Goal: Task Accomplishment & Management: Use online tool/utility

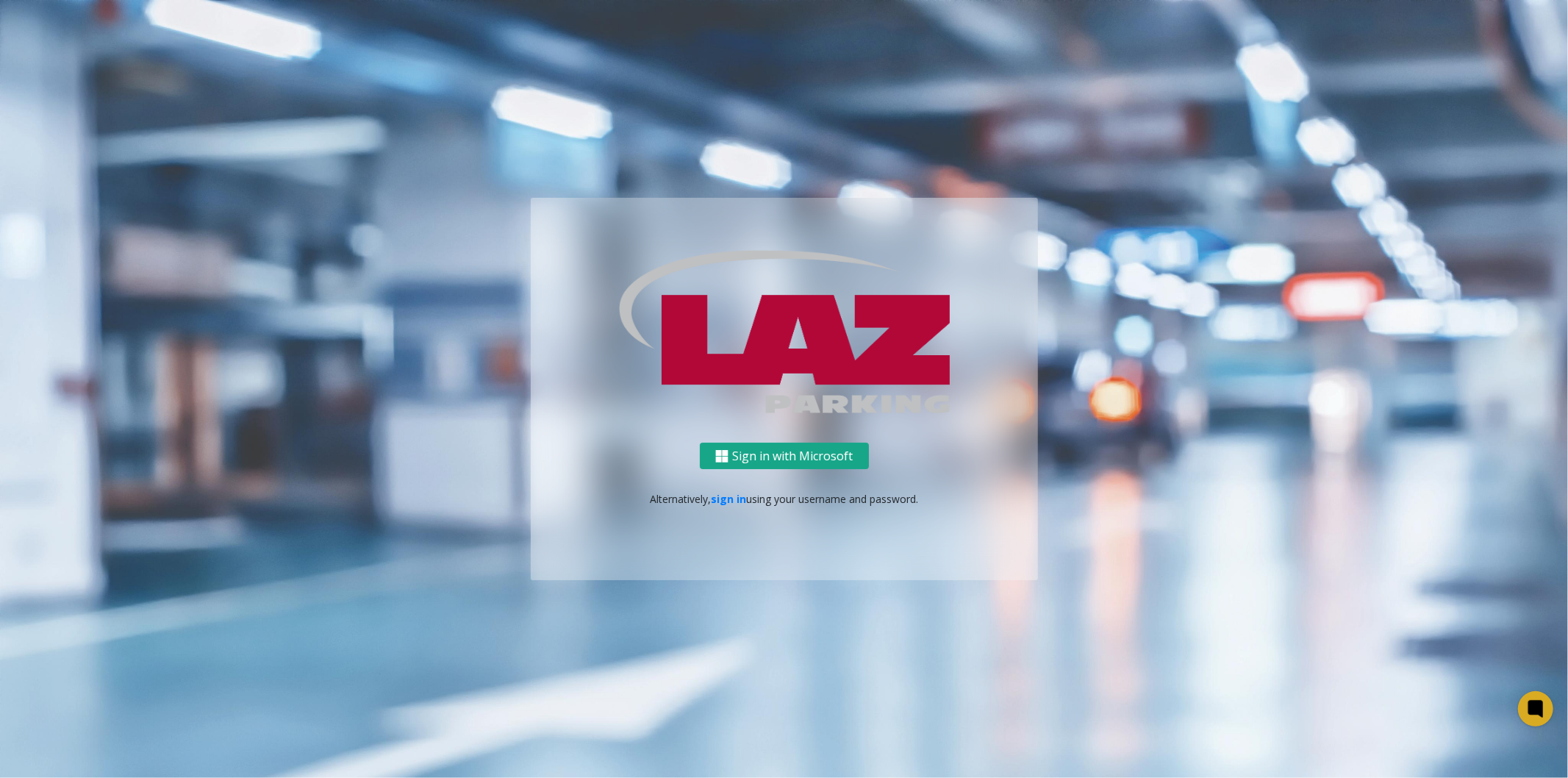
click at [783, 457] on button "Sign in with Microsoft" at bounding box center [784, 456] width 169 height 28
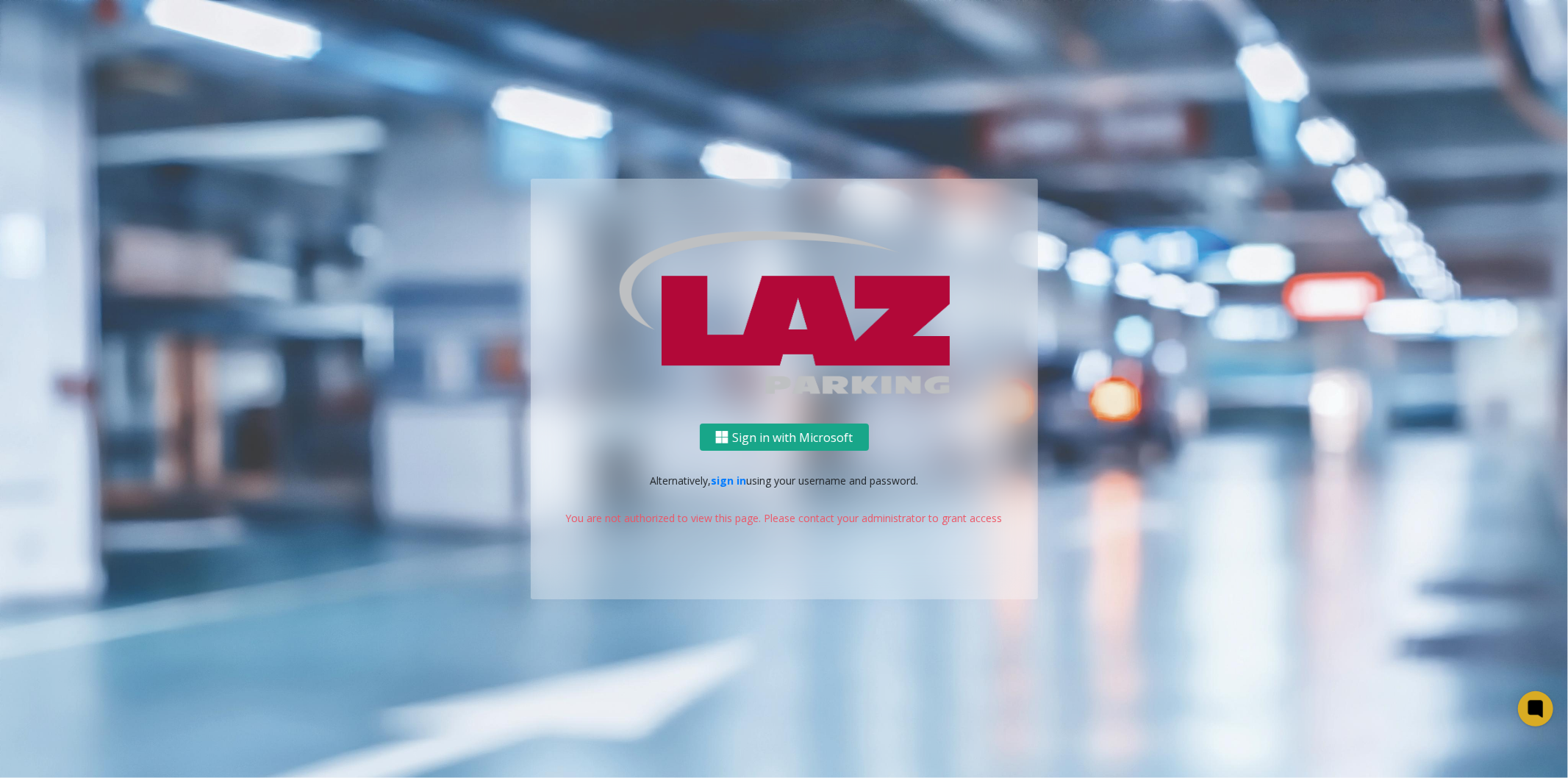
click at [817, 430] on button "Sign in with Microsoft" at bounding box center [784, 437] width 169 height 28
click at [798, 429] on button "Sign in with Microsoft" at bounding box center [784, 437] width 169 height 28
click at [976, 516] on p "You are not authorized to view this page. Please contact your administrator to …" at bounding box center [785, 517] width 478 height 15
click at [731, 480] on link "sign in" at bounding box center [729, 480] width 35 height 14
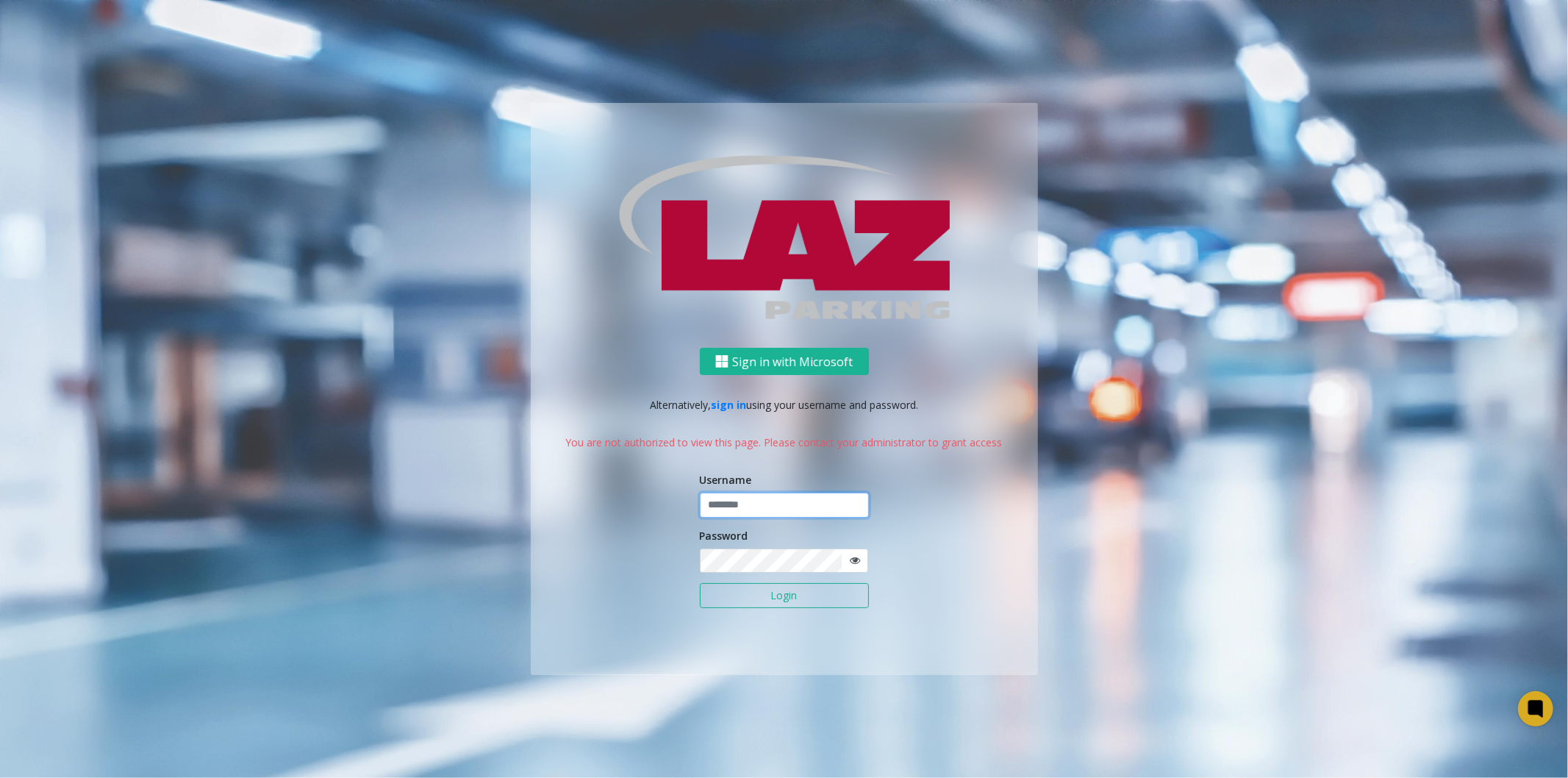
type input "**********"
click at [790, 351] on button "Sign in with Microsoft" at bounding box center [784, 362] width 169 height 28
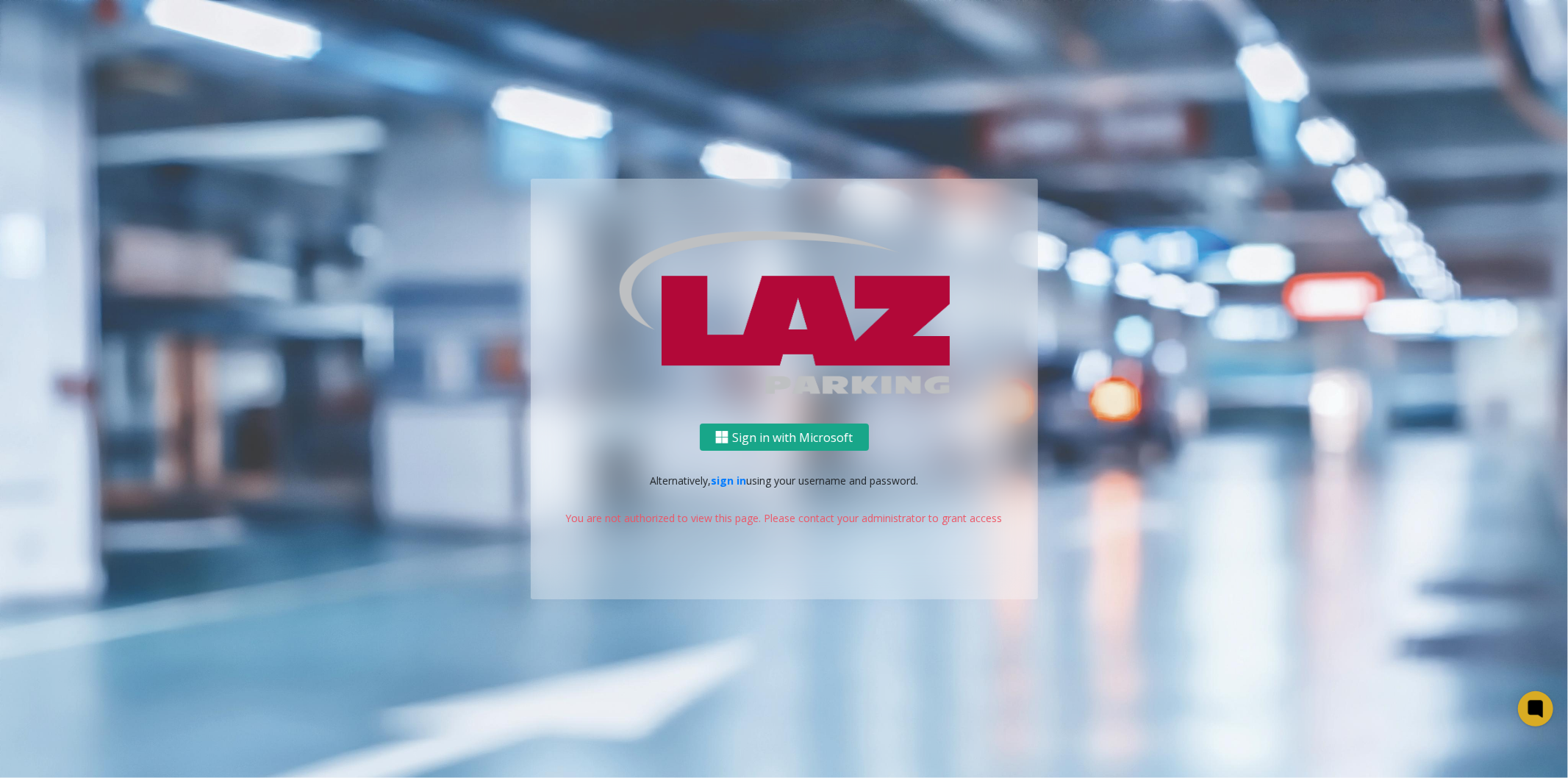
click at [755, 430] on button "Sign in with Microsoft" at bounding box center [784, 437] width 169 height 28
click at [748, 435] on button "Sign in with Microsoft" at bounding box center [784, 437] width 169 height 28
click at [766, 429] on button "Sign in with Microsoft" at bounding box center [784, 437] width 169 height 28
click at [736, 482] on link "sign in" at bounding box center [729, 480] width 35 height 14
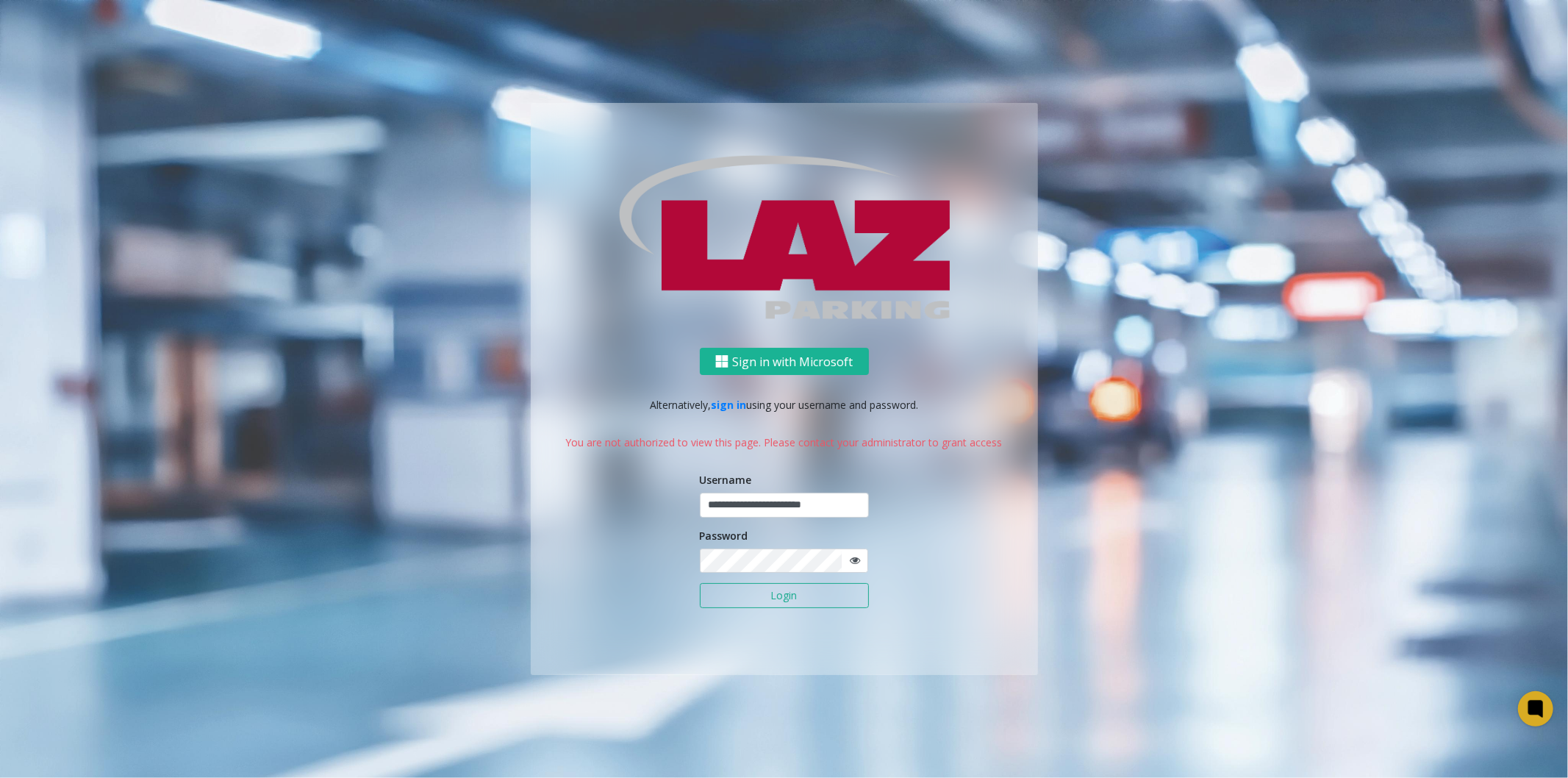
click at [748, 594] on button "Login" at bounding box center [784, 596] width 169 height 25
click at [751, 597] on button "Login" at bounding box center [784, 596] width 169 height 25
click at [780, 354] on button "Sign in with Microsoft" at bounding box center [784, 362] width 169 height 28
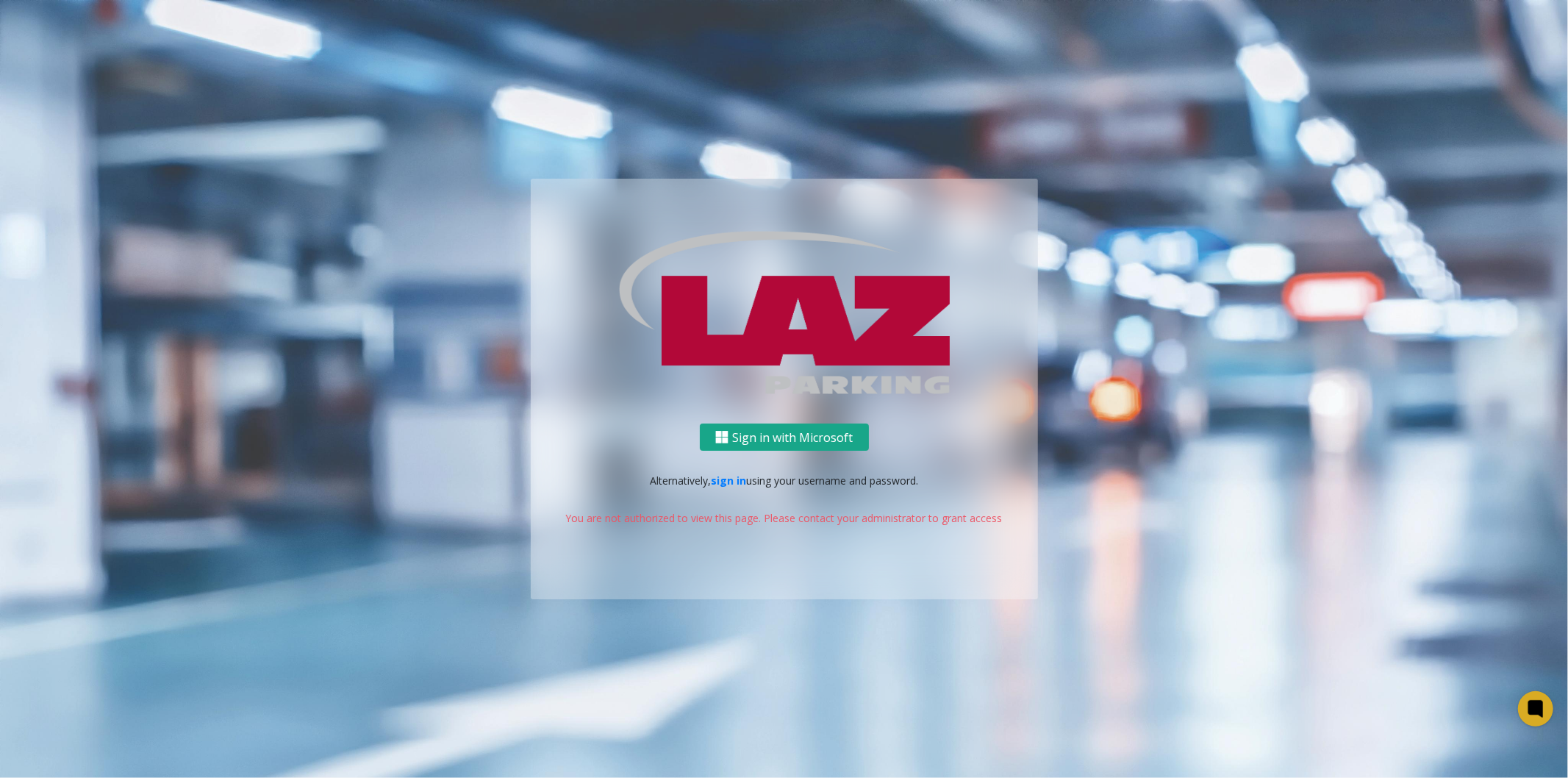
click at [752, 425] on button "Sign in with Microsoft" at bounding box center [784, 437] width 169 height 28
click at [780, 440] on button "Sign in with Microsoft" at bounding box center [784, 437] width 169 height 28
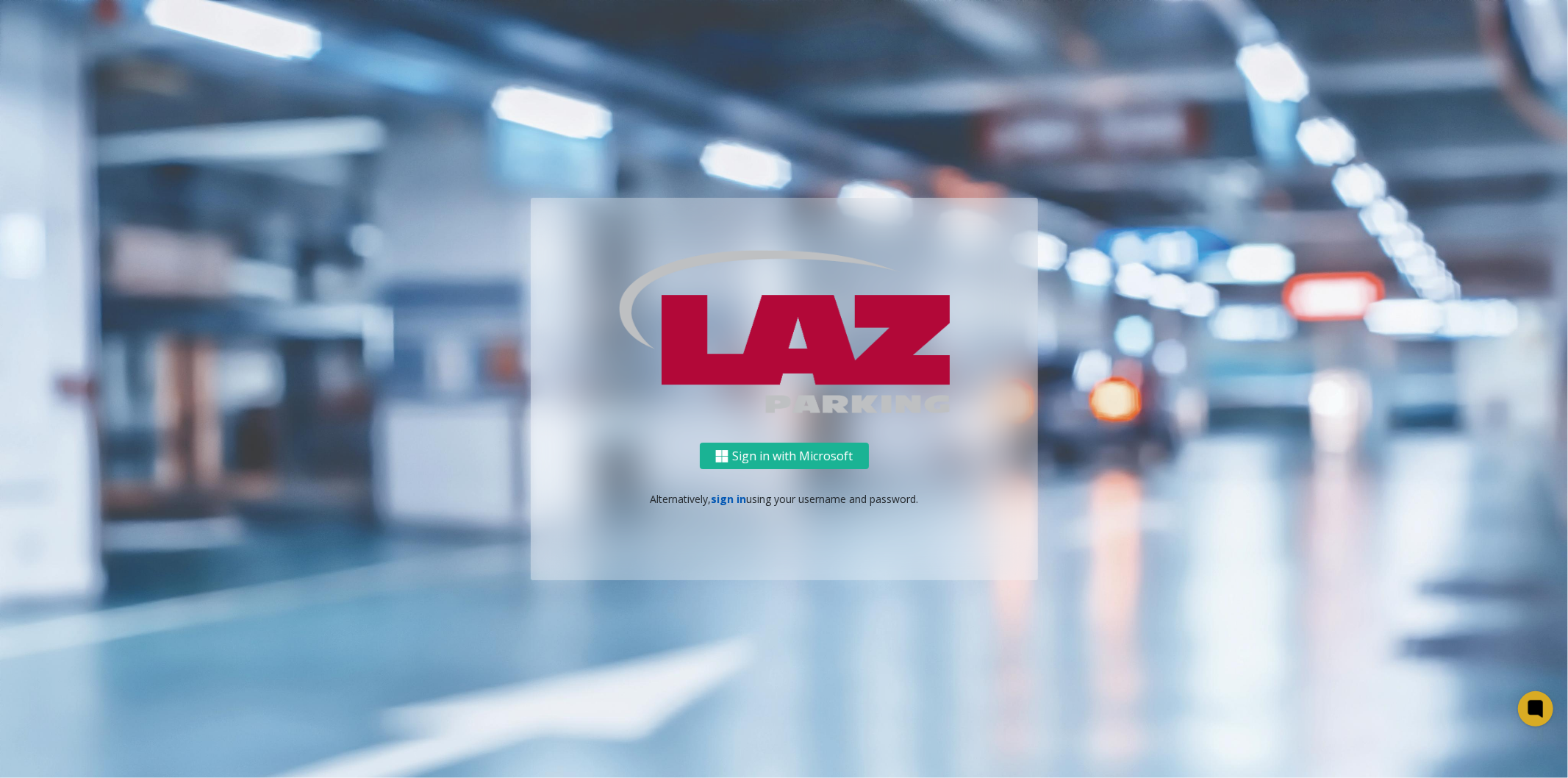
click at [732, 501] on link "sign in" at bounding box center [729, 498] width 35 height 14
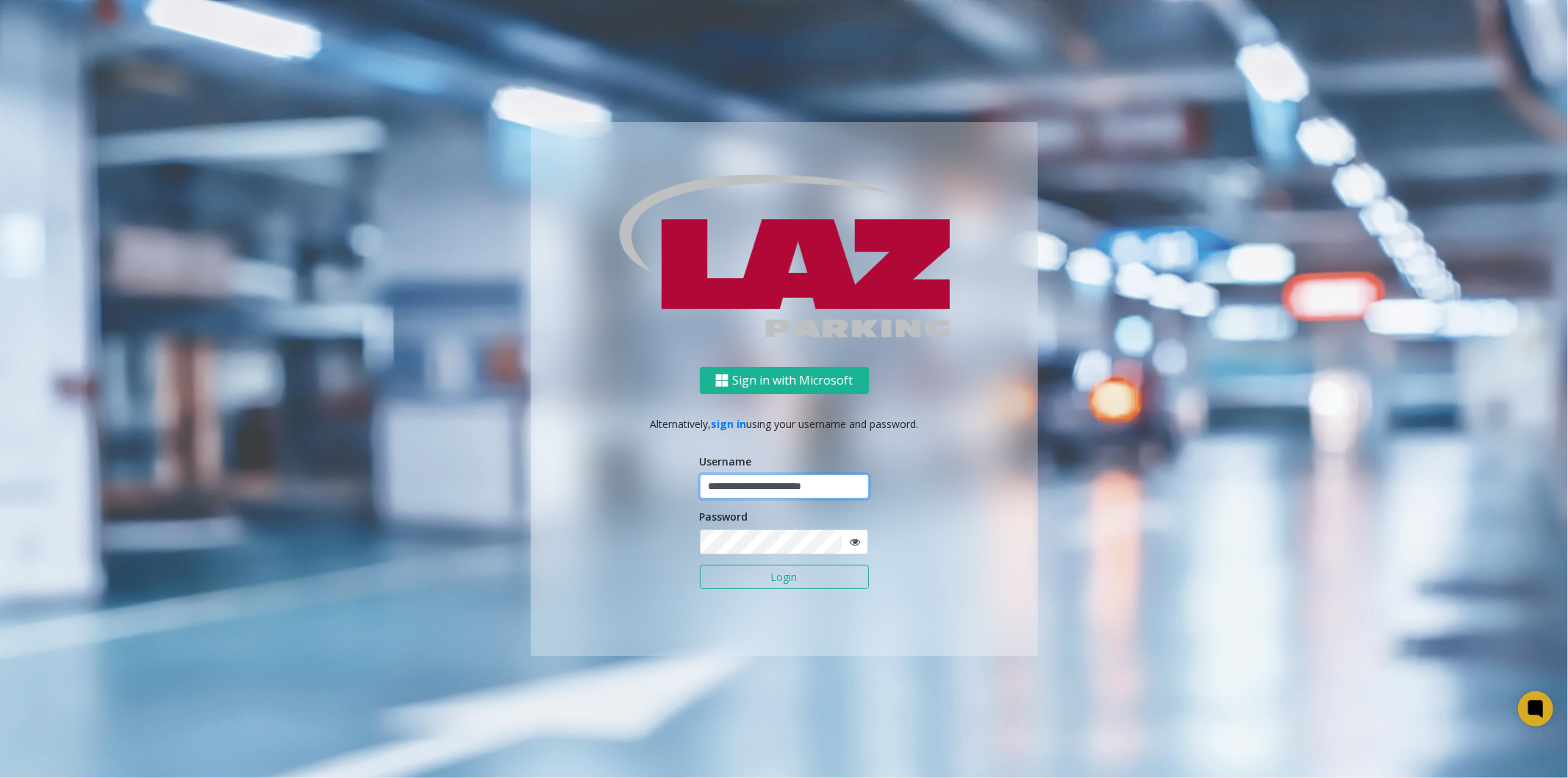
click at [814, 495] on input "**********" at bounding box center [784, 486] width 169 height 25
click at [856, 491] on input "**********" at bounding box center [784, 486] width 169 height 25
drag, startPoint x: 856, startPoint y: 491, endPoint x: 672, endPoint y: 481, distance: 184.3
click at [672, 481] on div "**********" at bounding box center [784, 511] width 507 height 289
type input "*"
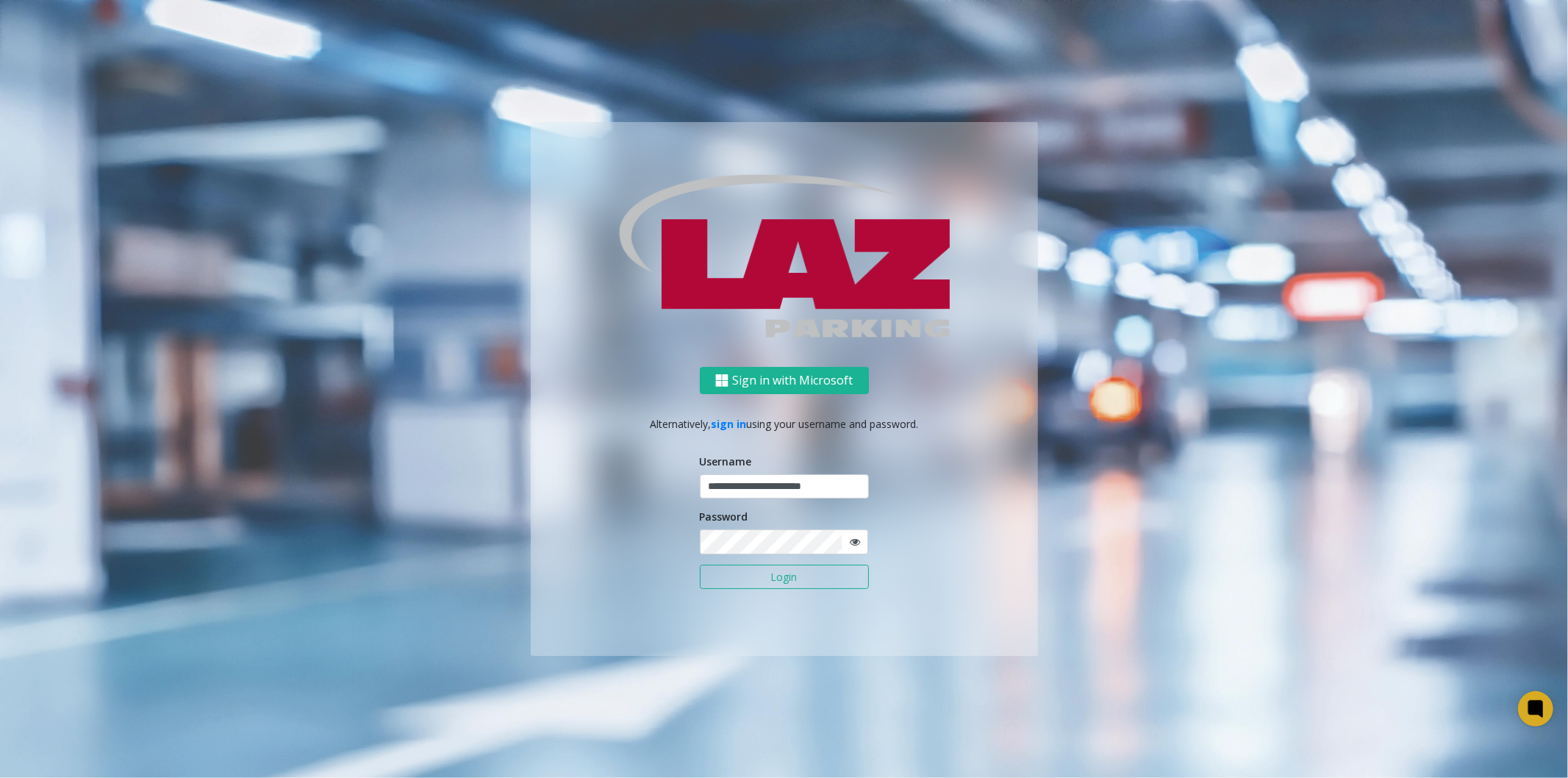
click at [832, 584] on button "Login" at bounding box center [784, 577] width 169 height 25
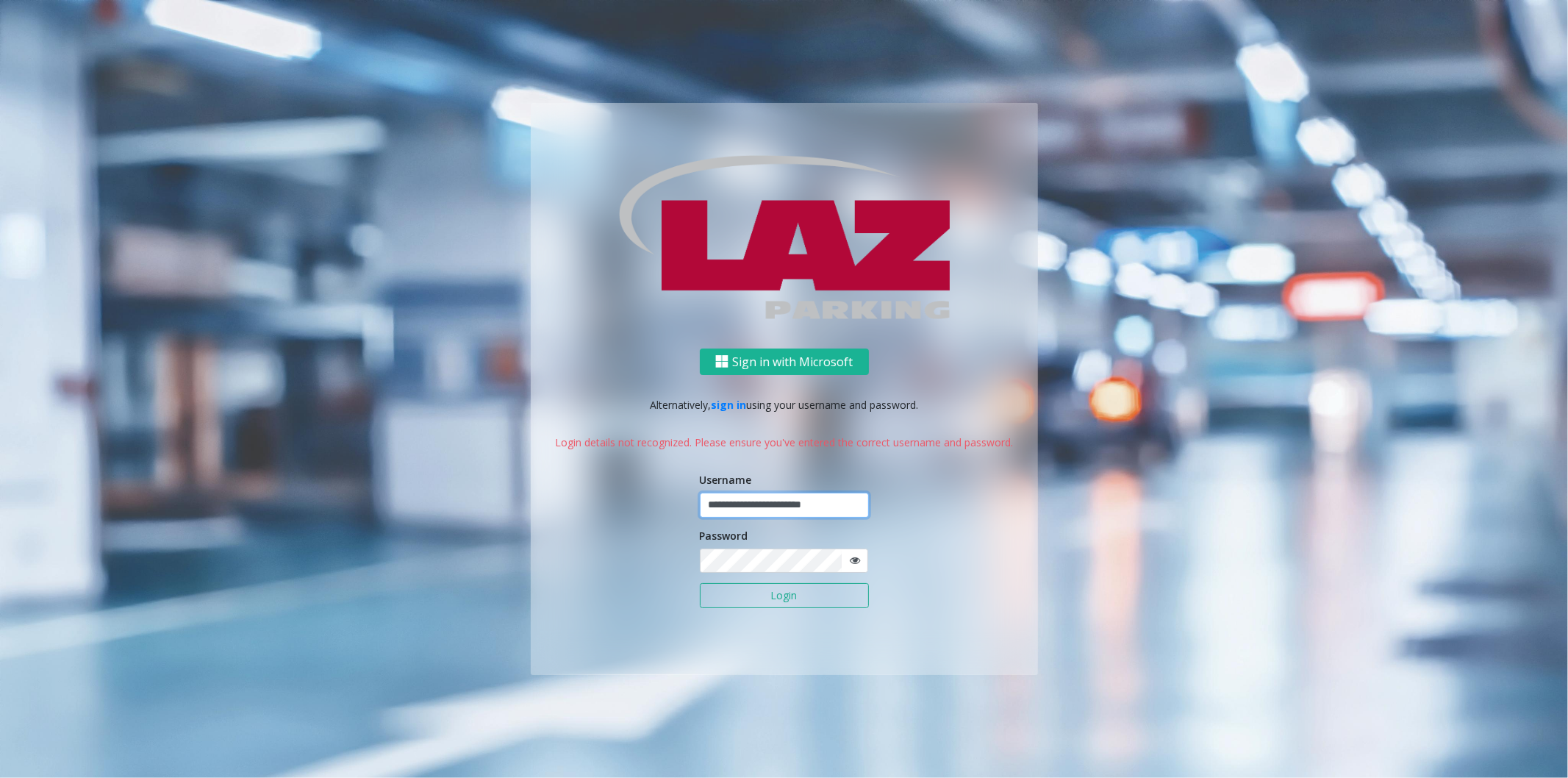
click at [848, 507] on input "**********" at bounding box center [784, 505] width 169 height 25
drag, startPoint x: 848, startPoint y: 507, endPoint x: 538, endPoint y: 483, distance: 310.9
click at [538, 483] on div "**********" at bounding box center [784, 511] width 507 height 327
type input "**********"
click at [700, 583] on button "Login" at bounding box center [784, 596] width 169 height 25
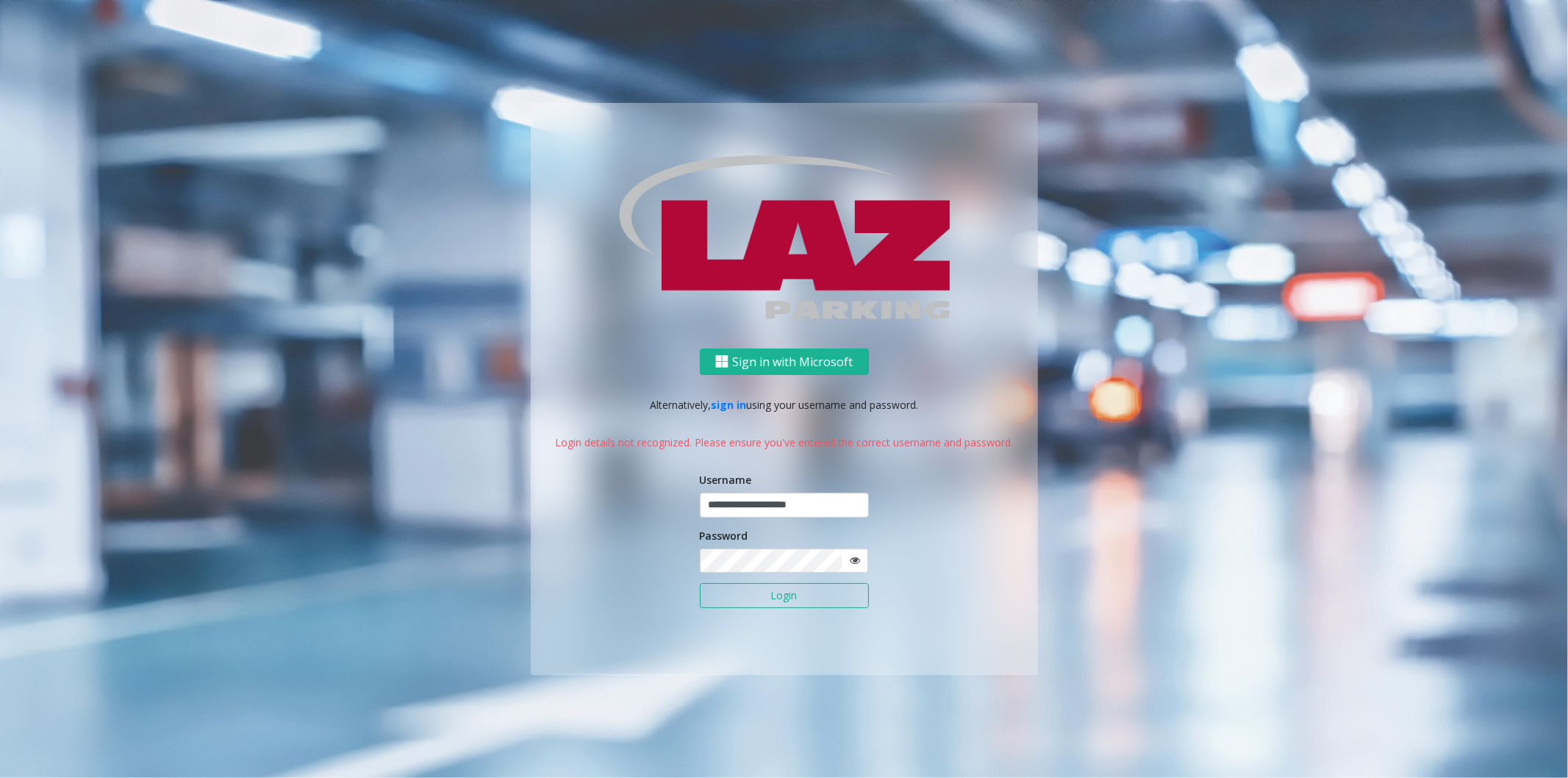
click at [834, 600] on button "Login" at bounding box center [784, 596] width 169 height 25
click at [853, 560] on icon at bounding box center [855, 560] width 10 height 10
click at [832, 592] on button "Login" at bounding box center [784, 596] width 169 height 25
click at [832, 355] on button "Sign in with Microsoft" at bounding box center [784, 362] width 169 height 28
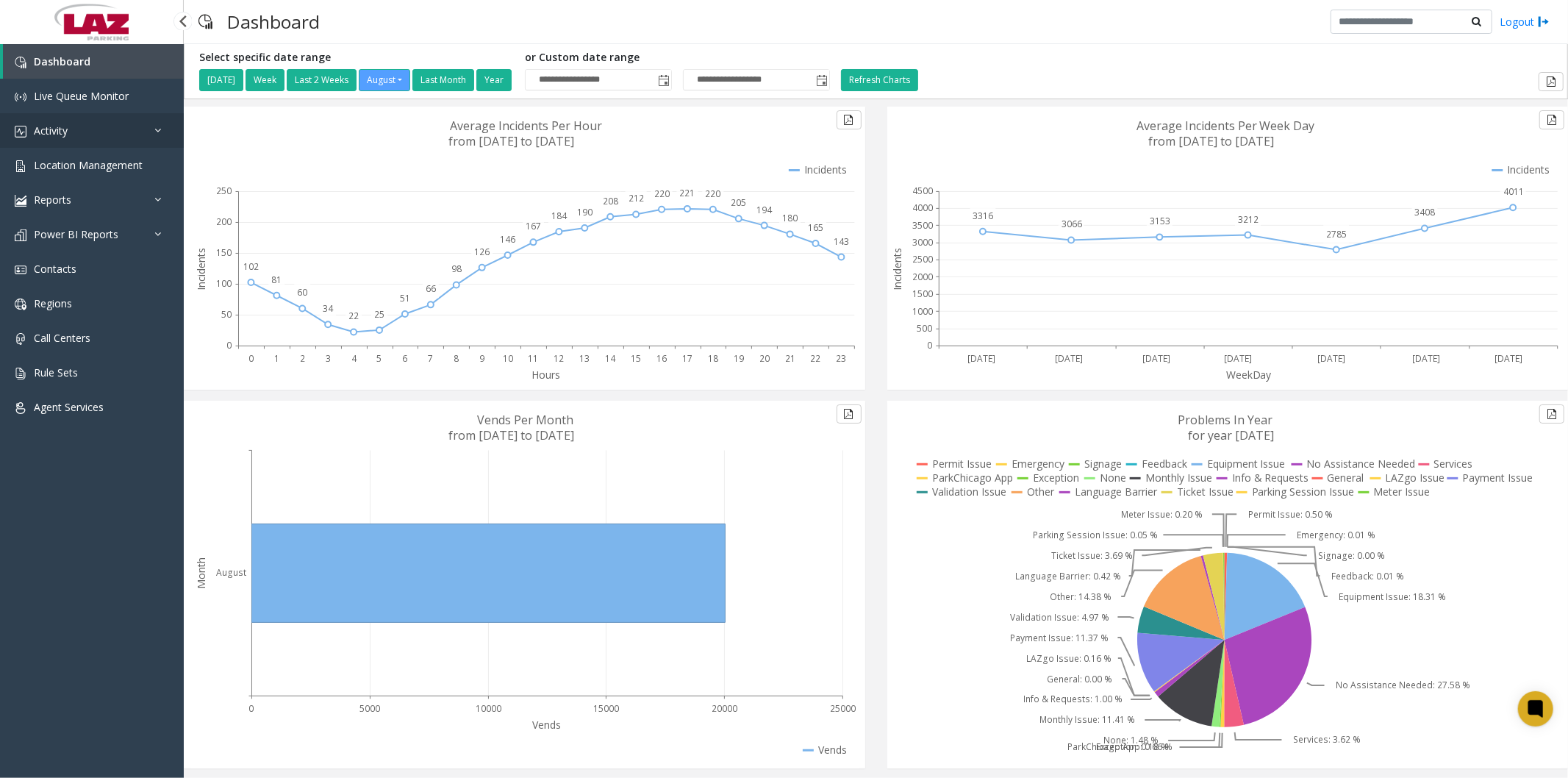
click at [85, 132] on link "Activity" at bounding box center [92, 130] width 184 height 34
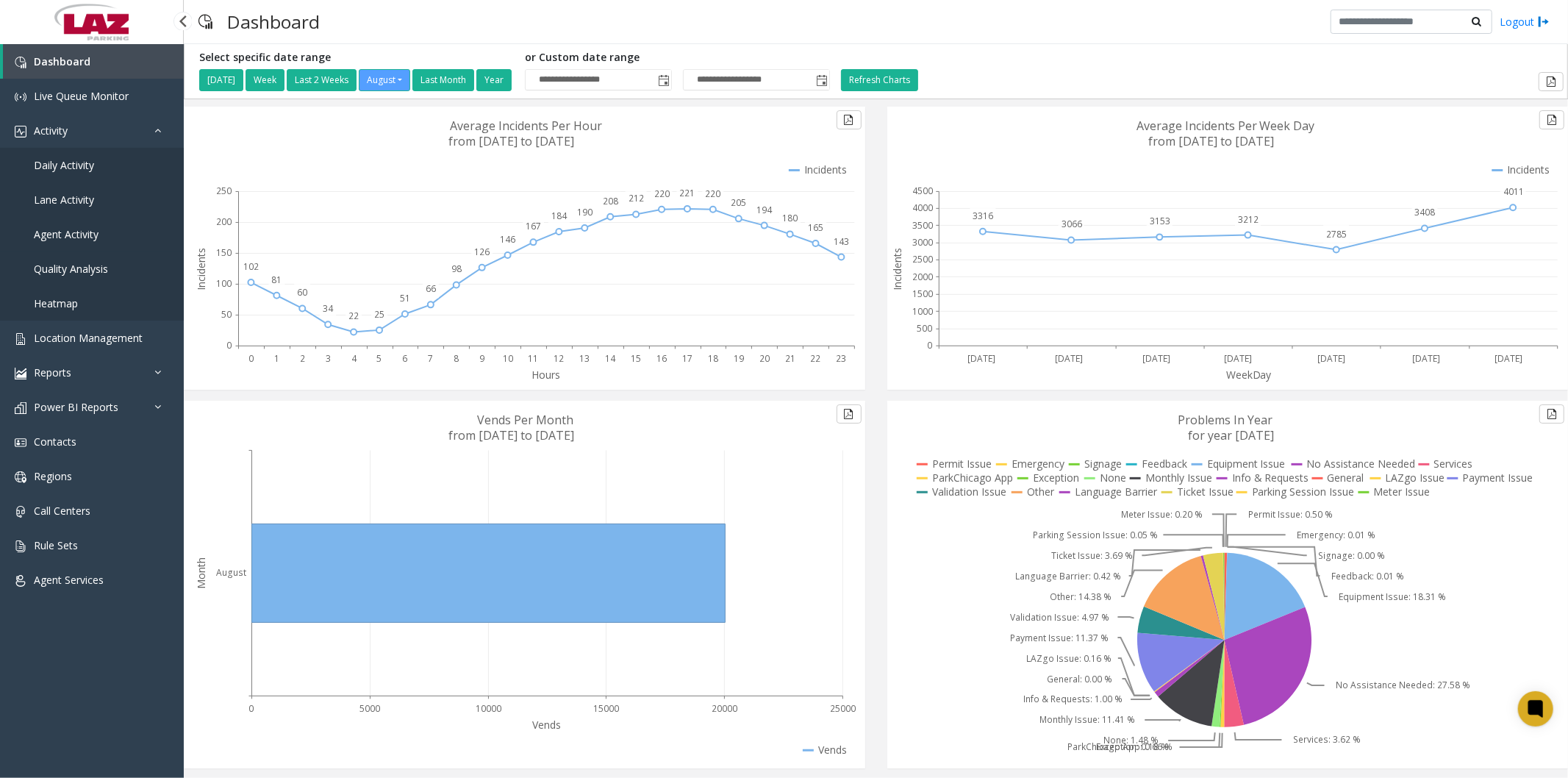
click at [70, 233] on span "Agent Activity" at bounding box center [65, 234] width 64 height 14
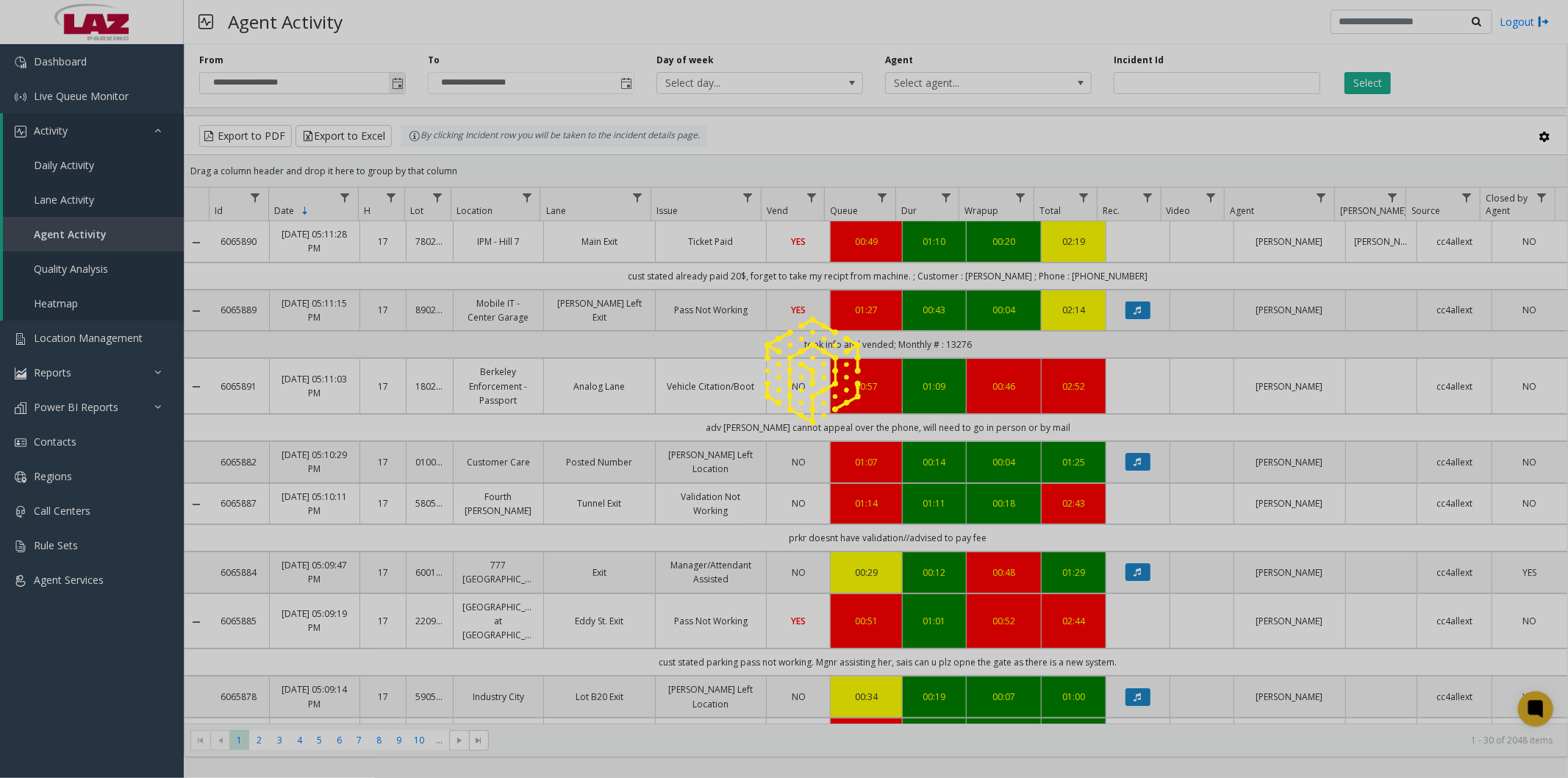
click at [400, 82] on span "Toggle popup" at bounding box center [398, 84] width 12 height 12
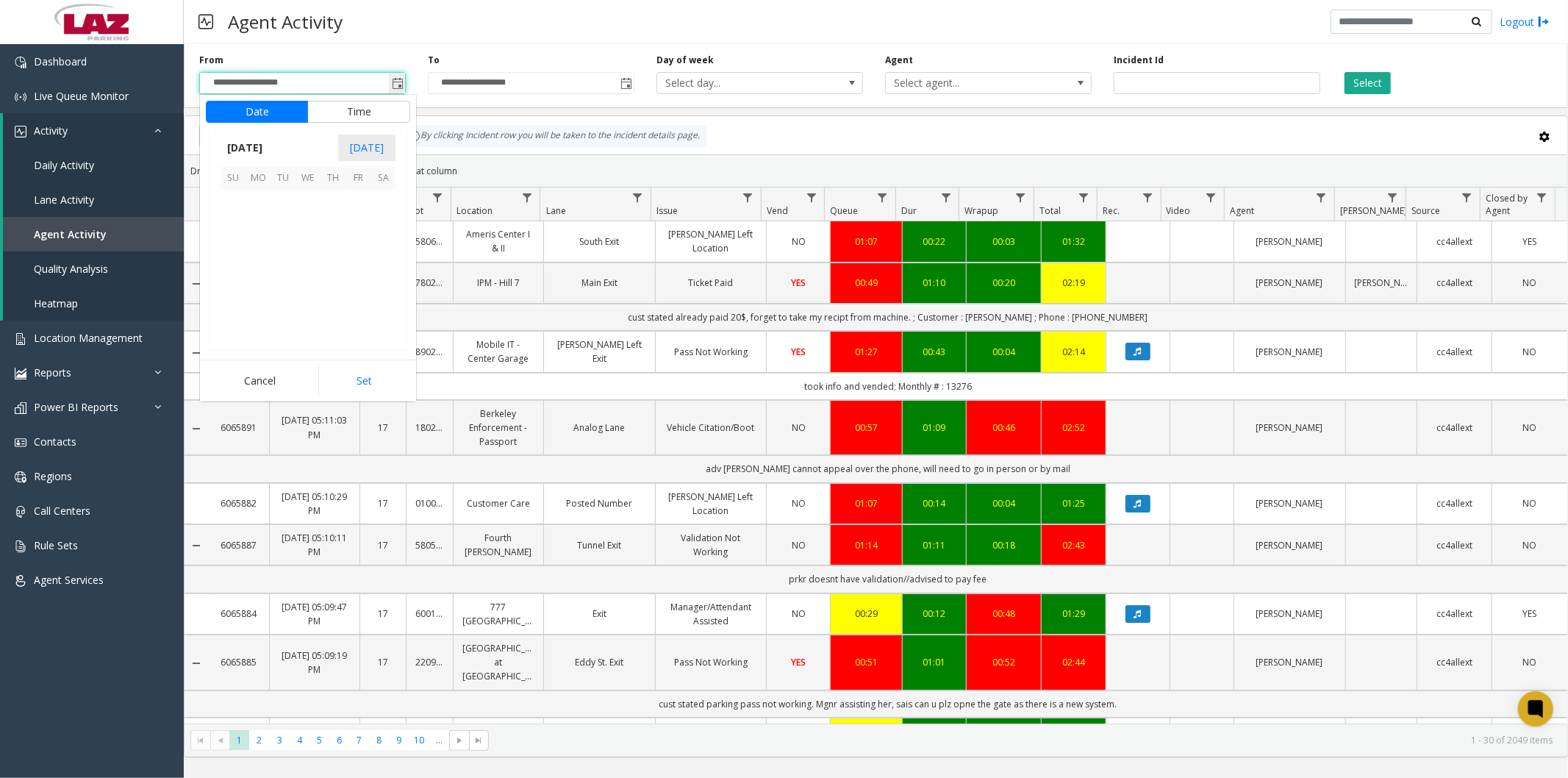
click at [393, 81] on span "Toggle popup" at bounding box center [398, 84] width 12 height 12
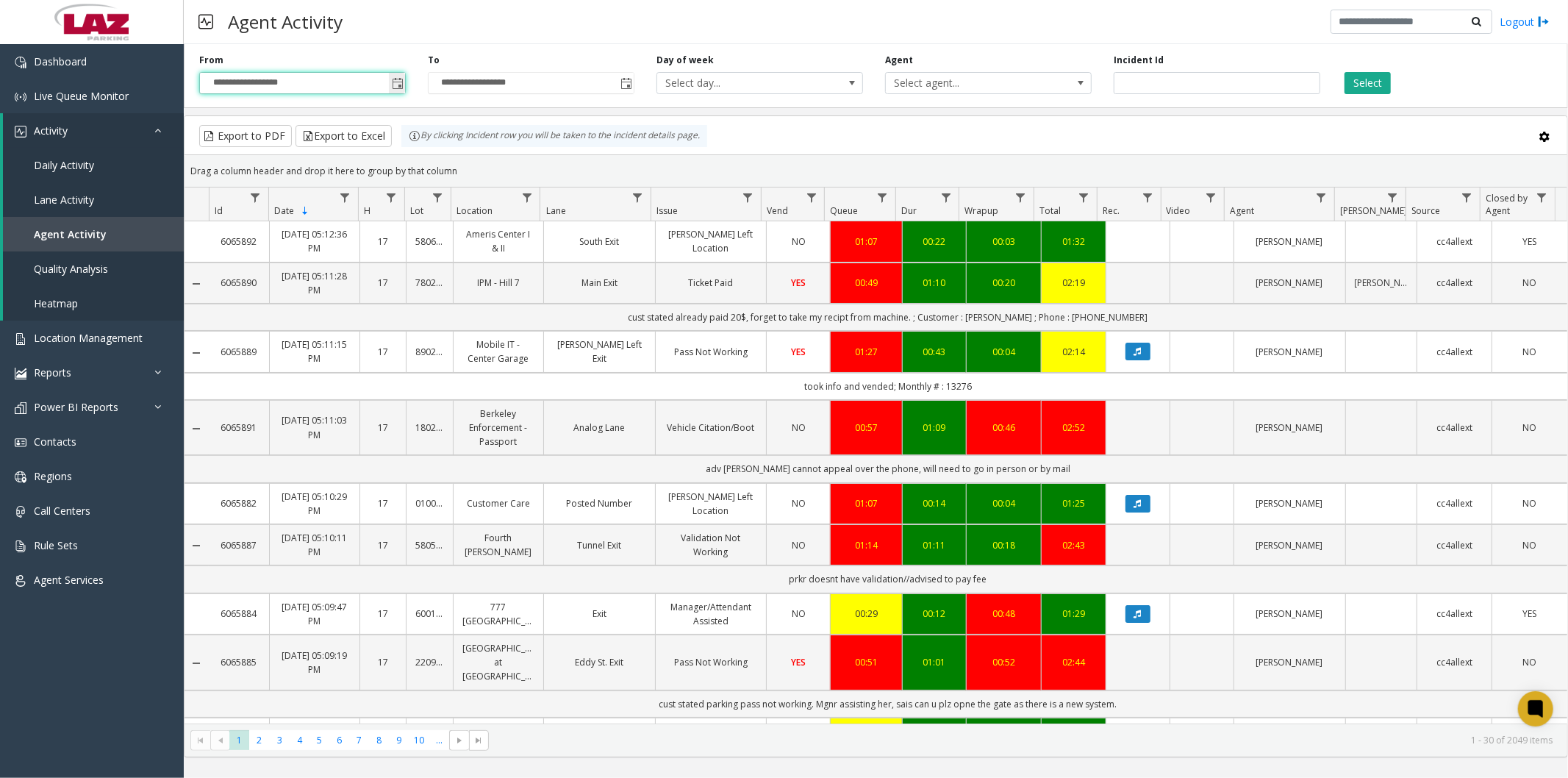
click at [393, 81] on span "Toggle popup" at bounding box center [398, 84] width 12 height 12
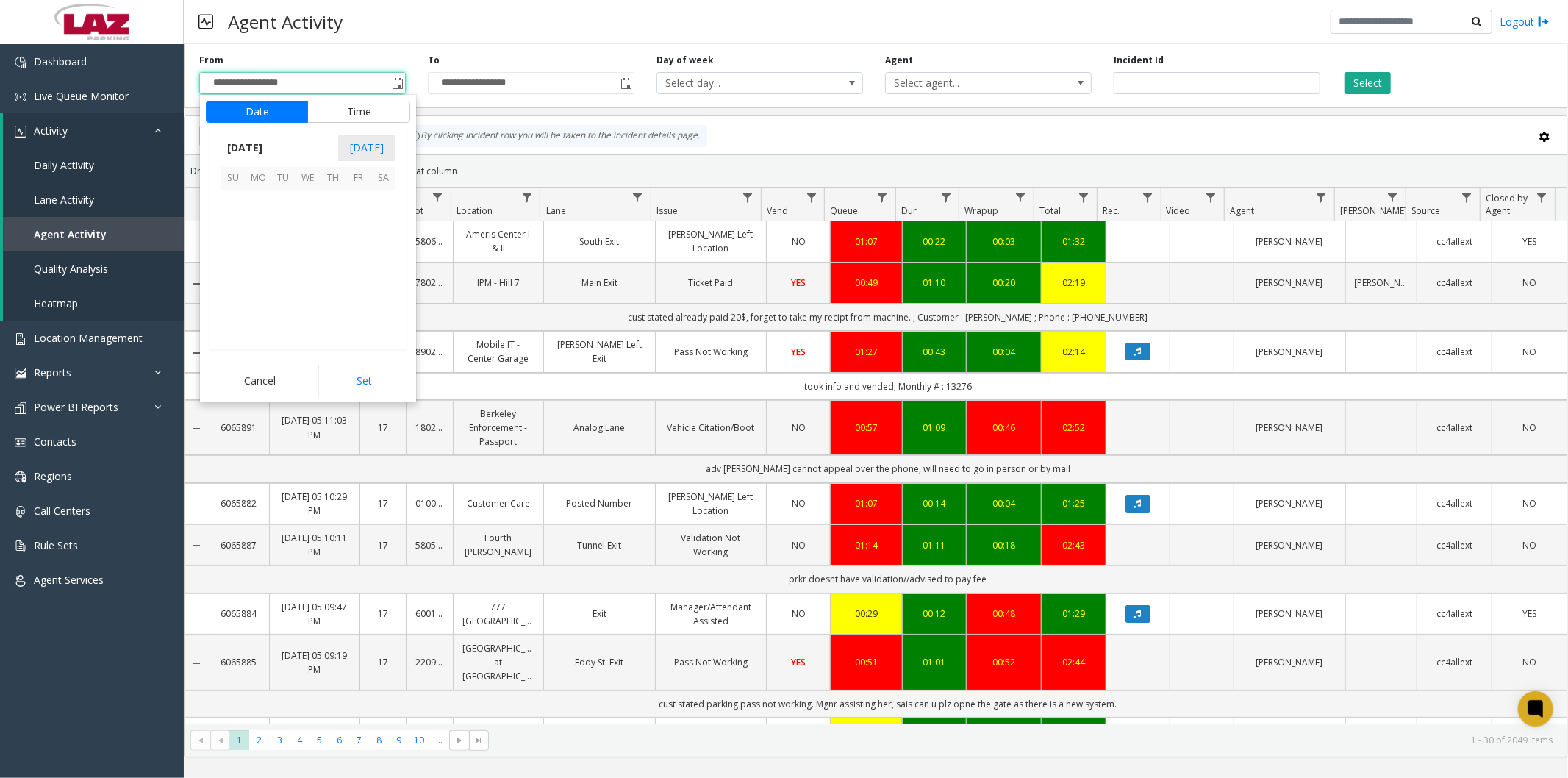
scroll to position [263598, 0]
click at [354, 246] on span "15" at bounding box center [358, 252] width 25 height 25
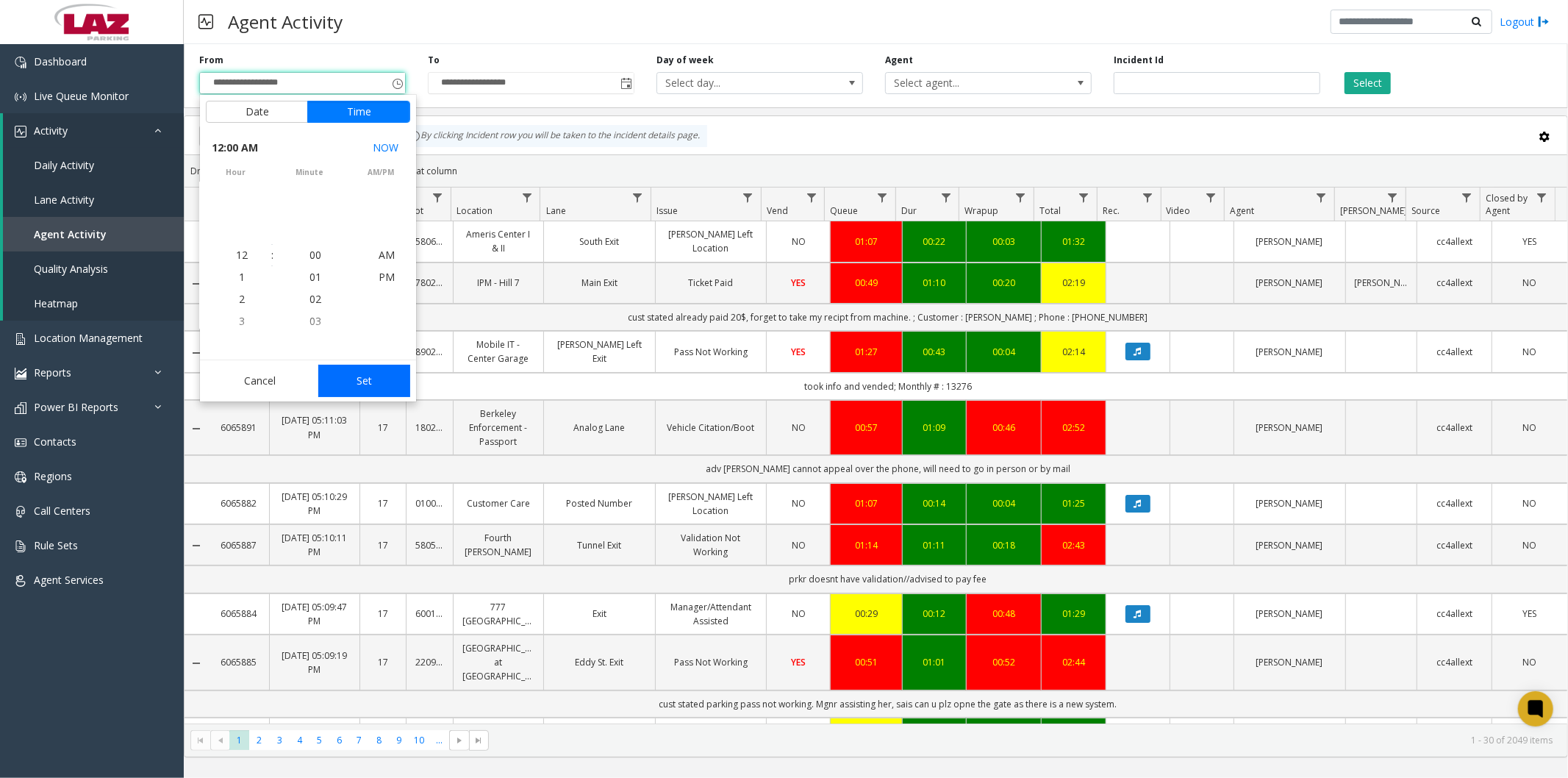
click at [351, 379] on button "Set" at bounding box center [364, 380] width 93 height 33
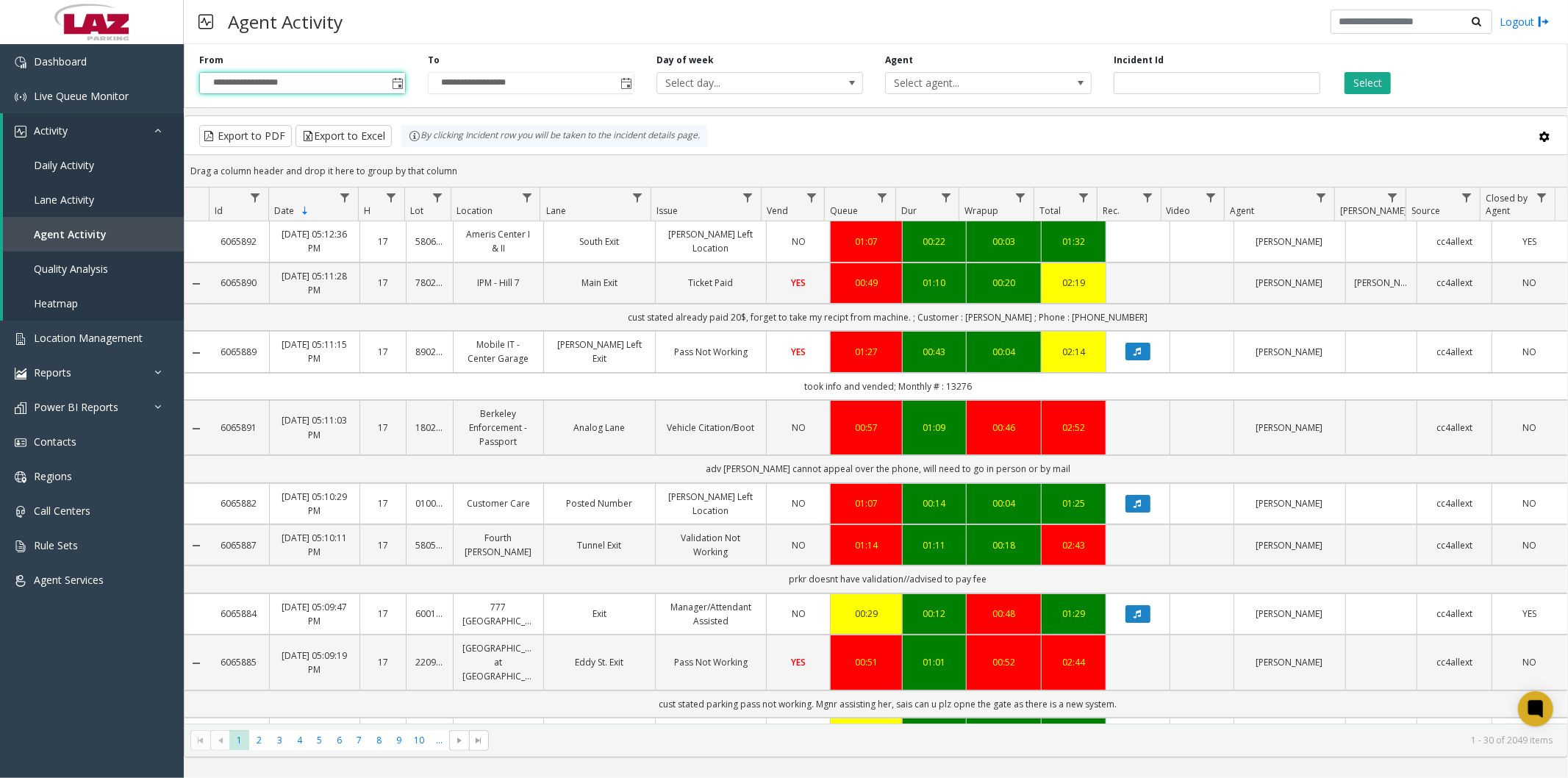
type input "**********"
click at [626, 78] on span "Toggle popup" at bounding box center [626, 84] width 12 height 12
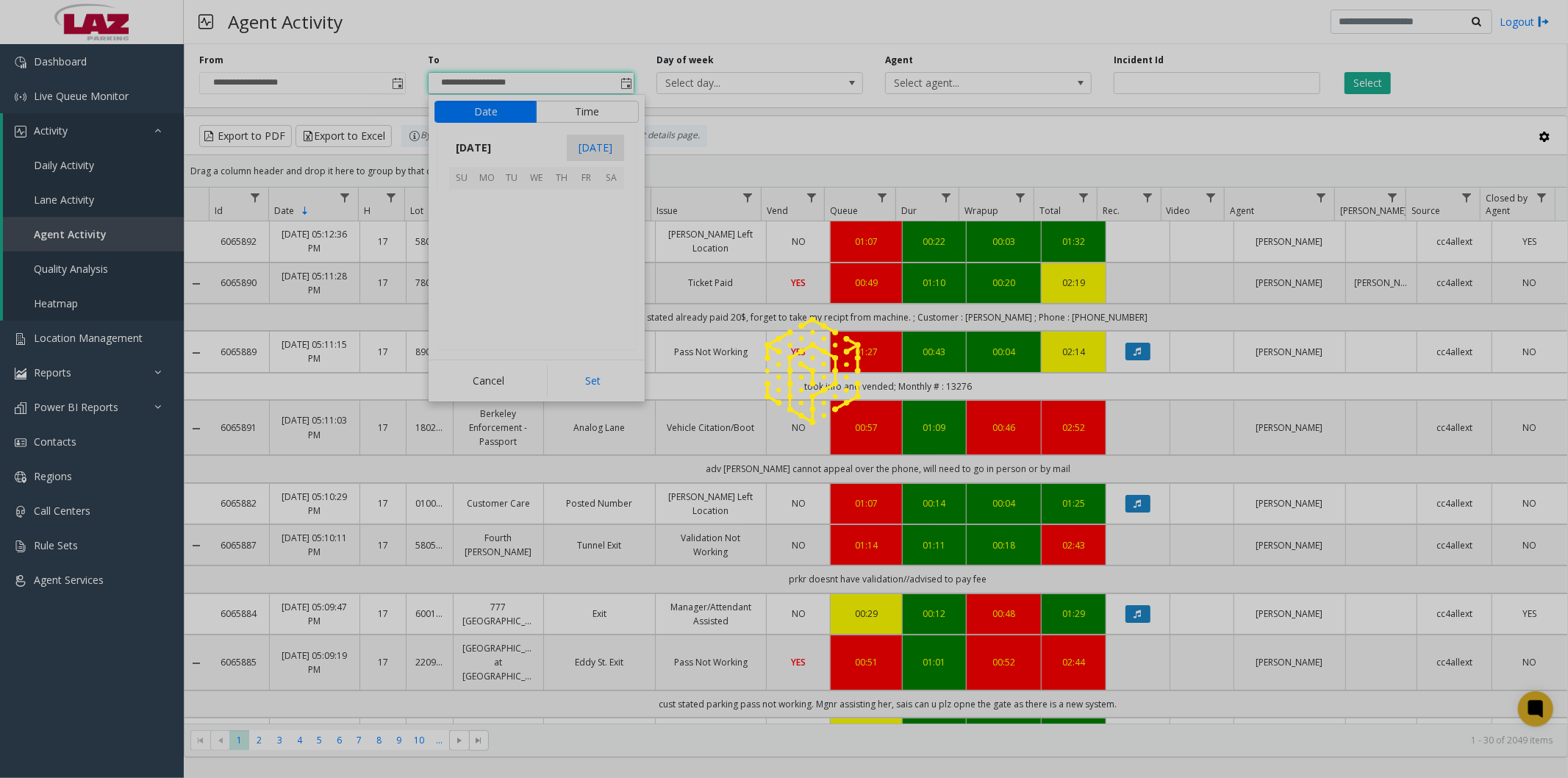
scroll to position [22, 0]
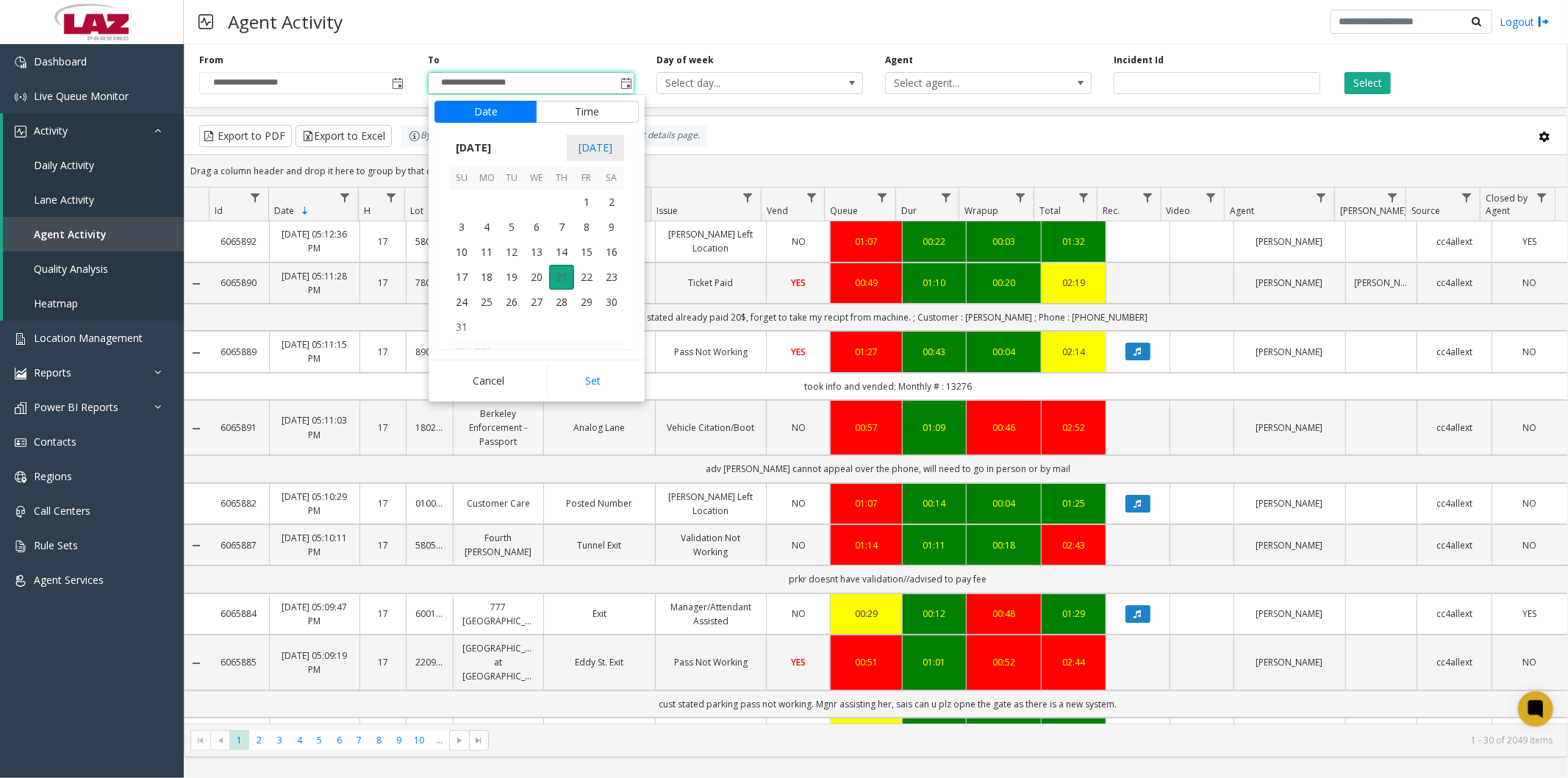
click at [561, 277] on span "21" at bounding box center [562, 277] width 25 height 25
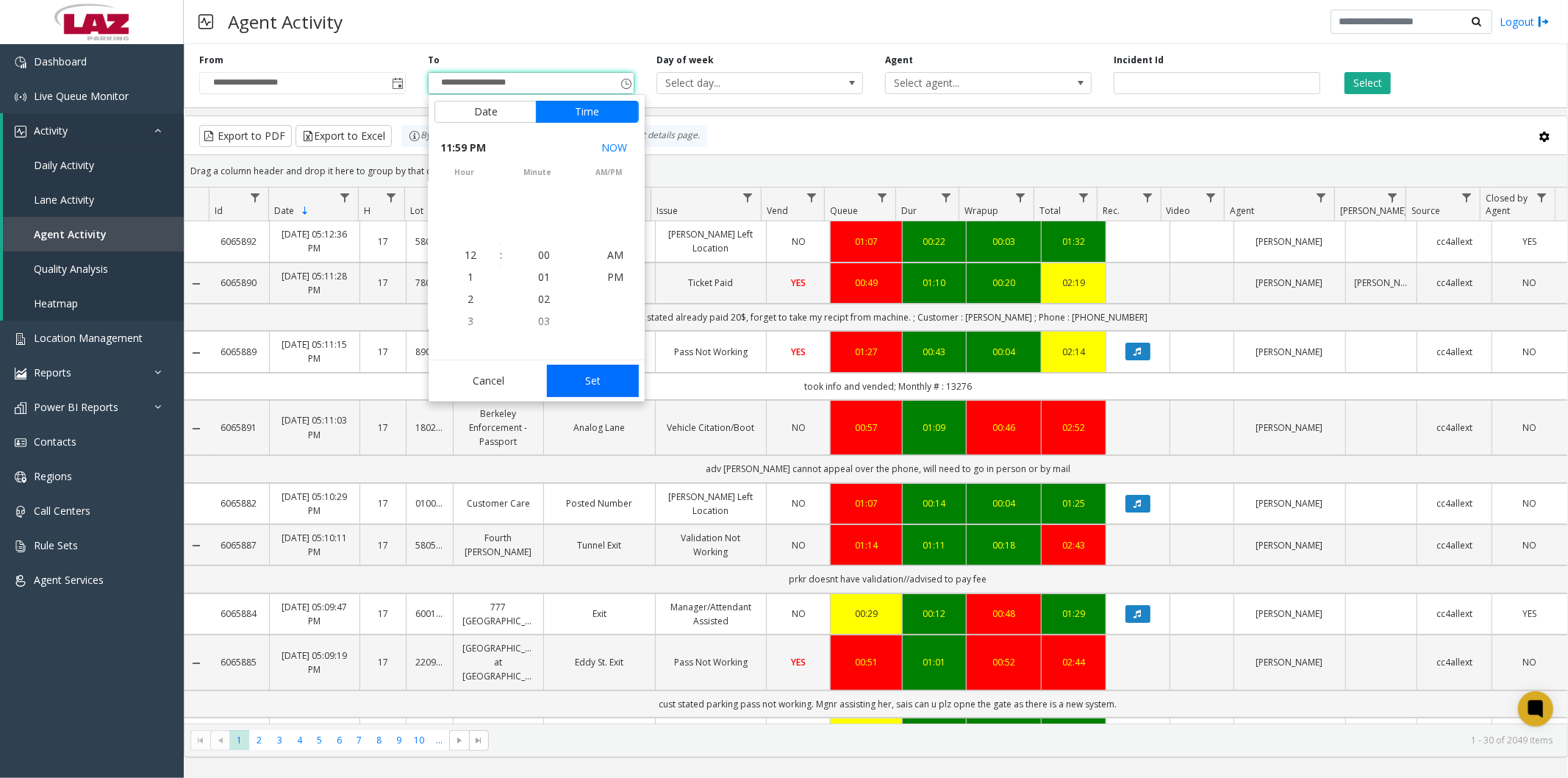
drag, startPoint x: 571, startPoint y: 372, endPoint x: 834, endPoint y: 105, distance: 374.8
click at [572, 372] on button "Set" at bounding box center [593, 380] width 93 height 33
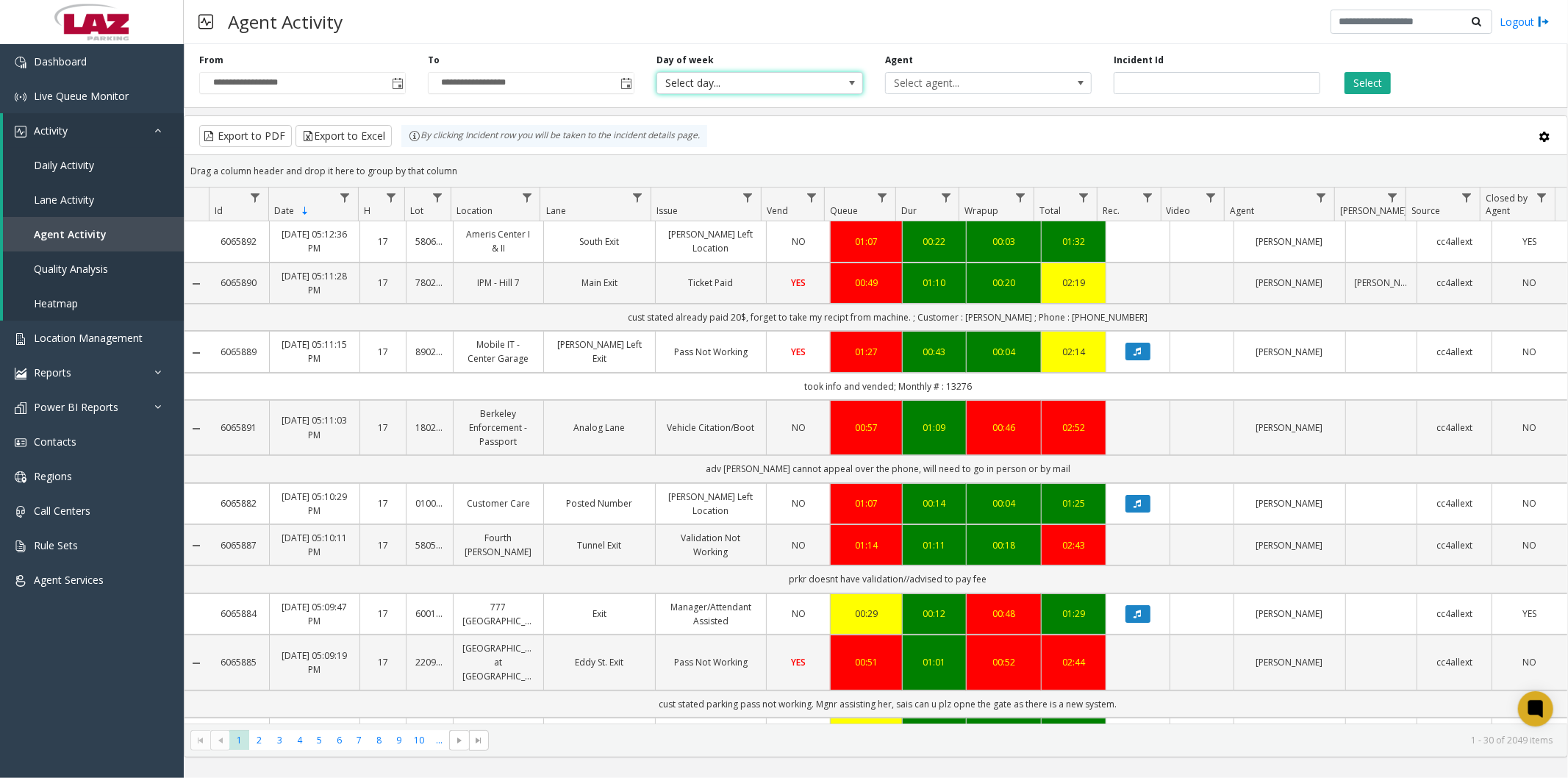
click at [836, 76] on span "Select day..." at bounding box center [760, 83] width 206 height 22
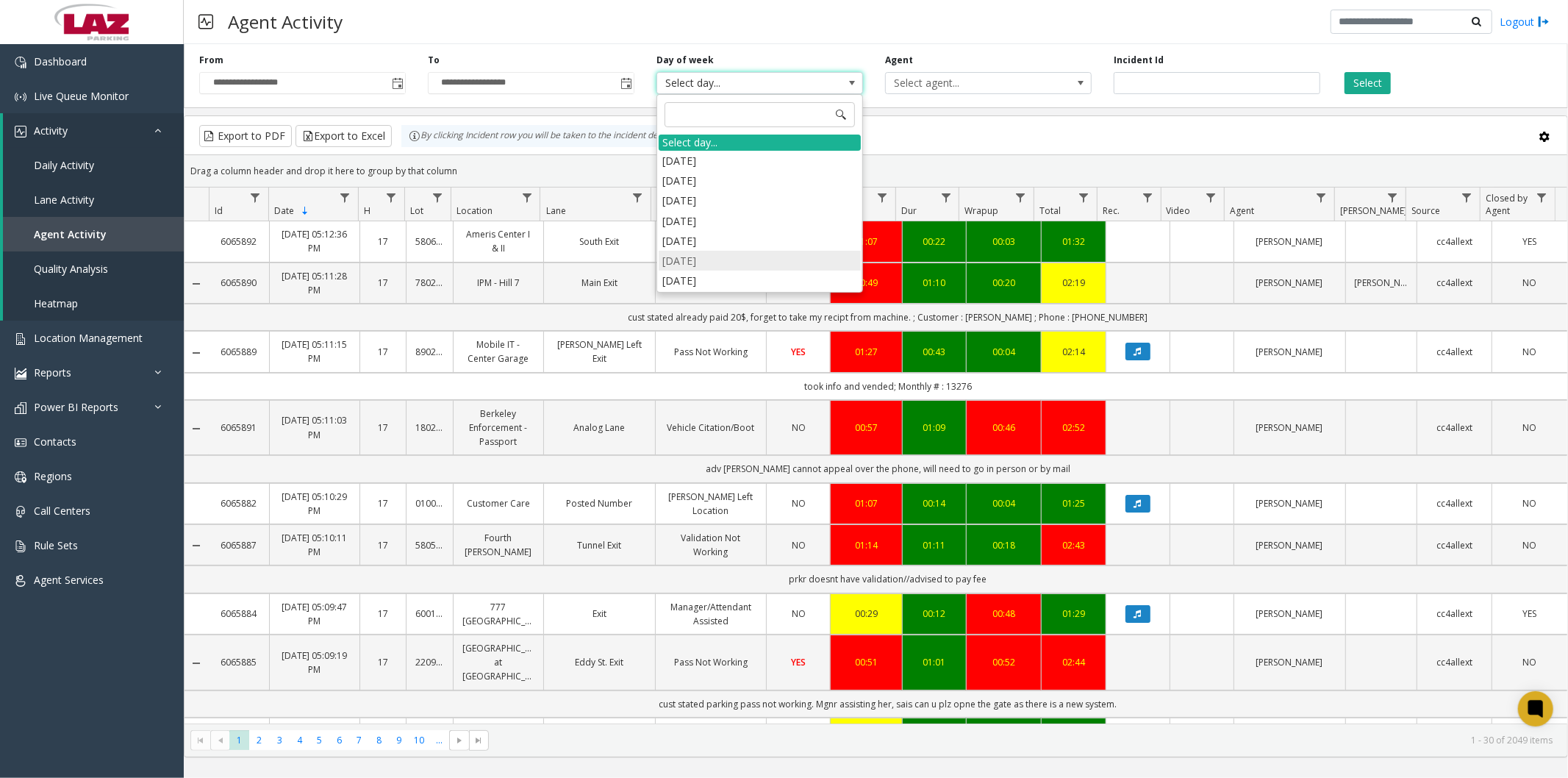
click at [737, 260] on li "[DATE]" at bounding box center [760, 261] width 202 height 20
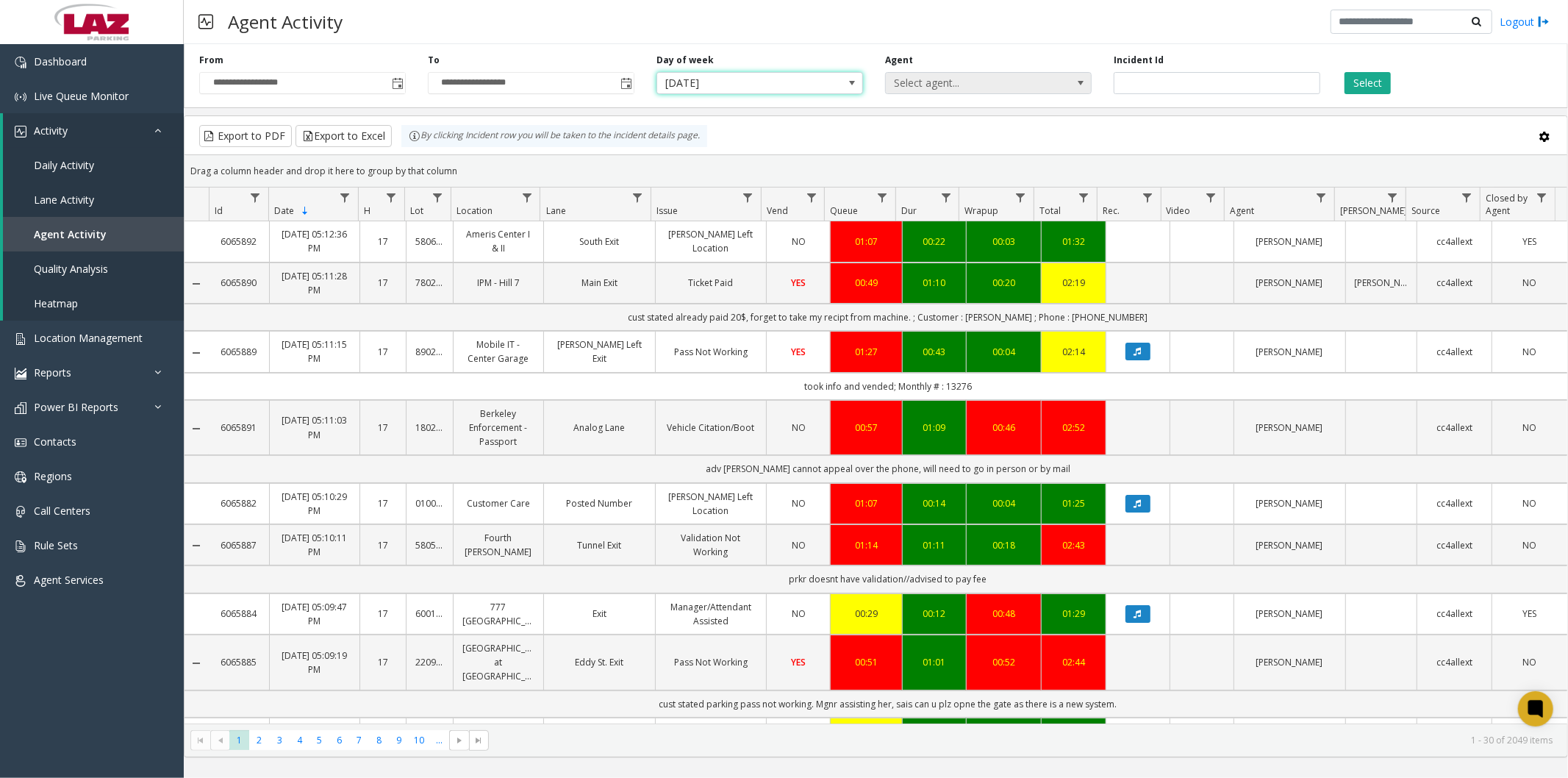
click at [1037, 83] on span "Select agent..." at bounding box center [968, 83] width 164 height 21
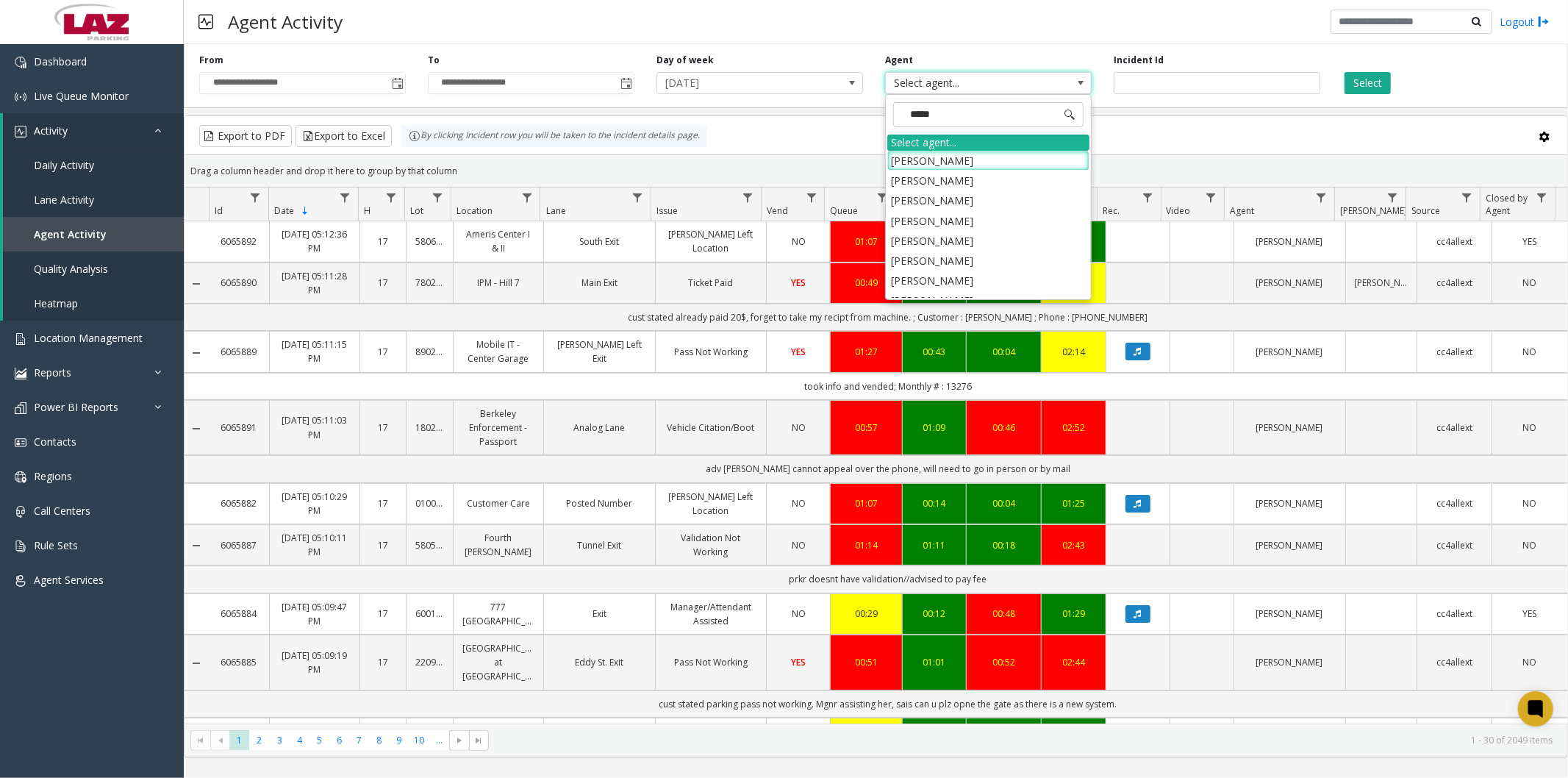
type input "******"
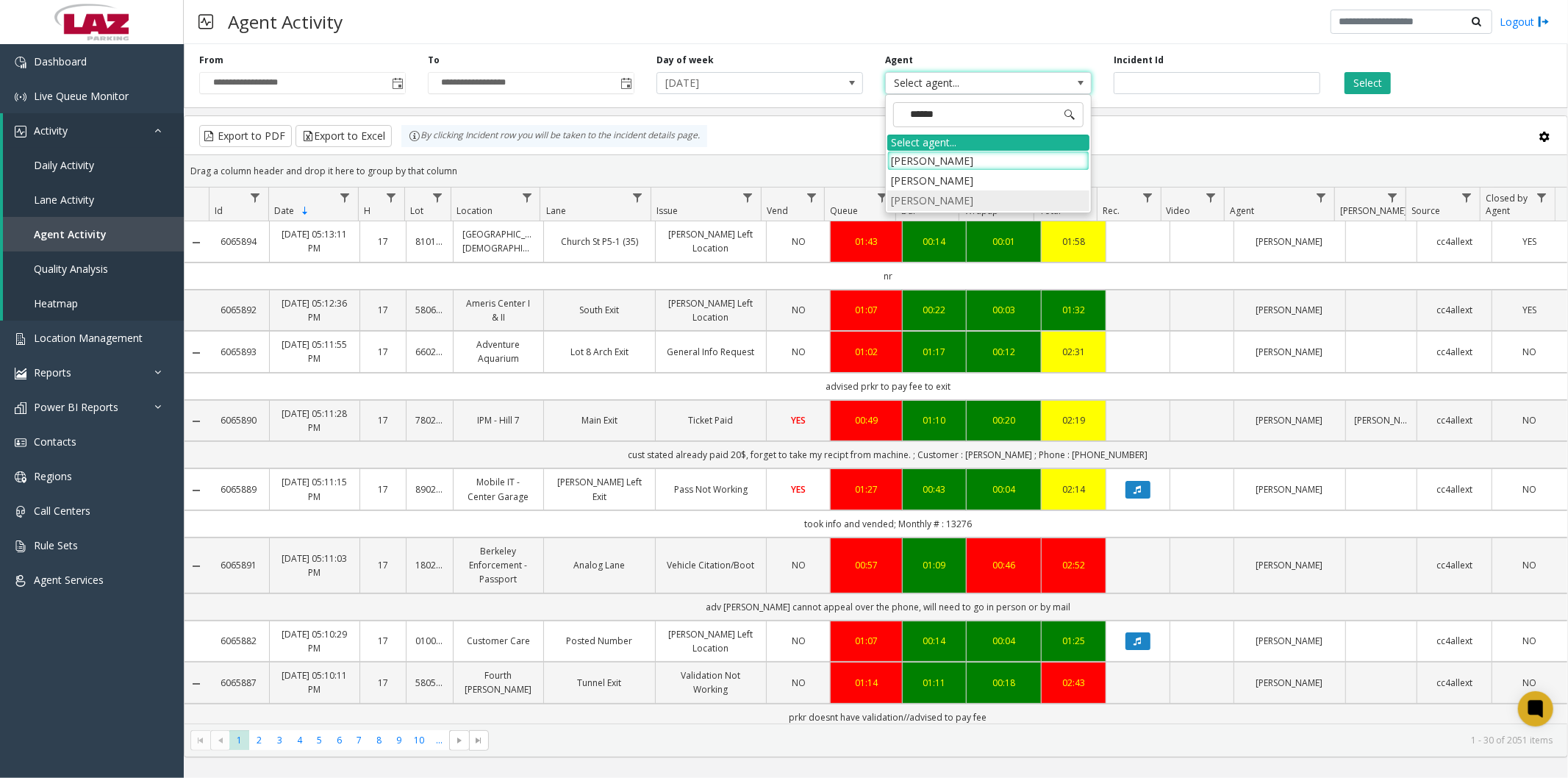
click at [914, 202] on li "[PERSON_NAME]" at bounding box center [989, 201] width 202 height 20
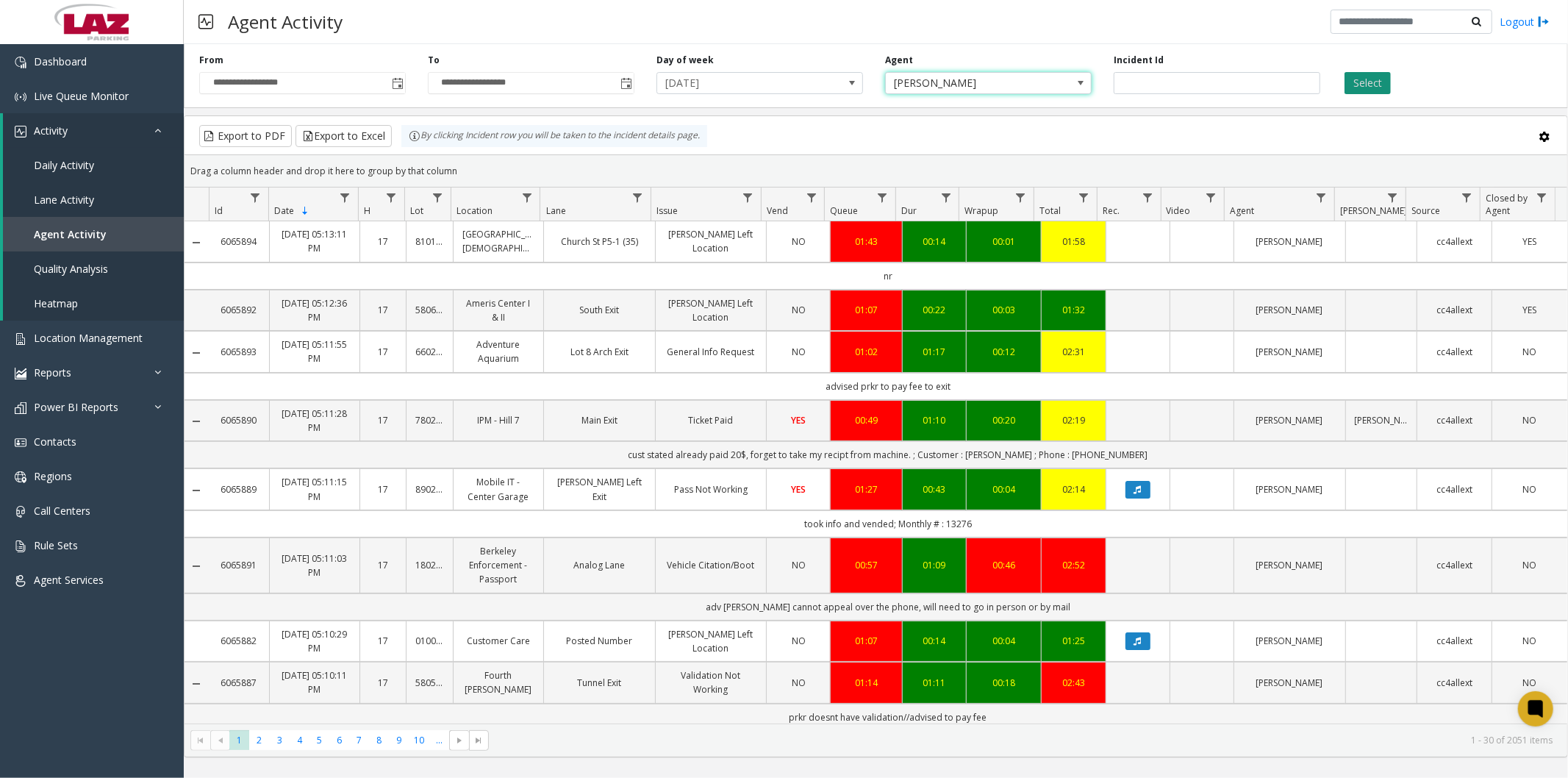
click at [1373, 83] on button "Select" at bounding box center [1367, 83] width 46 height 22
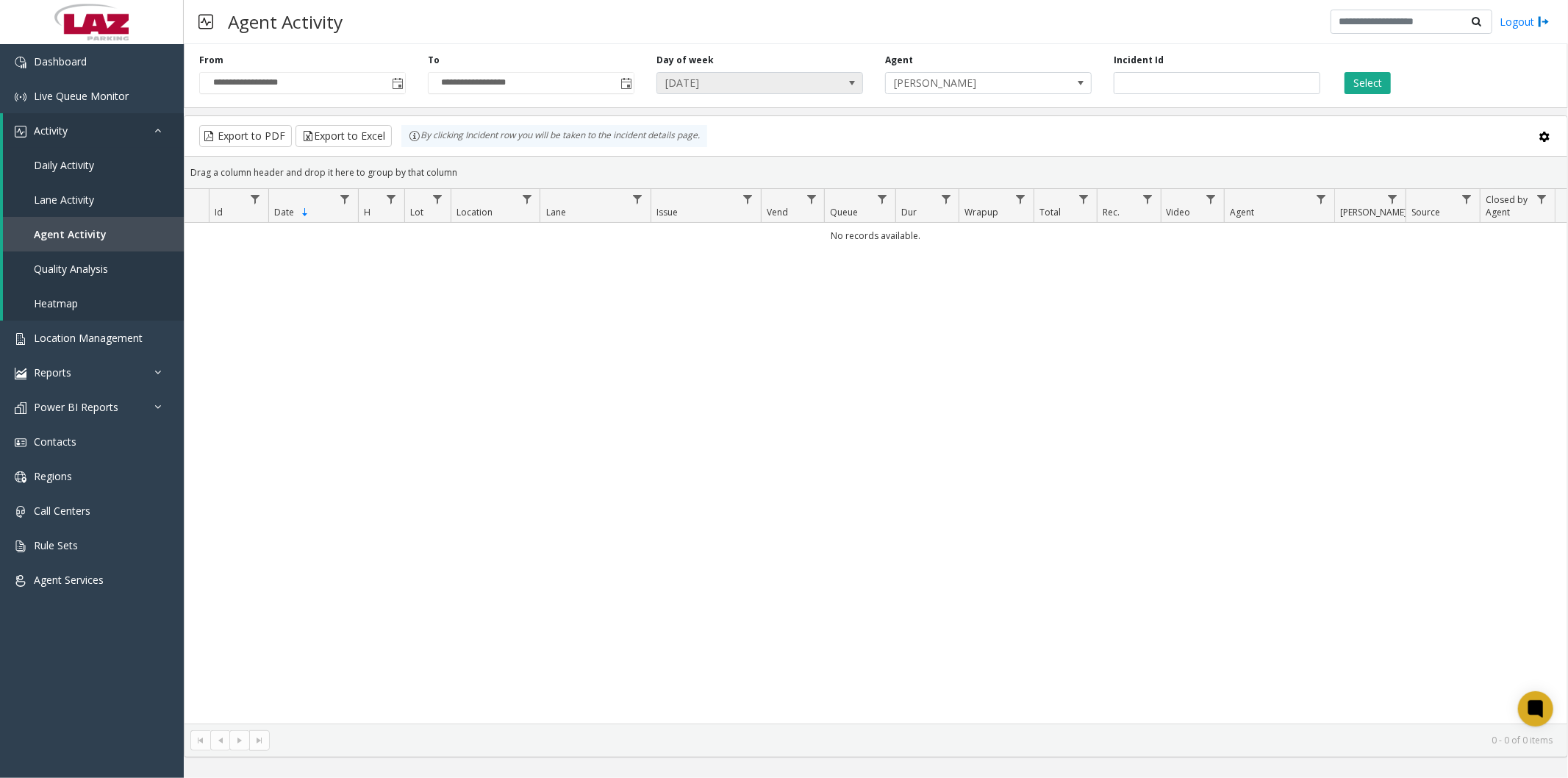
click at [812, 84] on span "[DATE]" at bounding box center [739, 83] width 164 height 21
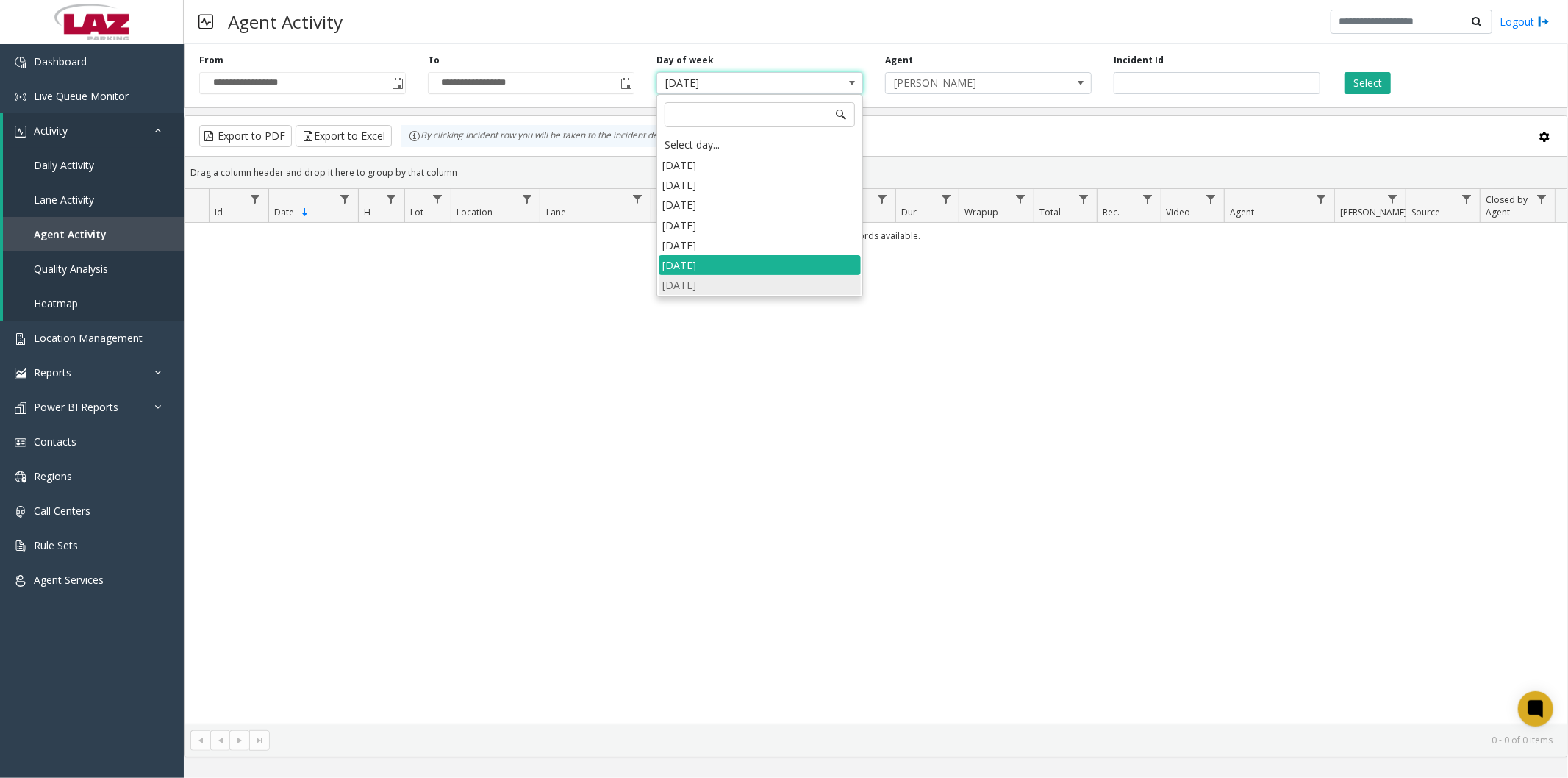
click at [718, 278] on li "[DATE]" at bounding box center [760, 285] width 202 height 20
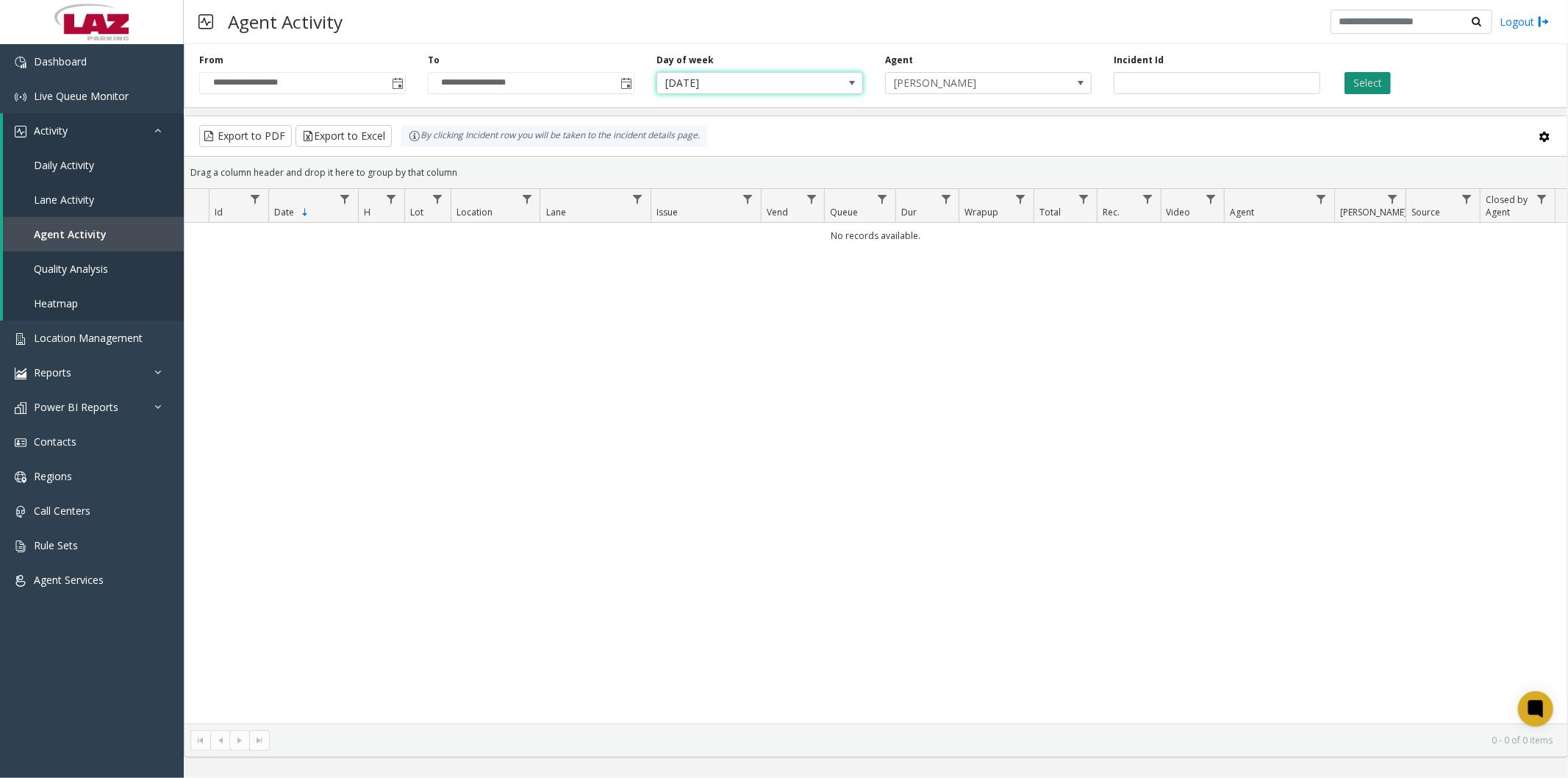
click at [1365, 79] on button "Select" at bounding box center [1367, 83] width 46 height 22
click at [939, 84] on span "[PERSON_NAME]" at bounding box center [968, 83] width 164 height 21
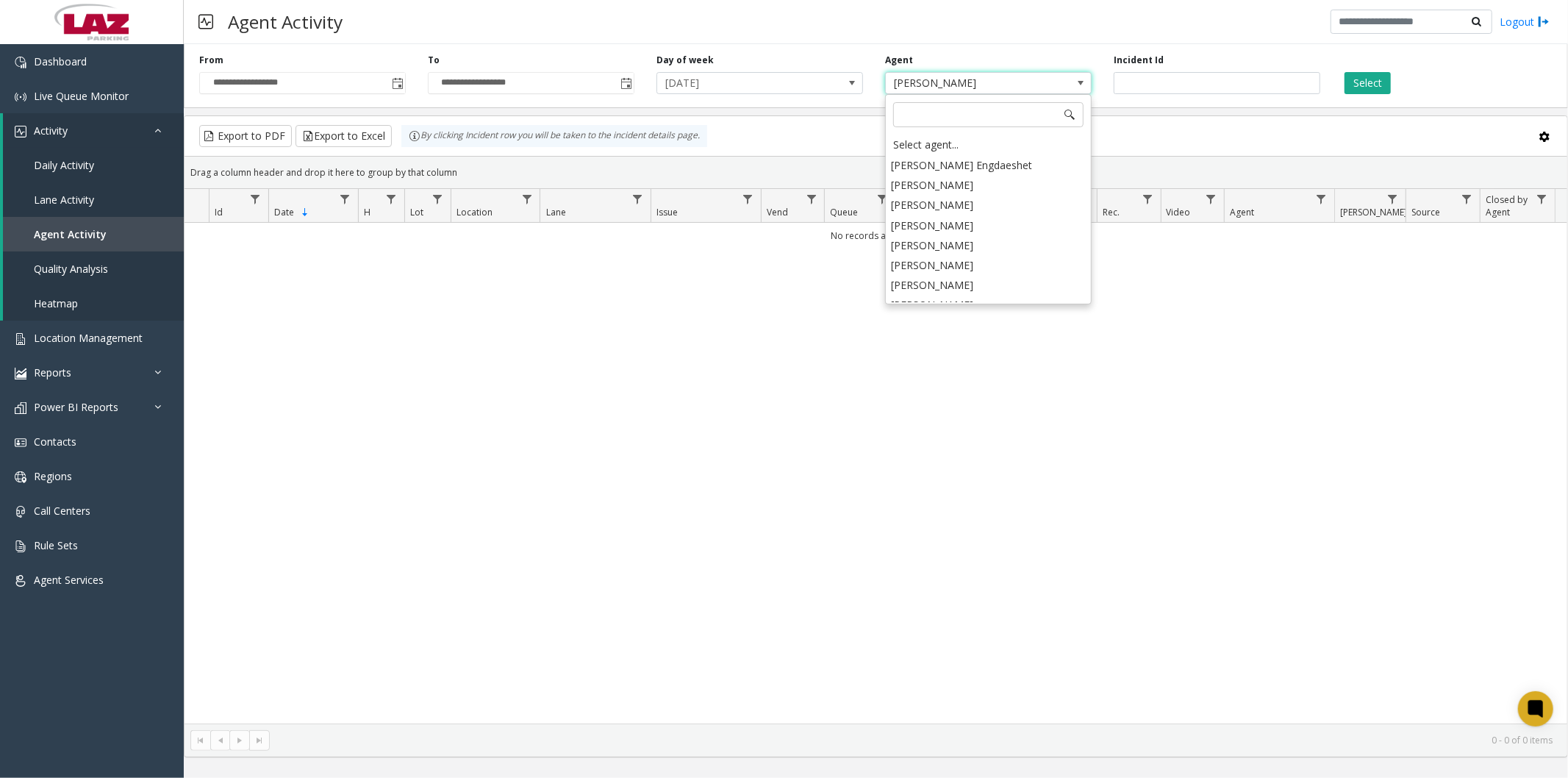
scroll to position [7354, 0]
click at [943, 17] on div "Agent Activity Logout" at bounding box center [876, 22] width 1384 height 44
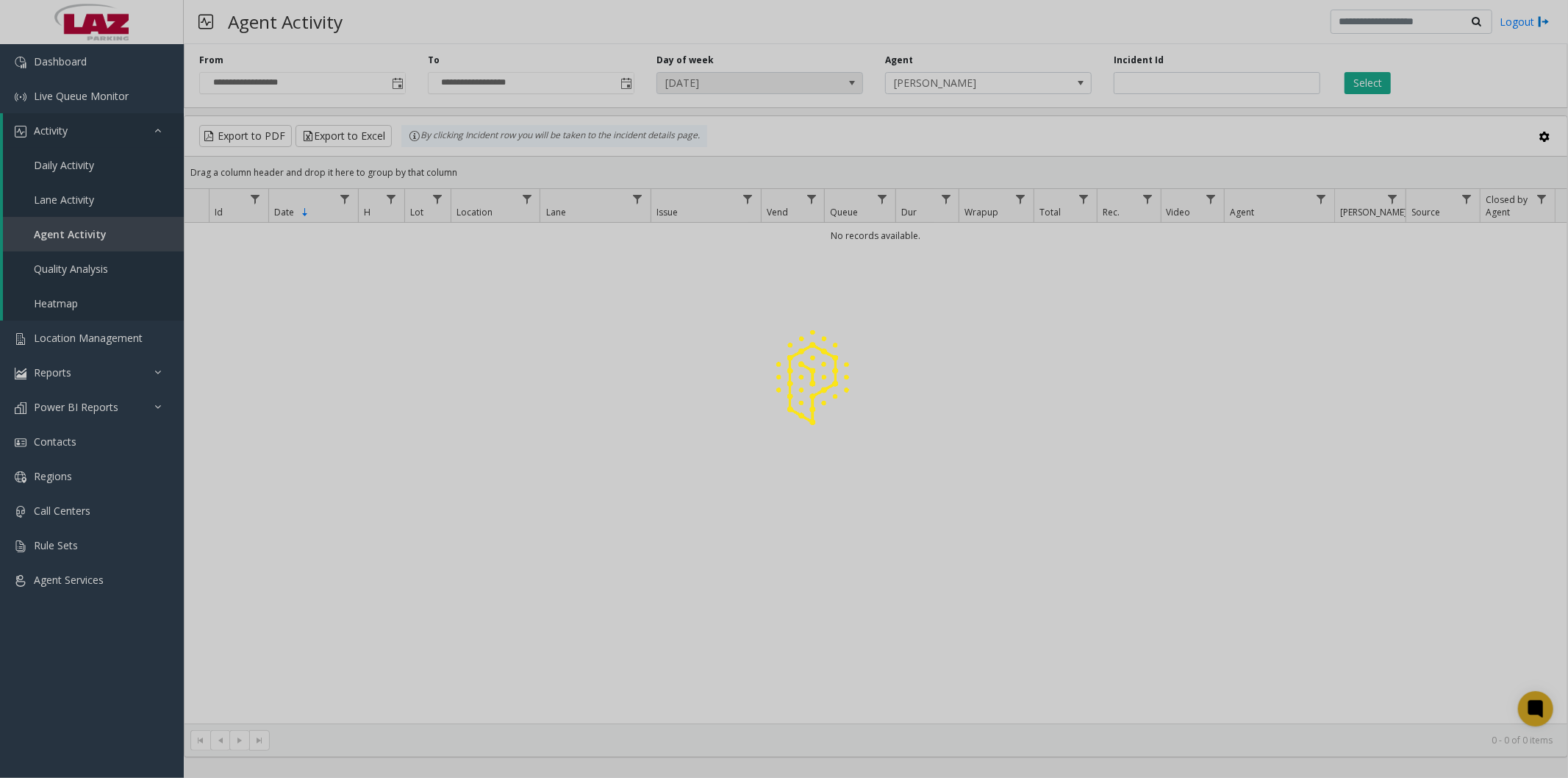
click at [856, 76] on div at bounding box center [784, 389] width 1568 height 778
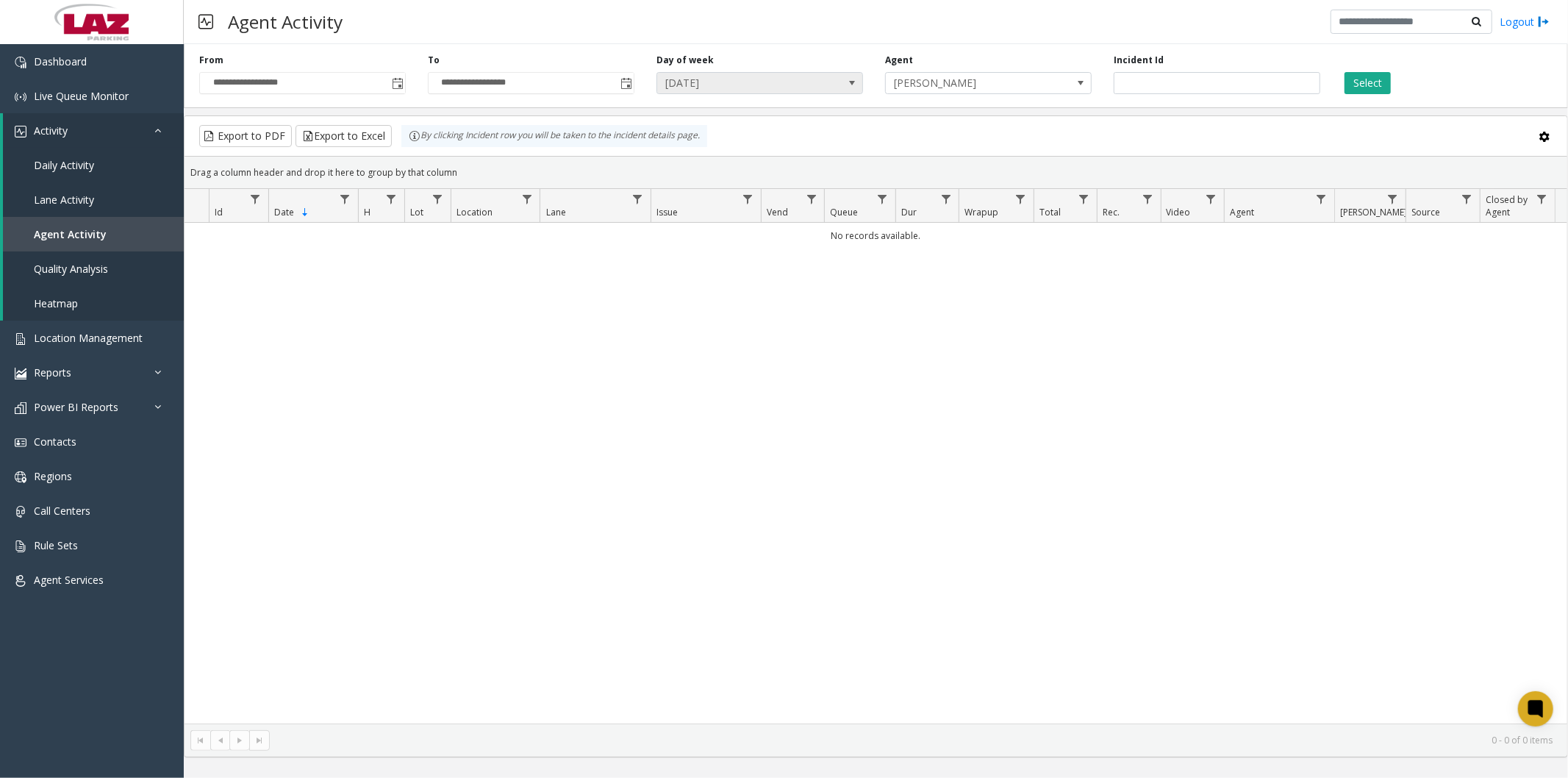
click at [846, 82] on span at bounding box center [852, 83] width 12 height 12
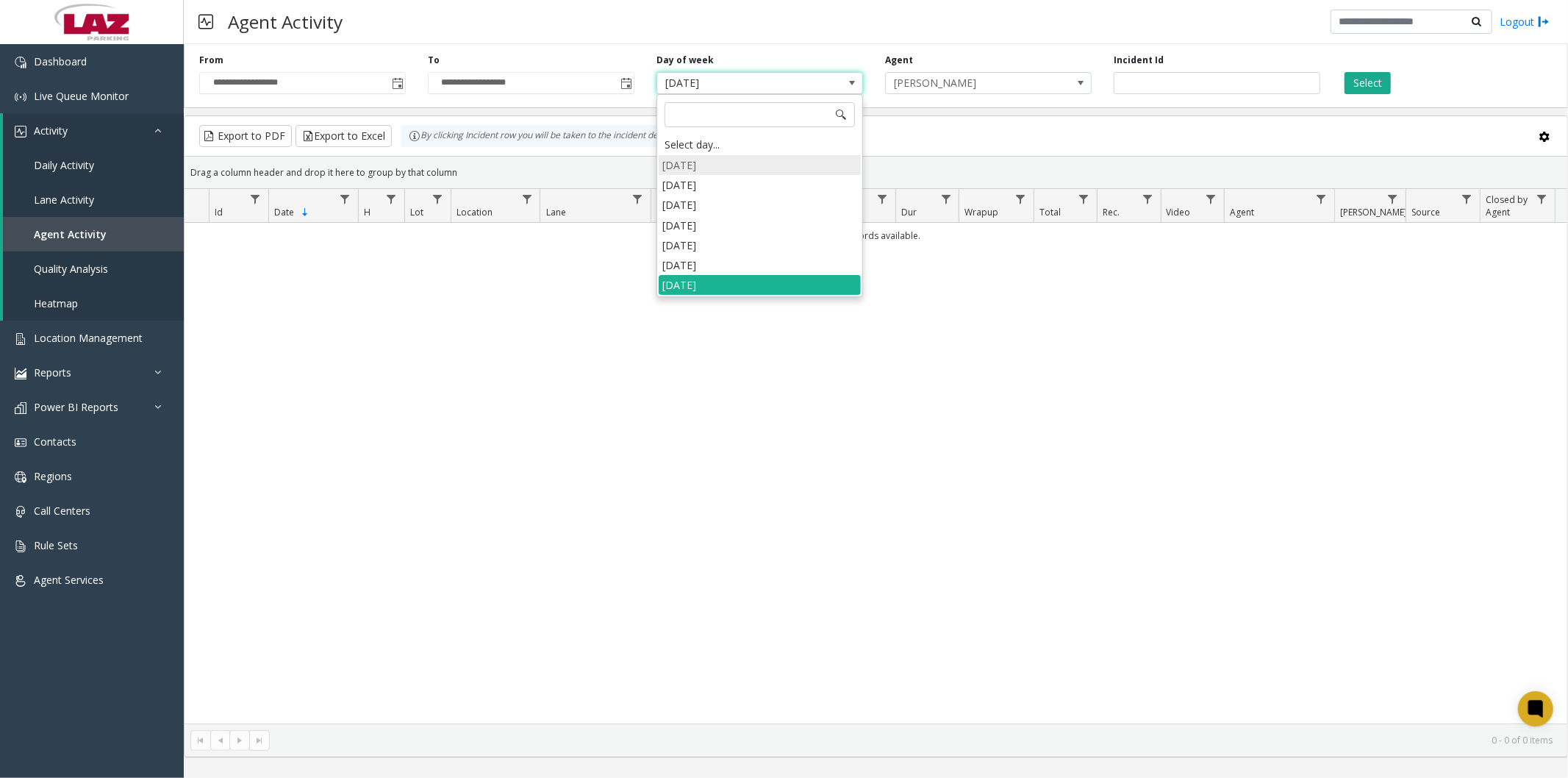
click at [777, 165] on li "[DATE]" at bounding box center [760, 165] width 202 height 20
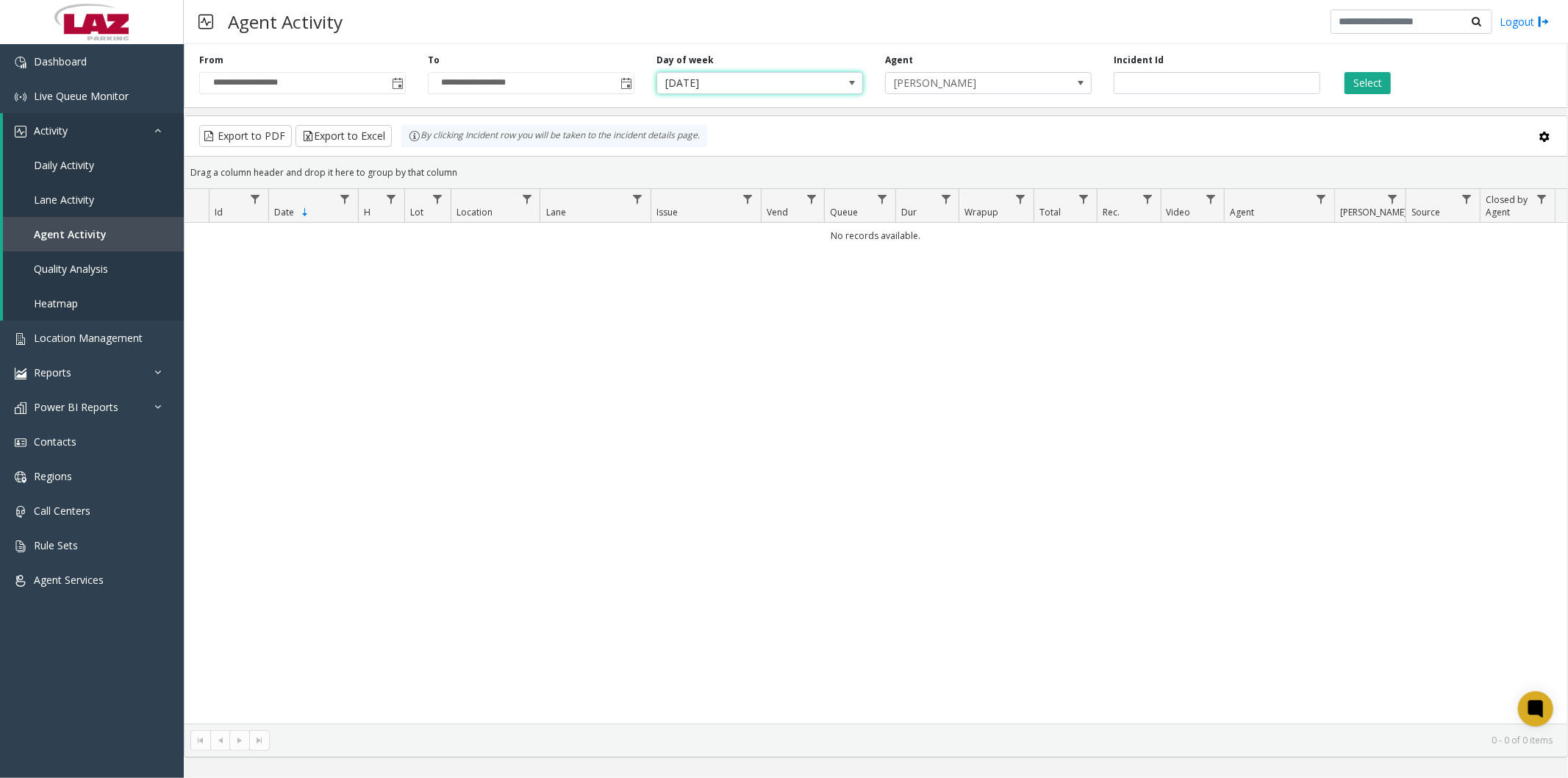
click at [1354, 86] on button "Select" at bounding box center [1367, 83] width 46 height 22
click at [837, 74] on app-root "**********" at bounding box center [784, 389] width 1568 height 778
click at [787, 75] on span "[DATE]" at bounding box center [739, 83] width 164 height 21
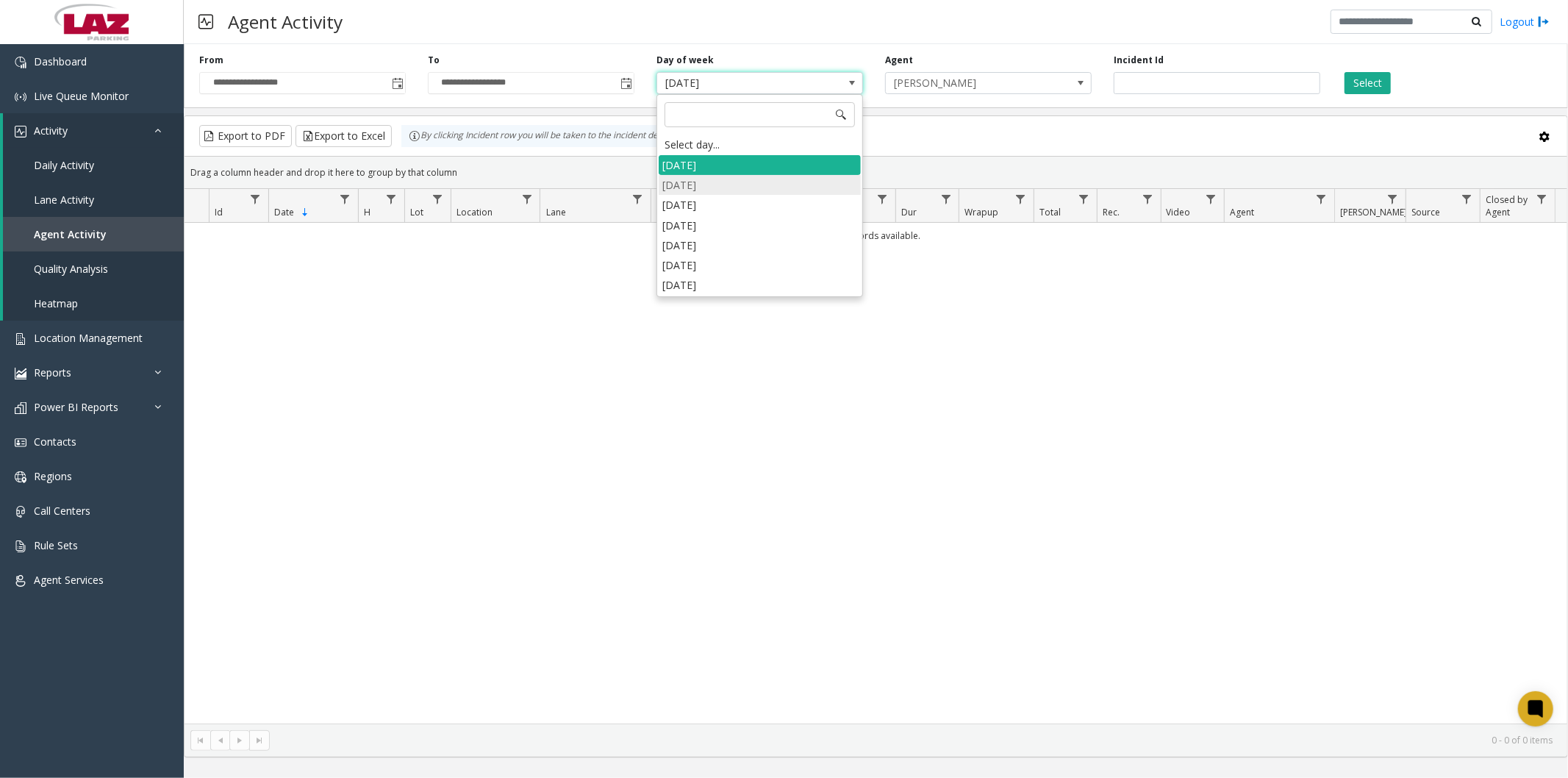
click at [724, 180] on li "[DATE]" at bounding box center [760, 185] width 202 height 20
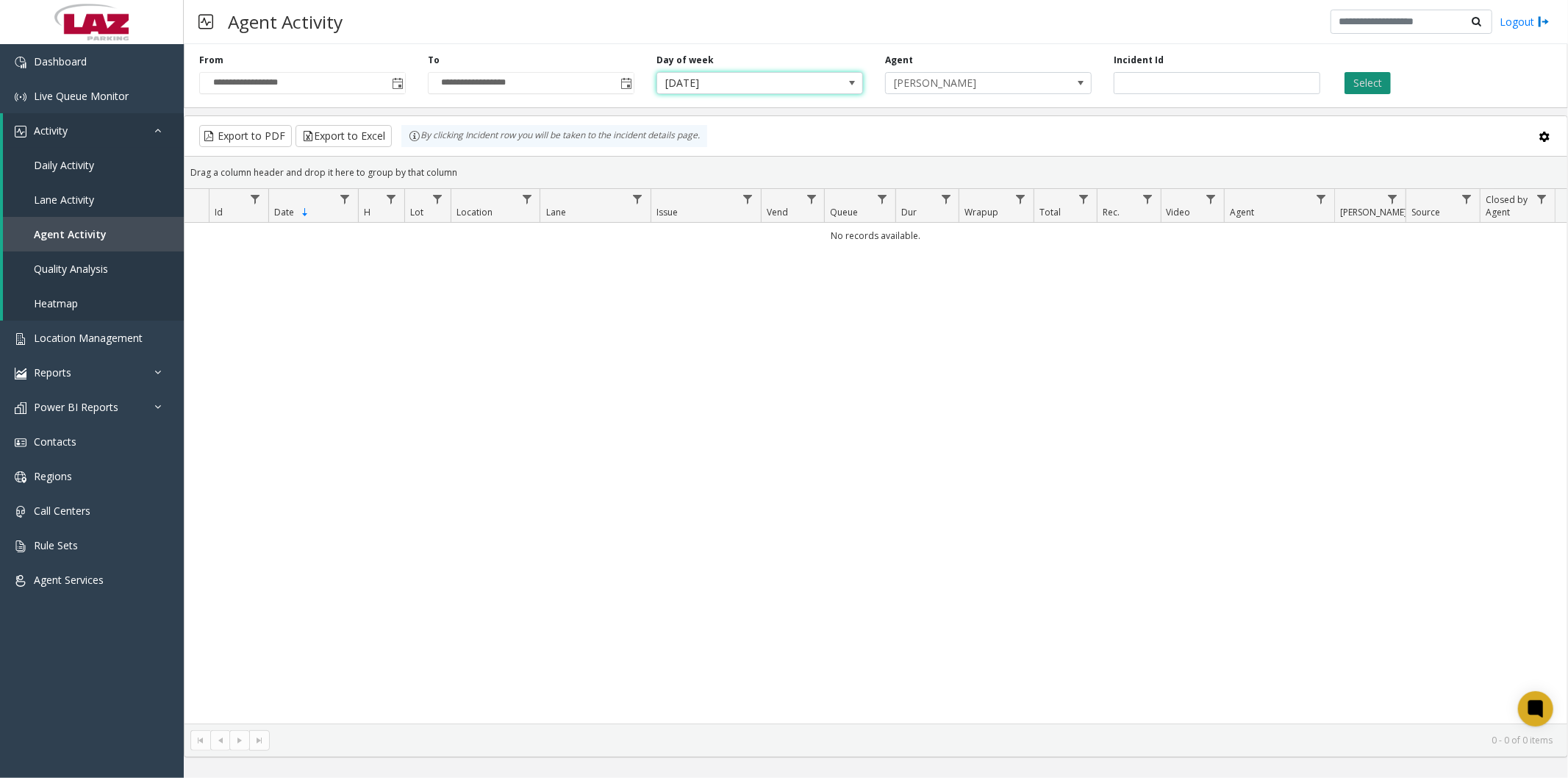
click at [1347, 83] on button "Select" at bounding box center [1367, 83] width 46 height 22
click at [837, 82] on span "[DATE]" at bounding box center [760, 83] width 206 height 22
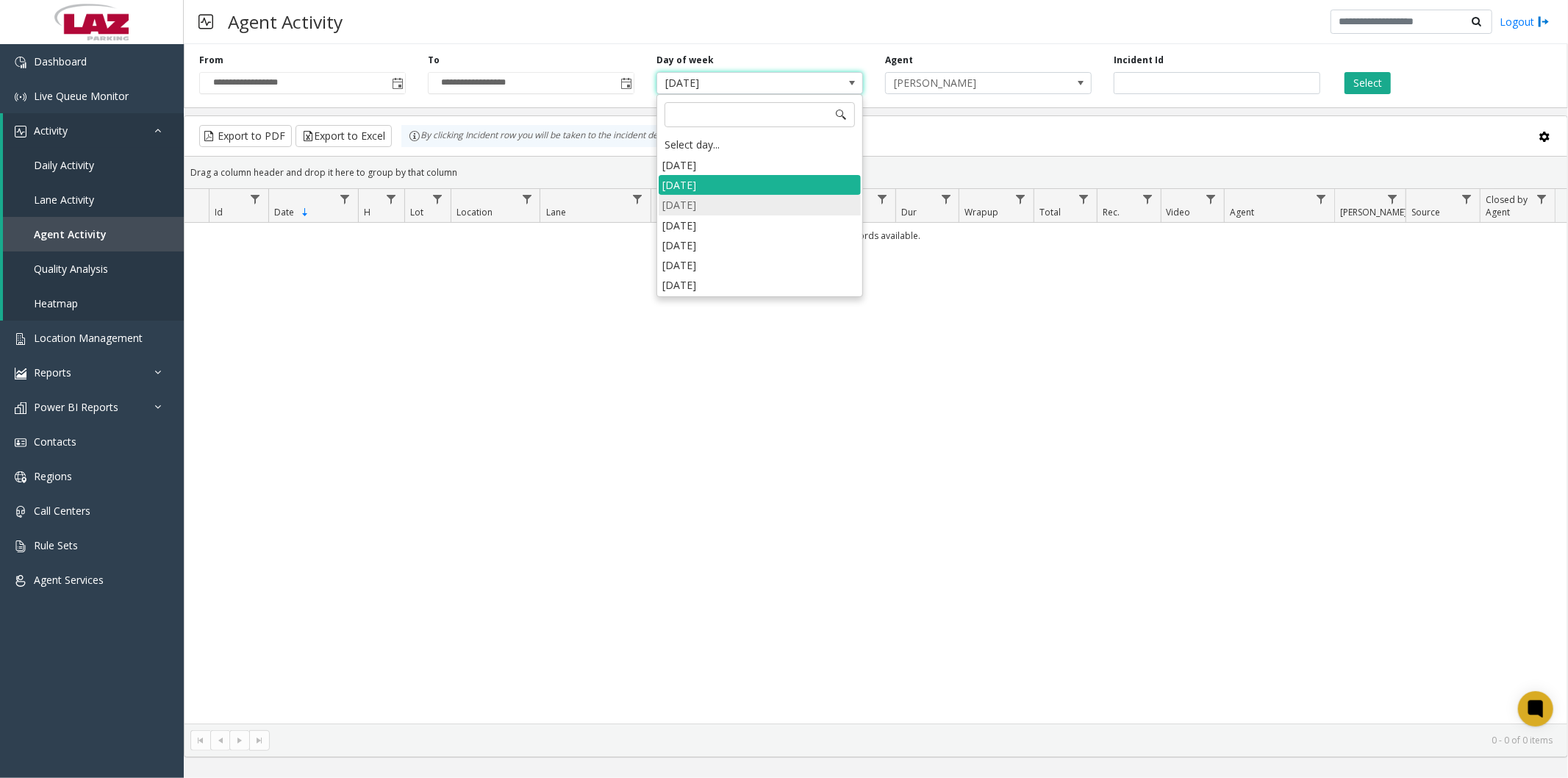
click at [729, 207] on li "[DATE]" at bounding box center [760, 205] width 202 height 20
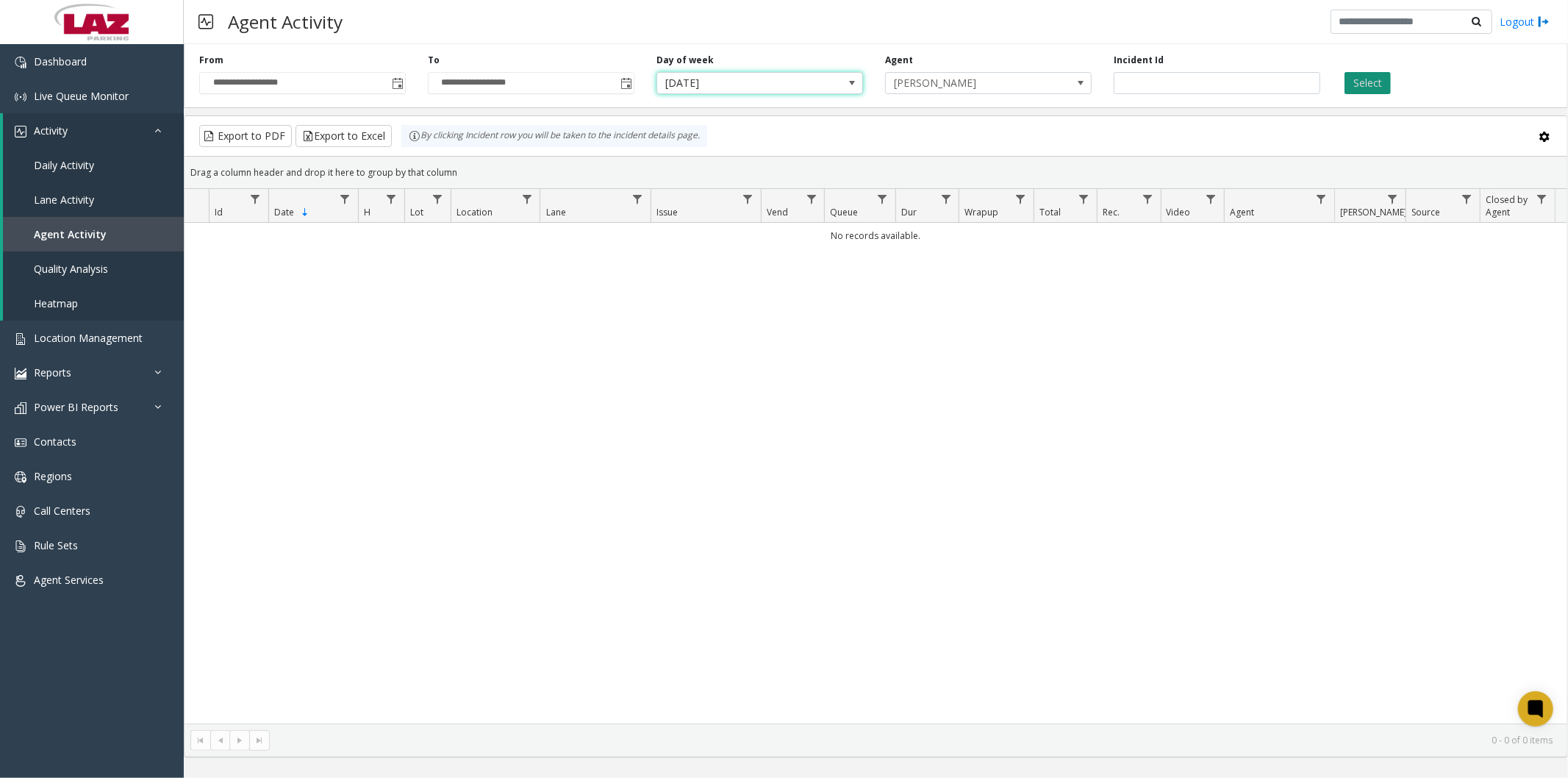
click at [1372, 81] on button "Select" at bounding box center [1367, 83] width 46 height 22
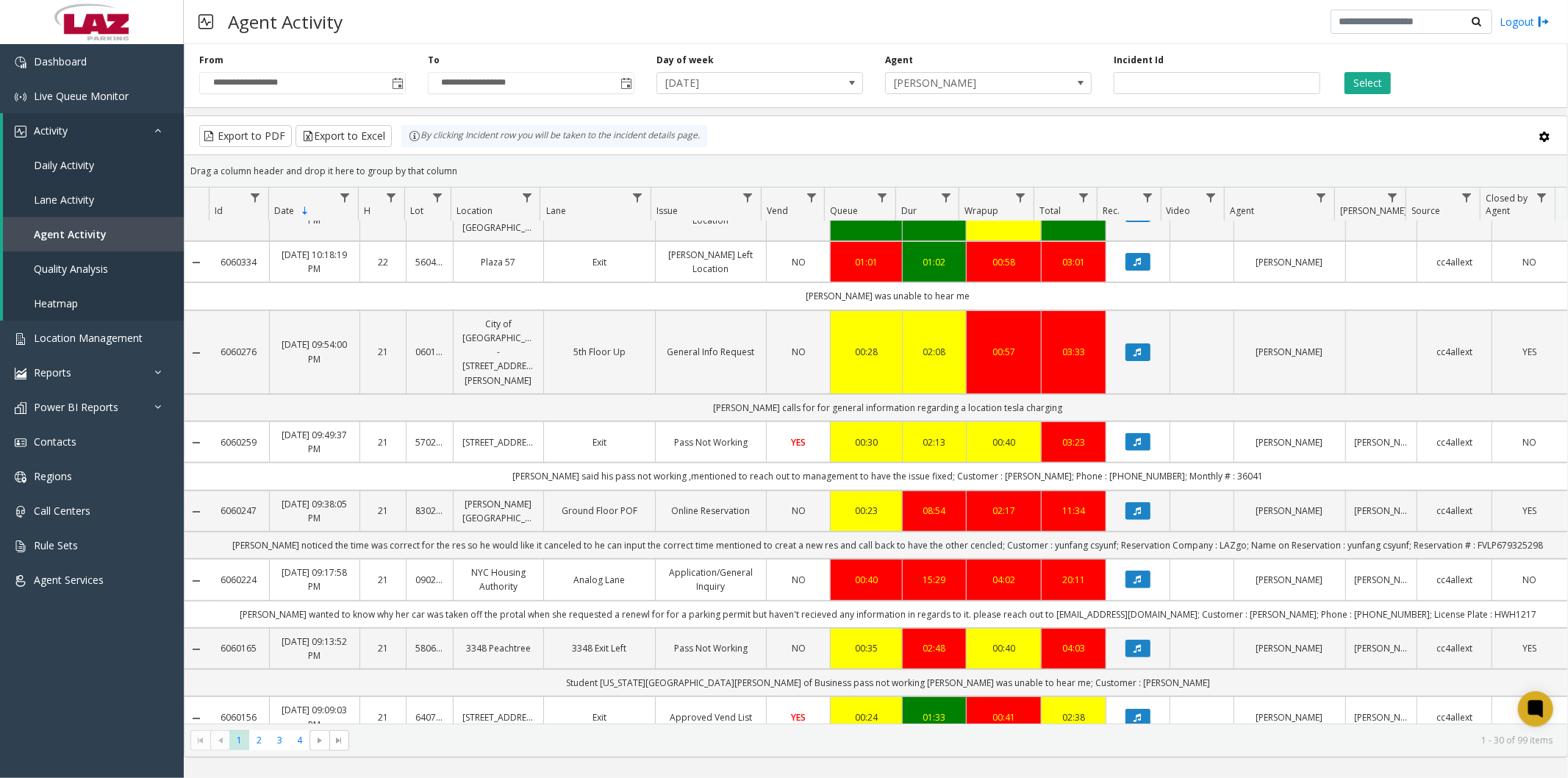
scroll to position [408, 0]
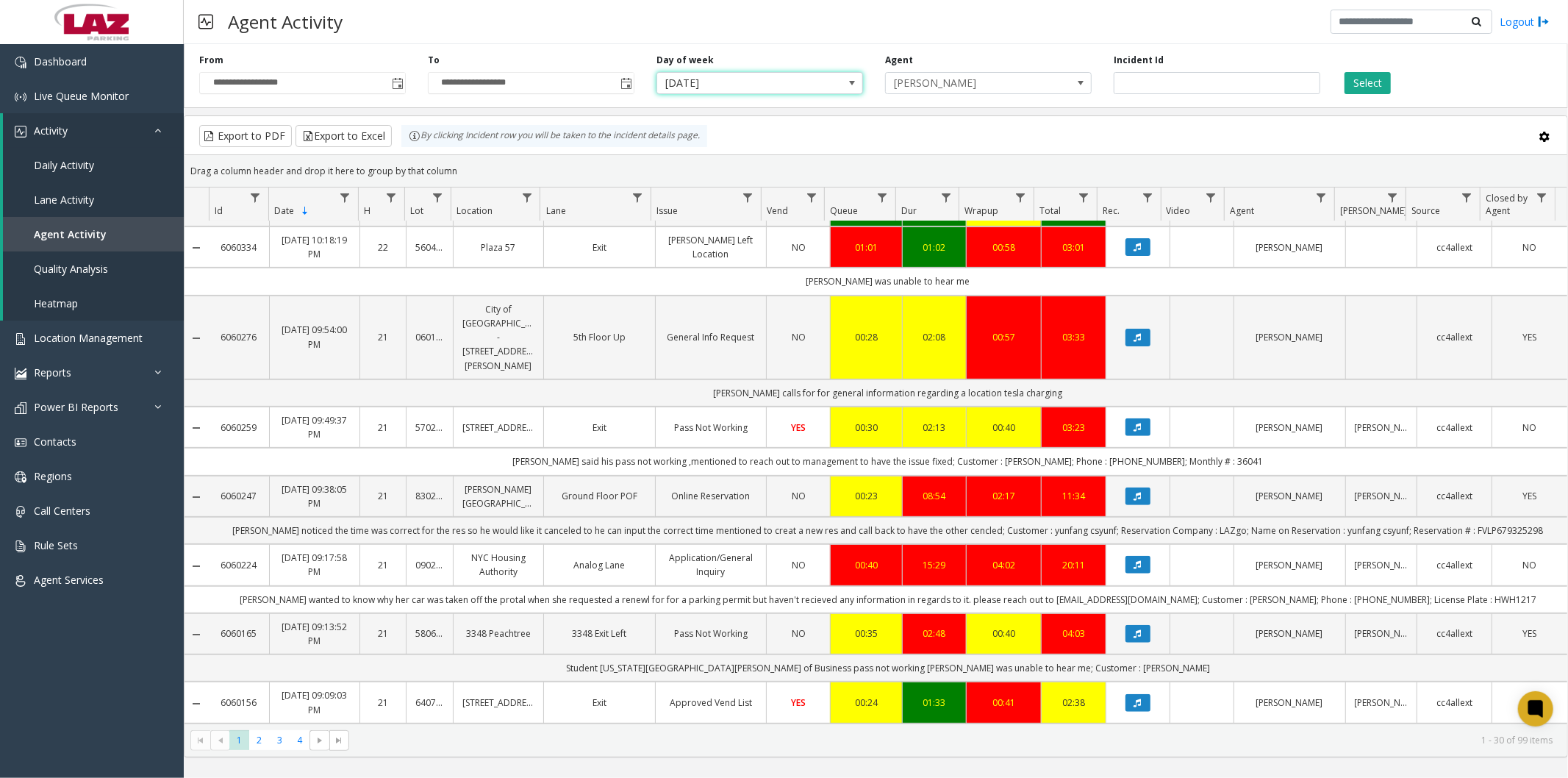
click at [770, 79] on span "[DATE]" at bounding box center [739, 83] width 164 height 21
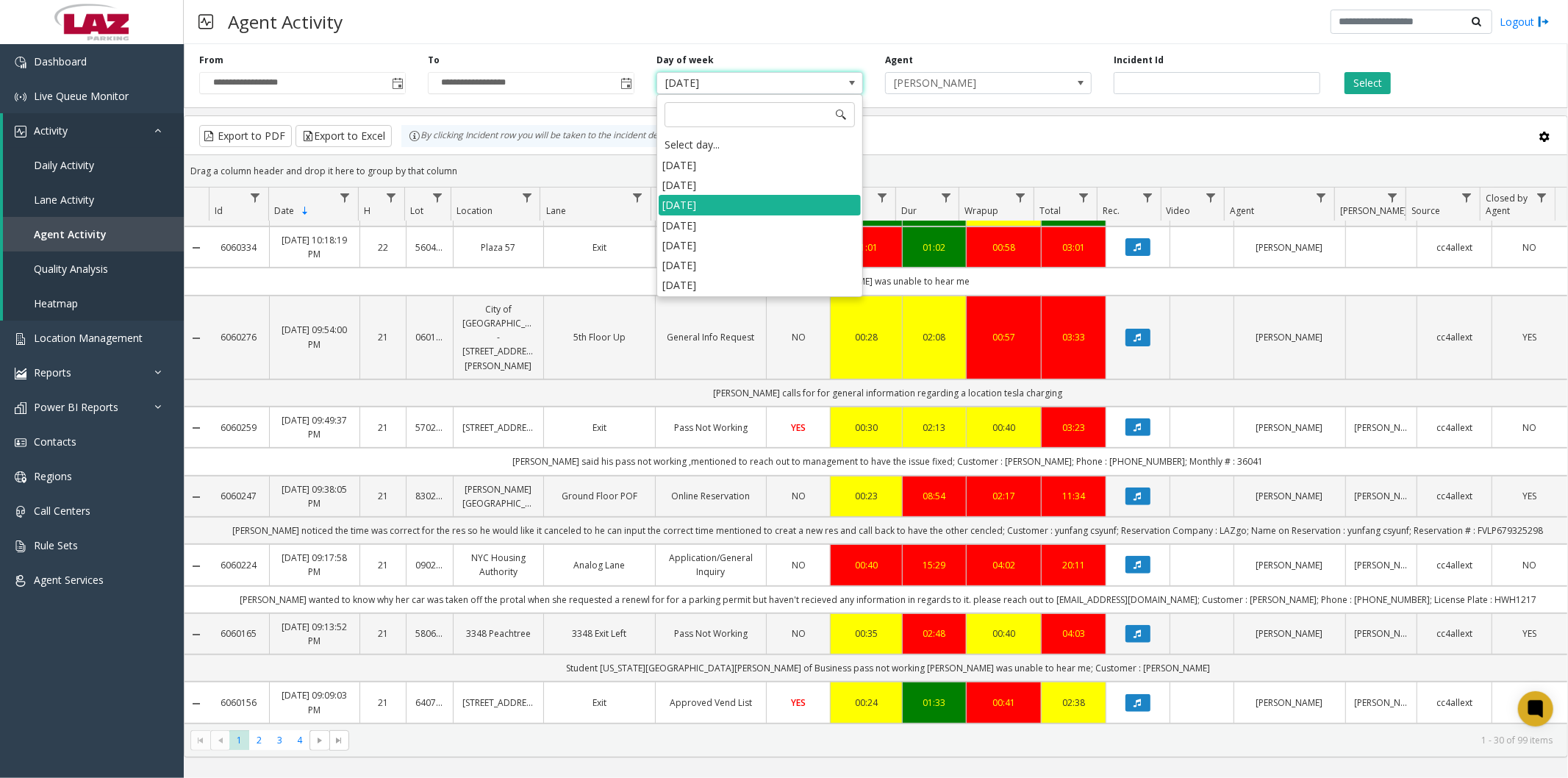
click at [718, 224] on li "[DATE]" at bounding box center [760, 226] width 202 height 20
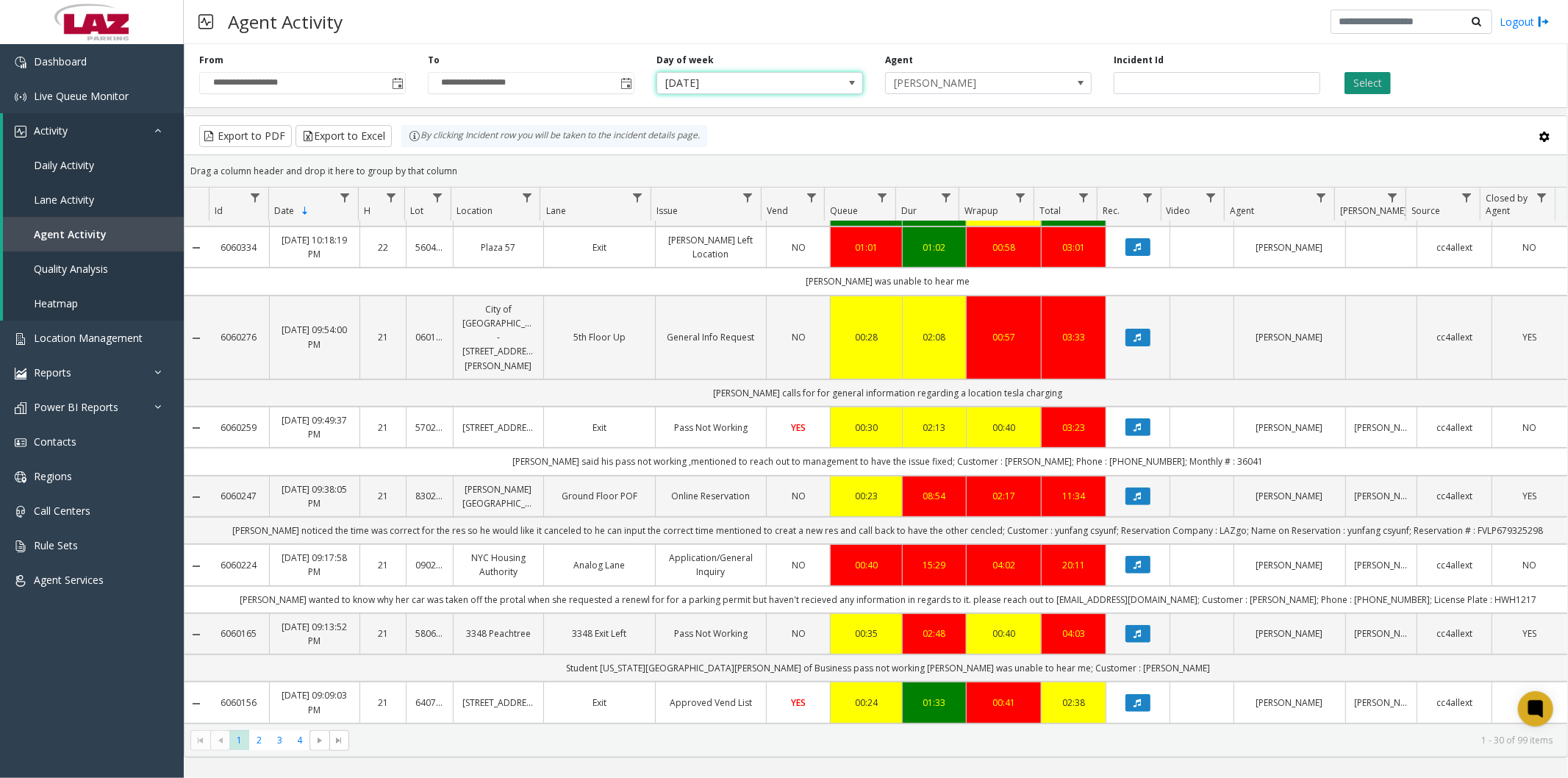
click at [1367, 78] on button "Select" at bounding box center [1367, 83] width 46 height 22
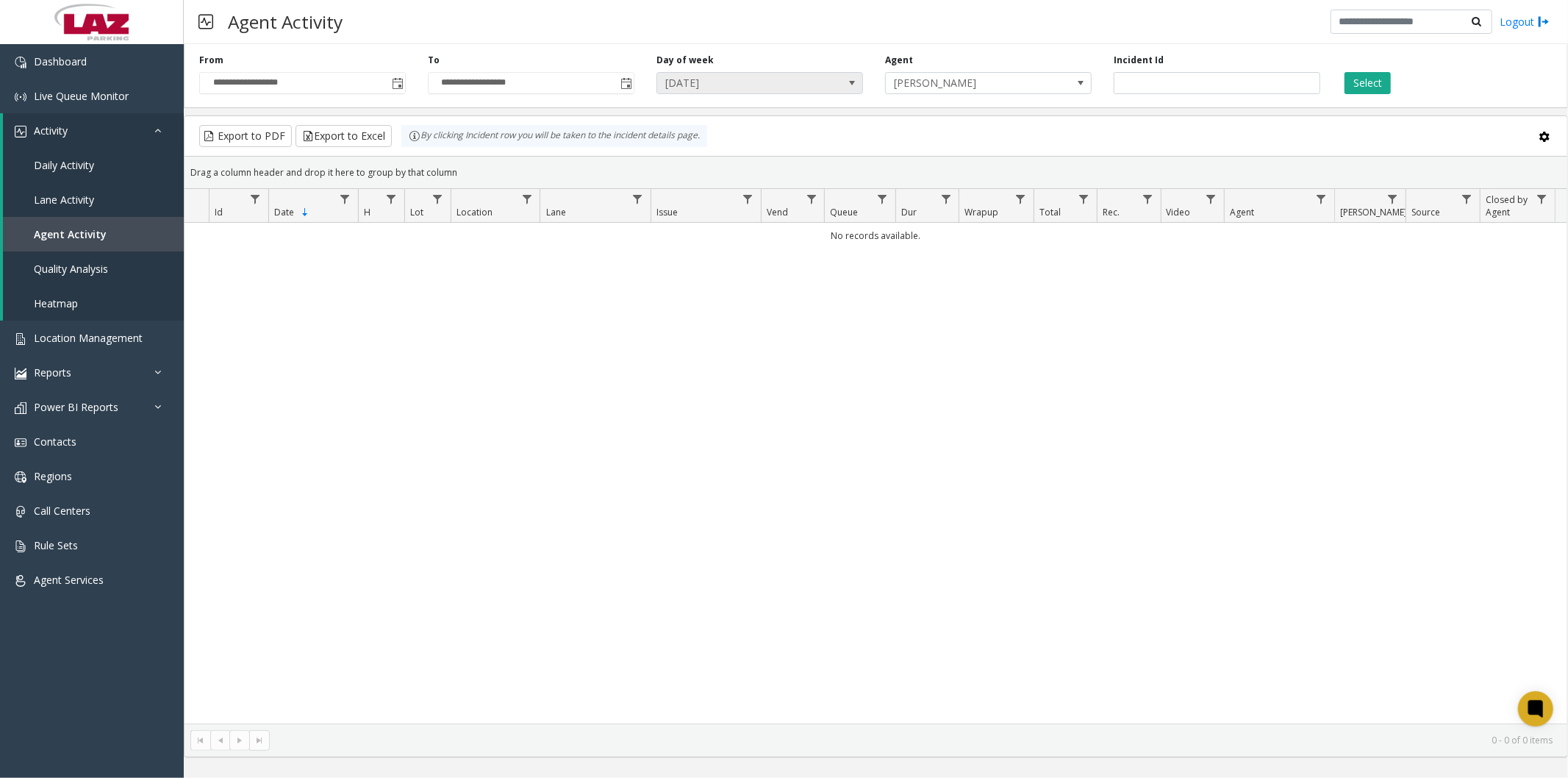
click at [785, 86] on span "[DATE]" at bounding box center [739, 83] width 164 height 21
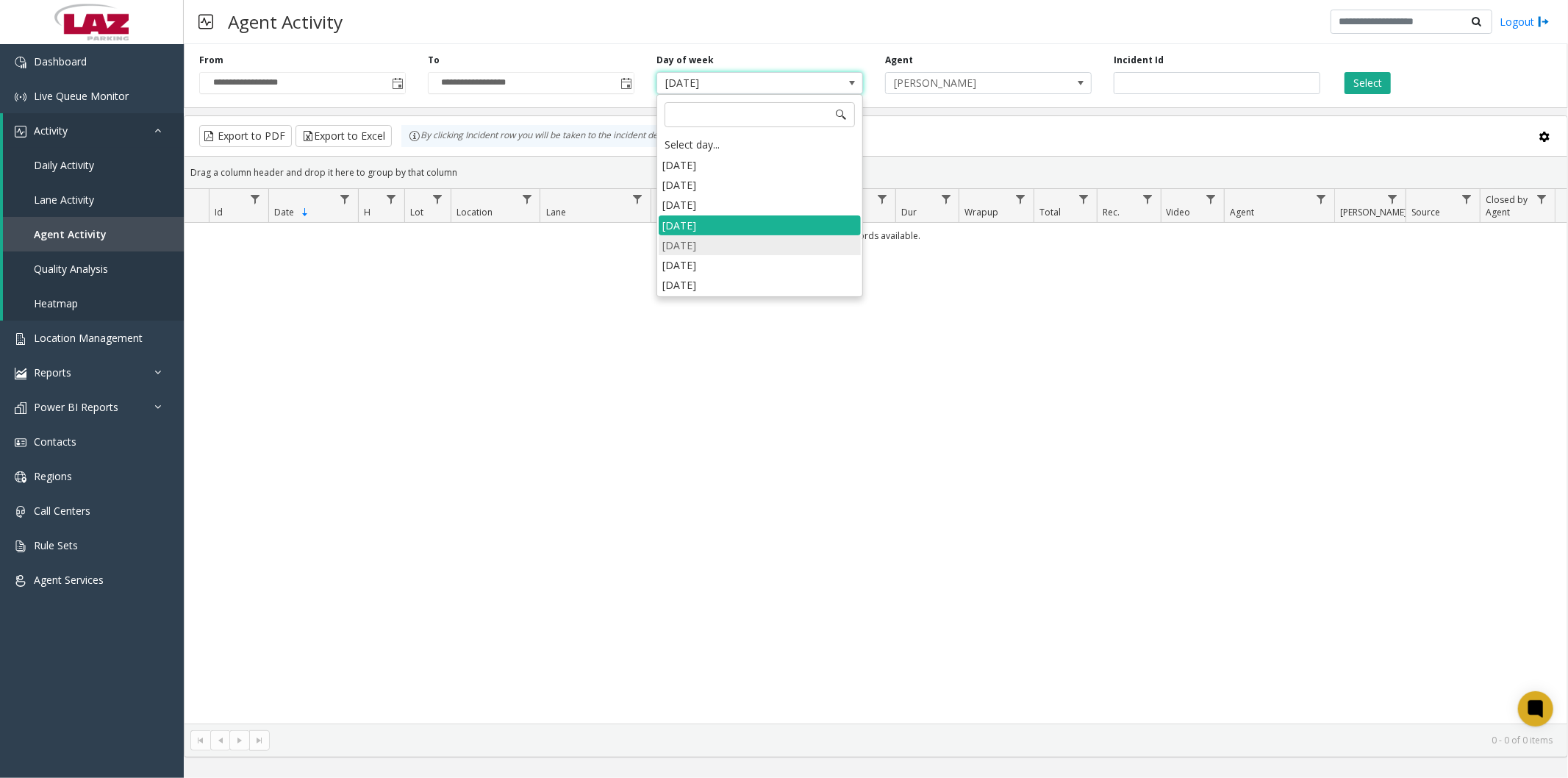
click at [718, 243] on li "[DATE]" at bounding box center [760, 245] width 202 height 20
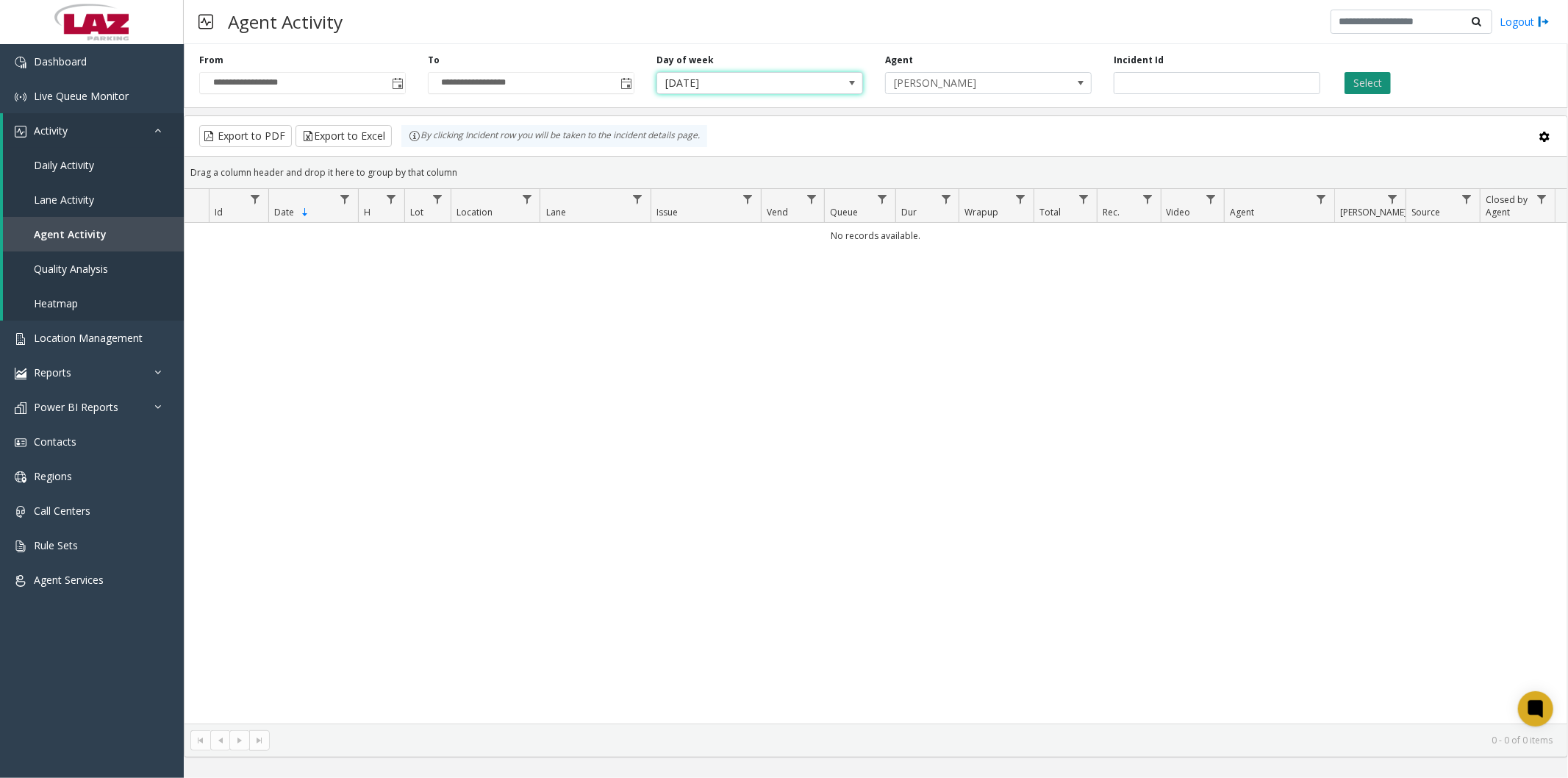
click at [1370, 76] on button "Select" at bounding box center [1367, 83] width 46 height 22
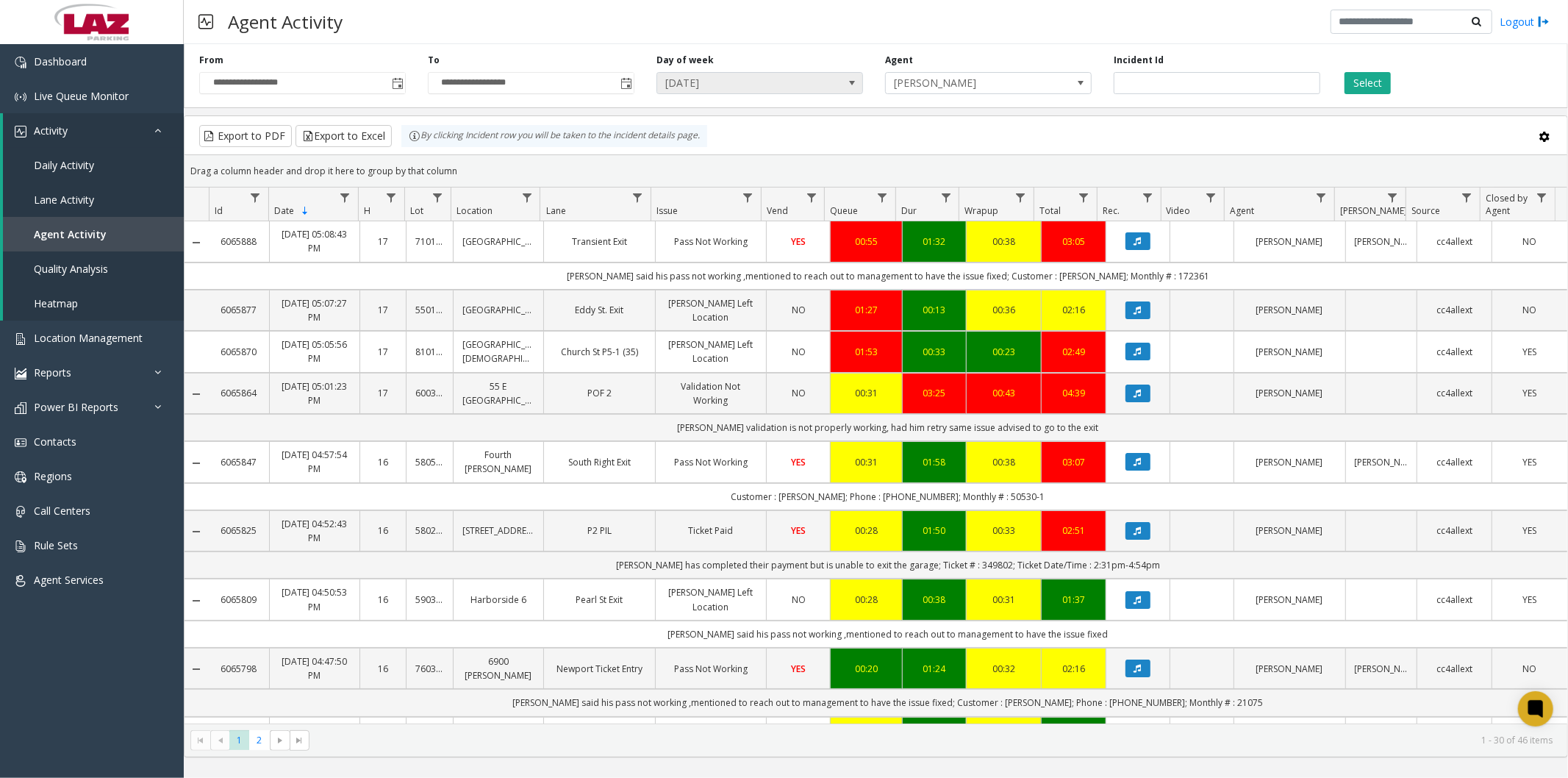
click at [715, 83] on span "[DATE]" at bounding box center [739, 83] width 164 height 21
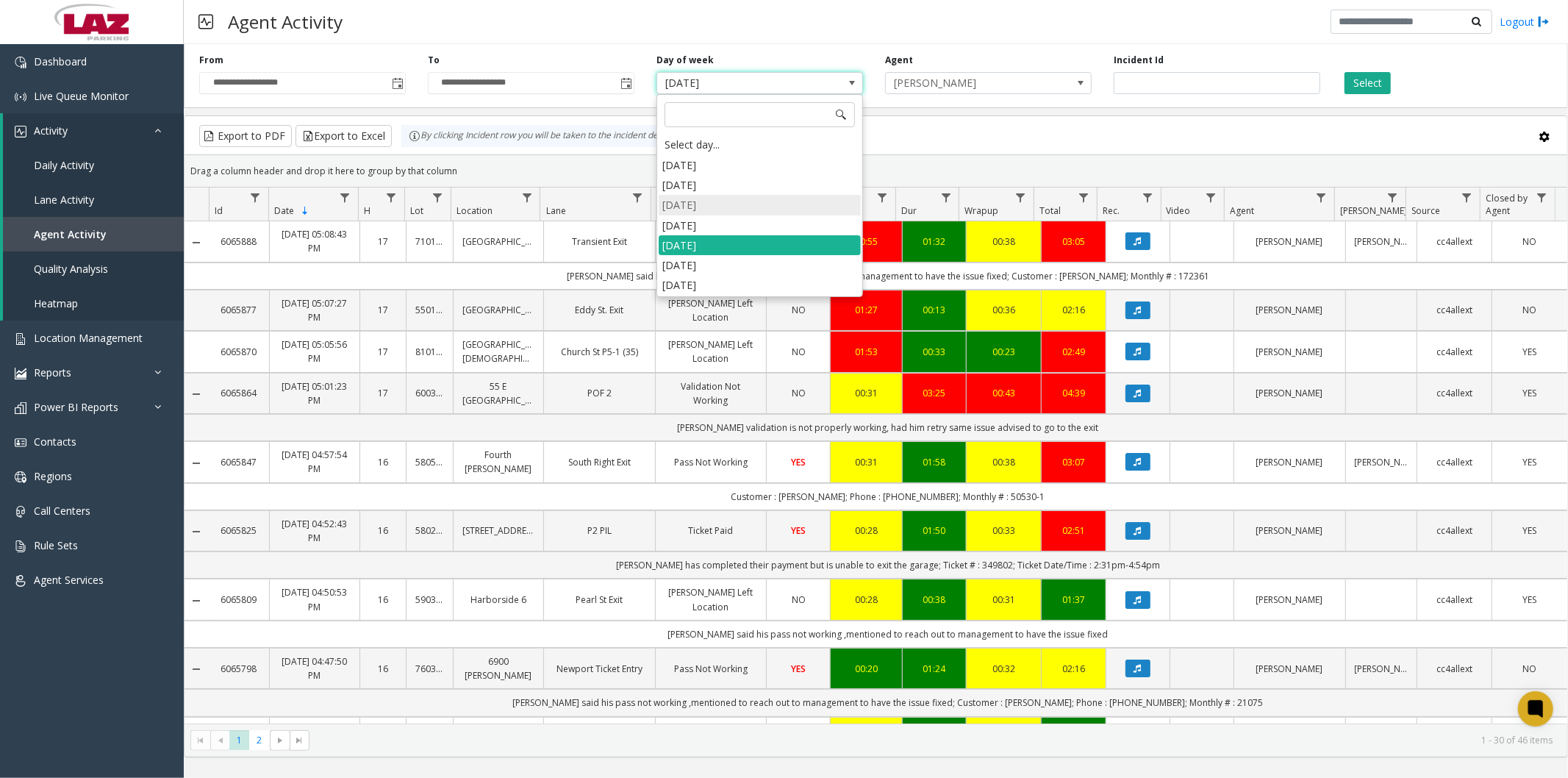
click at [687, 208] on li "[DATE]" at bounding box center [760, 205] width 202 height 20
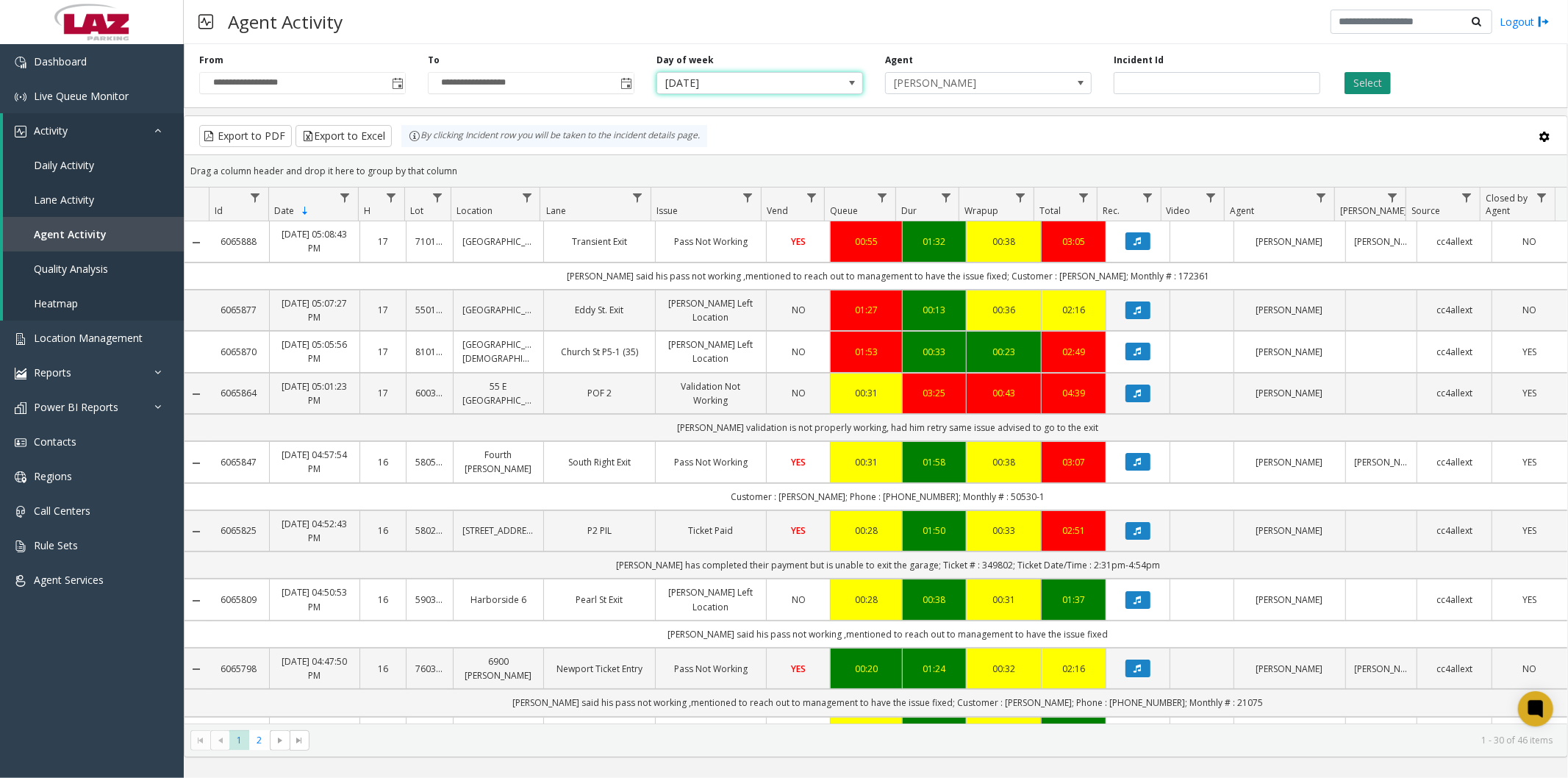
click at [1373, 77] on button "Select" at bounding box center [1367, 83] width 46 height 22
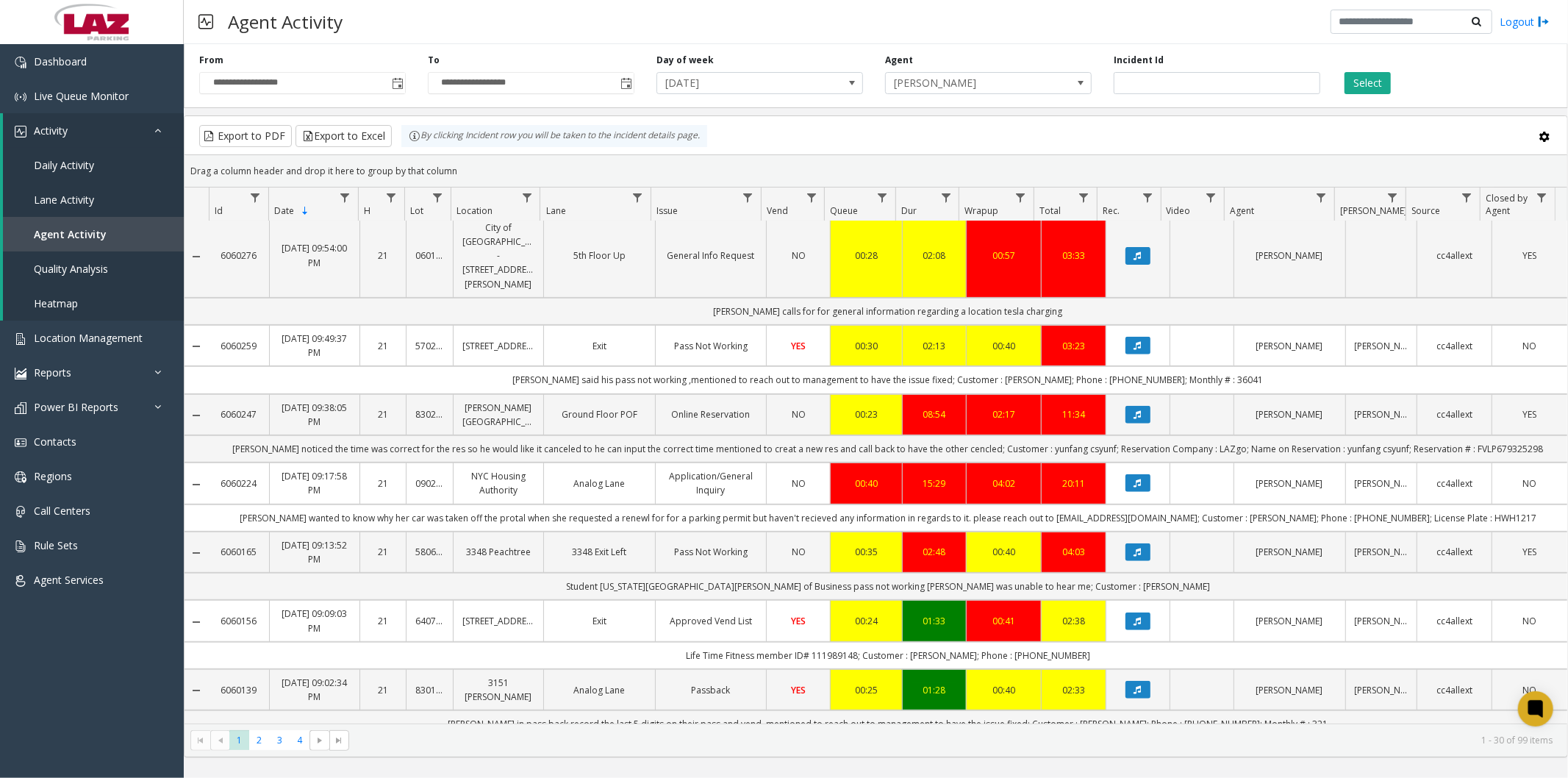
scroll to position [653, 0]
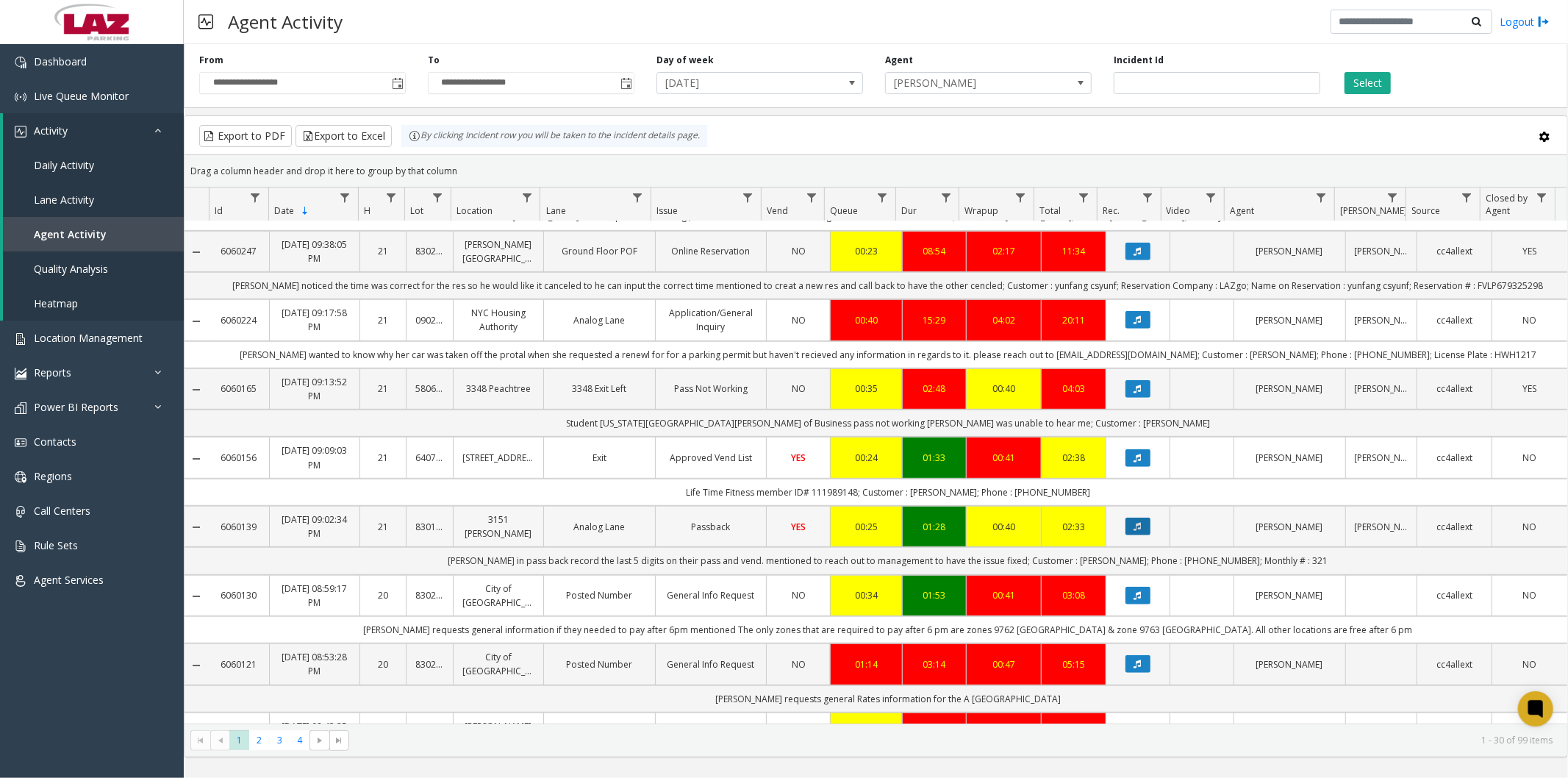
click at [1134, 522] on icon "Data table" at bounding box center [1138, 526] width 8 height 9
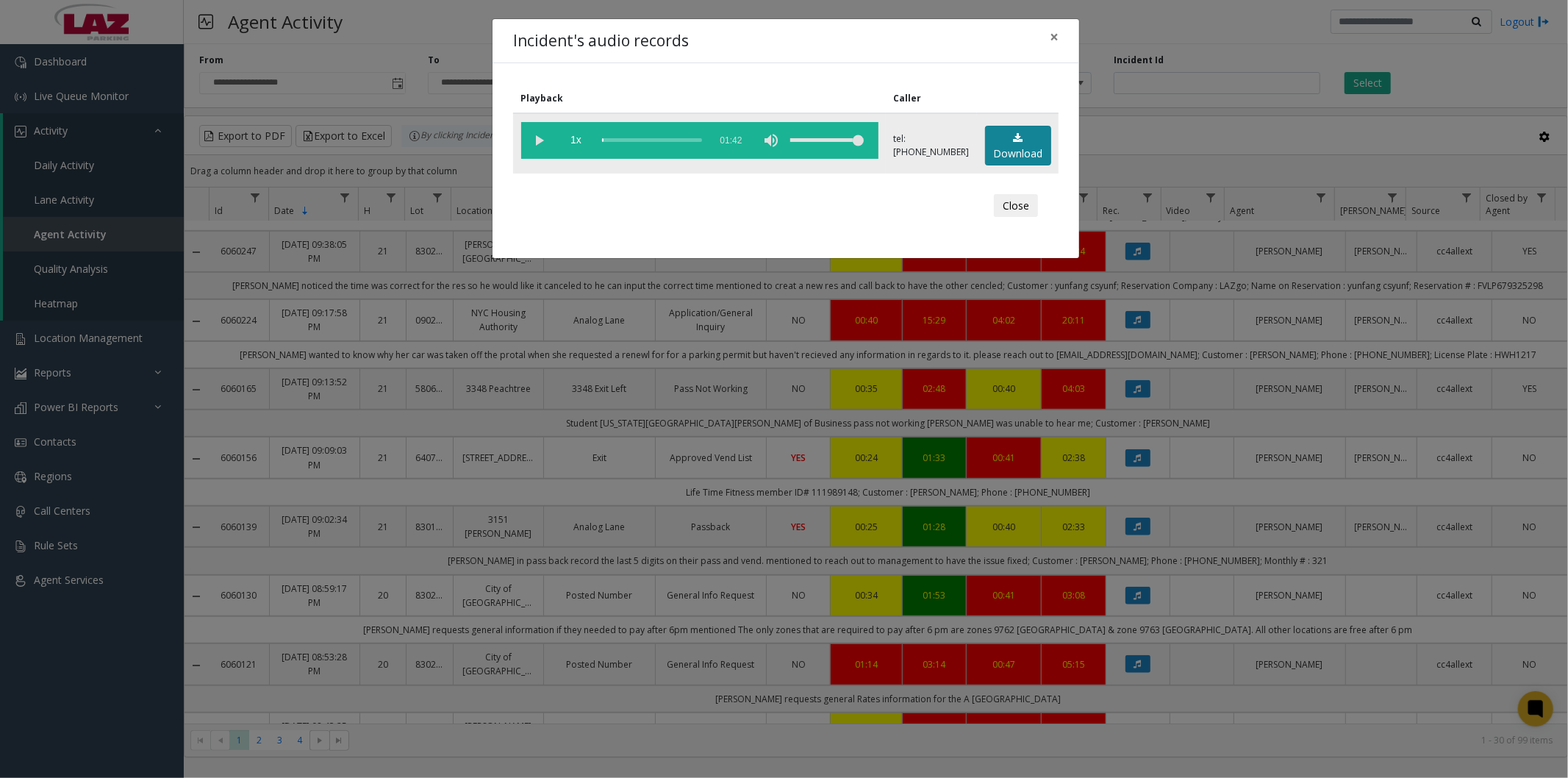
click at [1015, 149] on link "Download" at bounding box center [1018, 145] width 66 height 40
click at [1053, 40] on span "×" at bounding box center [1054, 37] width 9 height 21
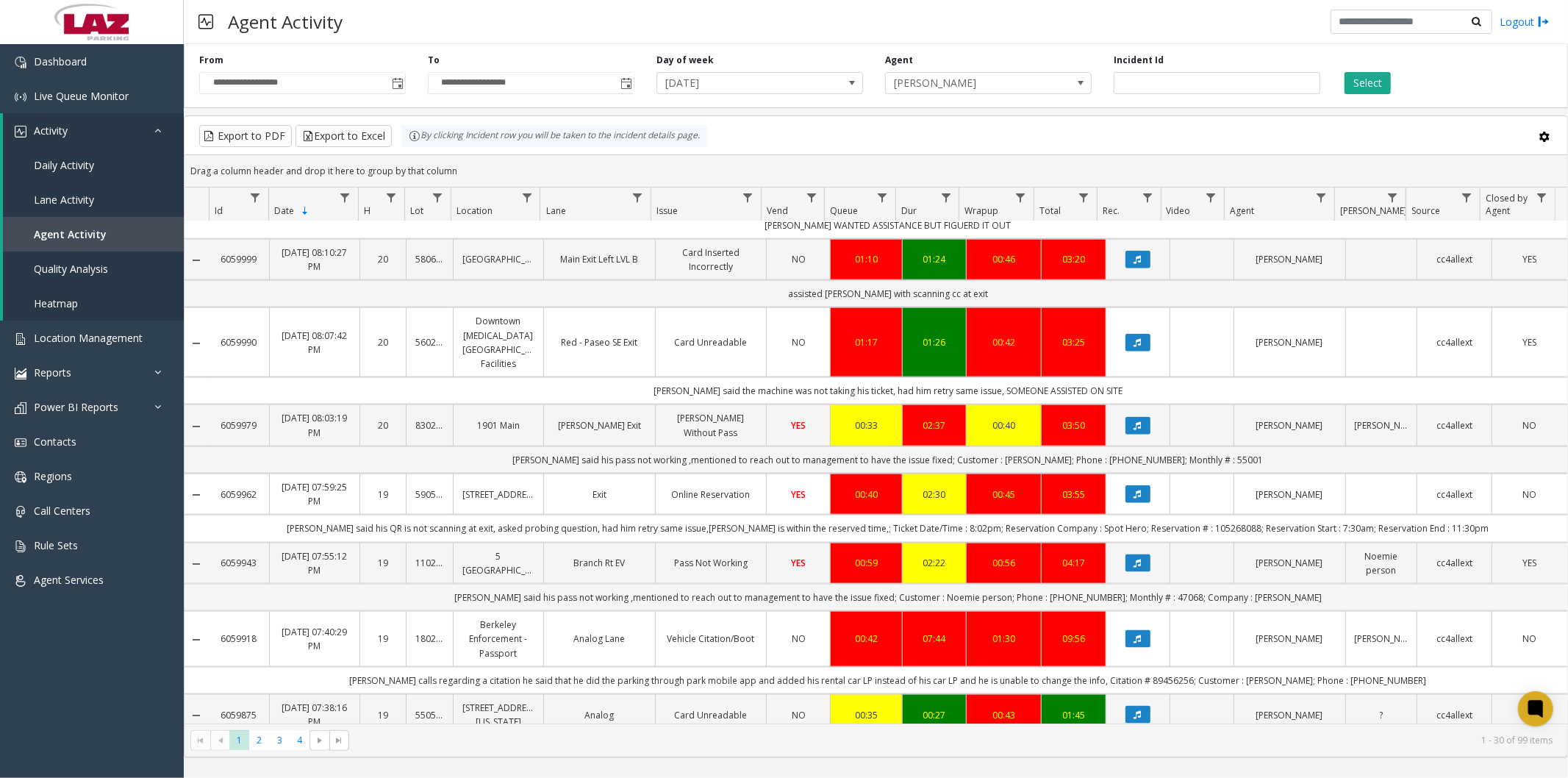
scroll to position [1388, 0]
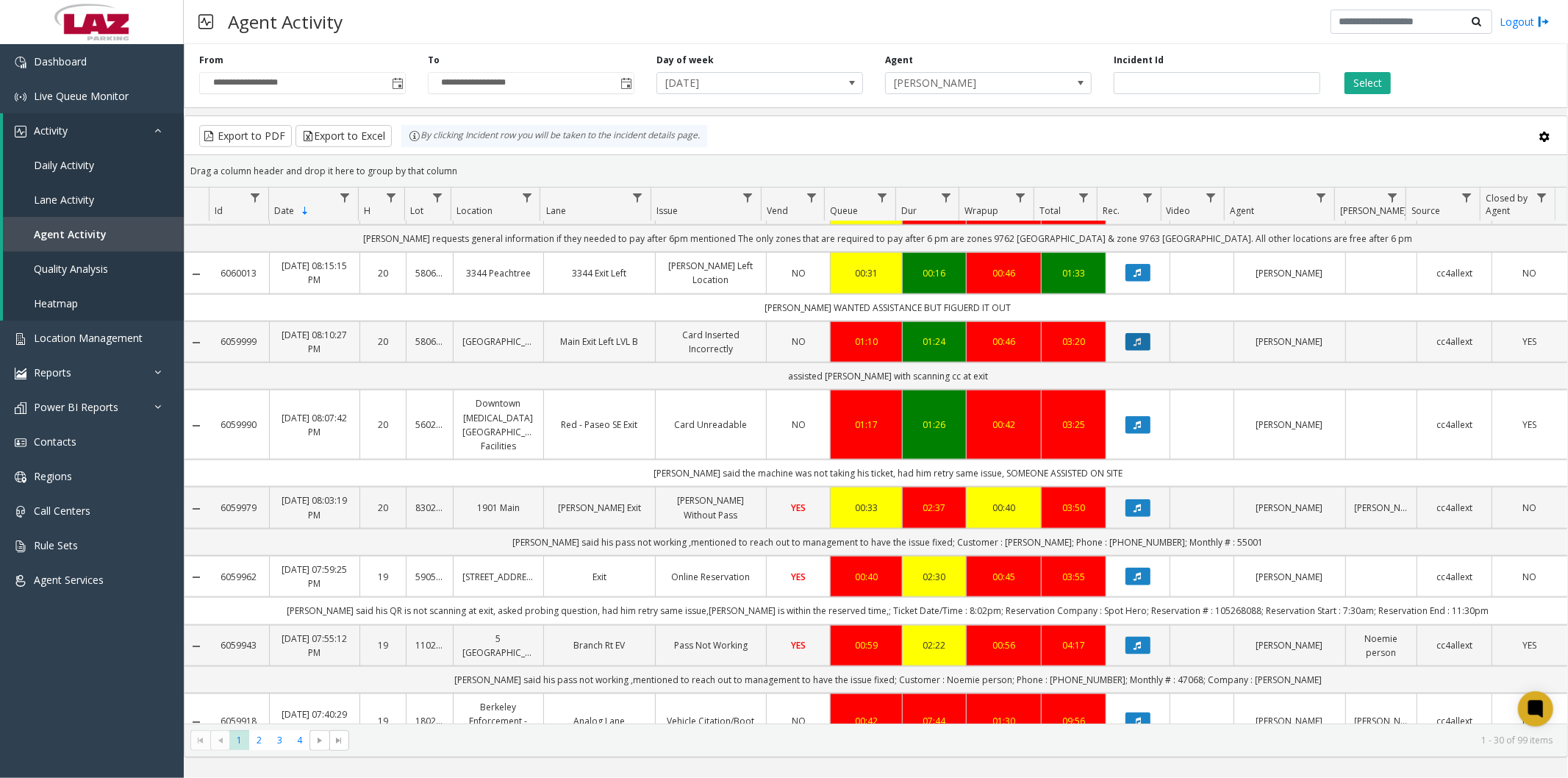
click at [1140, 339] on button "Data table" at bounding box center [1138, 341] width 25 height 18
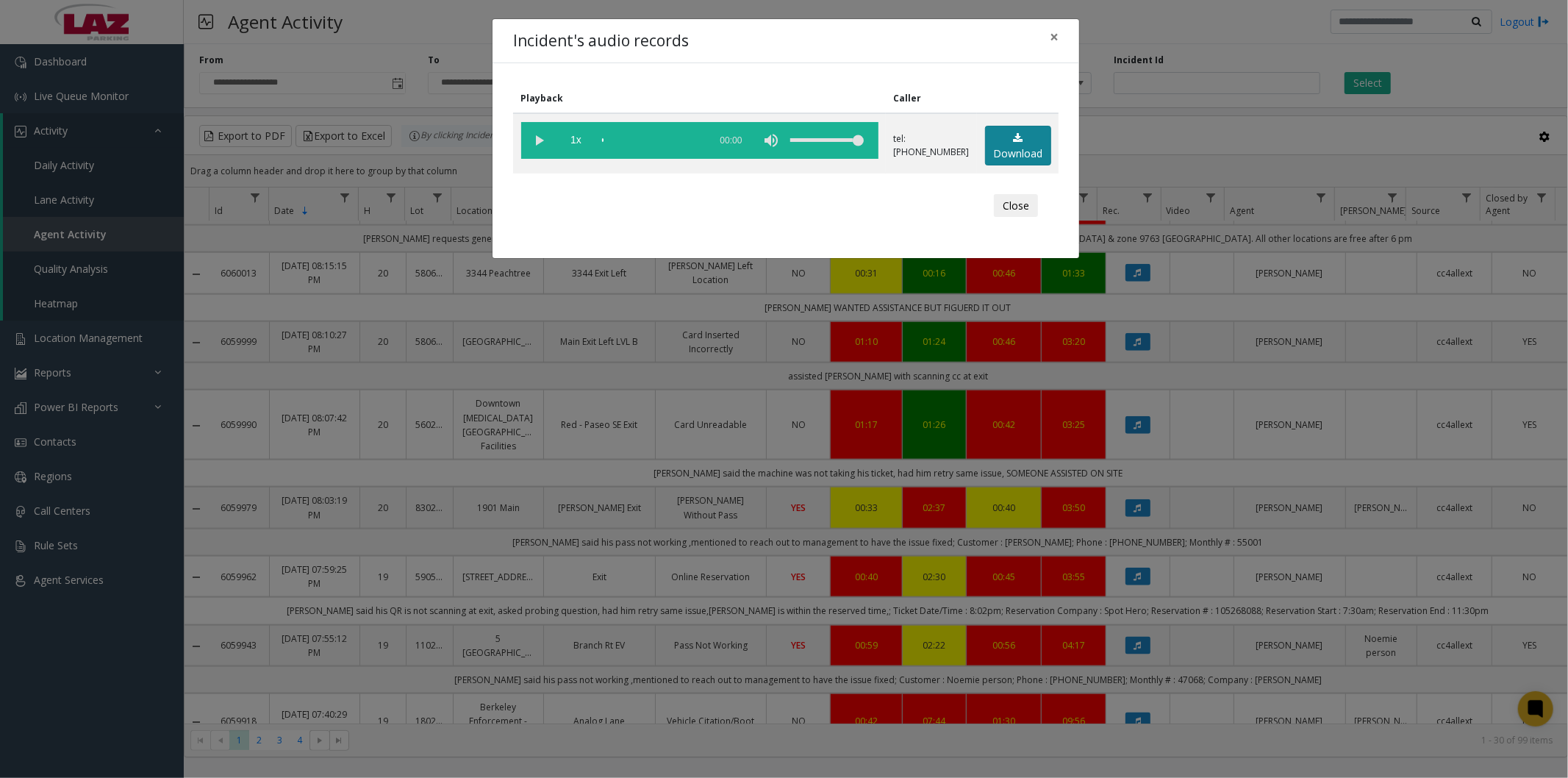
click at [1010, 155] on link "Download" at bounding box center [1018, 145] width 66 height 40
click at [1055, 34] on span "×" at bounding box center [1054, 37] width 9 height 21
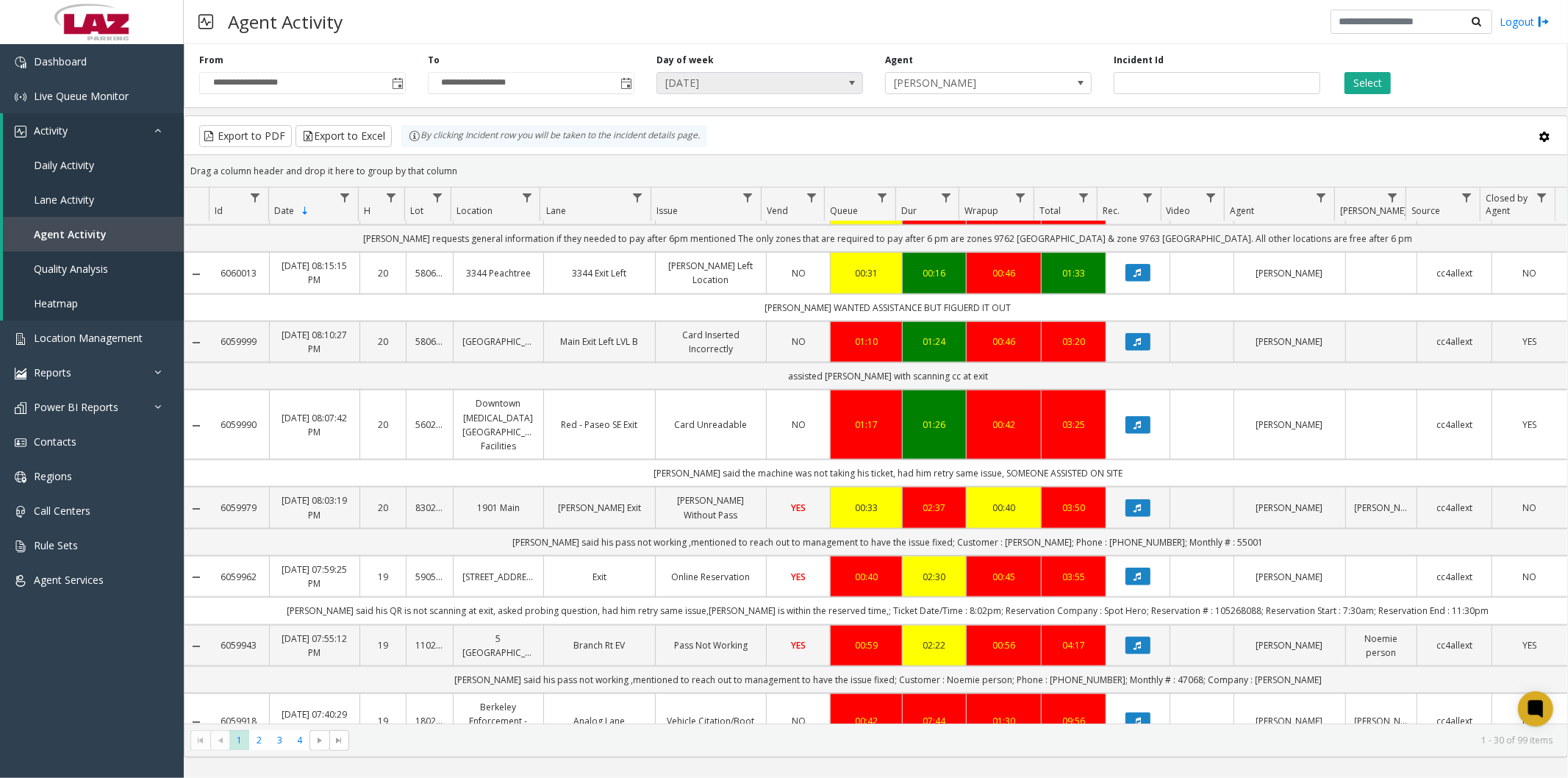
click at [779, 83] on span "[DATE]" at bounding box center [739, 83] width 164 height 21
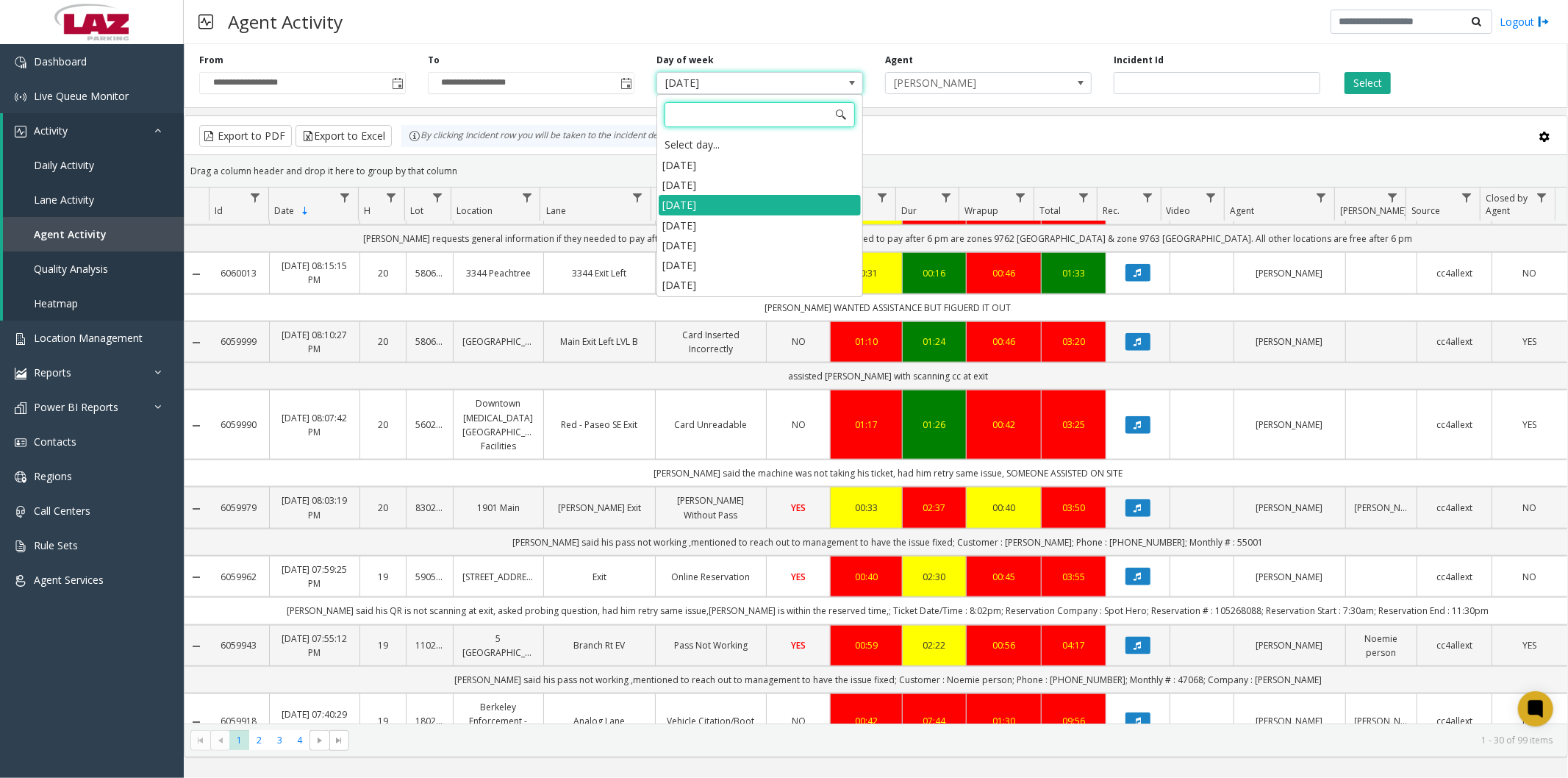
click at [696, 240] on li "[DATE]" at bounding box center [760, 245] width 202 height 20
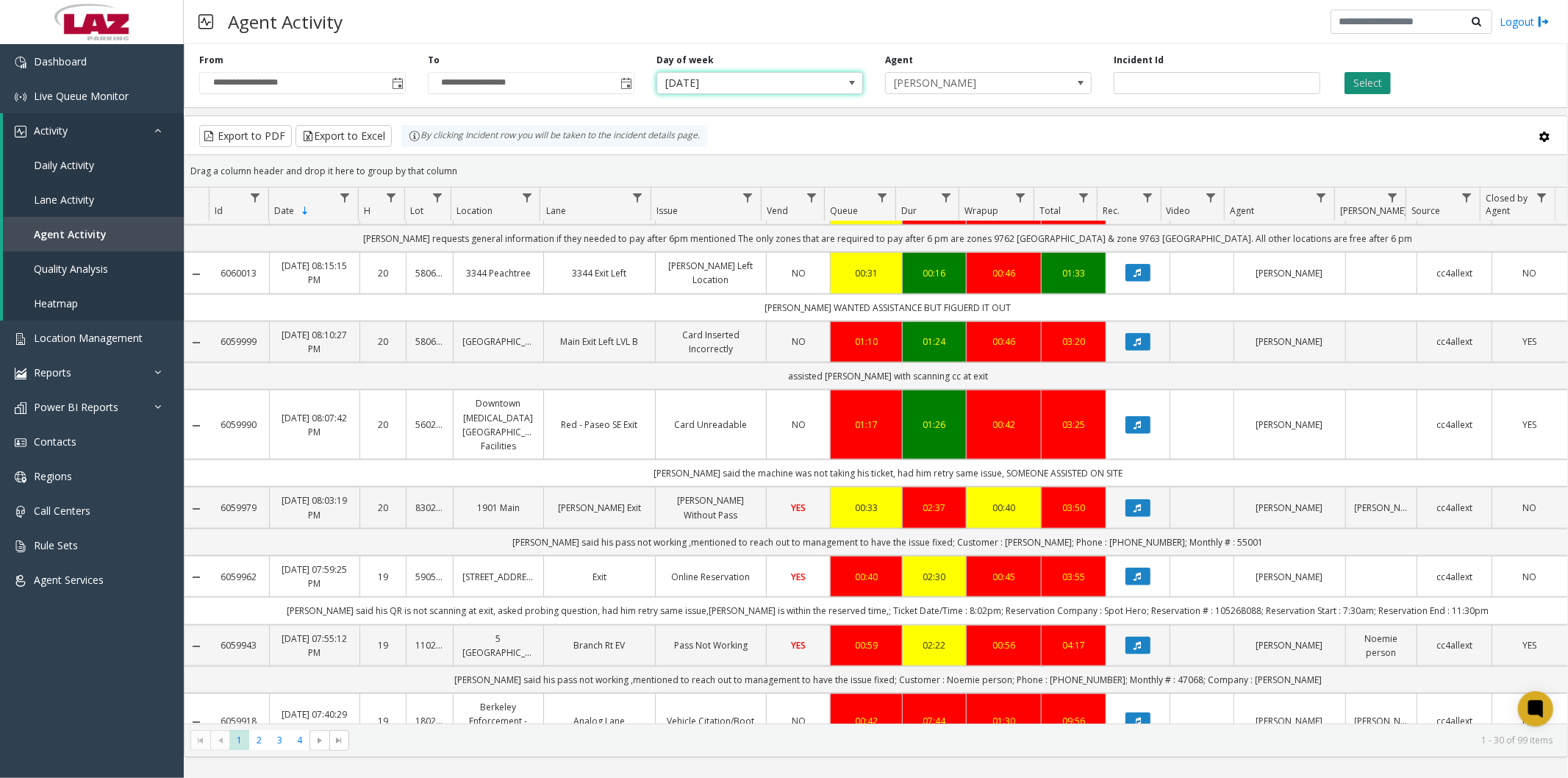
click at [1372, 79] on button "Select" at bounding box center [1367, 83] width 46 height 22
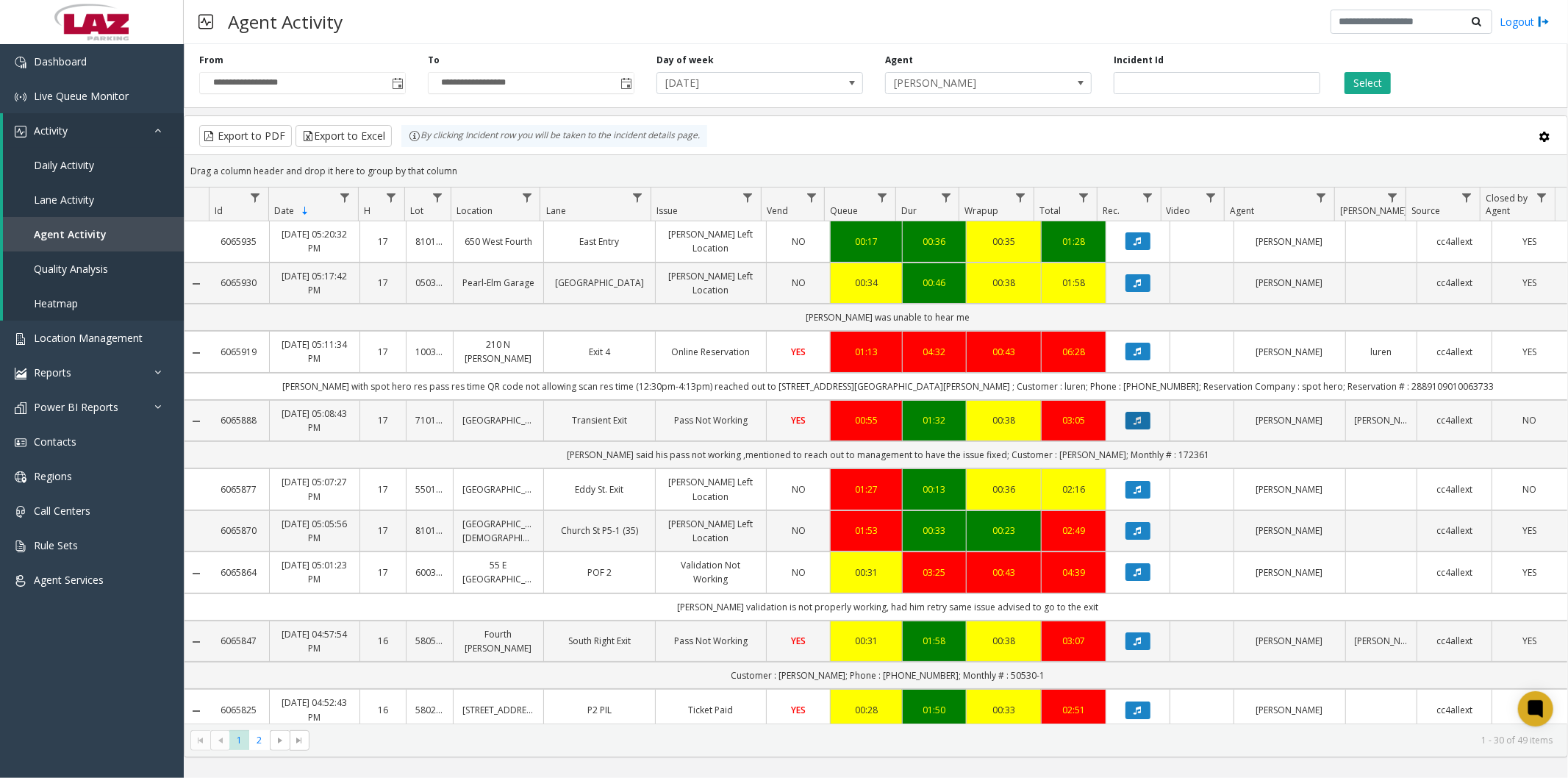
click at [1134, 418] on icon "Data table" at bounding box center [1138, 420] width 8 height 9
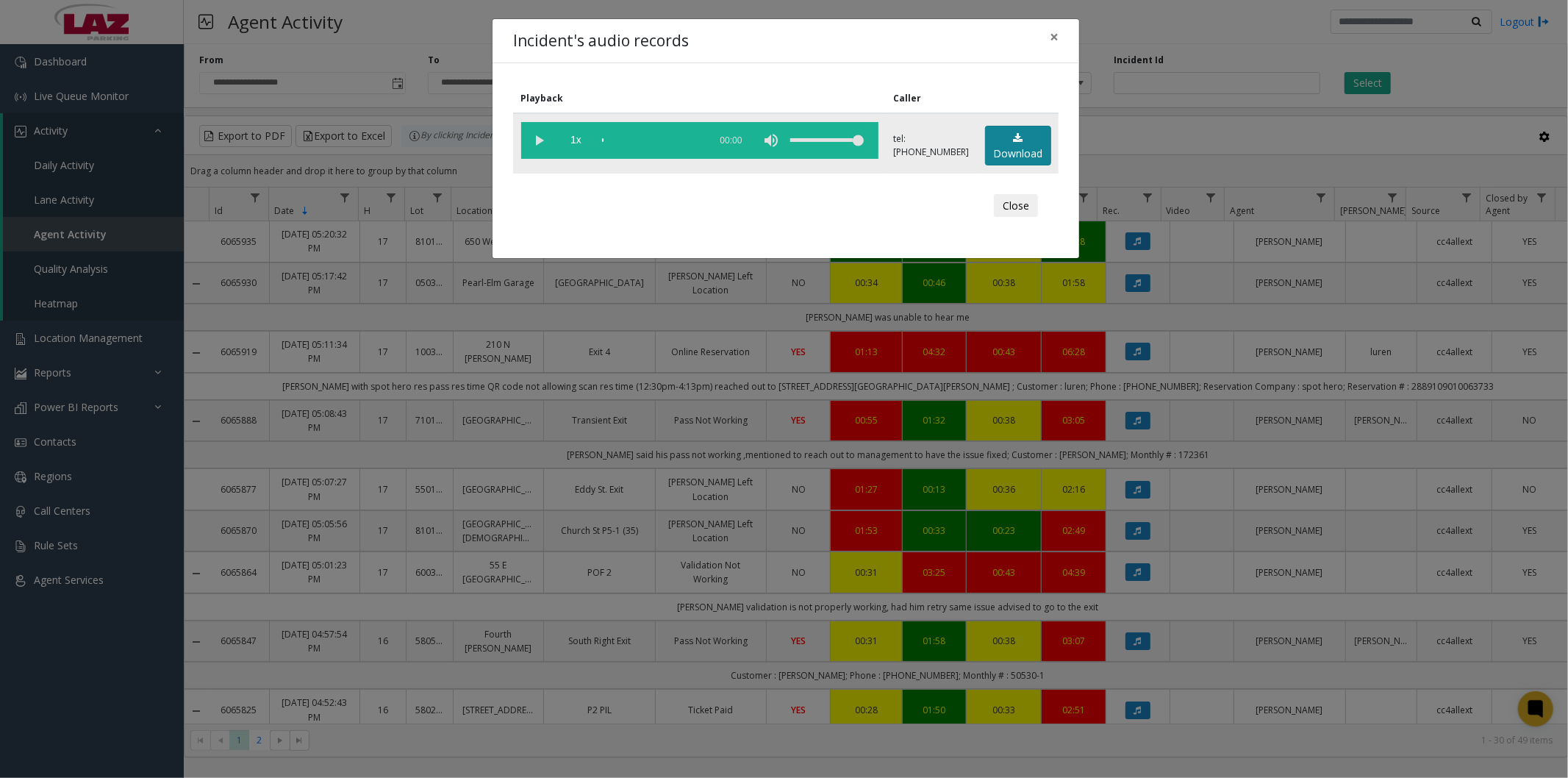
click at [997, 145] on link "Download" at bounding box center [1018, 145] width 66 height 40
drag, startPoint x: 1057, startPoint y: 33, endPoint x: 1479, endPoint y: 3, distance: 423.1
click at [1057, 33] on span "×" at bounding box center [1054, 37] width 9 height 21
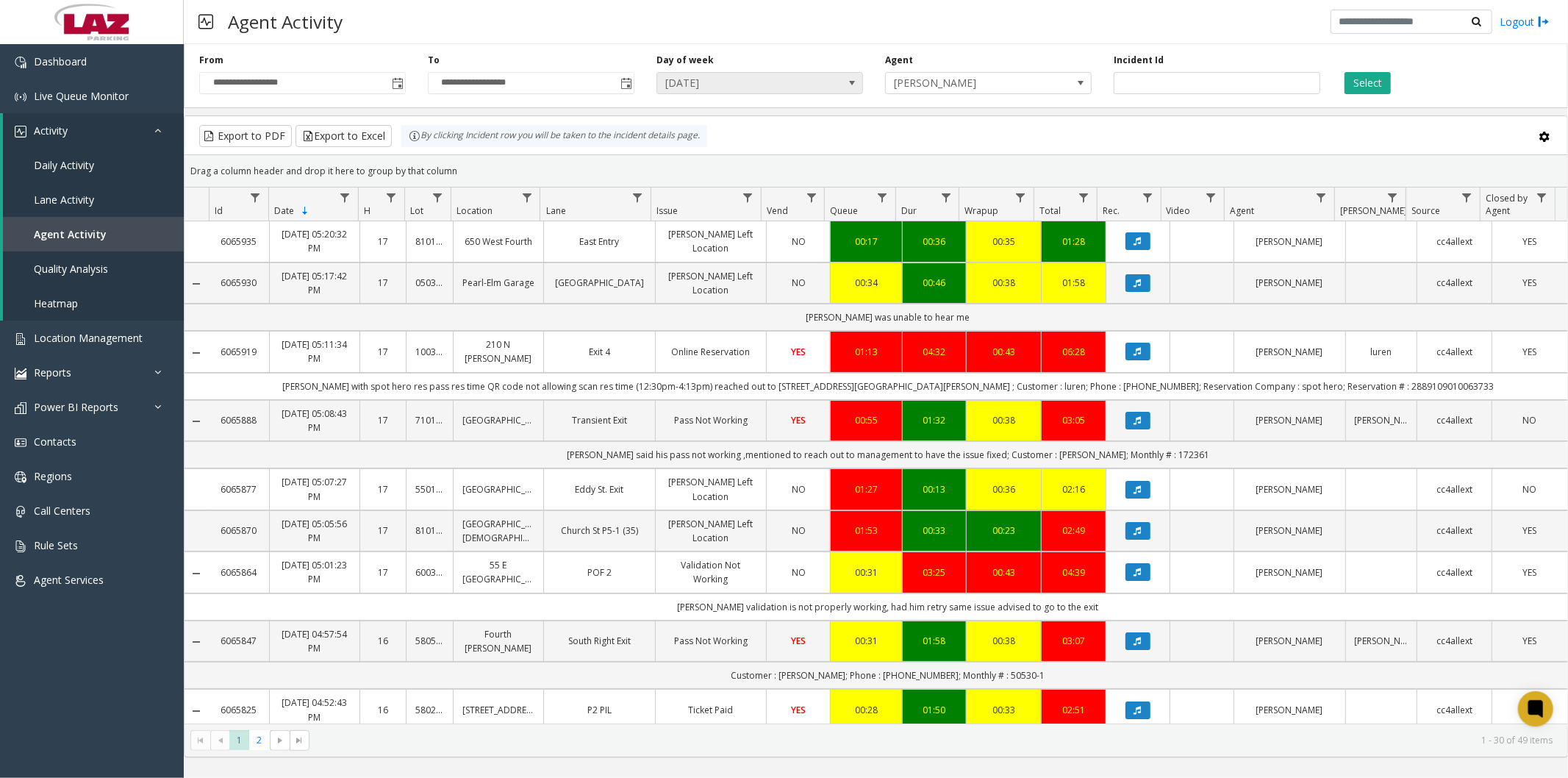
click at [759, 76] on span "[DATE]" at bounding box center [739, 83] width 164 height 21
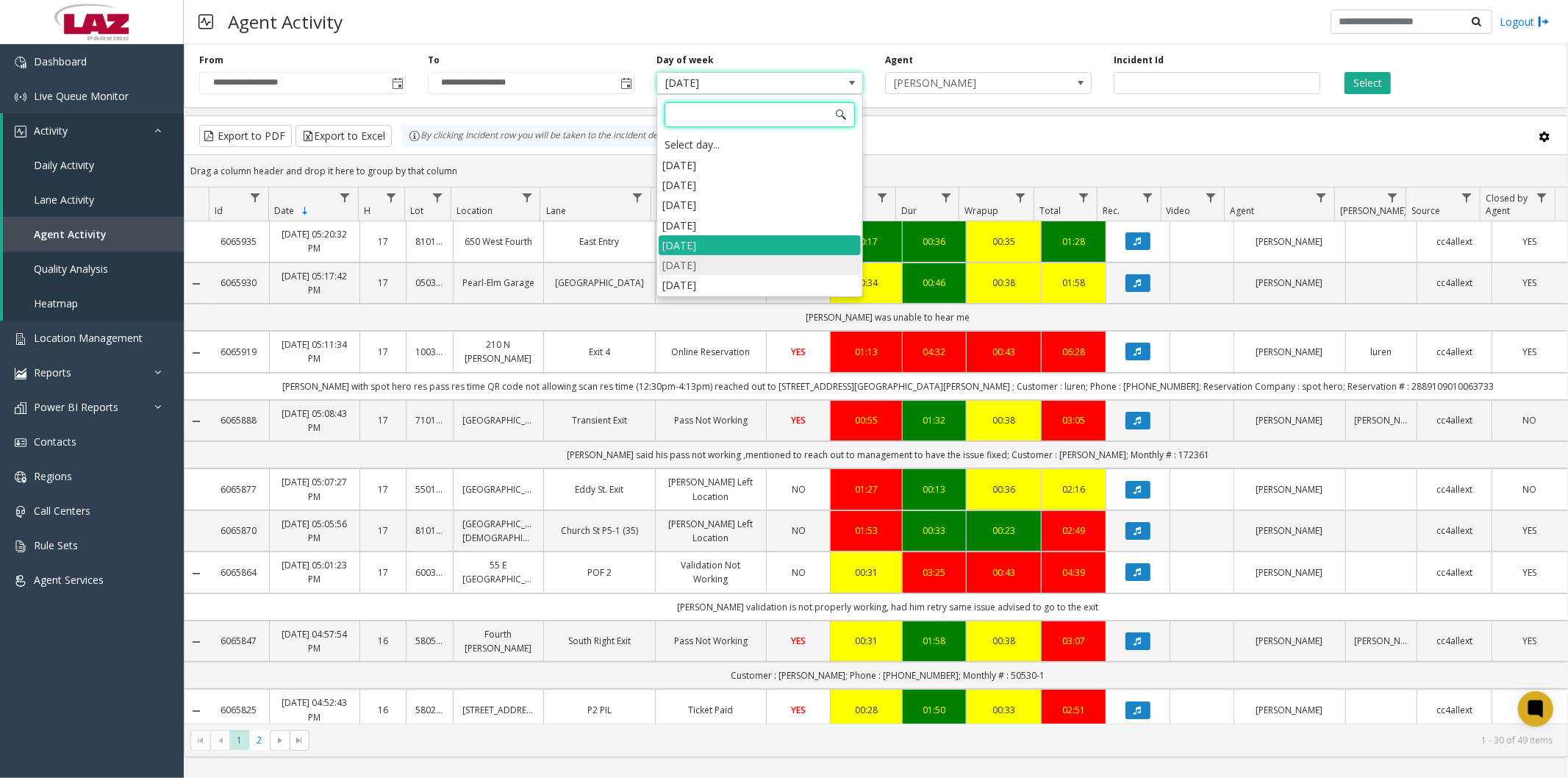
click at [705, 261] on li "Friday" at bounding box center [760, 265] width 202 height 20
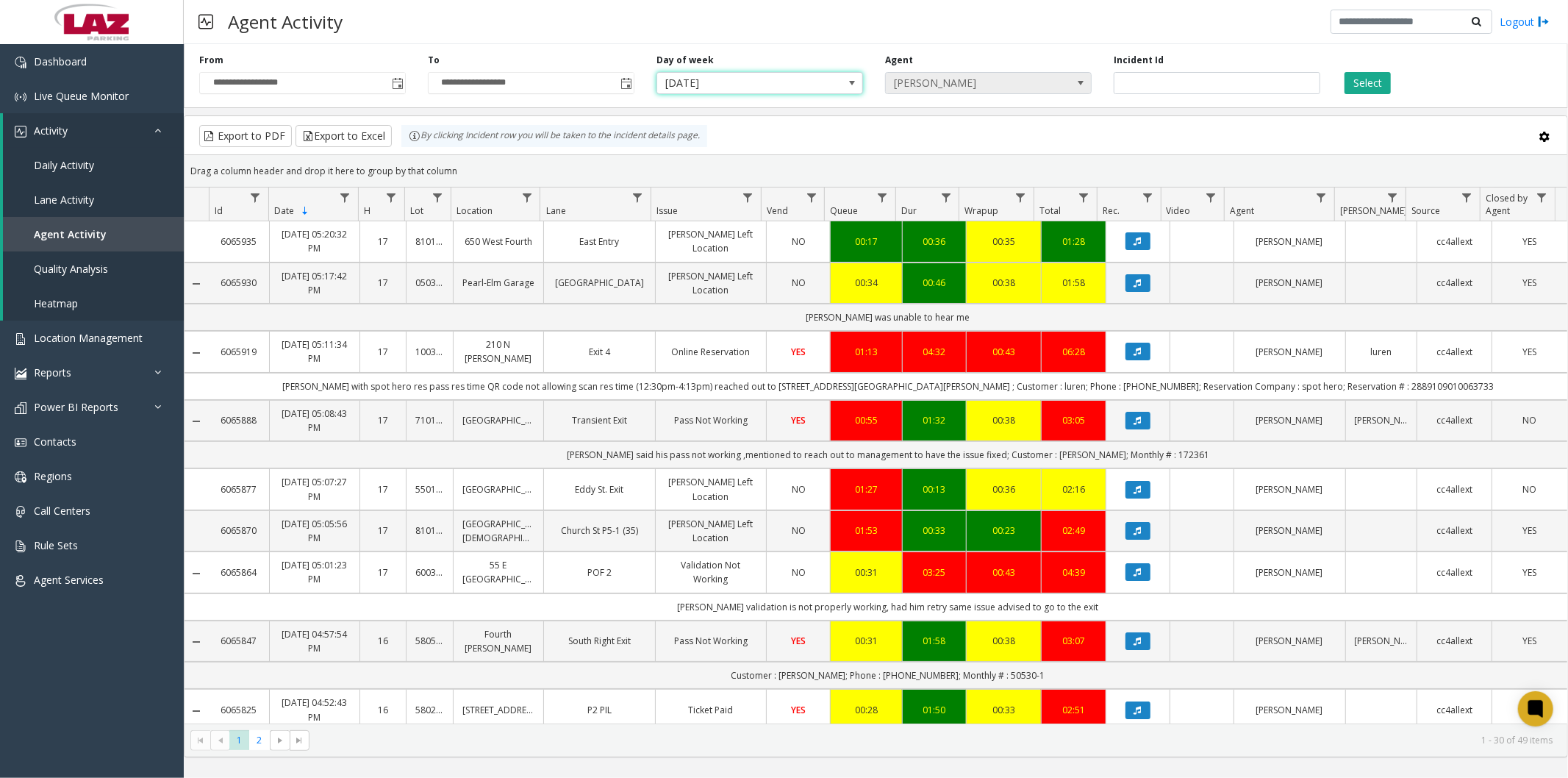
click at [972, 79] on span "Alexis Savery" at bounding box center [968, 83] width 164 height 21
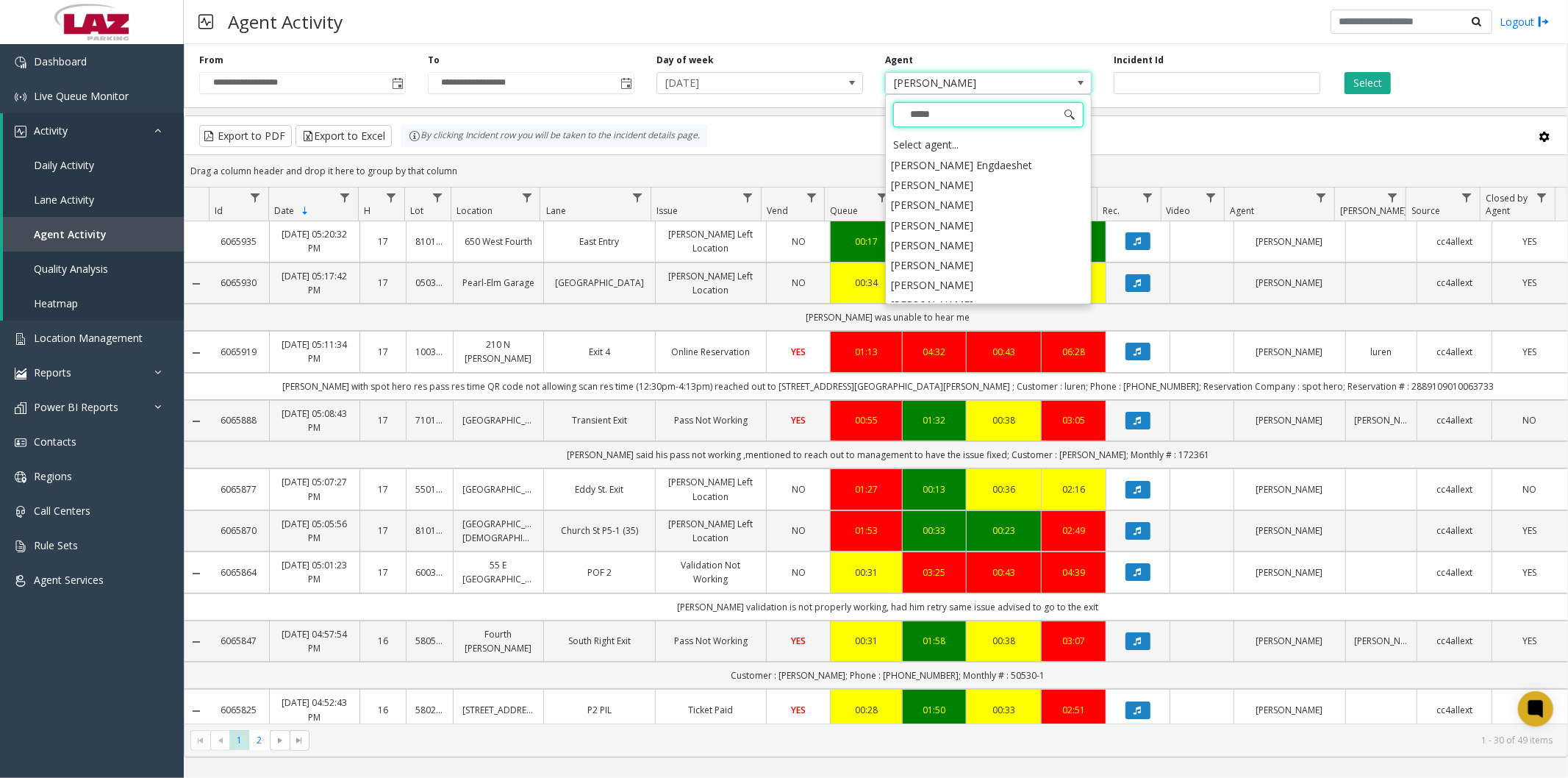
type input "******"
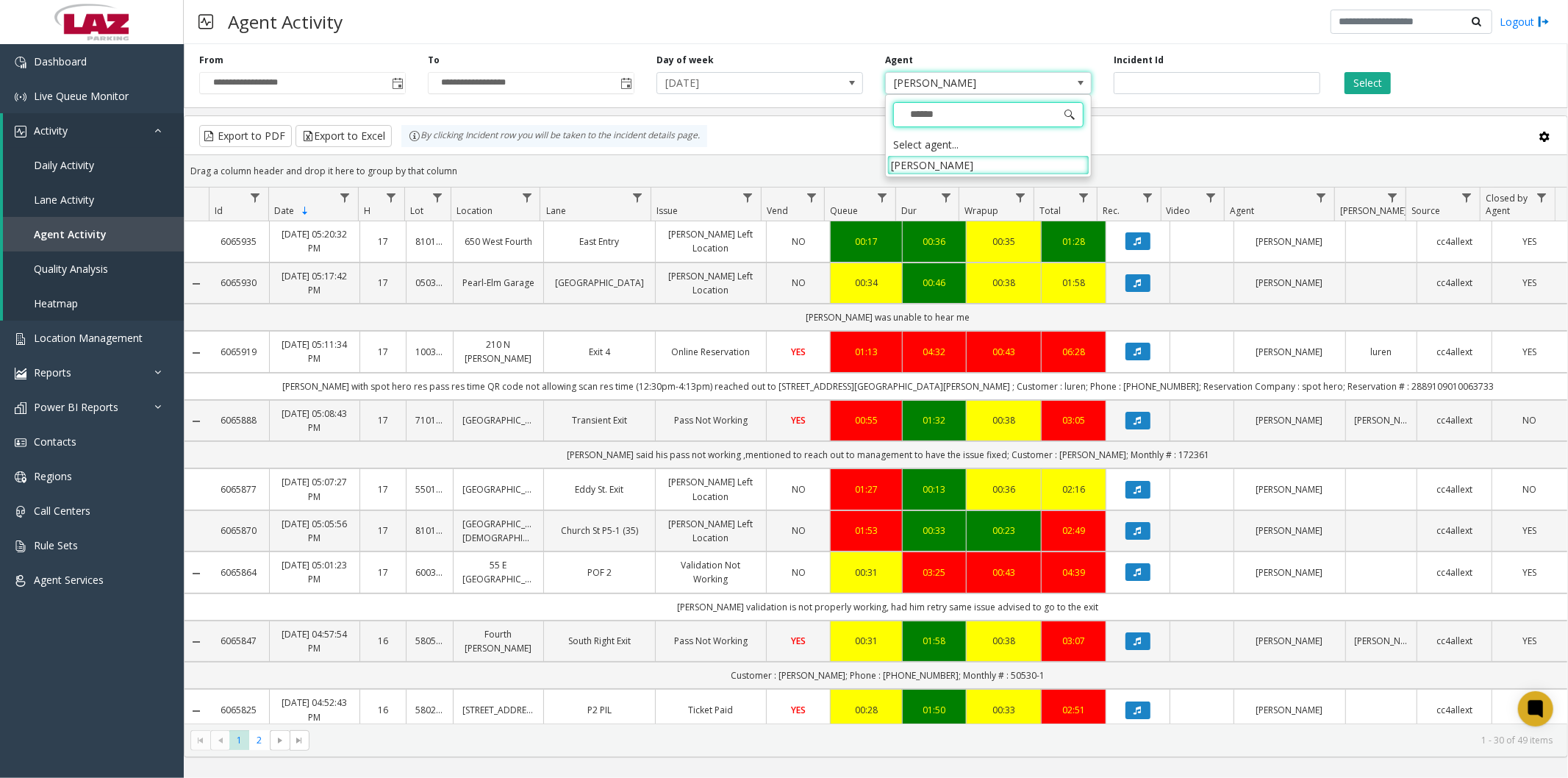
click at [969, 170] on li "Jaheem Lambey" at bounding box center [989, 165] width 202 height 20
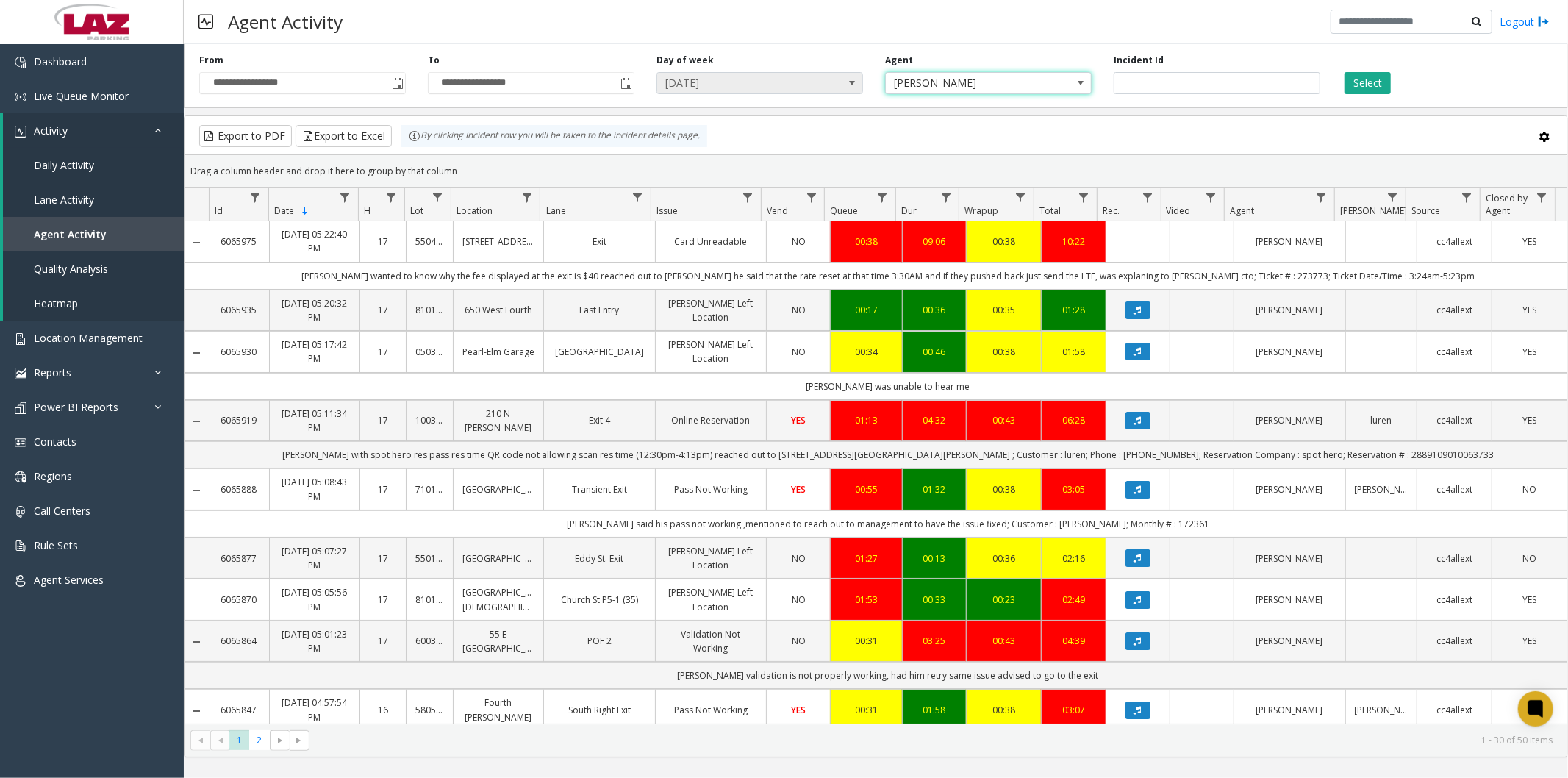
click at [827, 78] on span "Friday" at bounding box center [760, 83] width 206 height 22
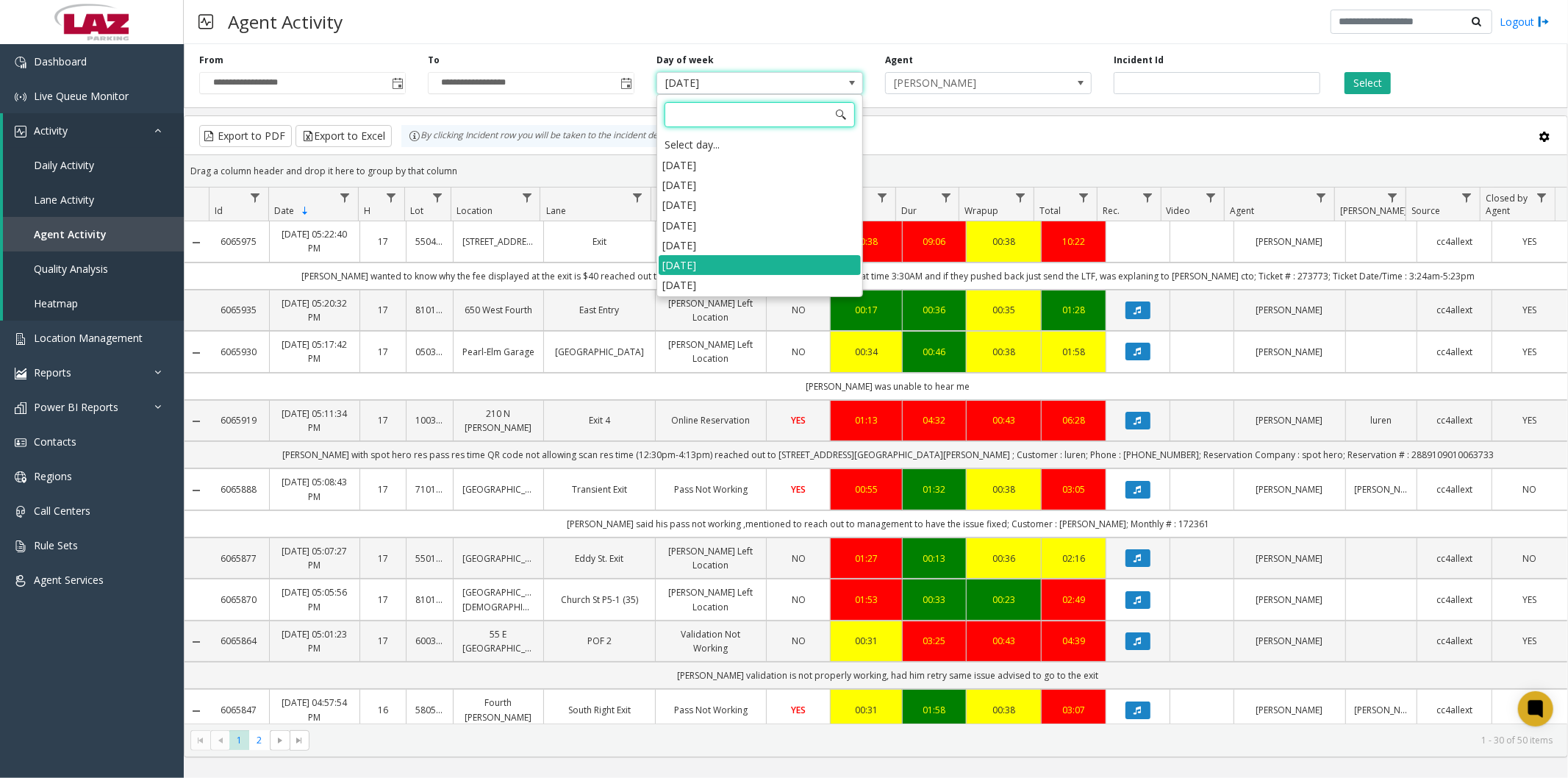
click at [693, 283] on li "Saturday" at bounding box center [760, 285] width 202 height 20
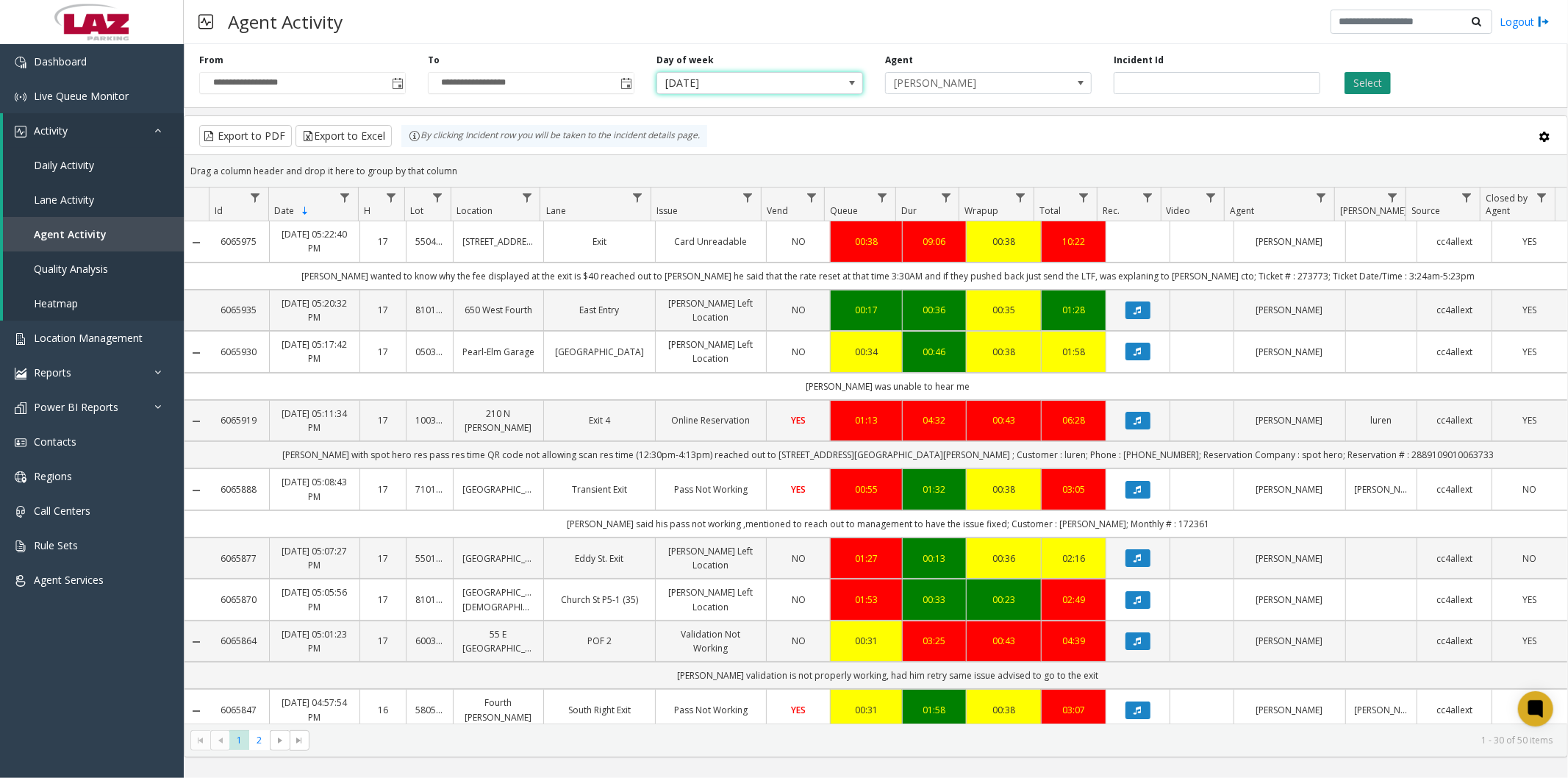
click at [1380, 89] on button "Select" at bounding box center [1367, 83] width 46 height 22
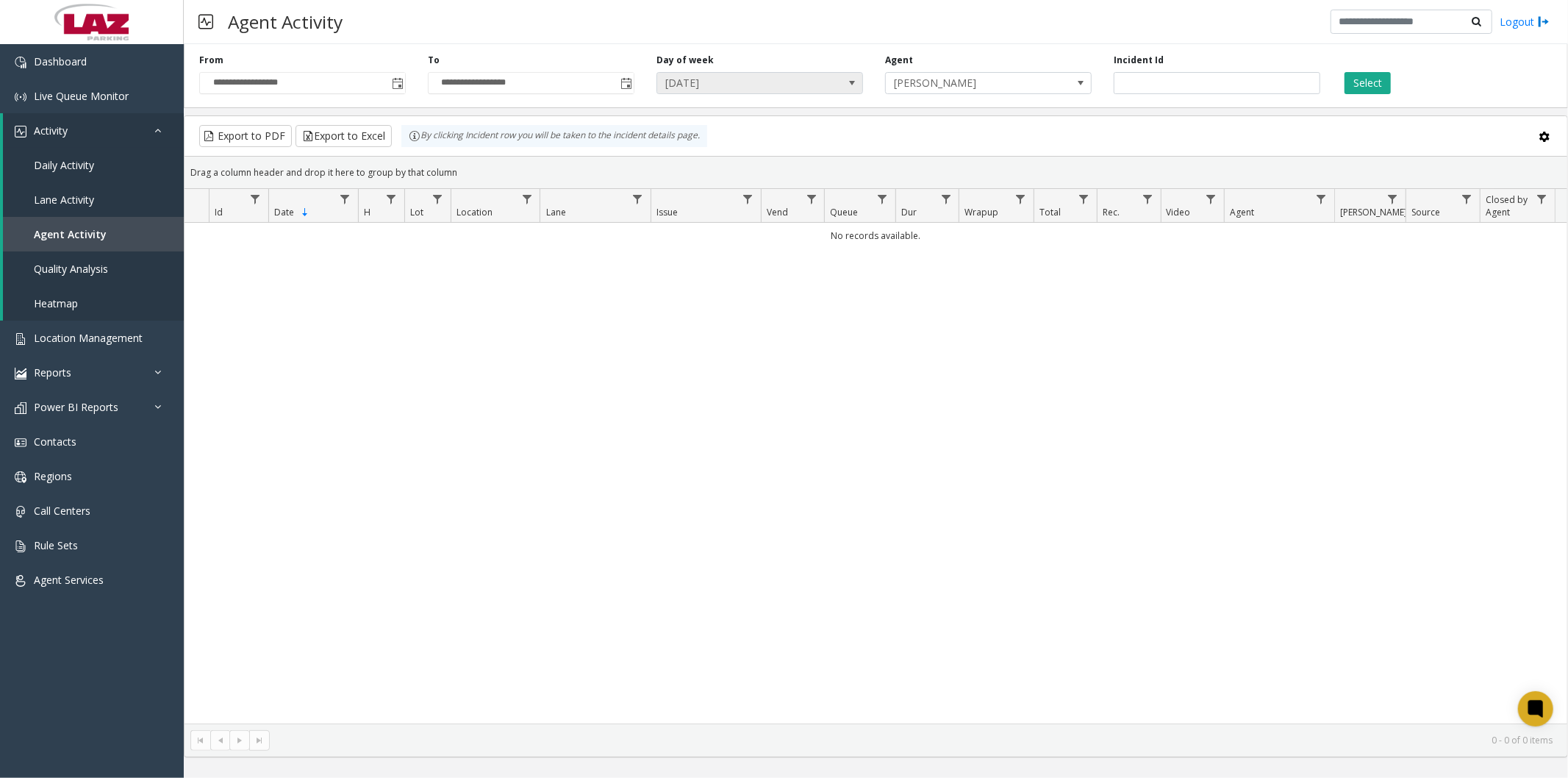
click at [702, 83] on span "Saturday" at bounding box center [739, 83] width 164 height 21
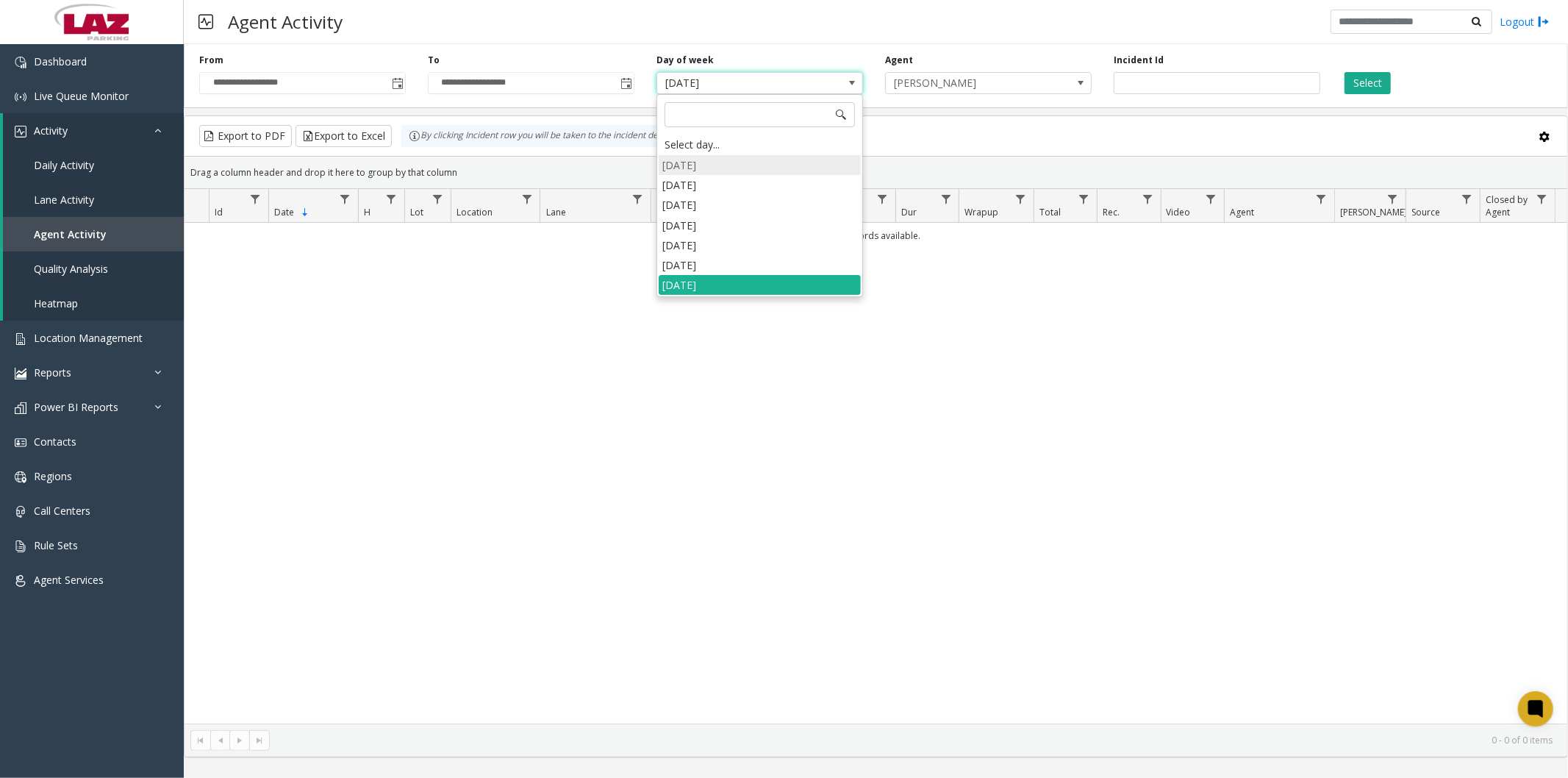
click at [699, 159] on li "Sunday" at bounding box center [760, 165] width 202 height 20
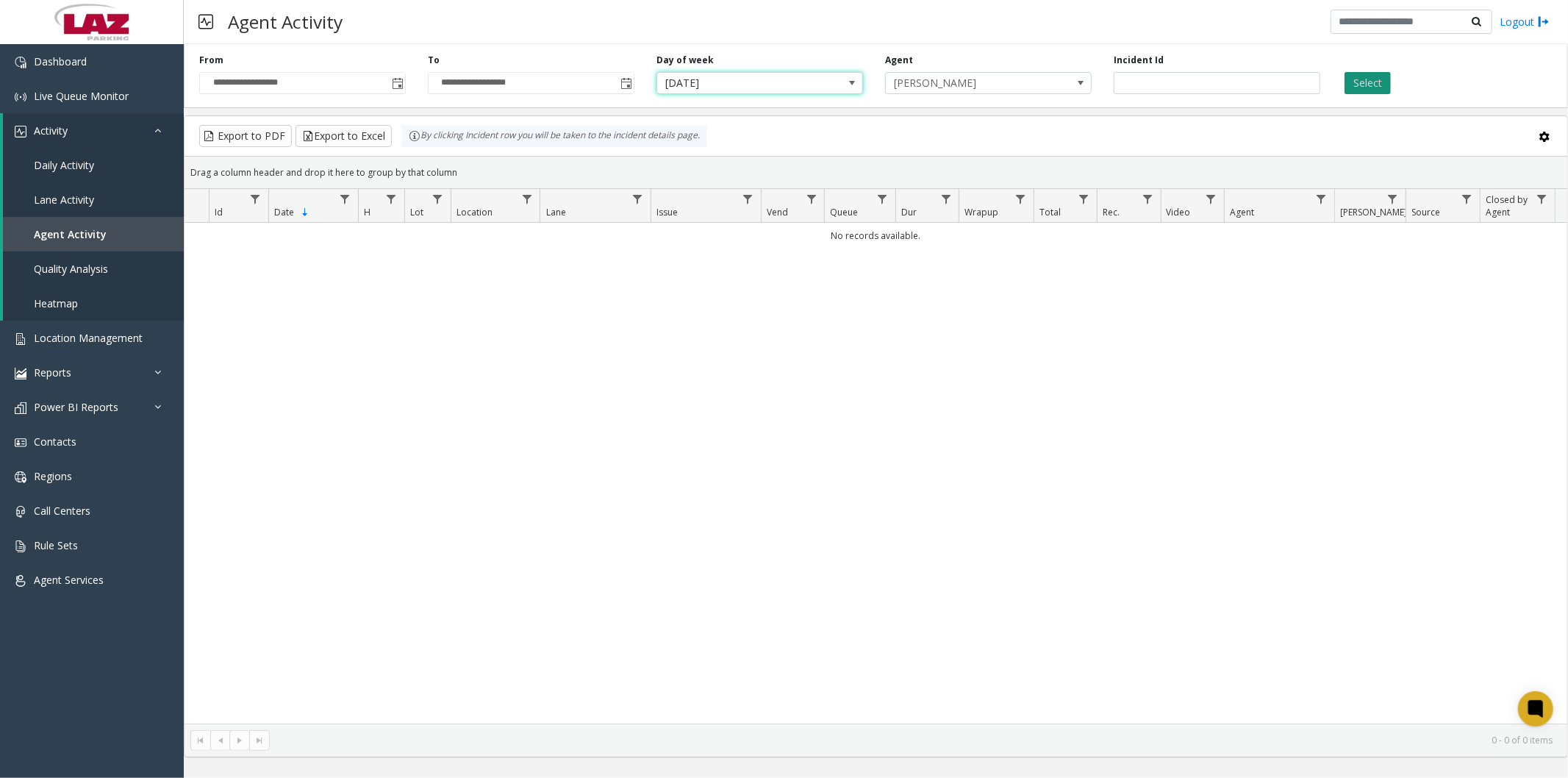
click at [1373, 79] on button "Select" at bounding box center [1367, 83] width 46 height 22
click at [718, 89] on span "Sunday" at bounding box center [739, 83] width 164 height 21
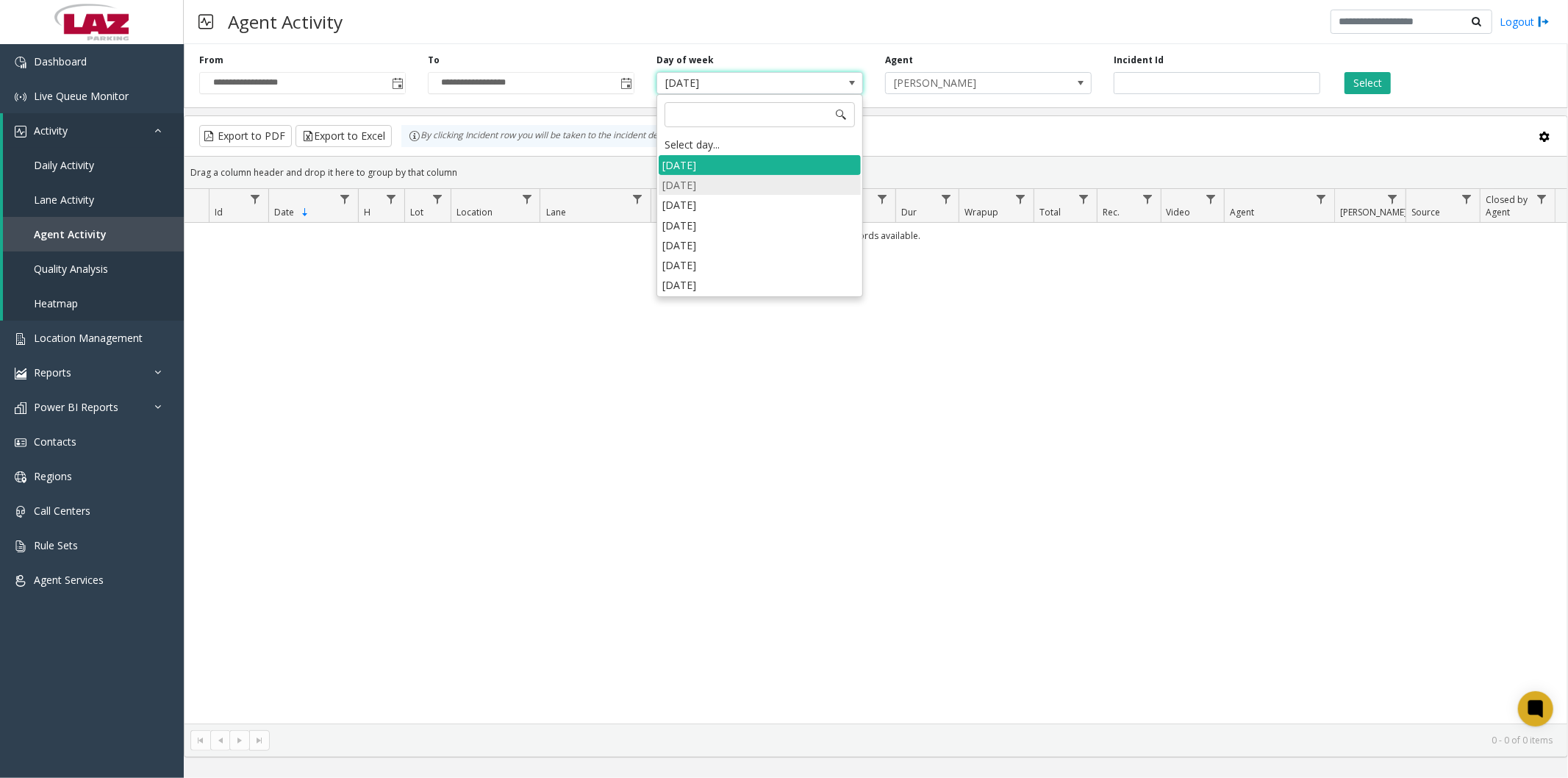
click at [696, 180] on li "Monday" at bounding box center [760, 185] width 202 height 20
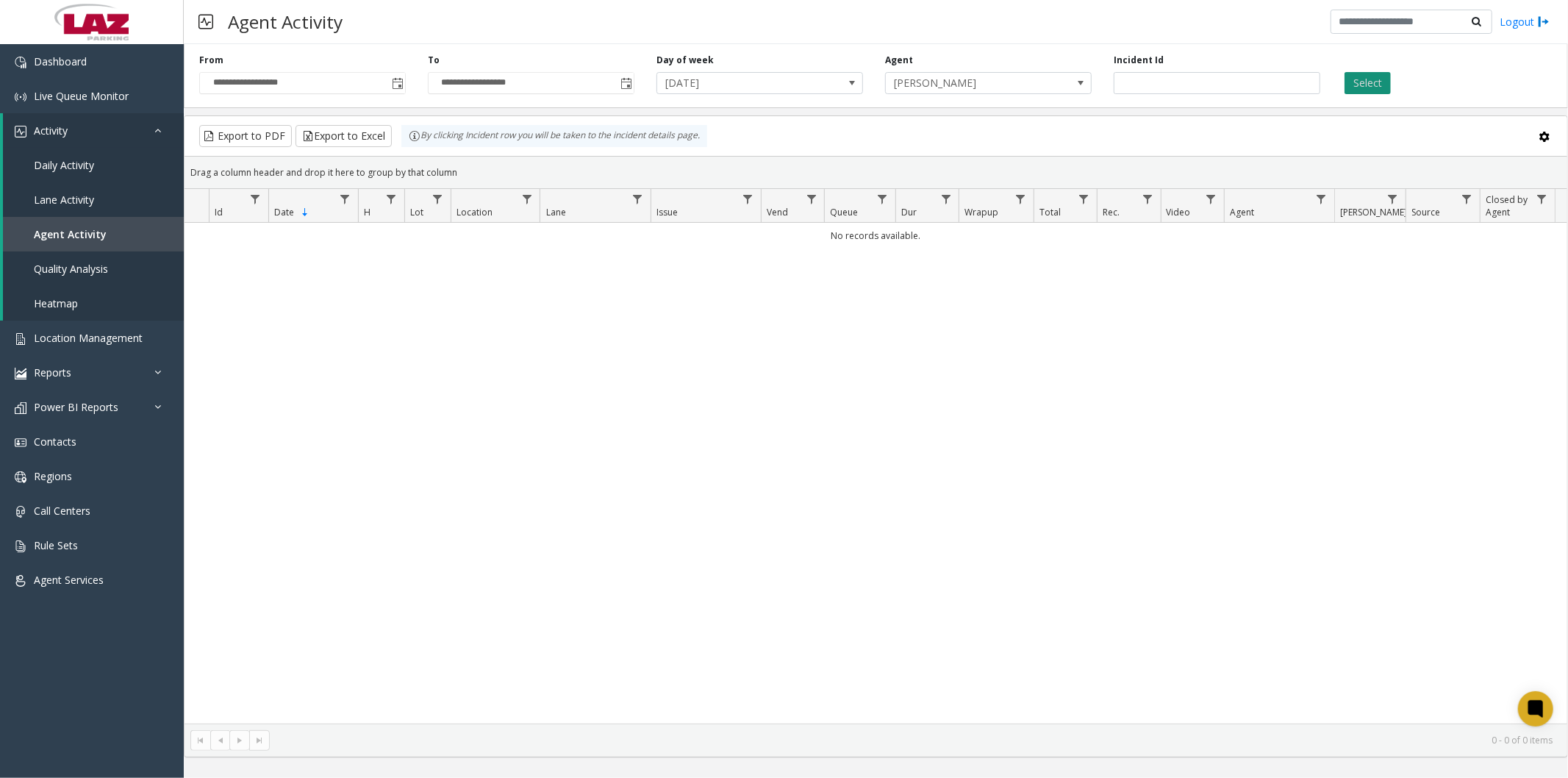
click at [1373, 84] on button "Select" at bounding box center [1367, 83] width 46 height 22
click at [753, 86] on span "Monday" at bounding box center [739, 83] width 164 height 21
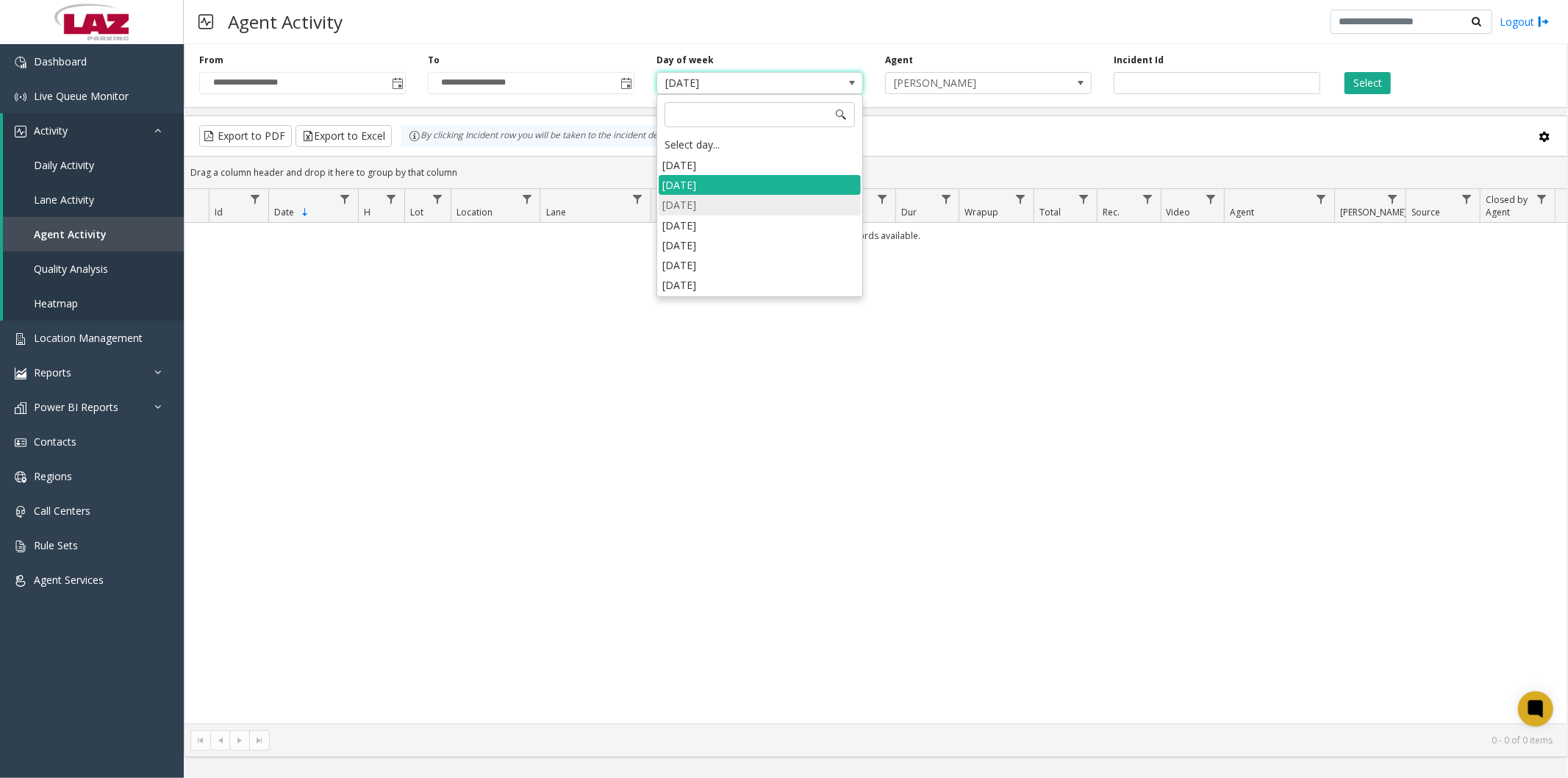
click at [715, 214] on li "Tuesday" at bounding box center [760, 205] width 202 height 20
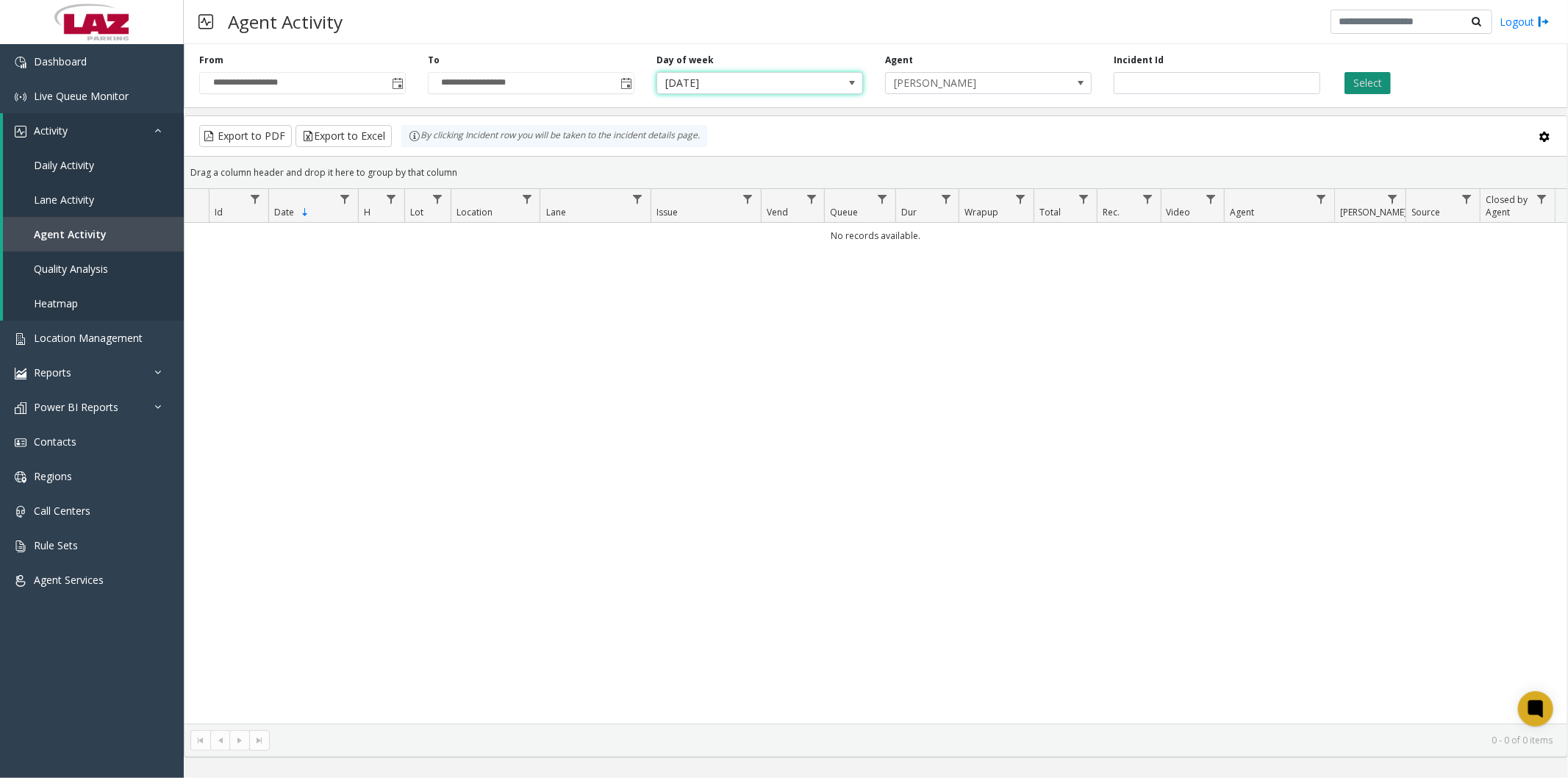
click at [1387, 86] on button "Select" at bounding box center [1367, 83] width 46 height 22
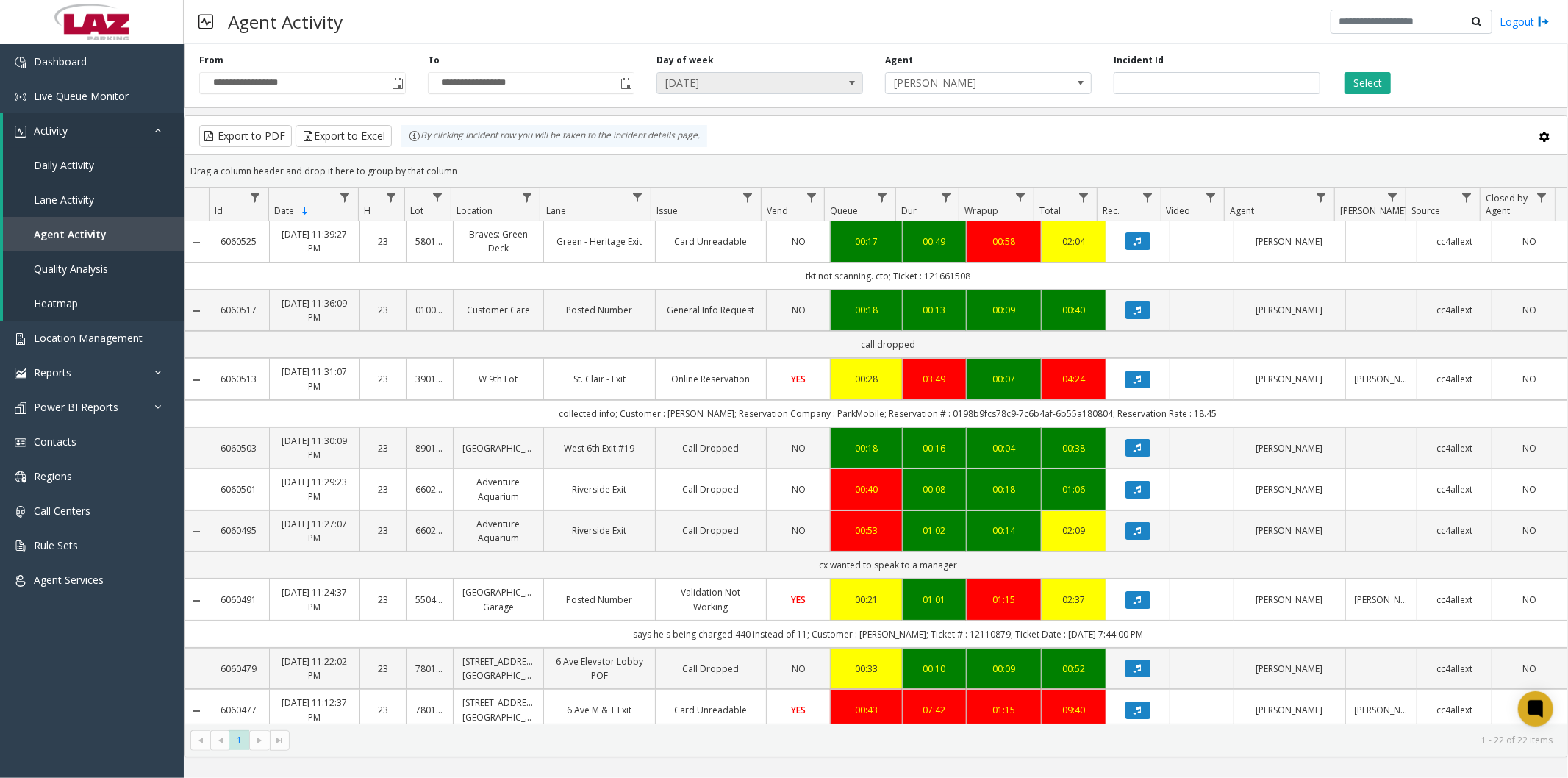
click at [723, 83] on span "Tuesday" at bounding box center [739, 83] width 164 height 21
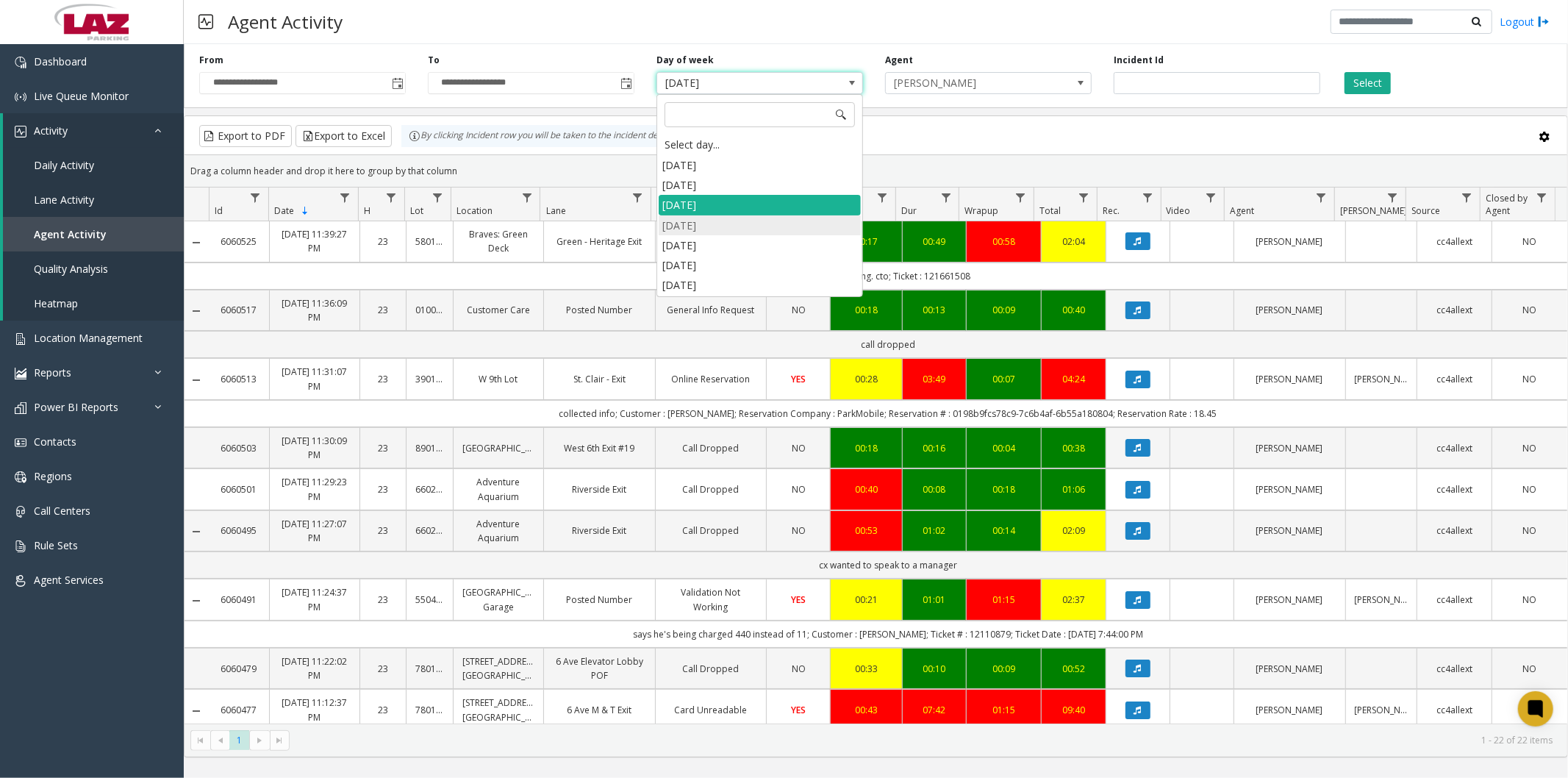
click at [687, 216] on li "[DATE]" at bounding box center [760, 226] width 202 height 20
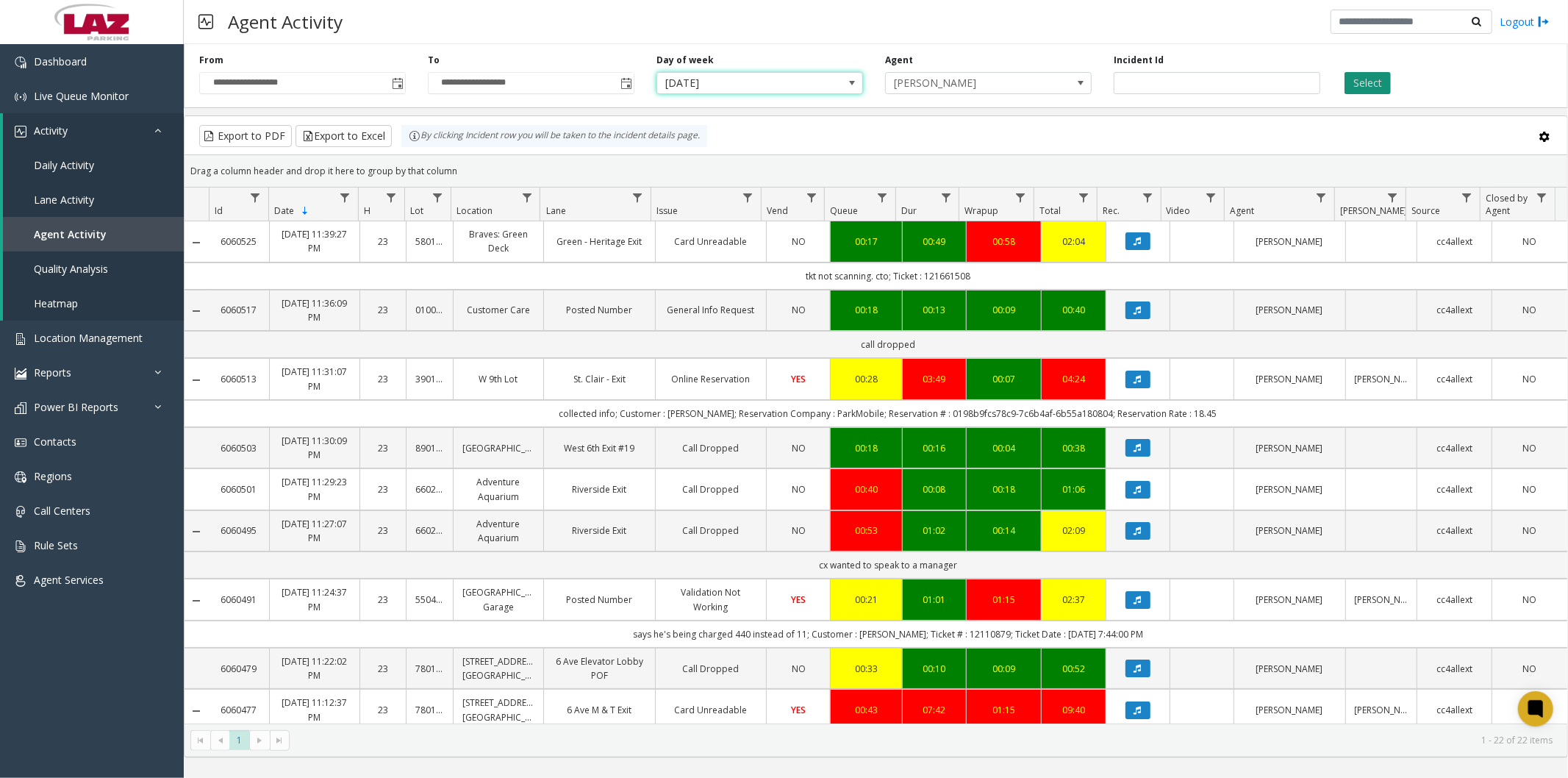
click at [1375, 82] on button "Select" at bounding box center [1367, 83] width 46 height 22
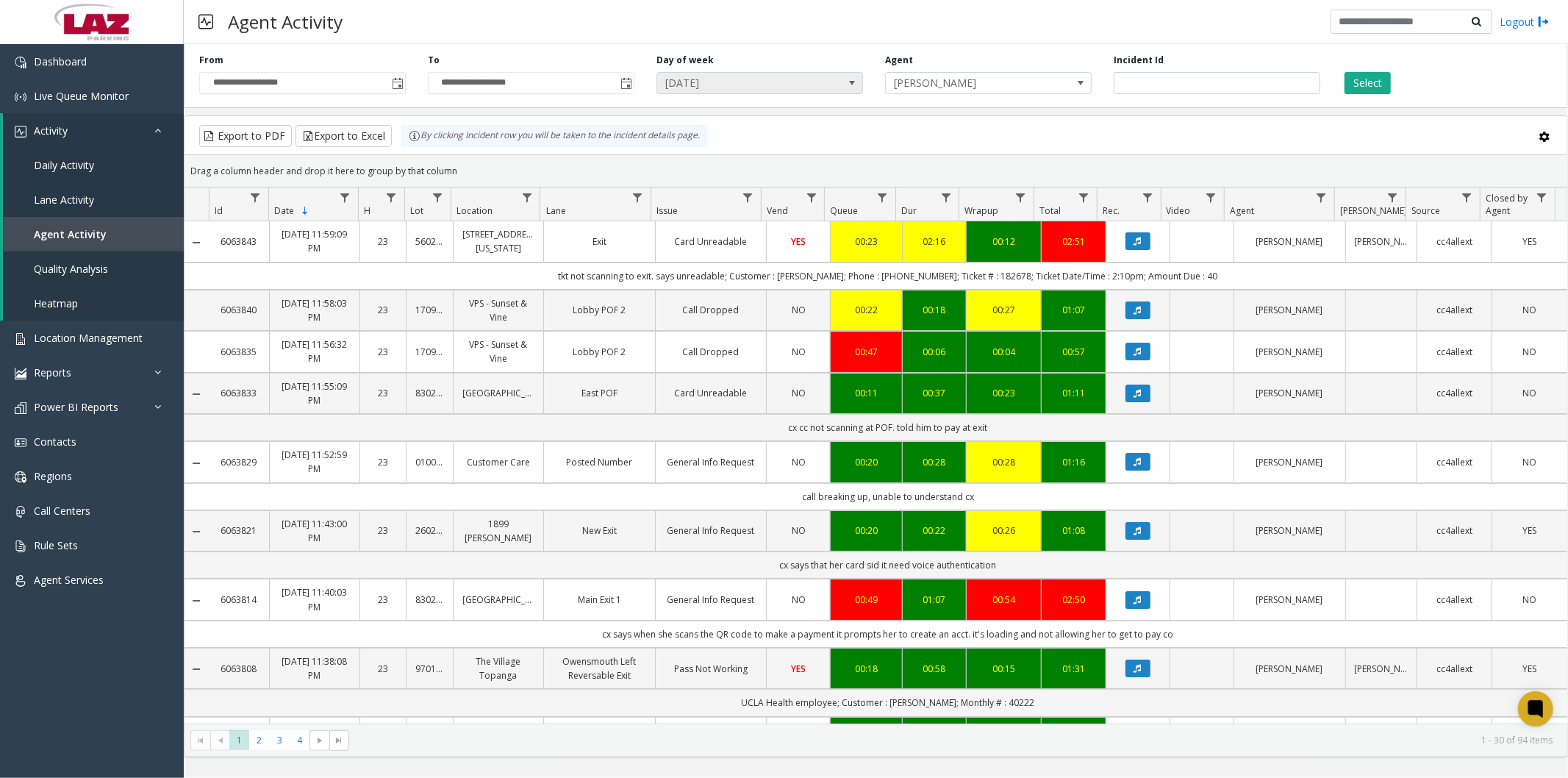
click at [726, 79] on span "[DATE]" at bounding box center [739, 83] width 164 height 21
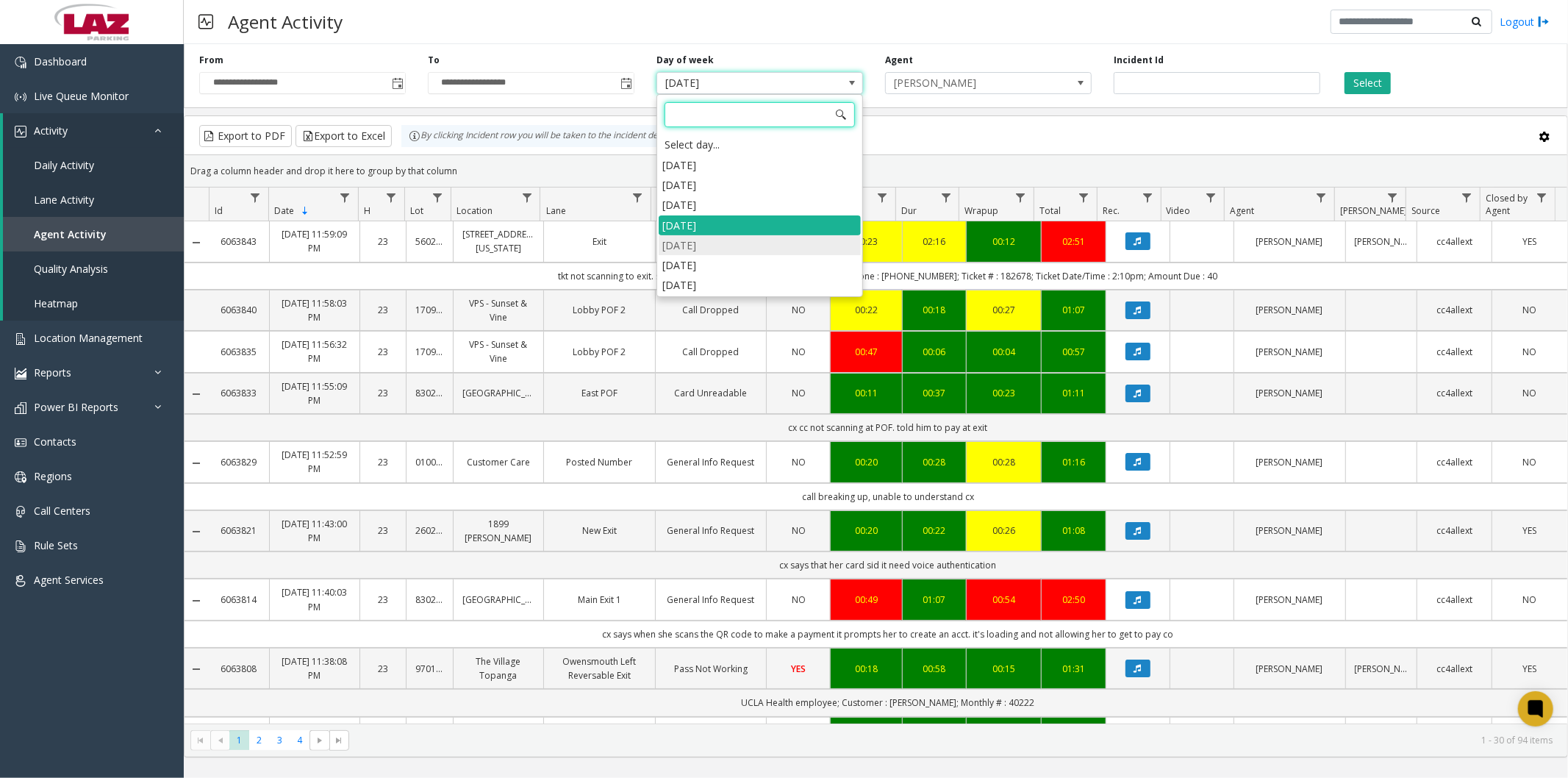
click at [714, 247] on li "Thursday" at bounding box center [760, 245] width 202 height 20
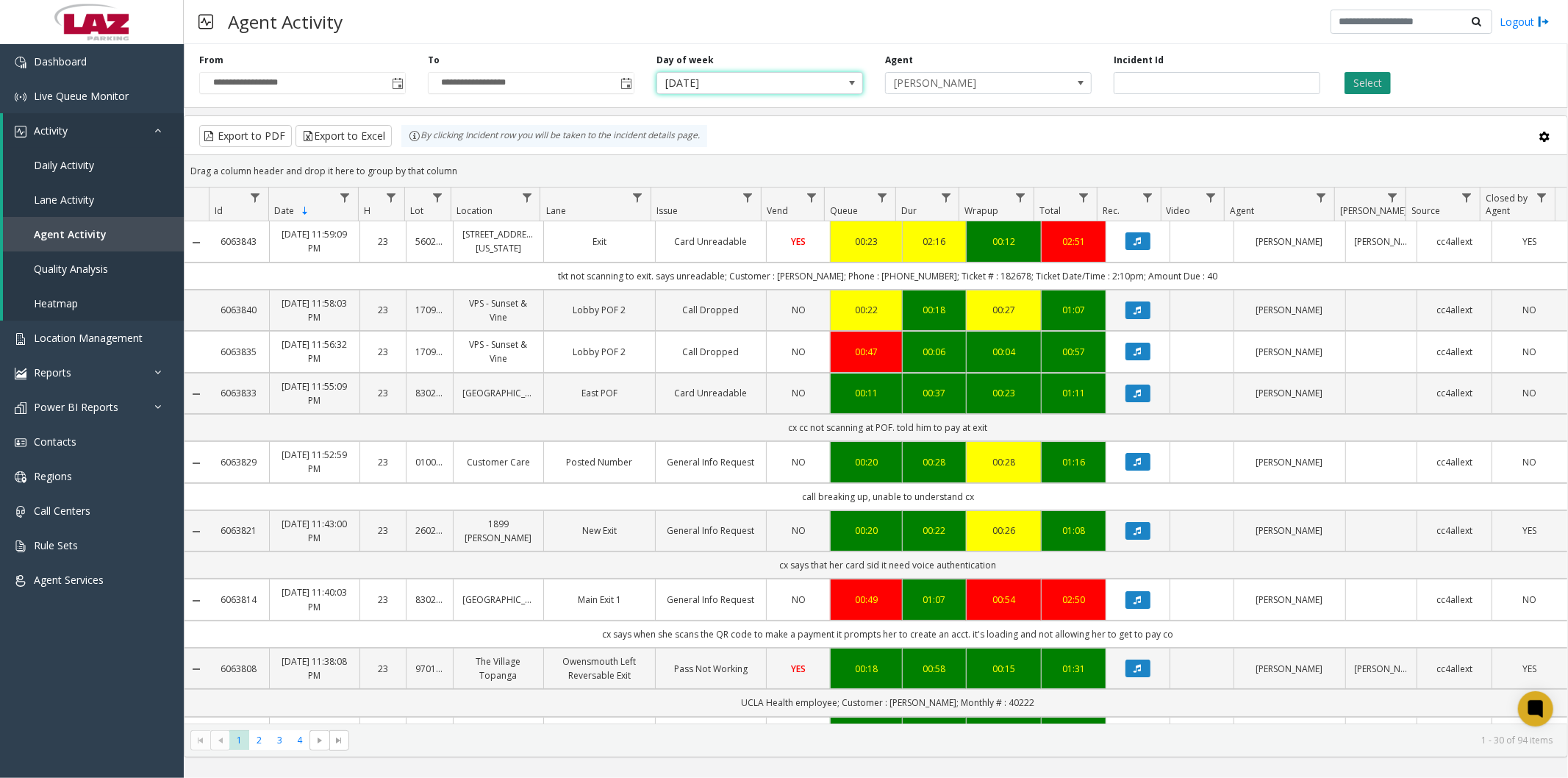
click at [1362, 83] on button "Select" at bounding box center [1367, 83] width 46 height 22
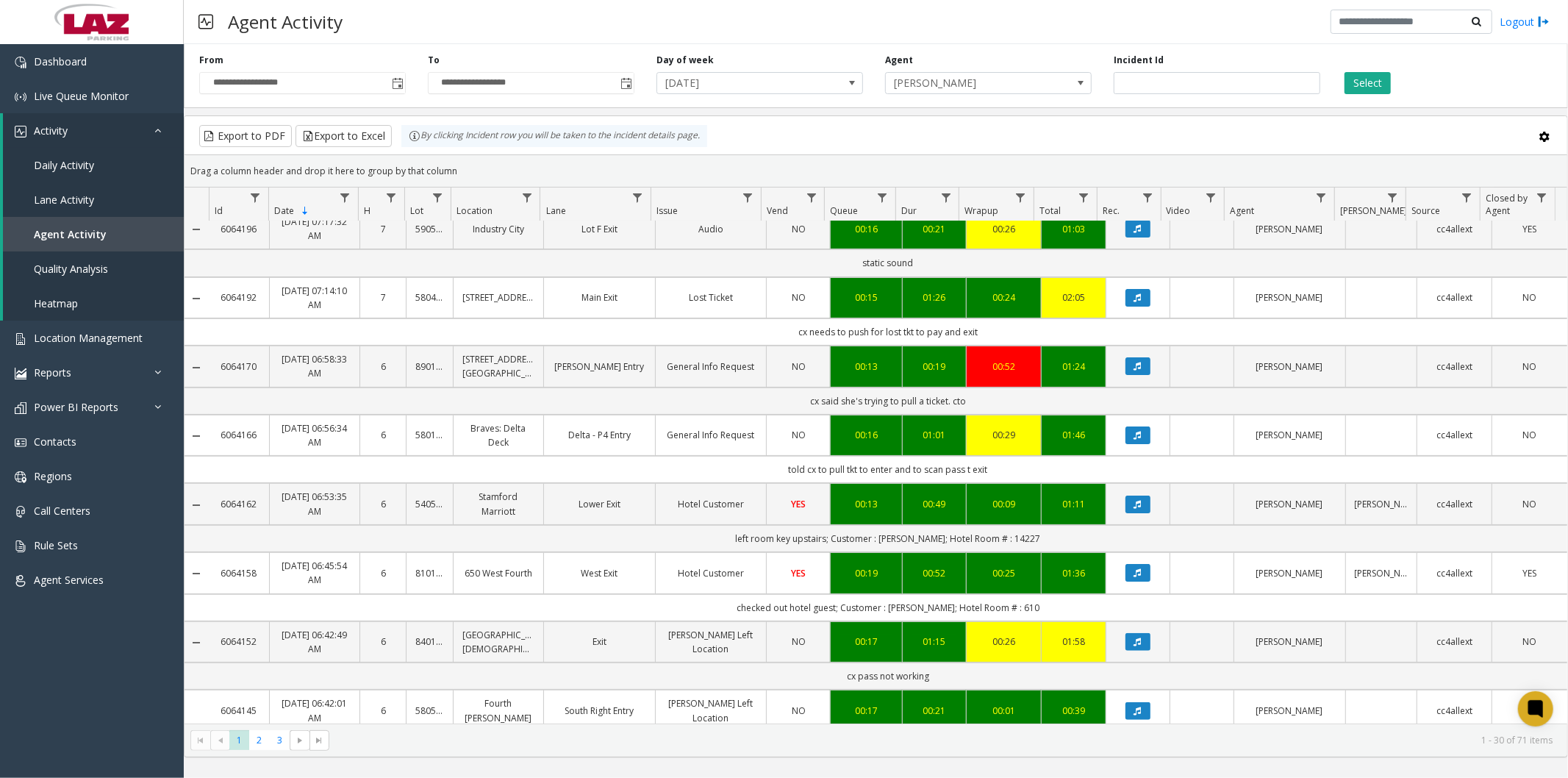
scroll to position [245, 0]
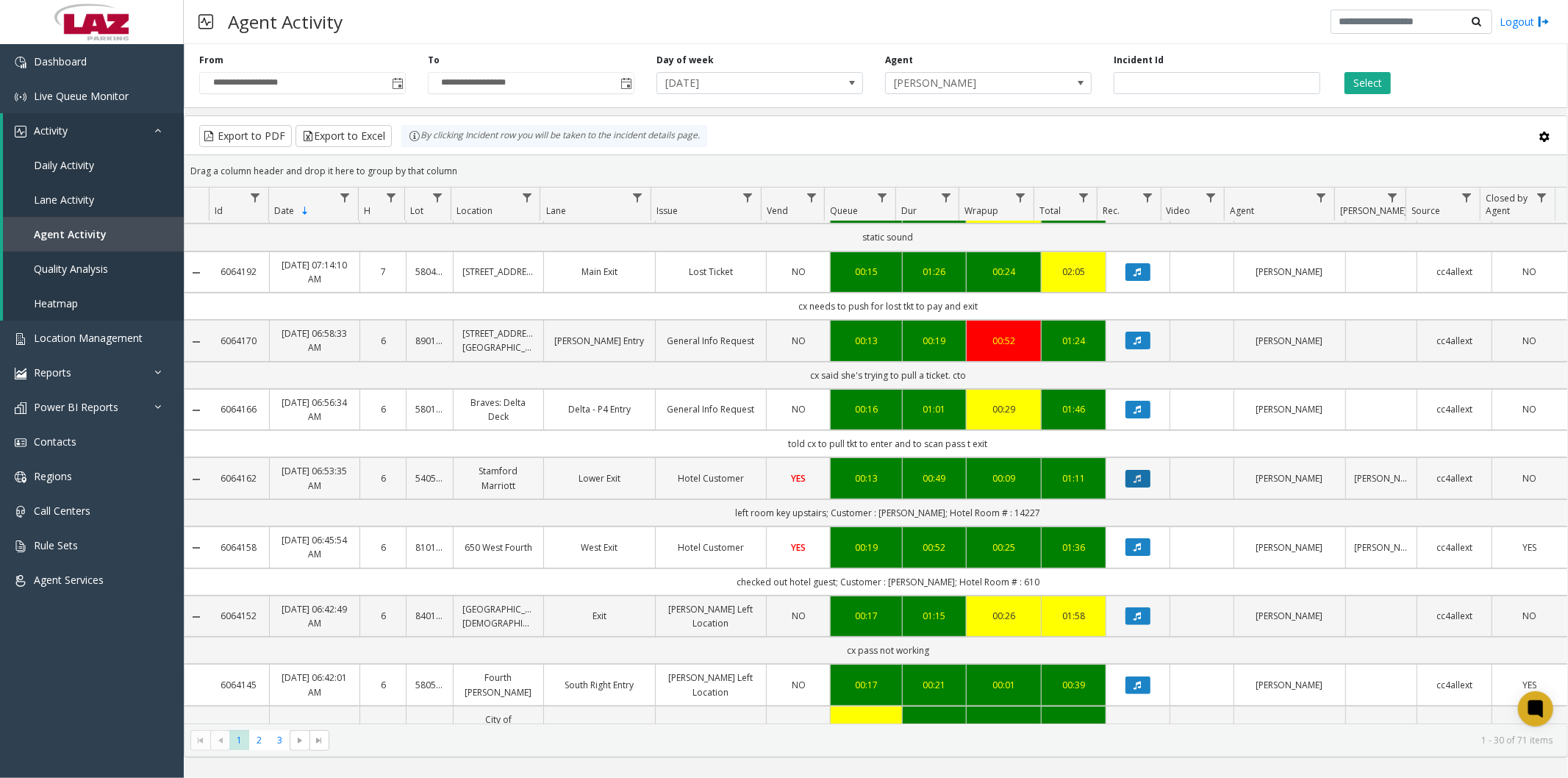
click at [1134, 475] on icon "Data table" at bounding box center [1138, 478] width 8 height 9
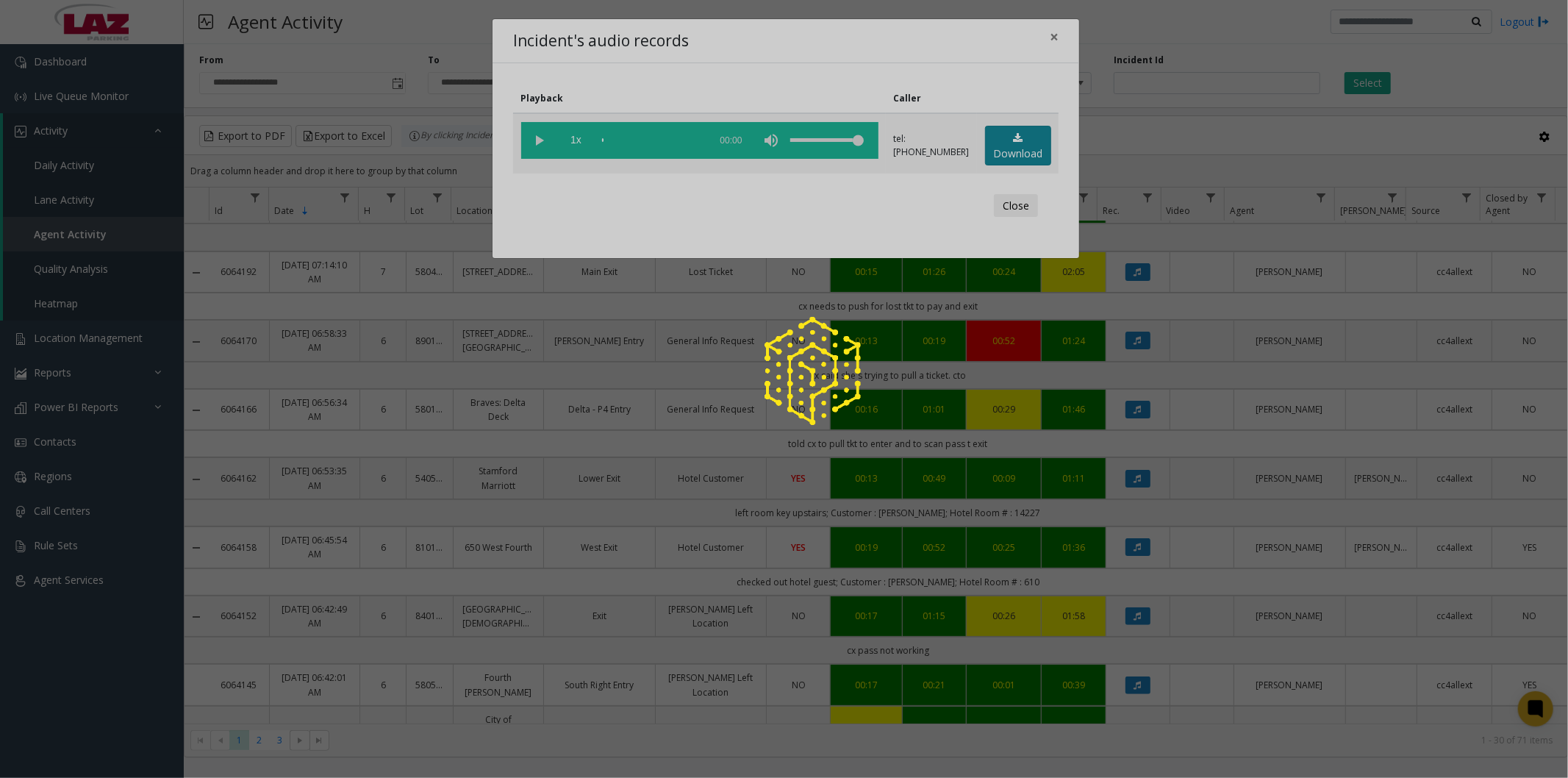
click at [1005, 143] on link "Download" at bounding box center [1018, 145] width 66 height 40
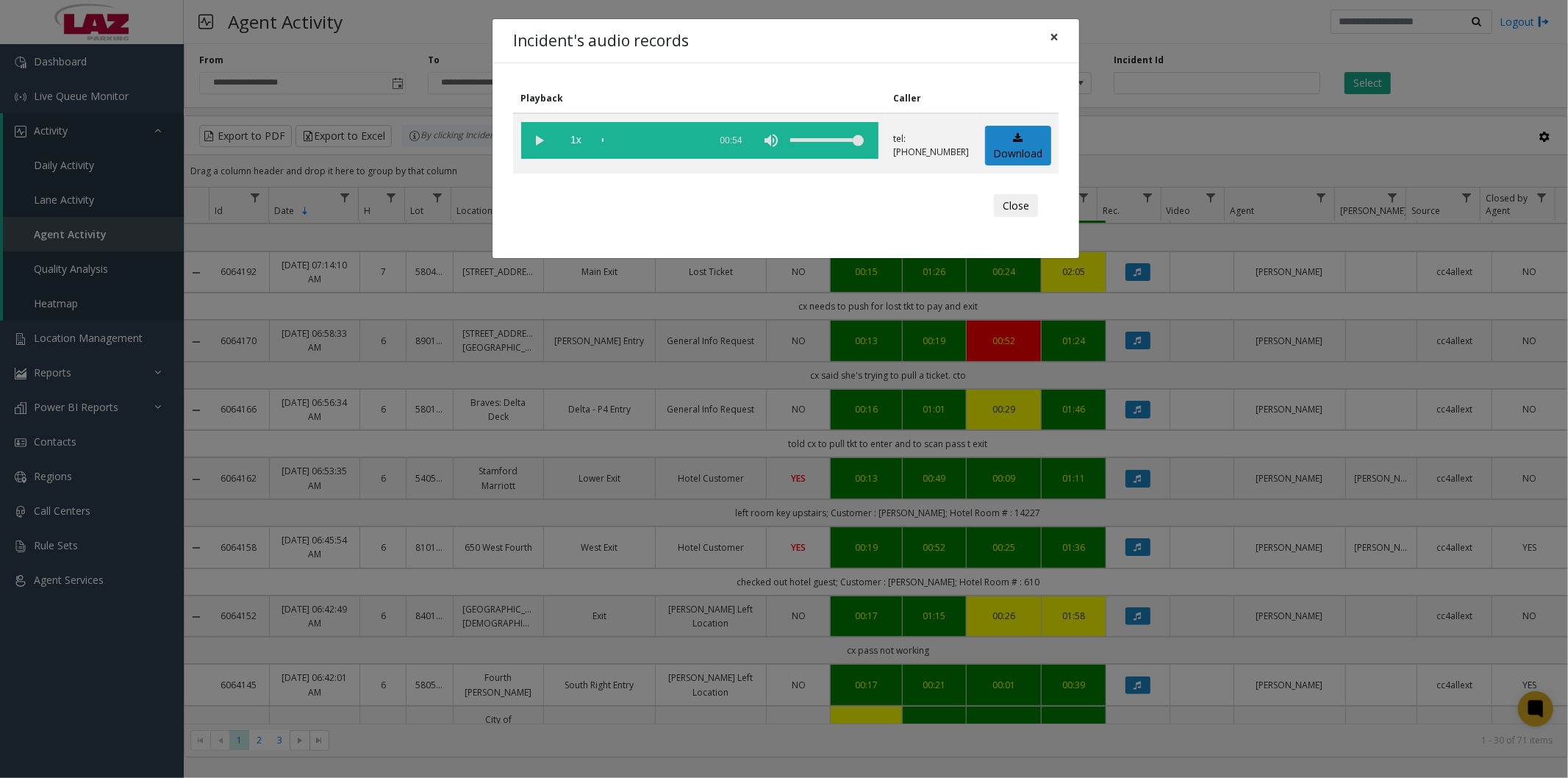
click at [1060, 32] on button "×" at bounding box center [1054, 37] width 29 height 36
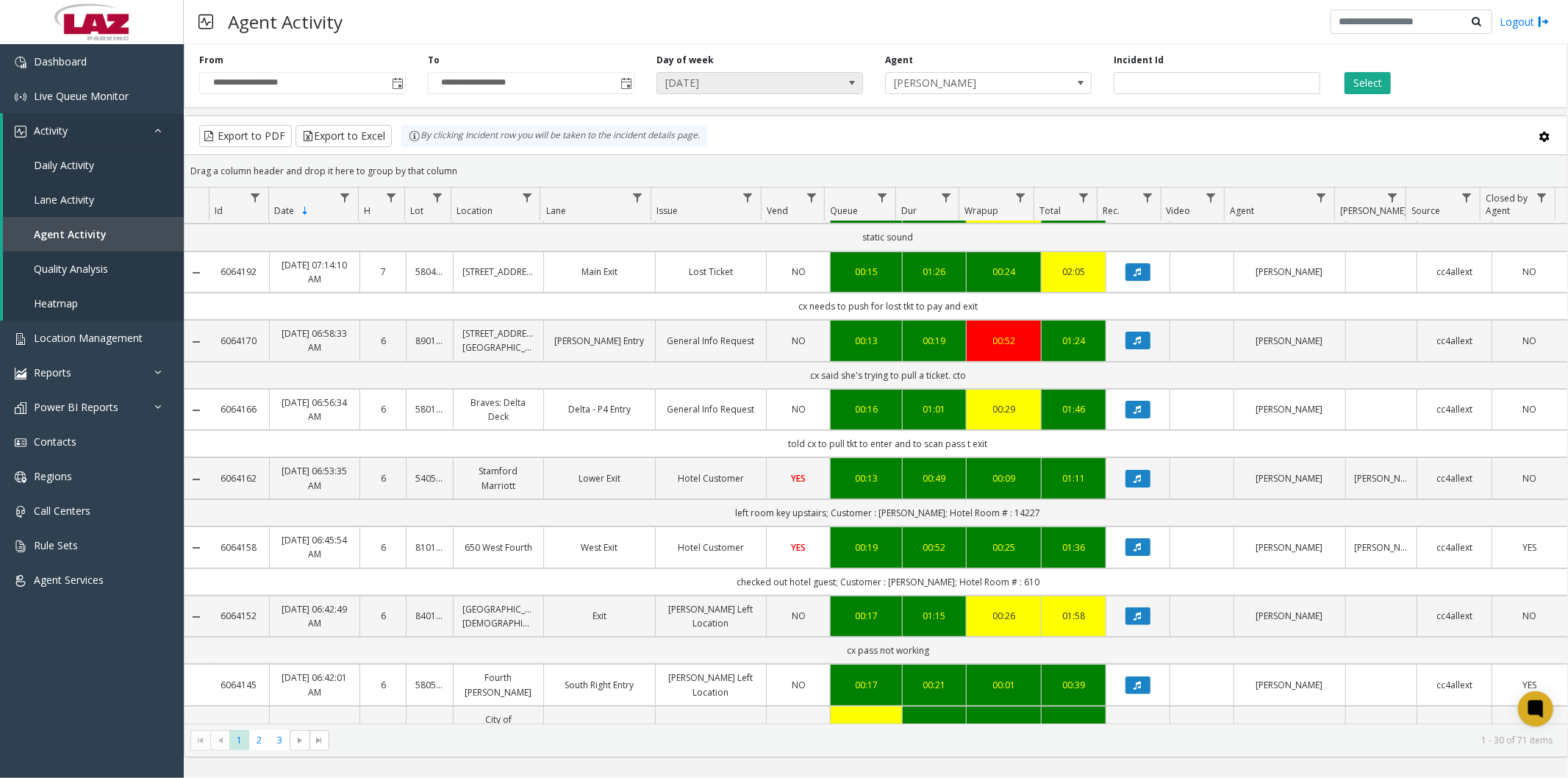
click at [774, 81] on span "Thursday" at bounding box center [739, 83] width 164 height 21
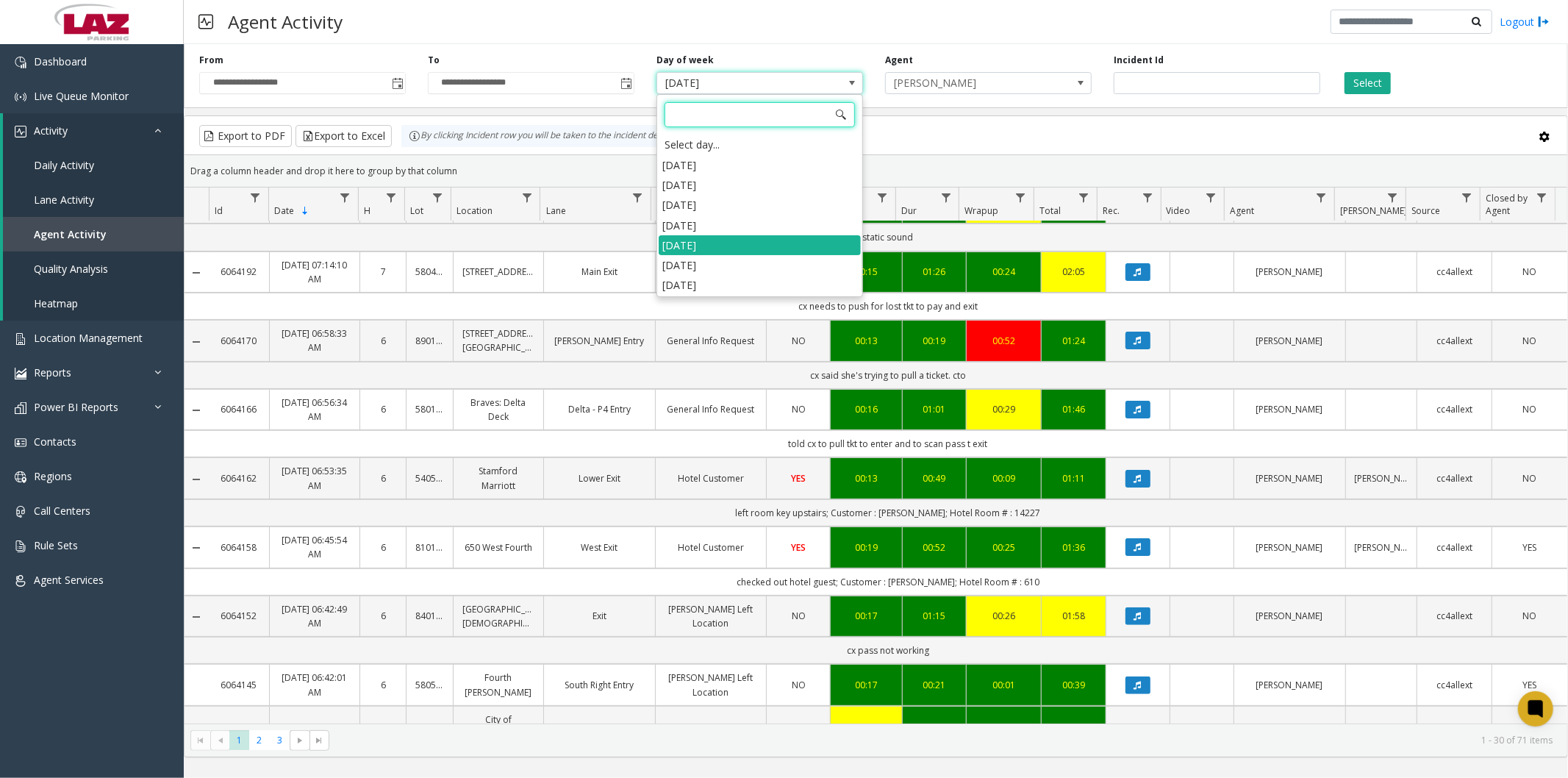
click at [722, 219] on li "[DATE]" at bounding box center [760, 226] width 202 height 20
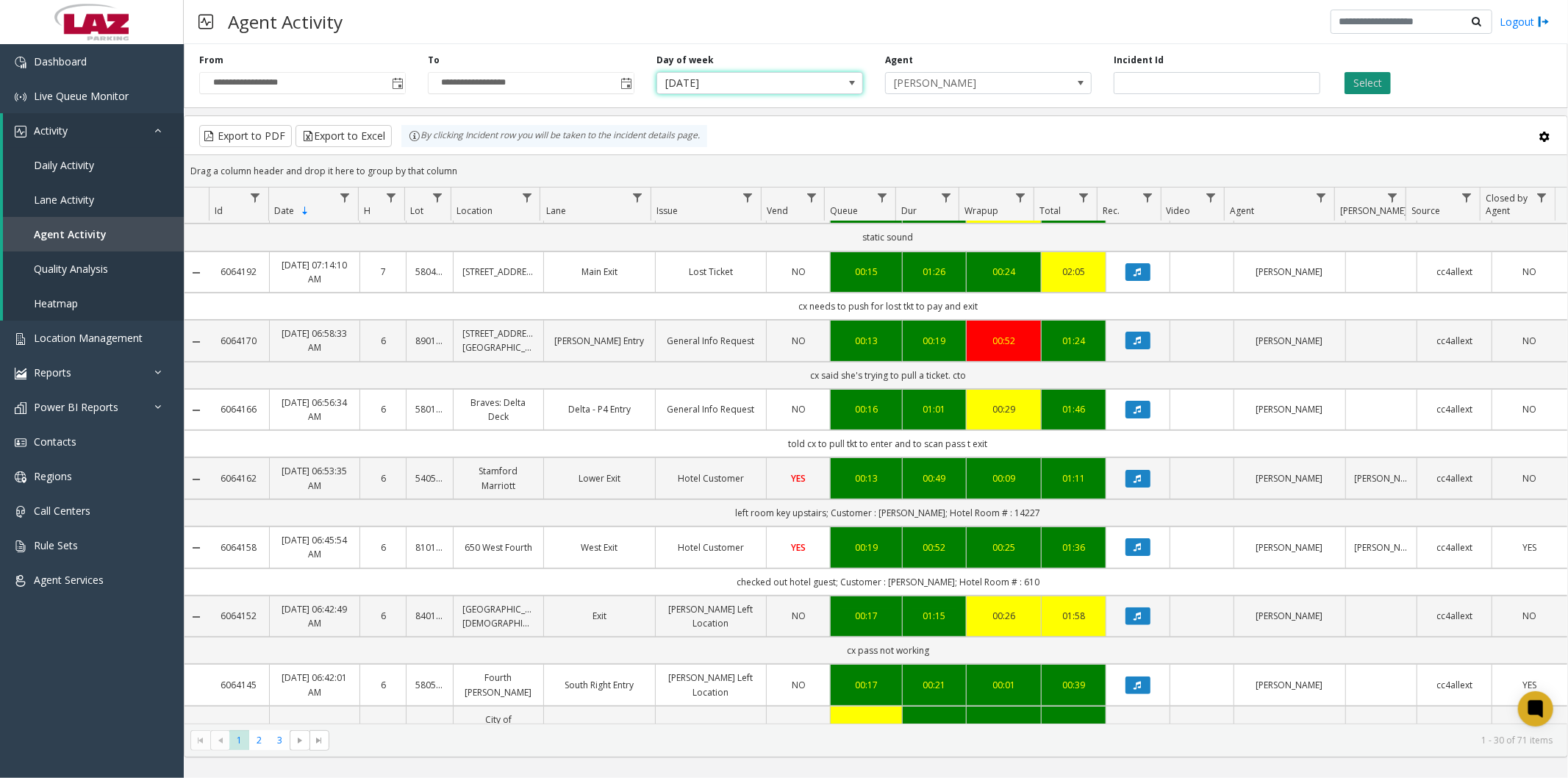
click at [1368, 76] on button "Select" at bounding box center [1367, 83] width 46 height 22
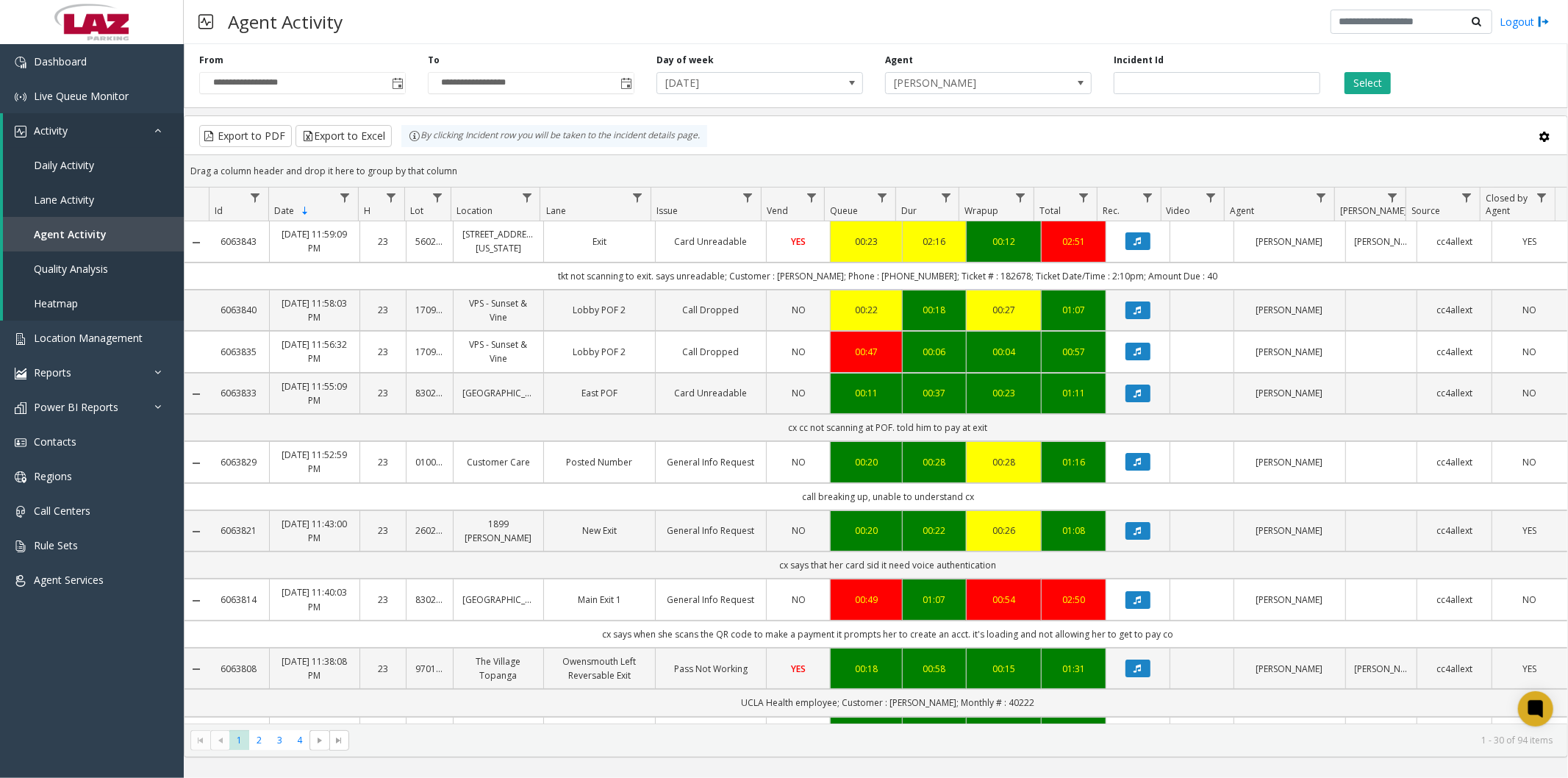
scroll to position [245, 0]
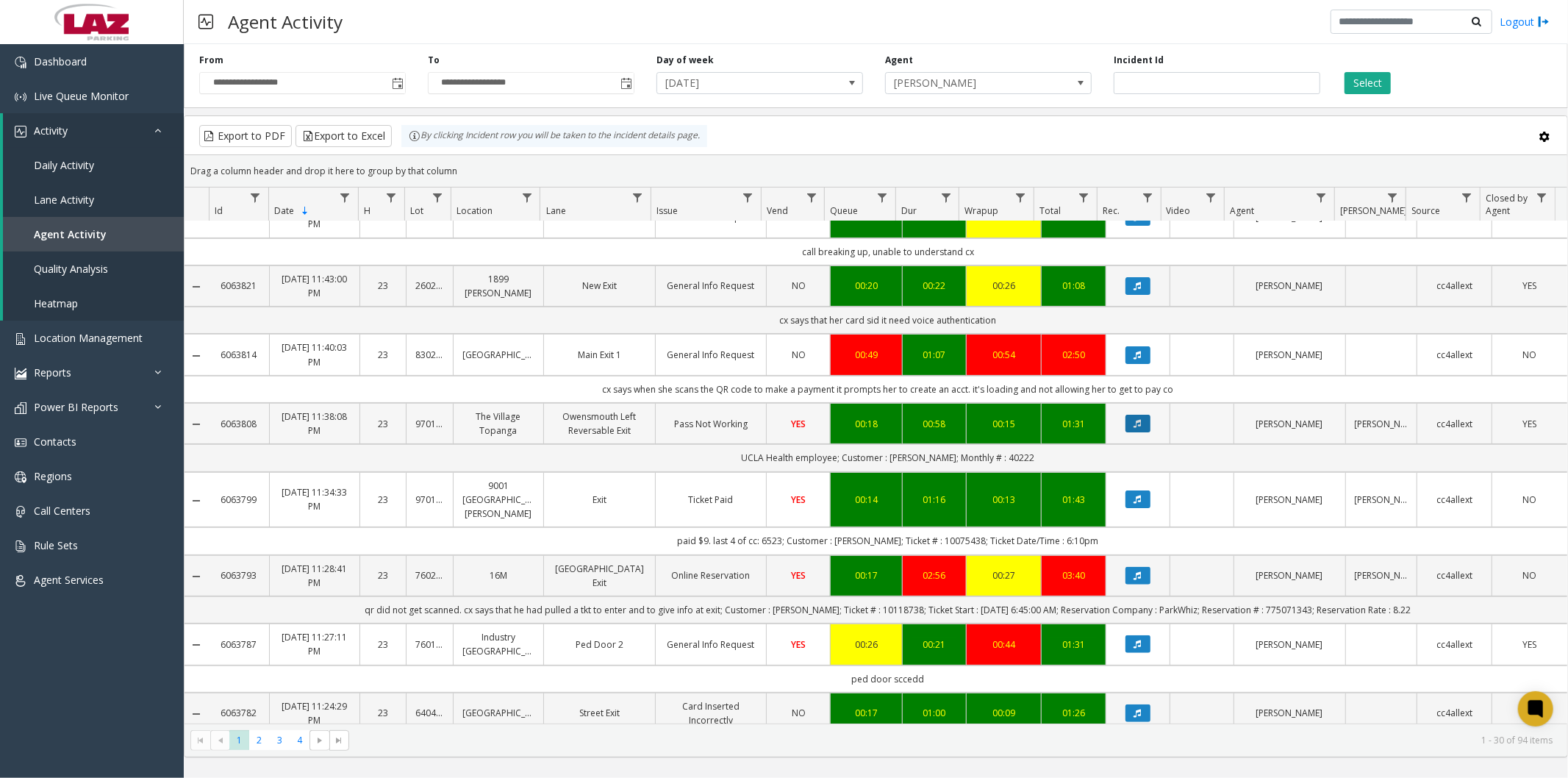
click at [1126, 432] on button "Data table" at bounding box center [1138, 423] width 25 height 18
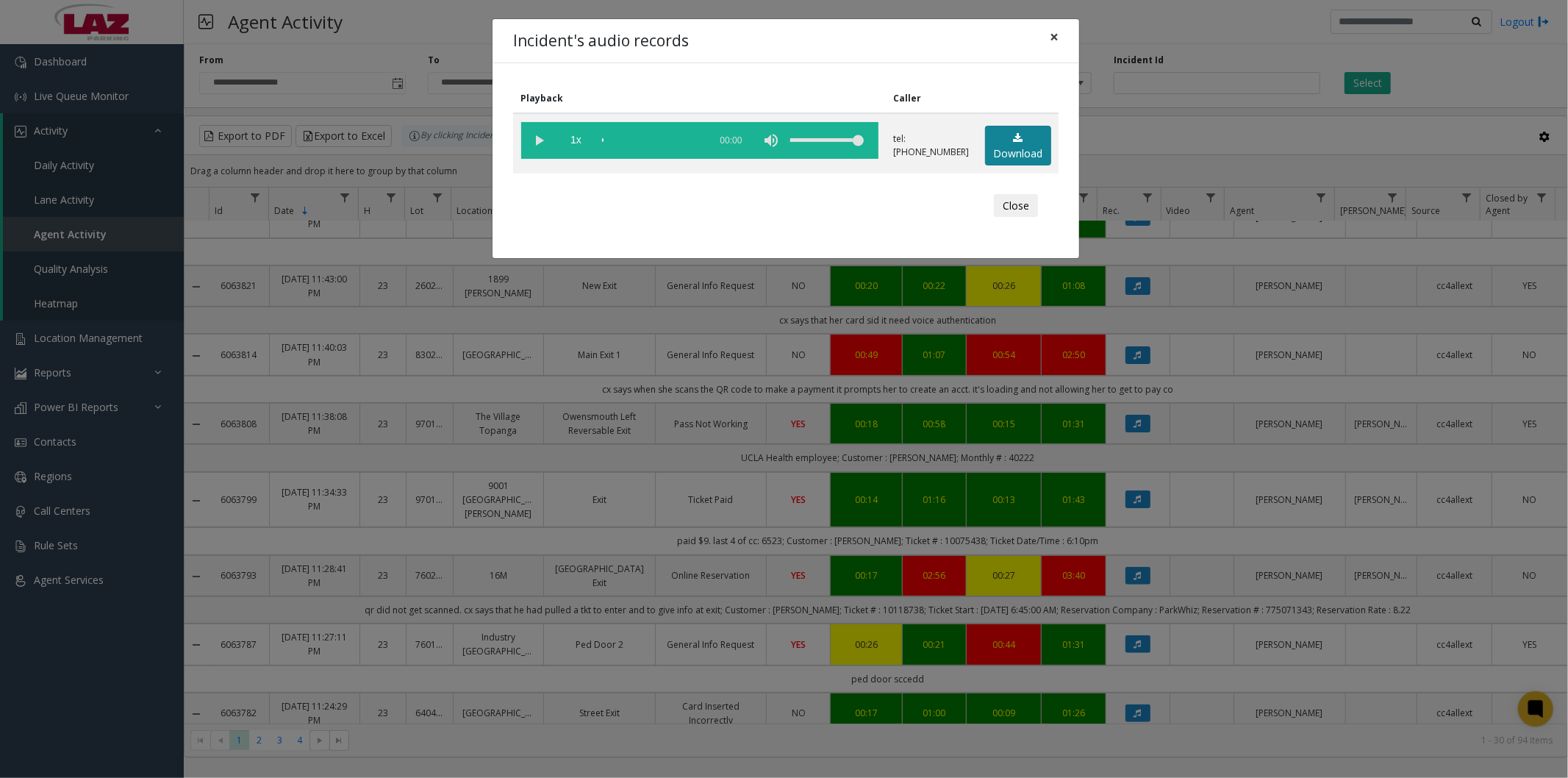
click at [1012, 144] on link "Download" at bounding box center [1018, 145] width 66 height 40
click at [1053, 37] on span "×" at bounding box center [1054, 37] width 9 height 21
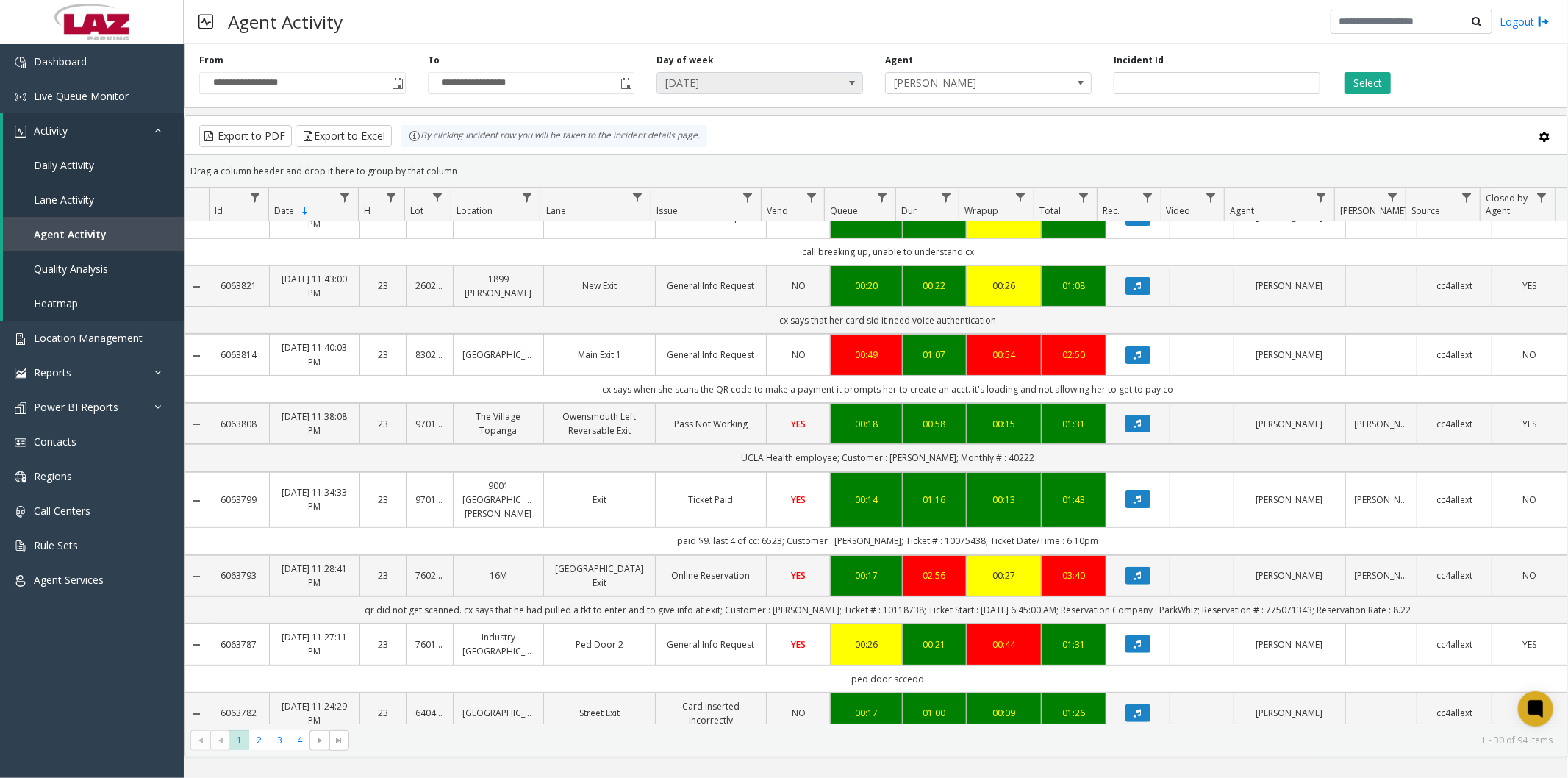
click at [812, 83] on span "[DATE]" at bounding box center [739, 83] width 164 height 21
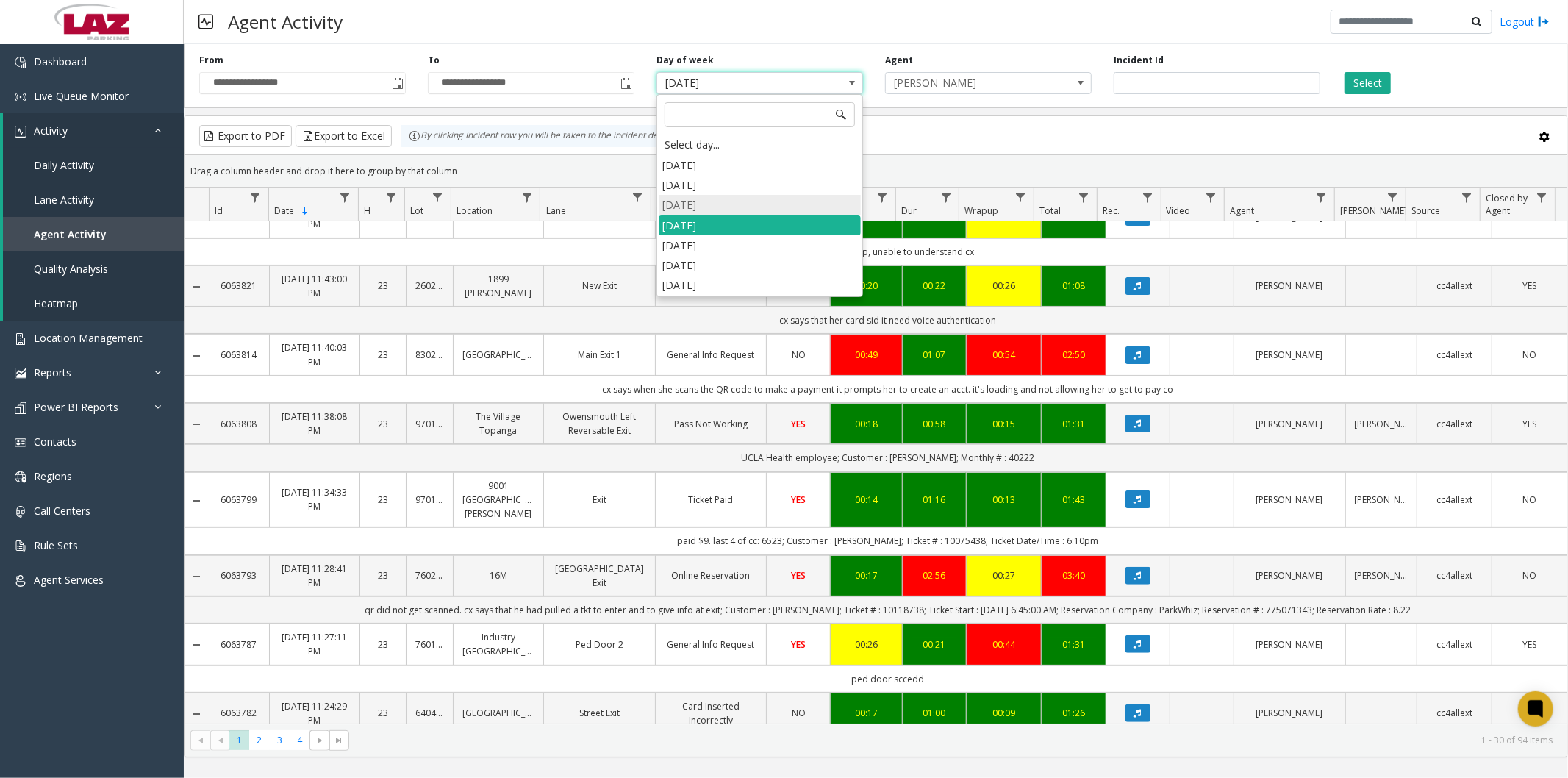
click at [722, 207] on li "[DATE]" at bounding box center [760, 205] width 202 height 20
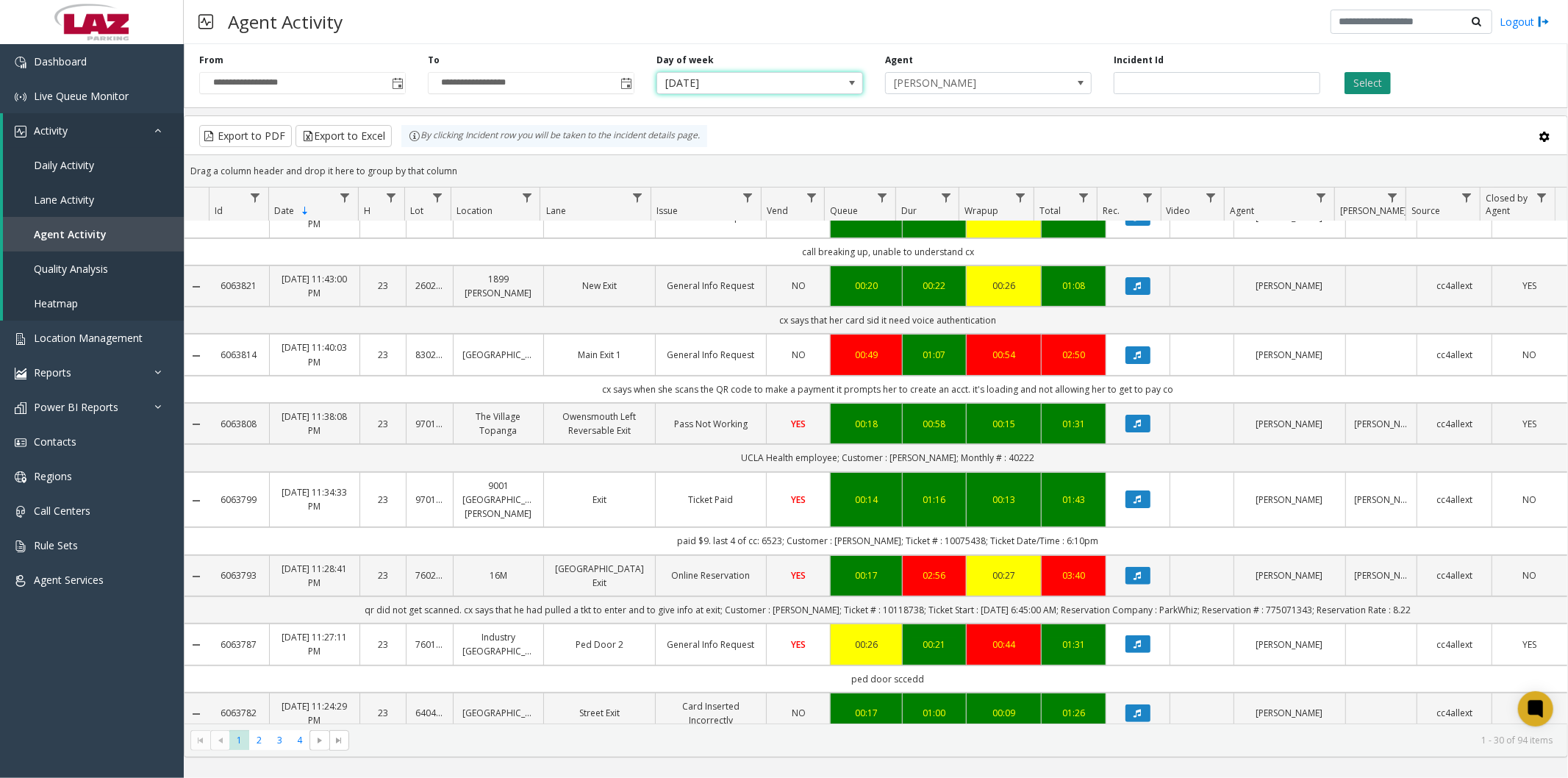
click at [1354, 79] on button "Select" at bounding box center [1367, 83] width 46 height 22
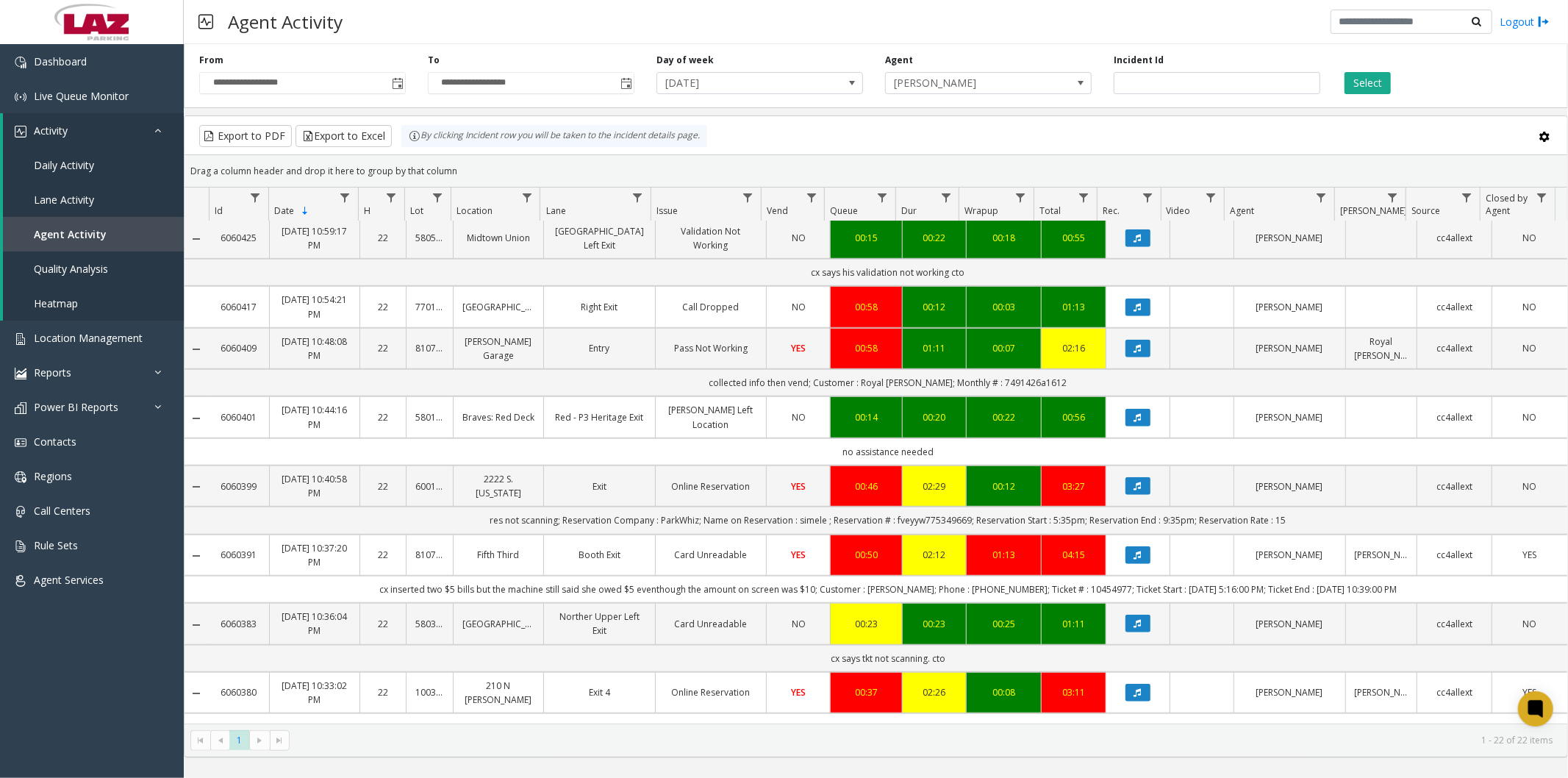
scroll to position [878, 0]
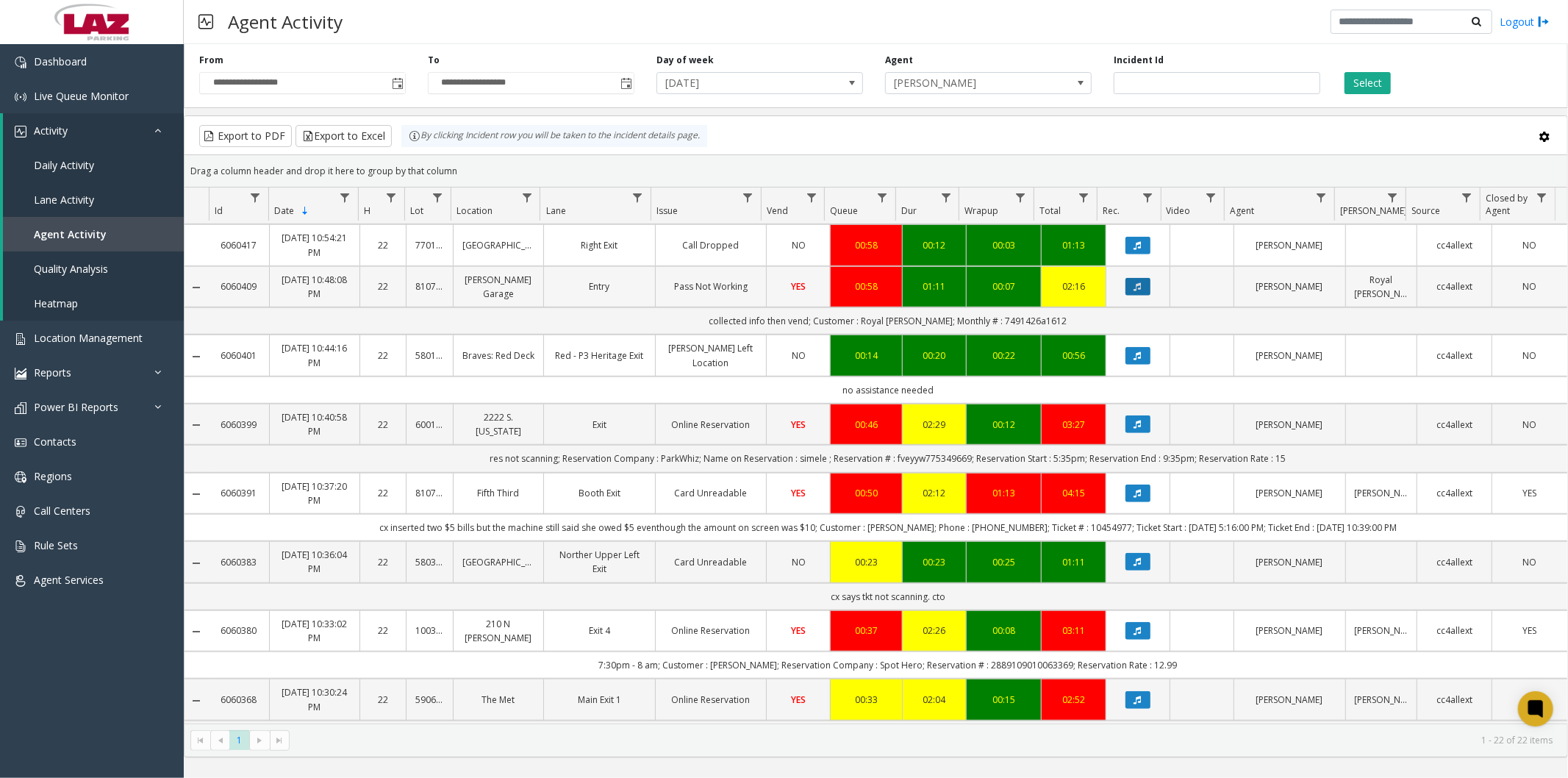
click at [1134, 282] on icon "Data table" at bounding box center [1138, 287] width 8 height 9
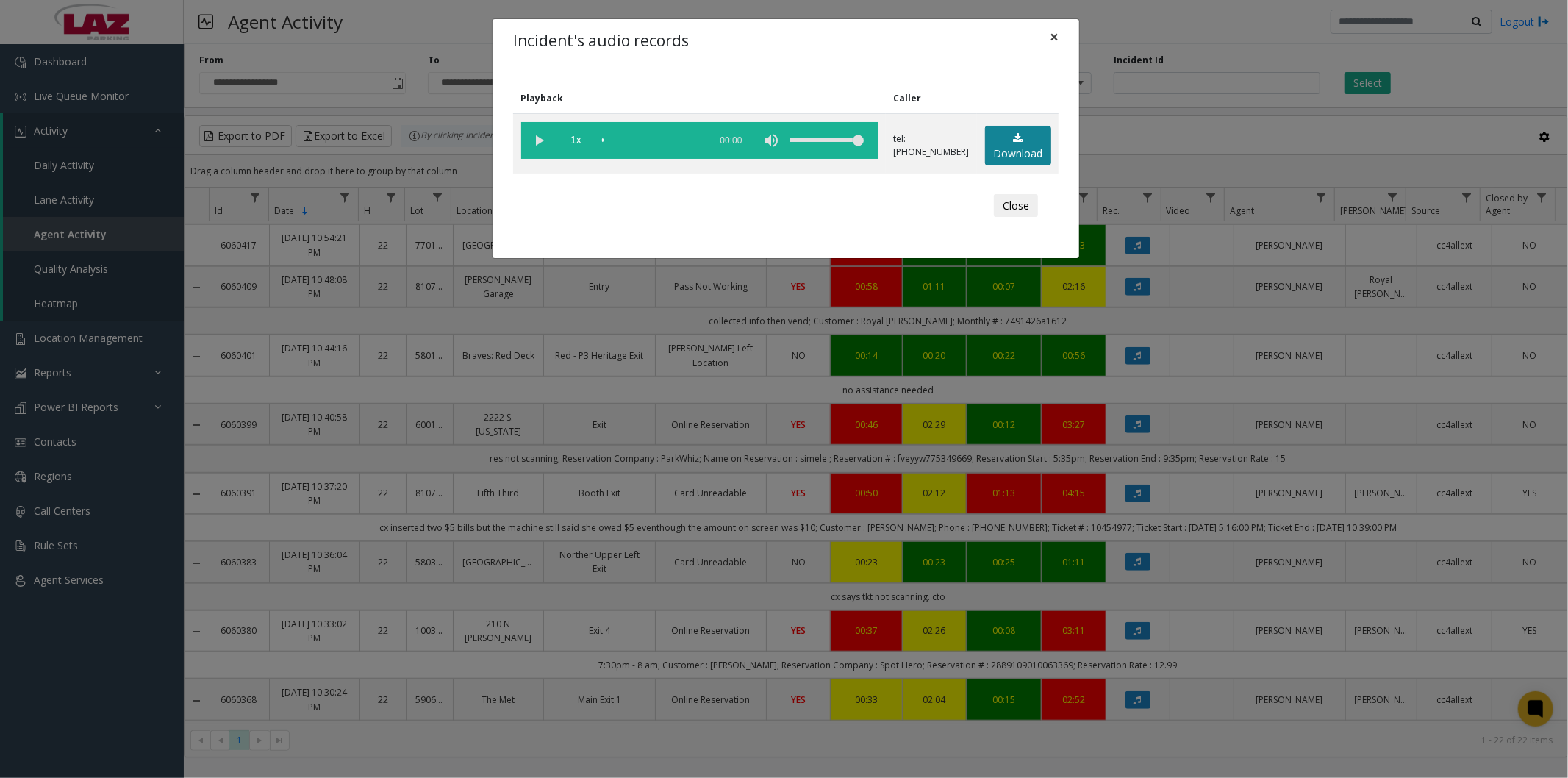
click at [1003, 140] on link "Download" at bounding box center [1018, 145] width 66 height 40
click at [1051, 31] on span "×" at bounding box center [1054, 37] width 9 height 21
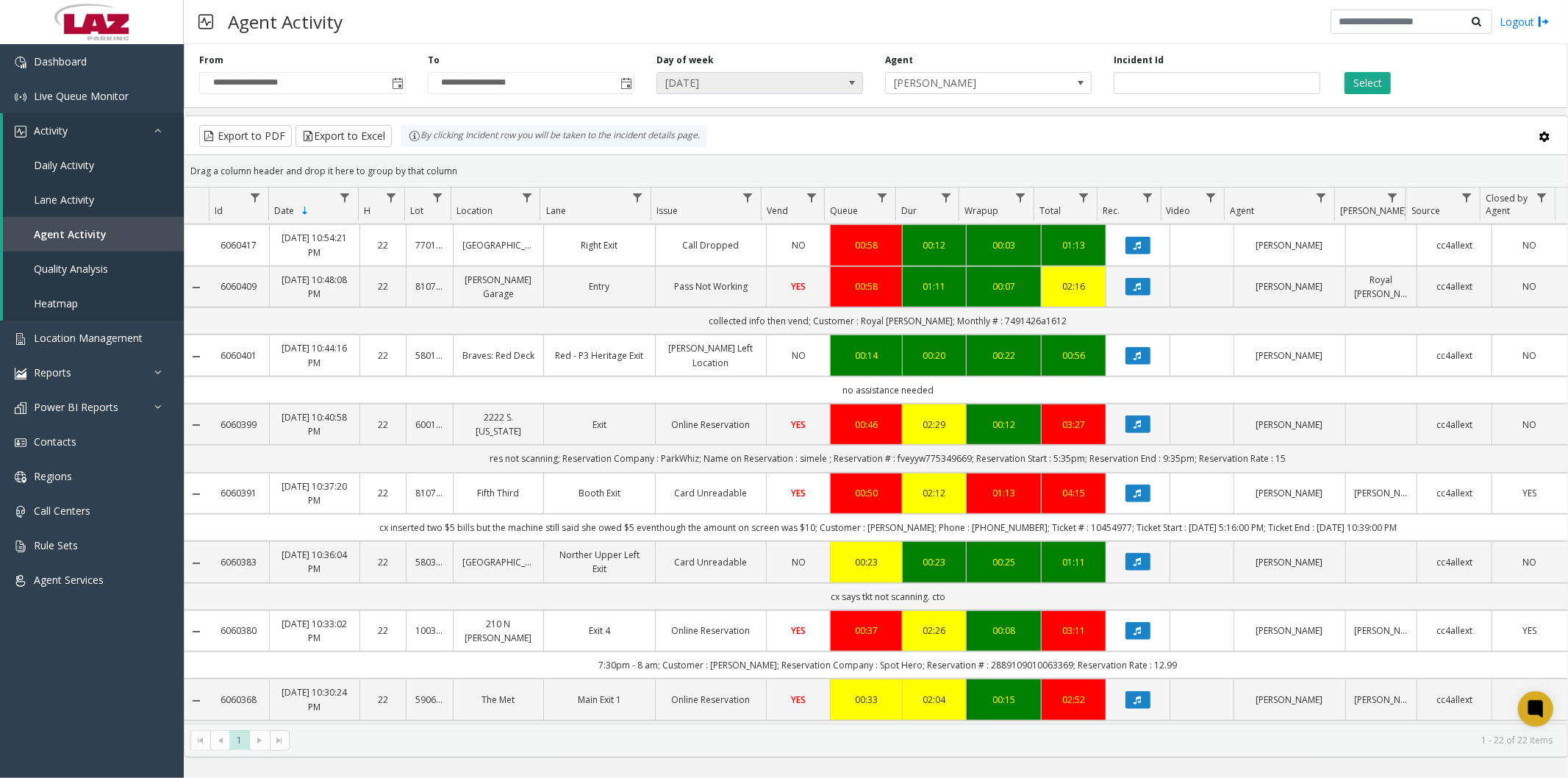
click at [819, 79] on span "[DATE]" at bounding box center [739, 83] width 164 height 21
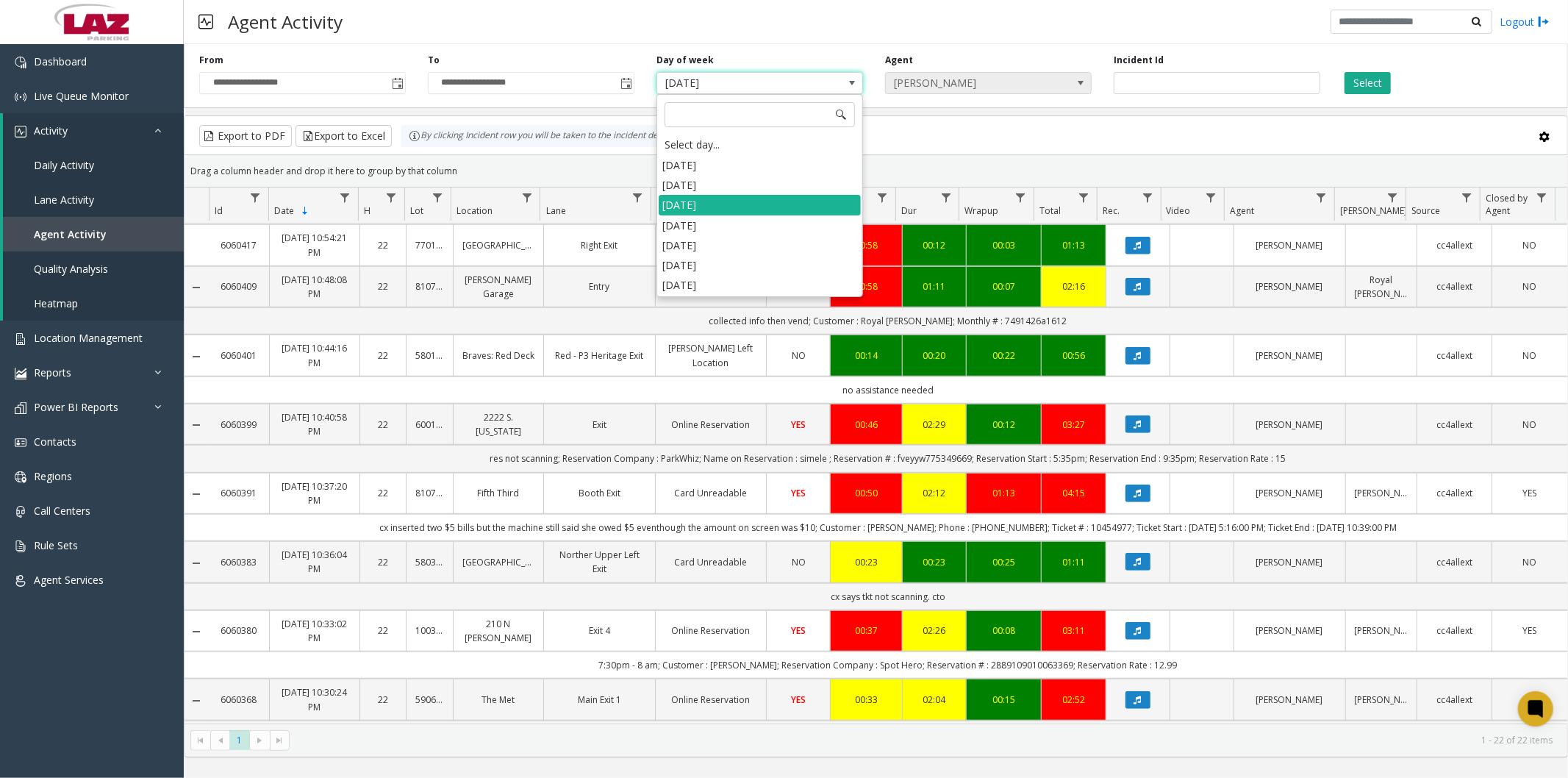
click at [1036, 79] on span "[PERSON_NAME]" at bounding box center [968, 83] width 164 height 21
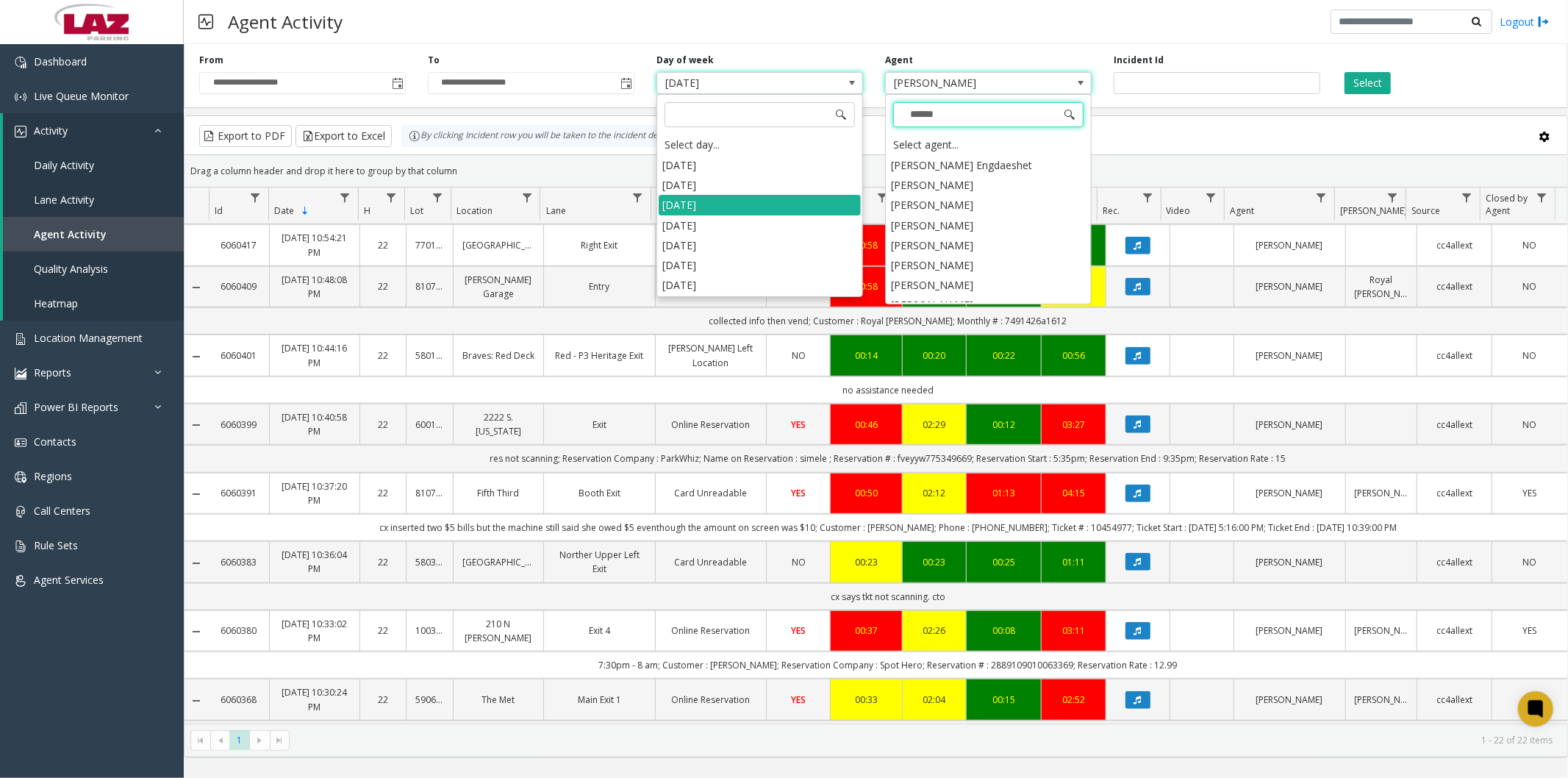
type input "*******"
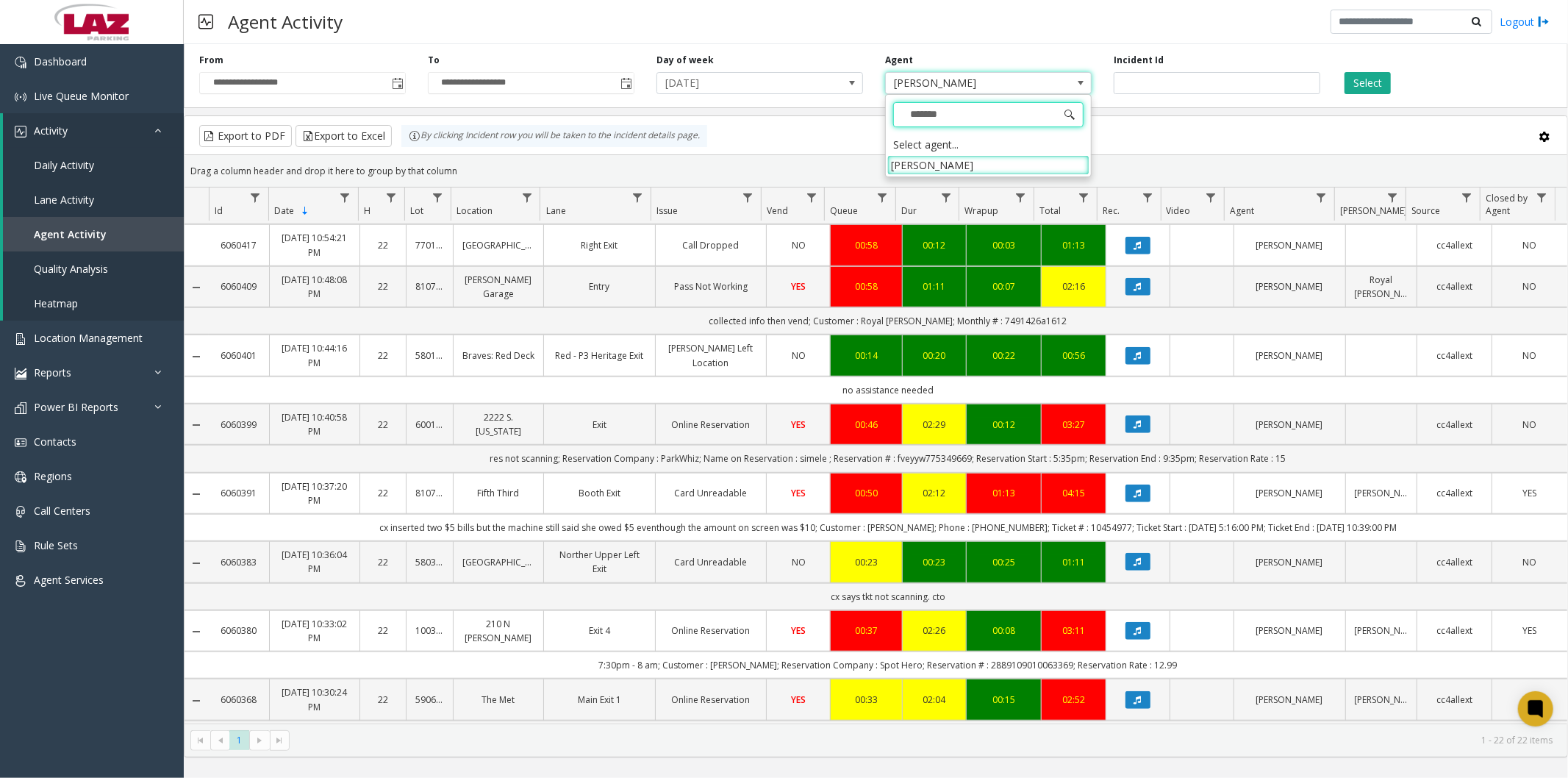
scroll to position [0, 0]
click at [994, 167] on li "[PERSON_NAME]" at bounding box center [989, 165] width 202 height 20
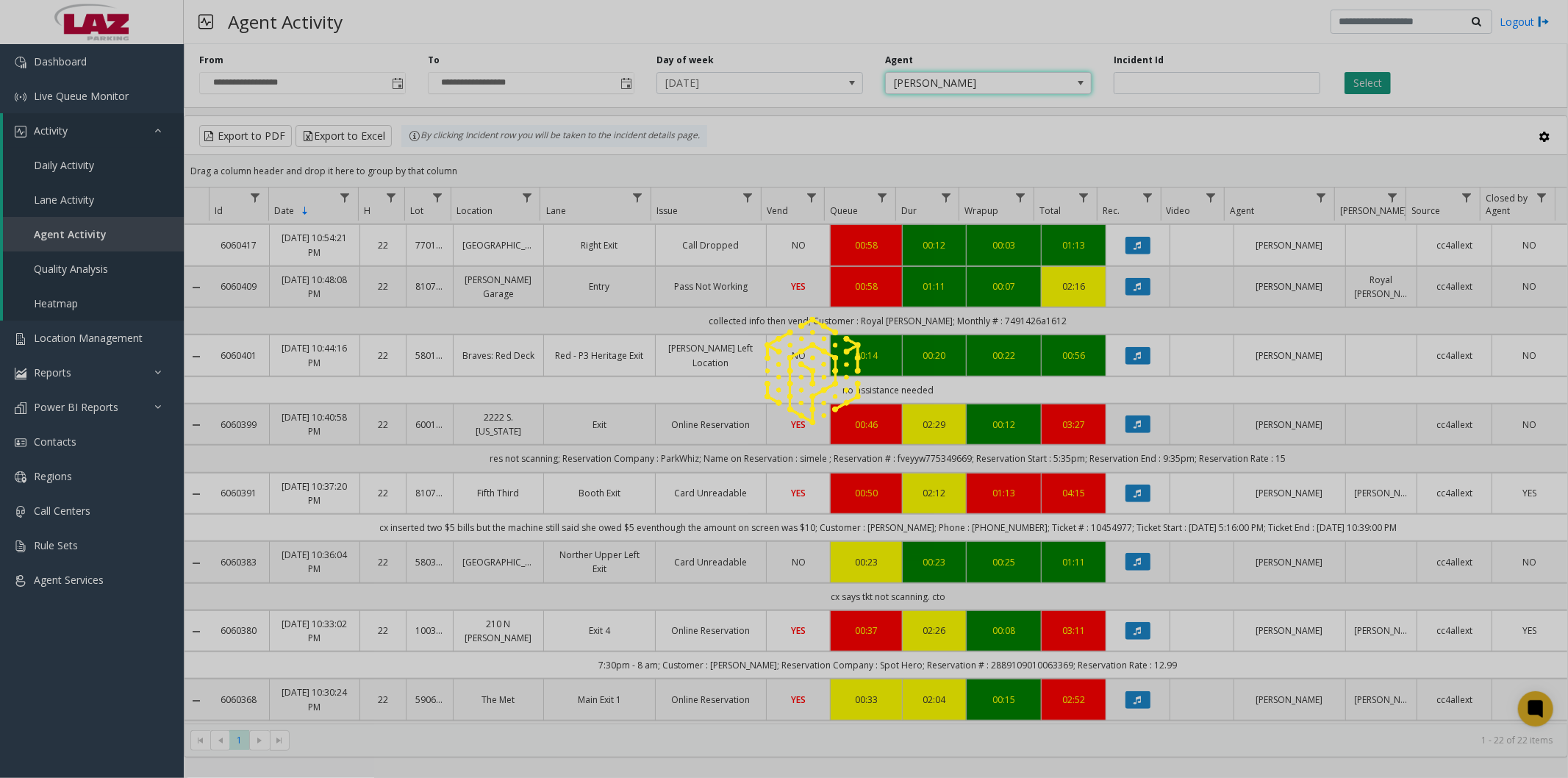
click at [1364, 79] on button "Select" at bounding box center [1367, 83] width 46 height 22
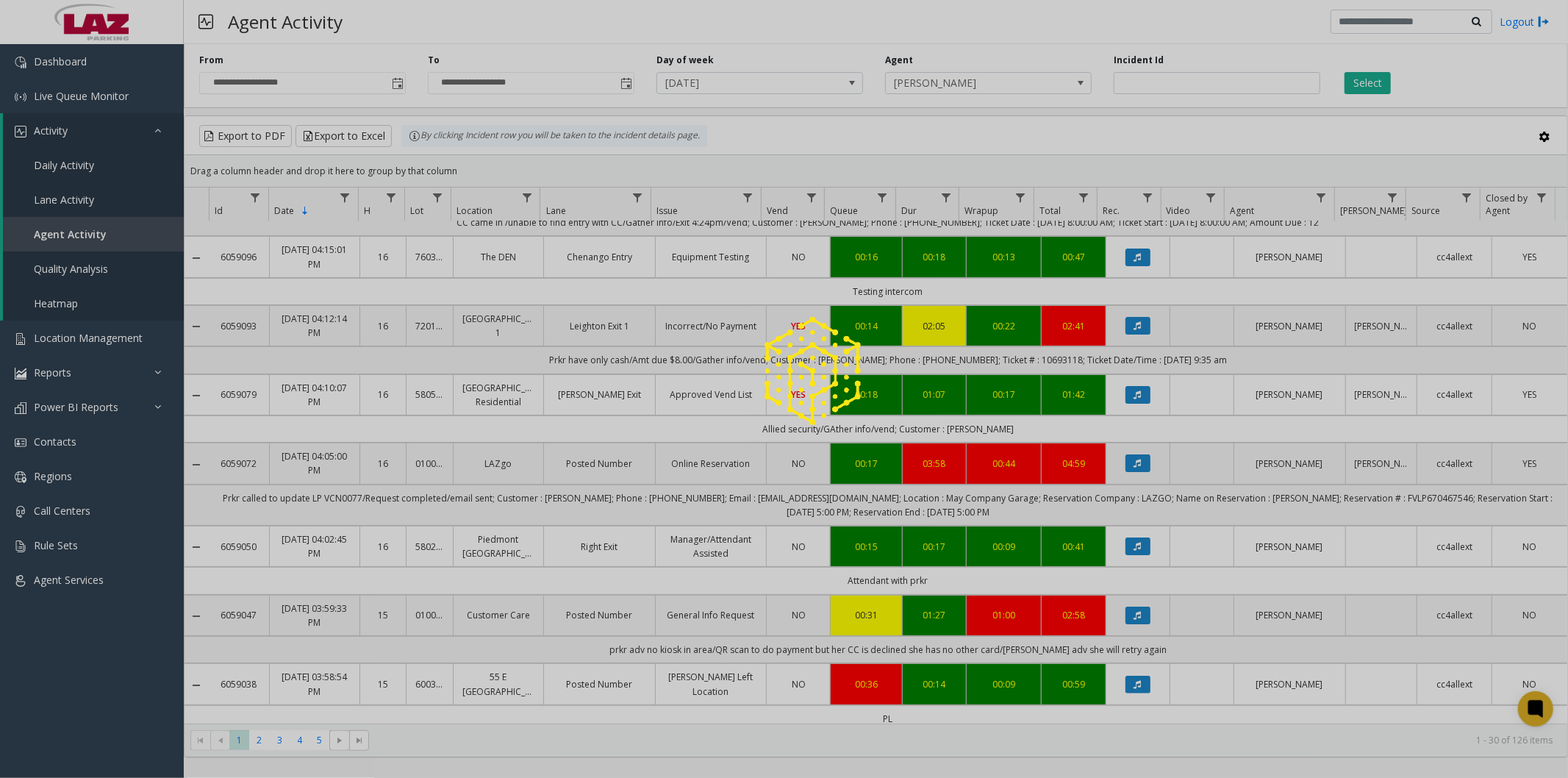
scroll to position [163, 0]
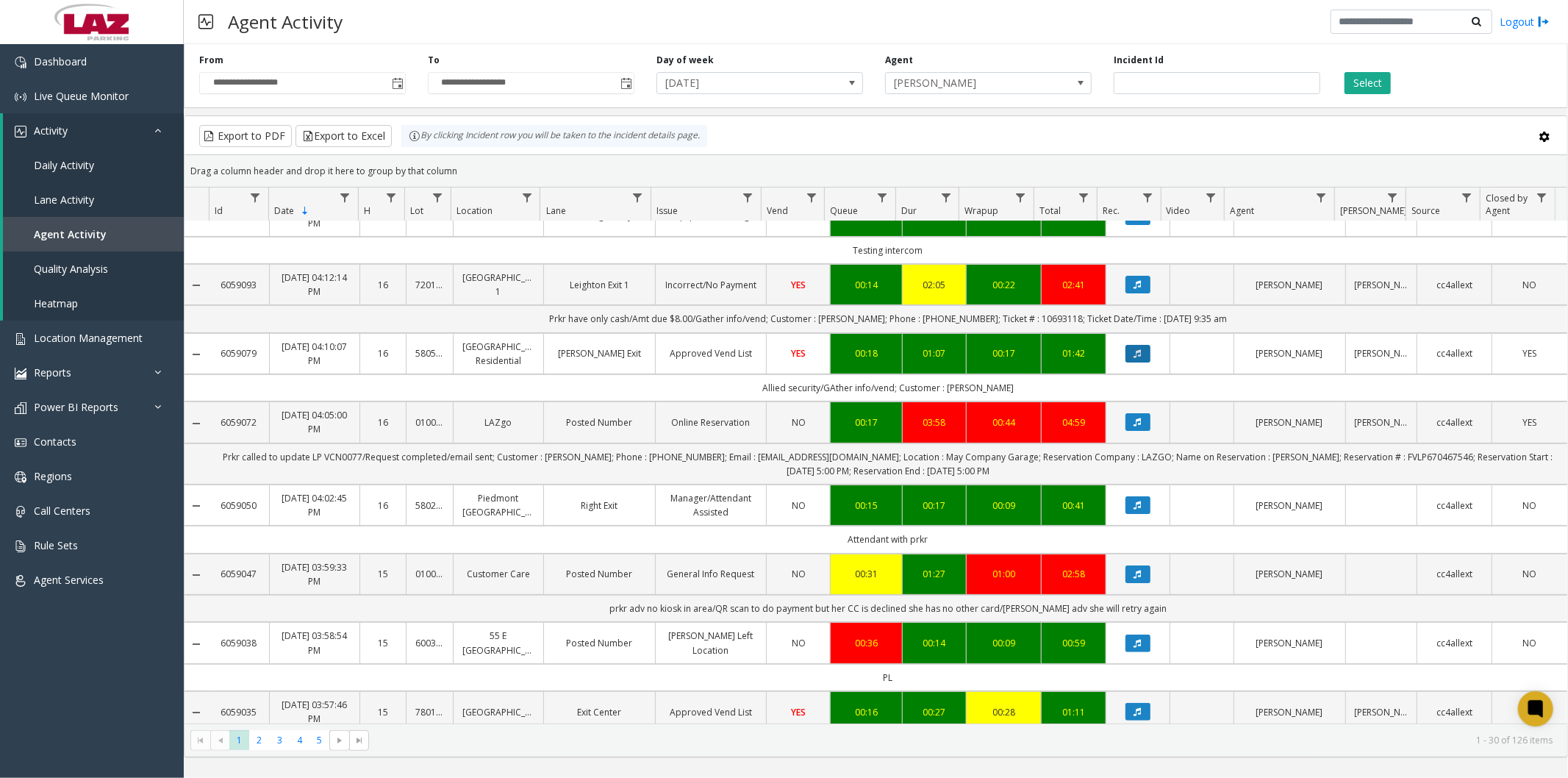
click at [1134, 358] on icon "Data table" at bounding box center [1138, 353] width 8 height 9
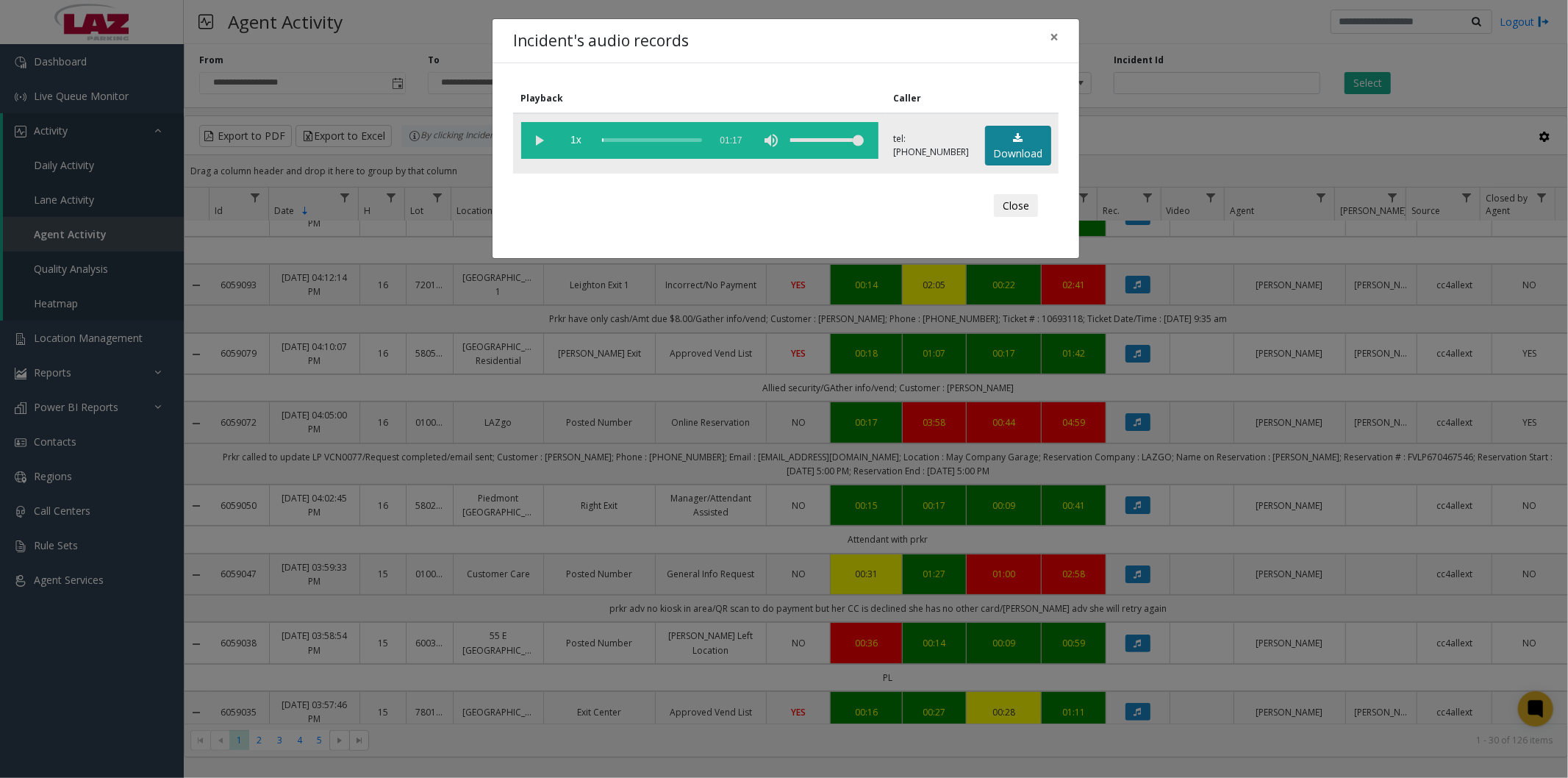
click at [1010, 143] on link "Download" at bounding box center [1018, 145] width 66 height 40
click at [1056, 33] on span "×" at bounding box center [1054, 37] width 9 height 21
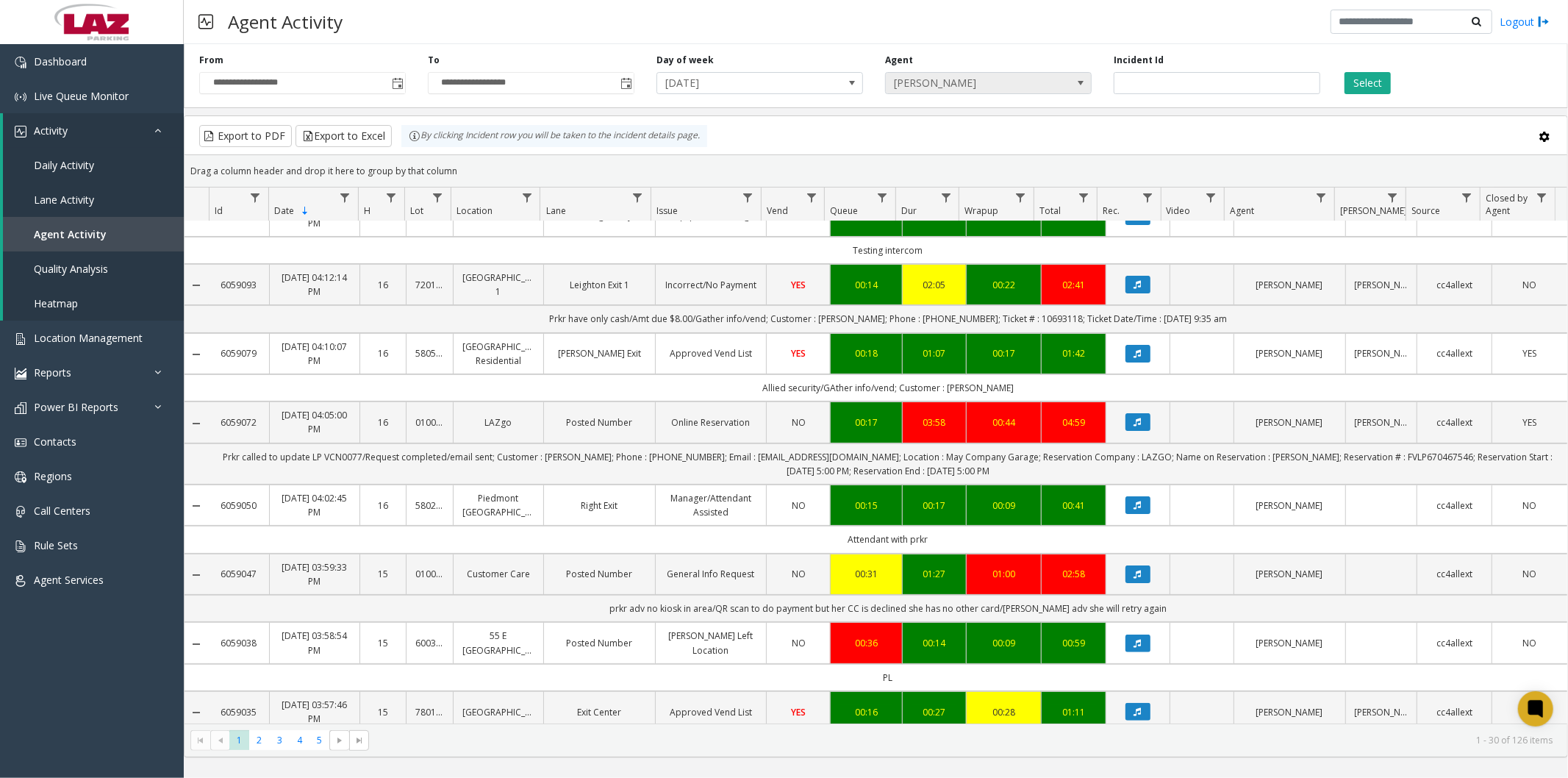
click at [956, 84] on span "[PERSON_NAME]" at bounding box center [968, 83] width 164 height 21
click at [966, 83] on span "Estella Sutherland" at bounding box center [968, 83] width 164 height 21
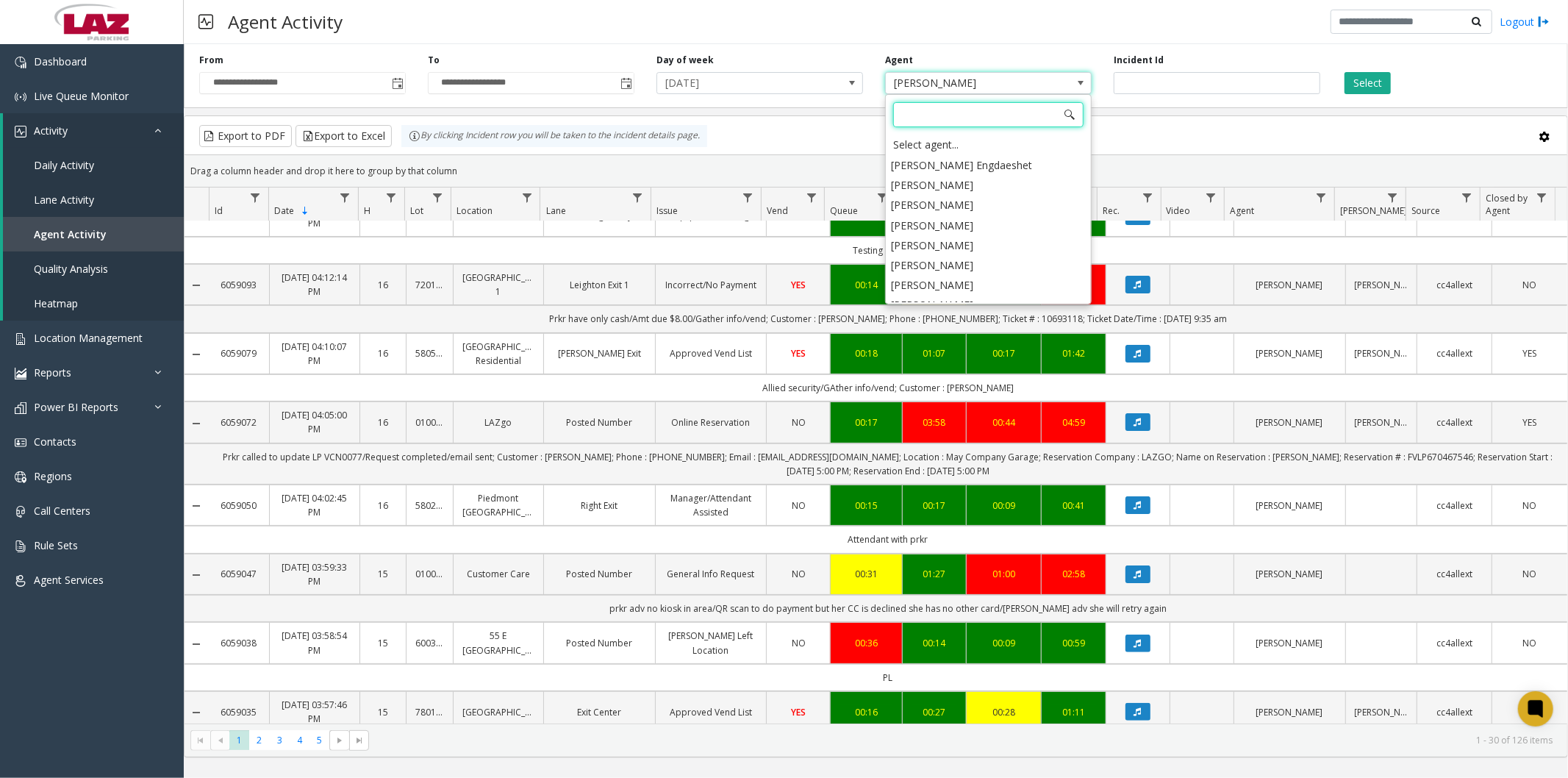
scroll to position [7656, 0]
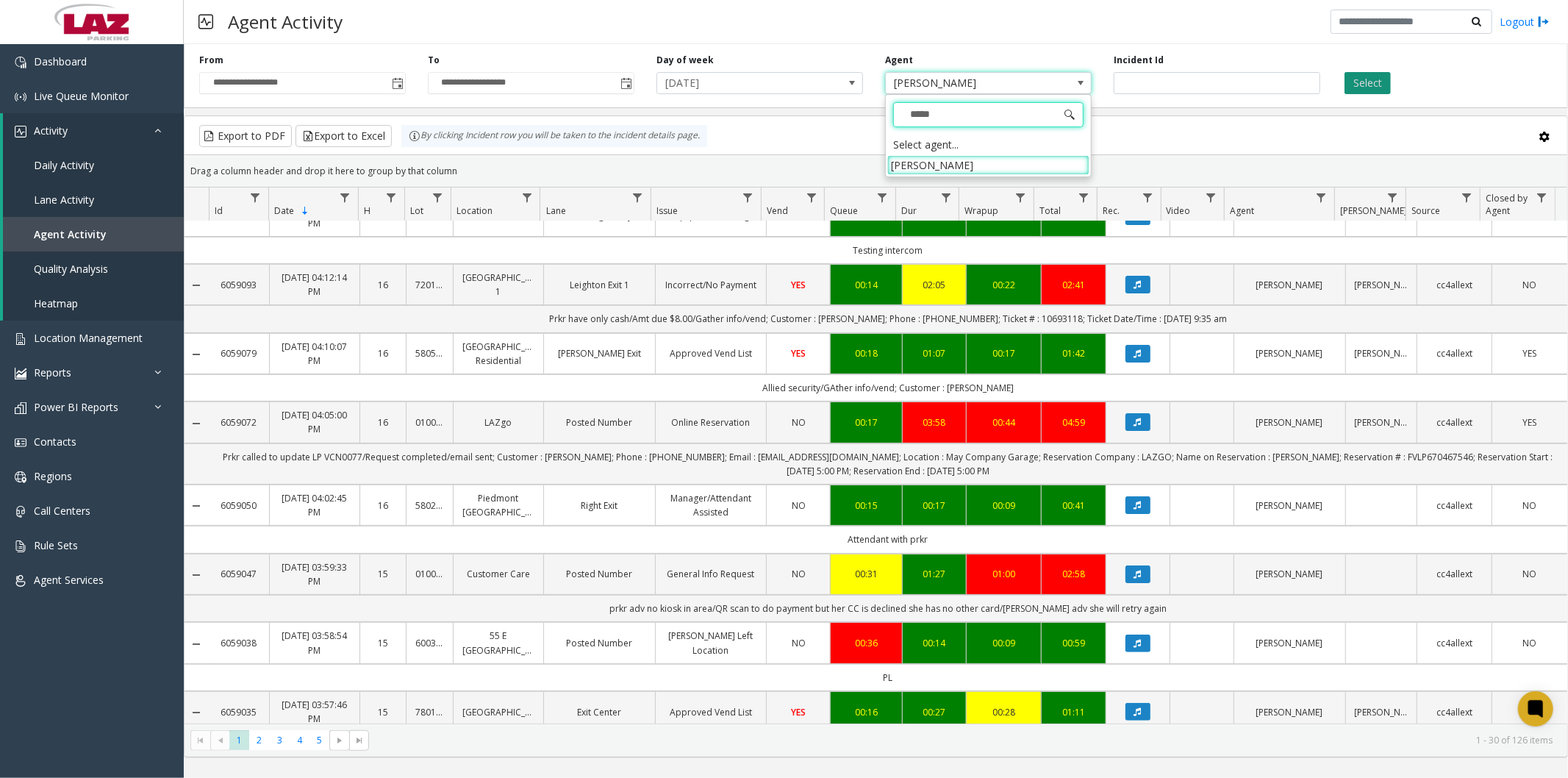
click at [961, 164] on li "Josue Gonzalez" at bounding box center [989, 165] width 202 height 20
click at [1379, 83] on button "Select" at bounding box center [1367, 83] width 46 height 22
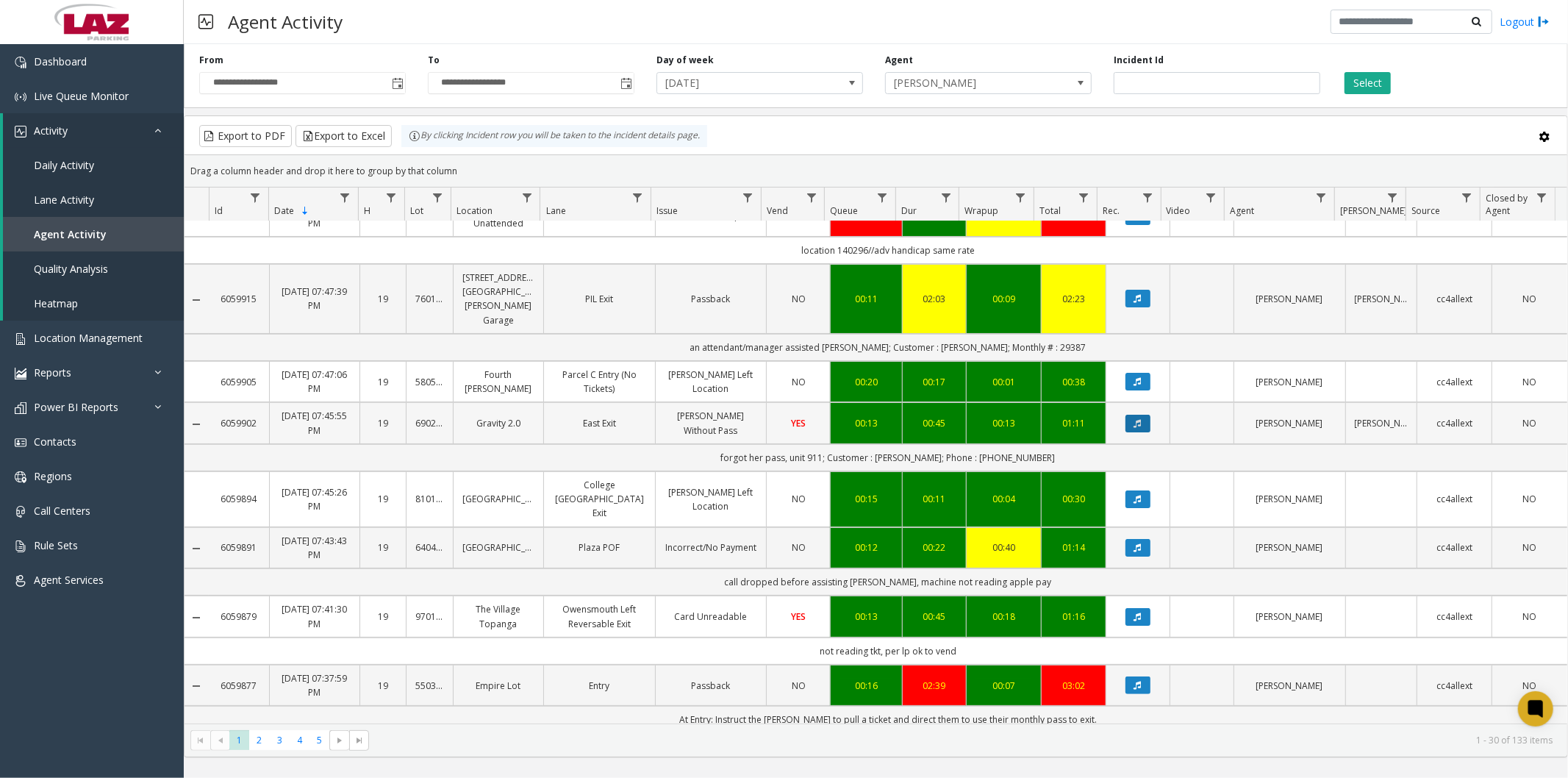
click at [1133, 414] on button "Data table" at bounding box center [1138, 423] width 25 height 18
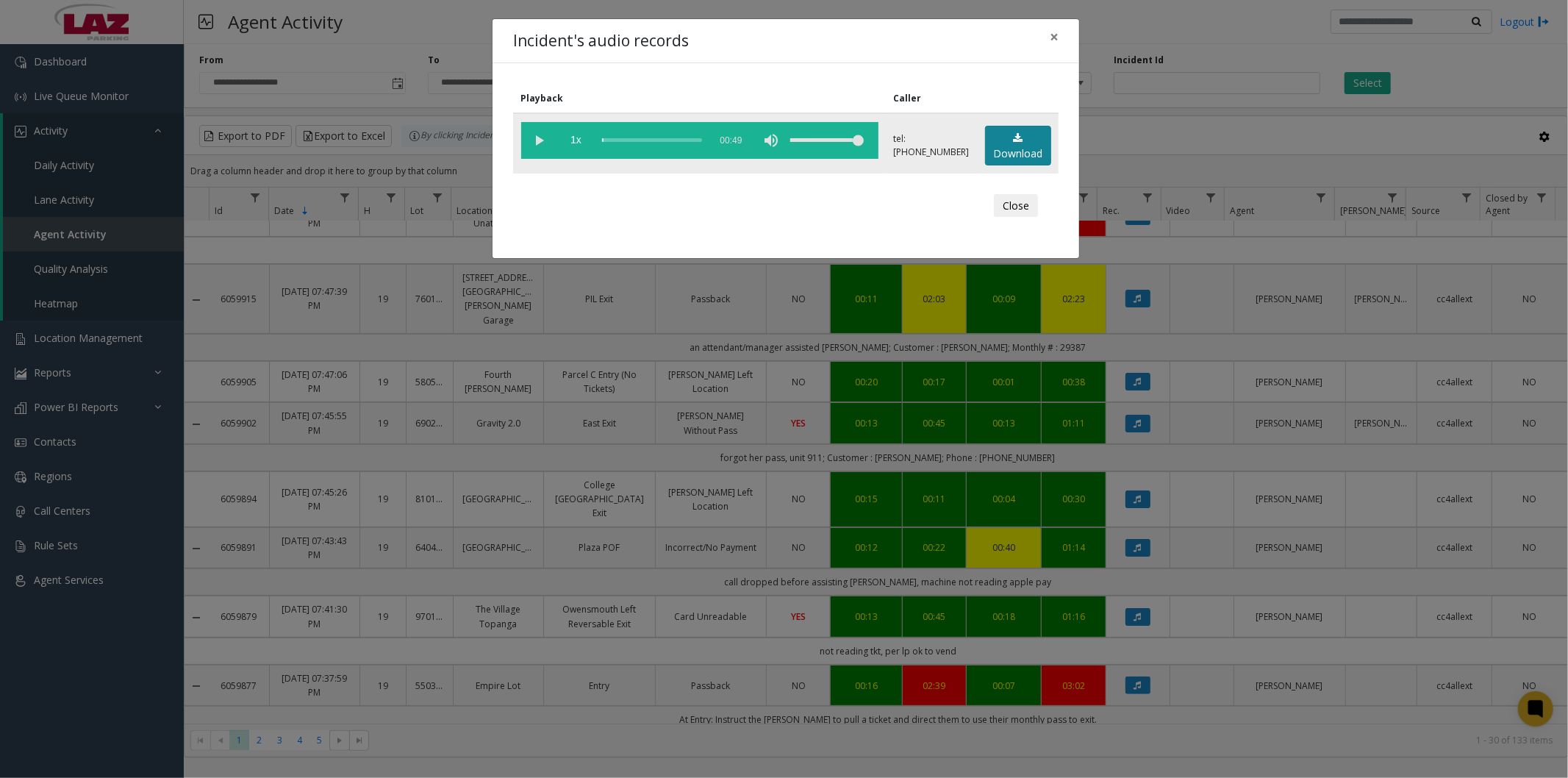
click at [1017, 141] on icon at bounding box center [1017, 138] width 9 height 10
click at [1055, 40] on span "×" at bounding box center [1054, 37] width 9 height 21
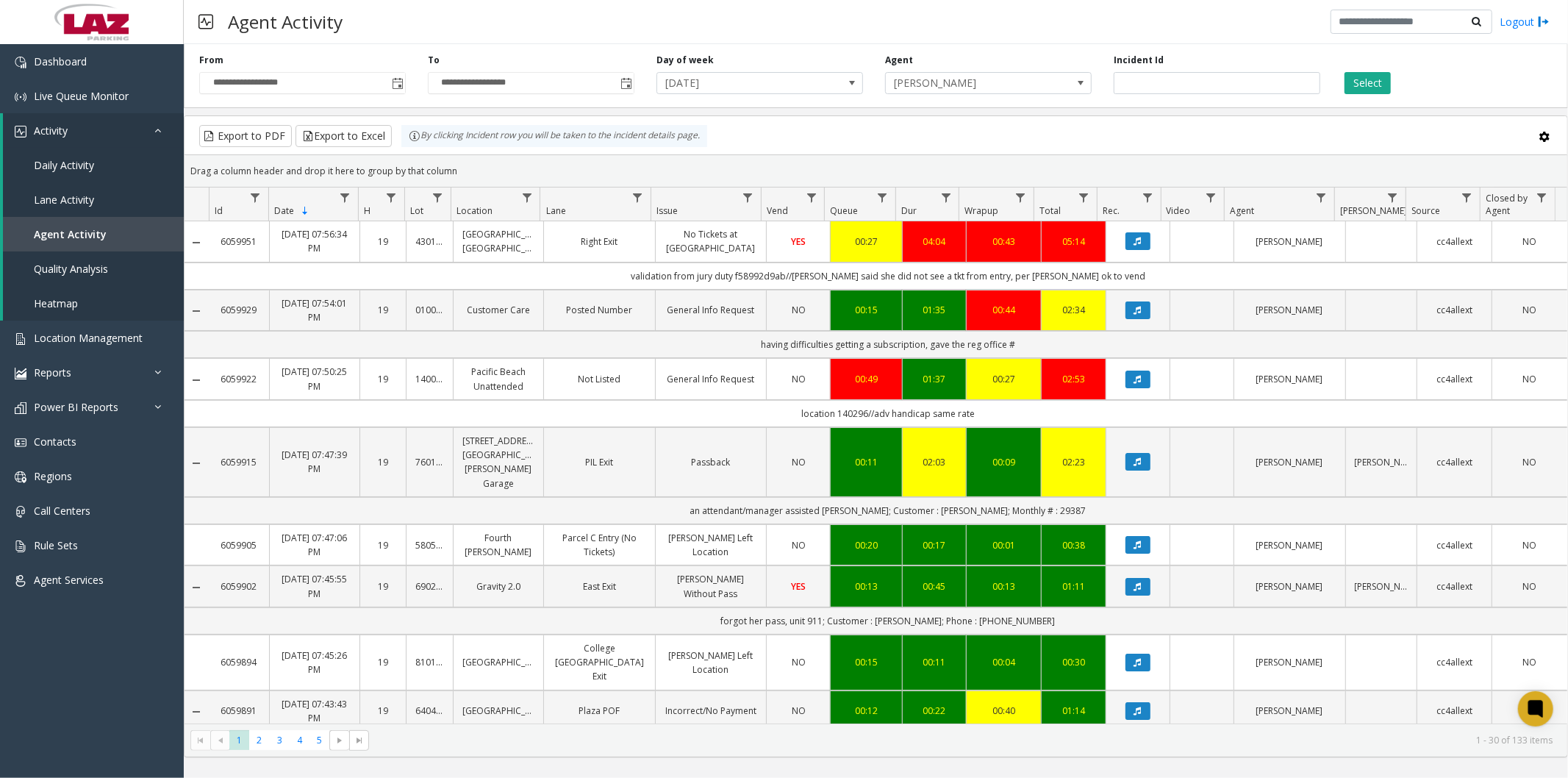
scroll to position [163, 0]
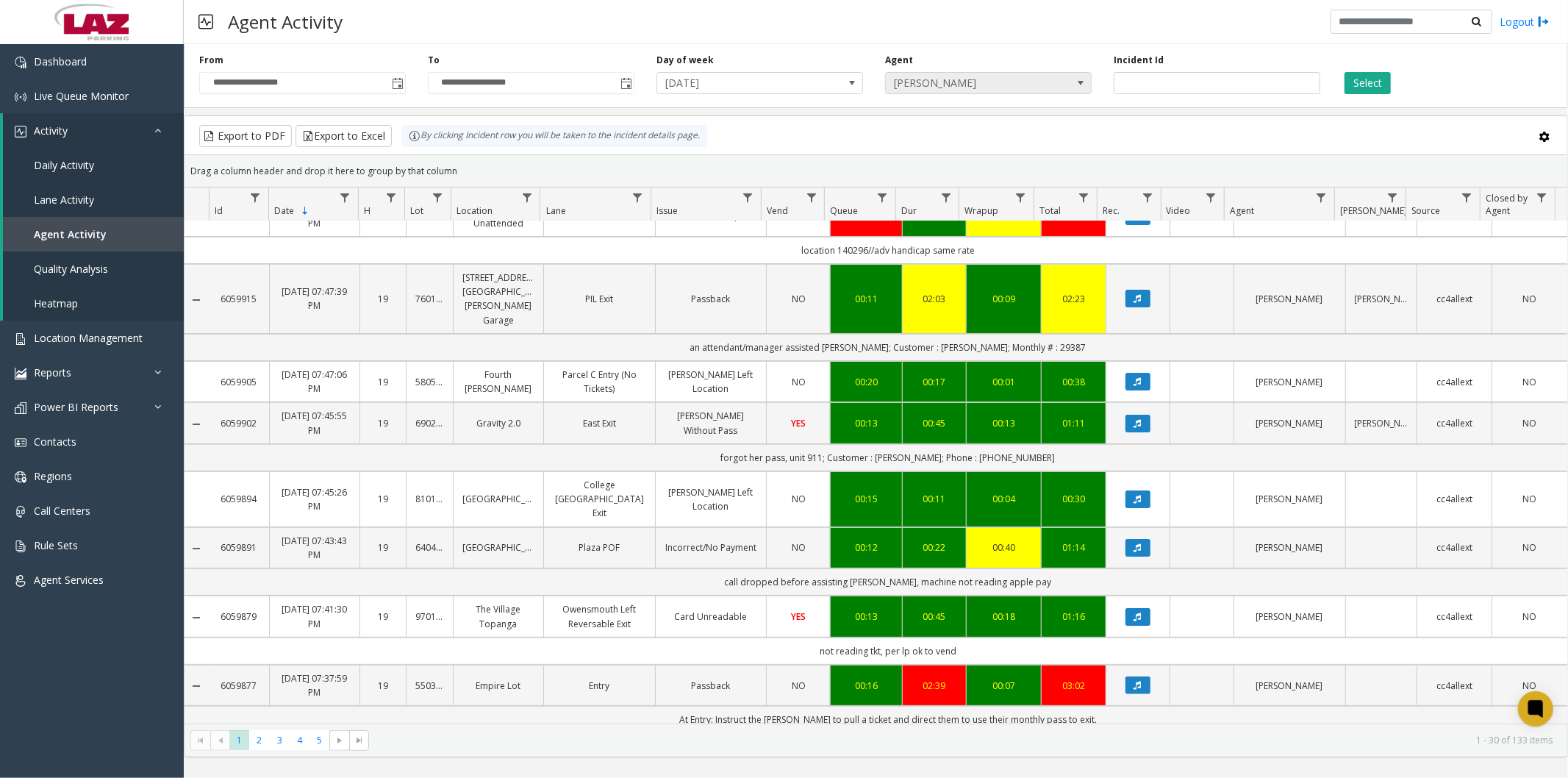
click at [974, 93] on span "[PERSON_NAME]" at bounding box center [968, 83] width 164 height 21
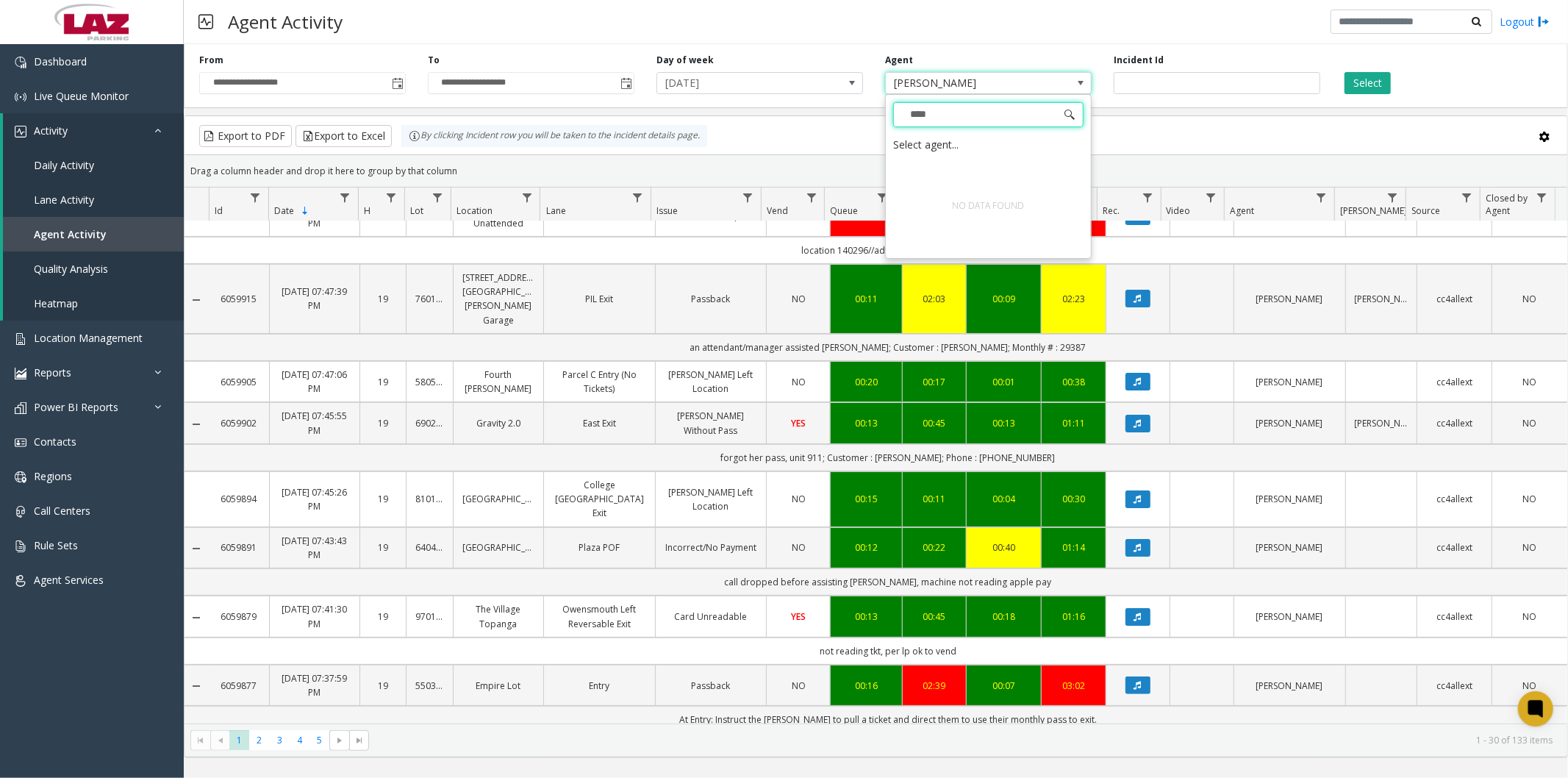
scroll to position [0, 0]
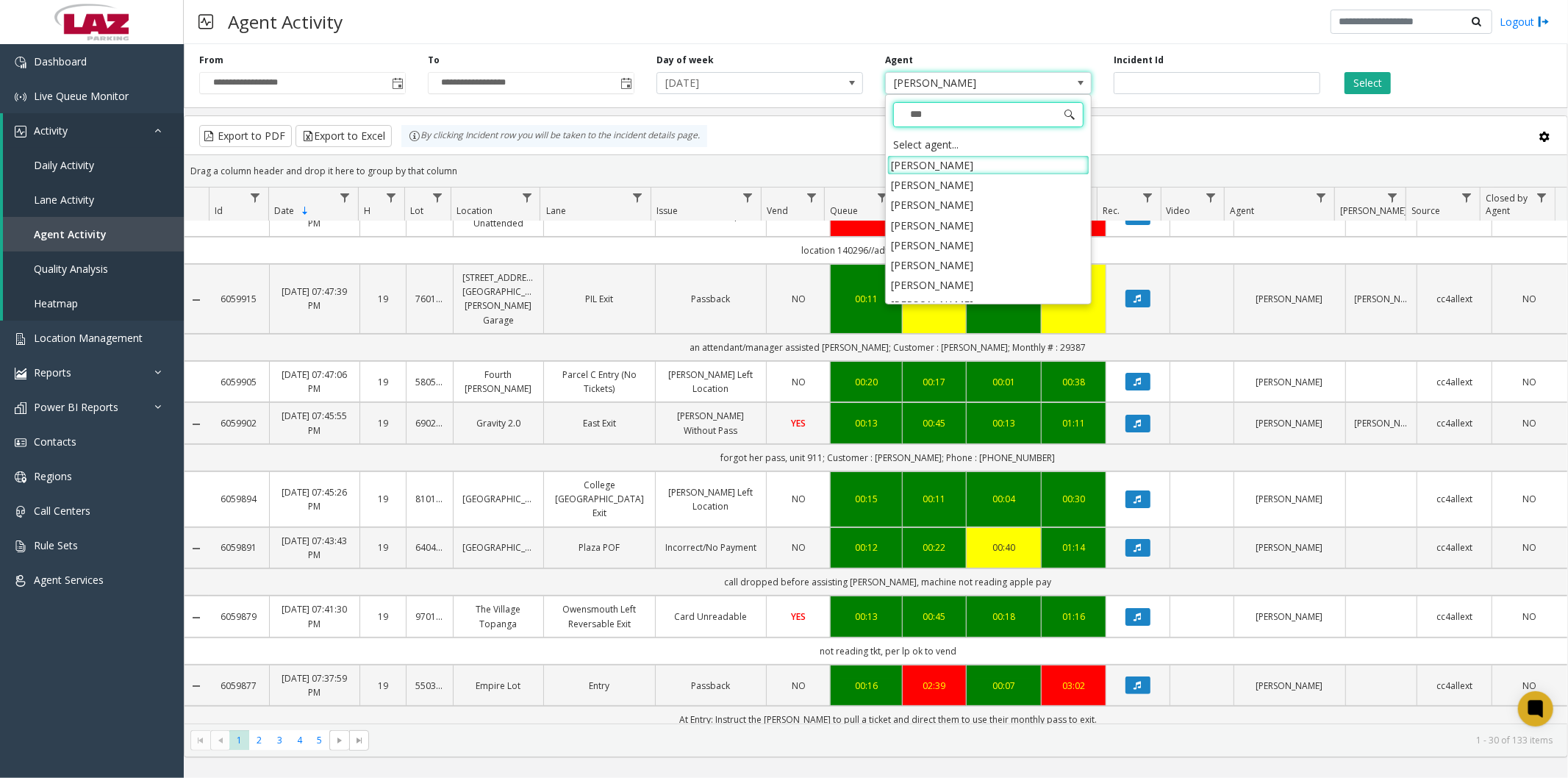
type input "****"
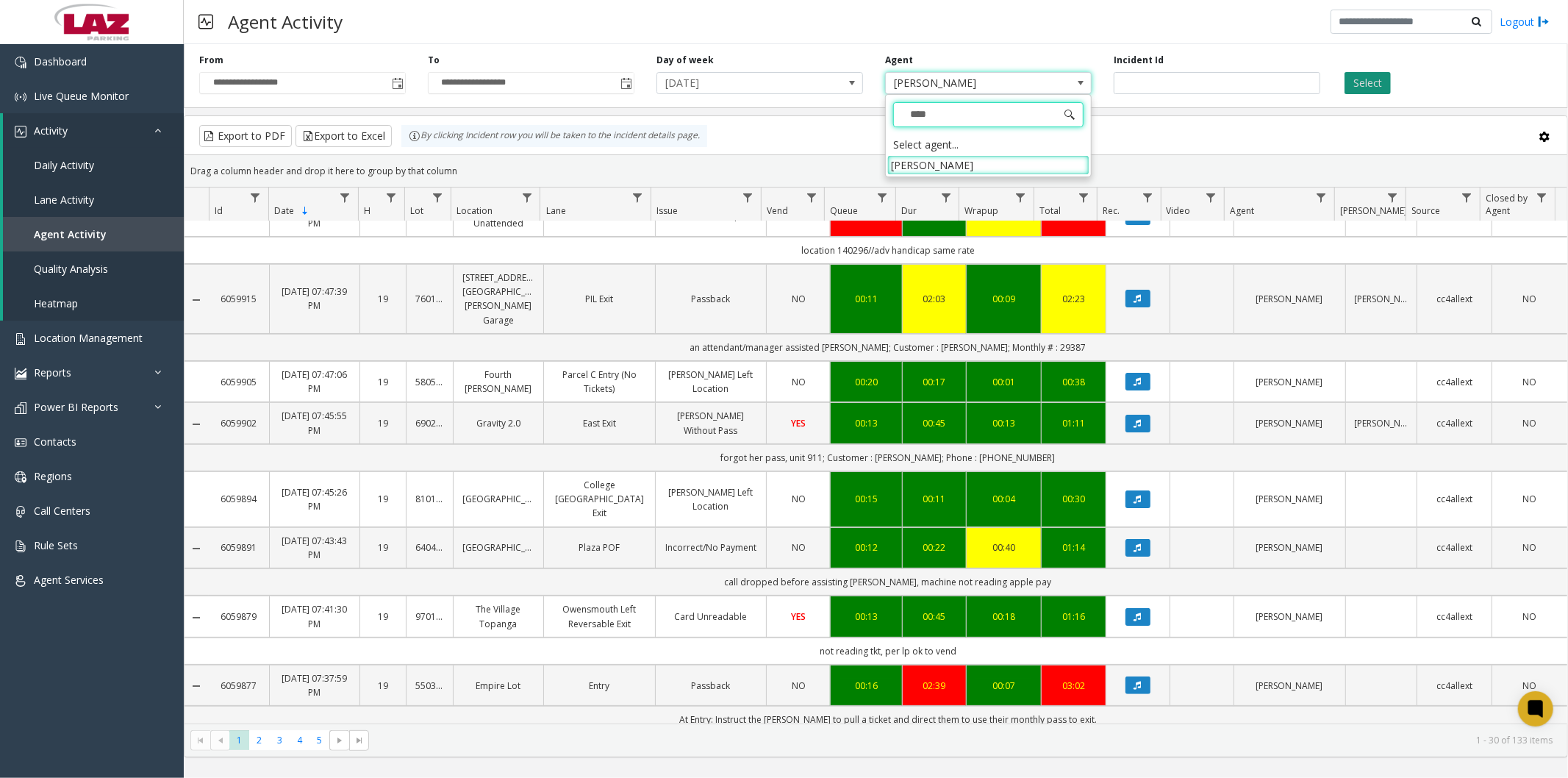
click at [968, 162] on li "[PERSON_NAME]" at bounding box center [989, 165] width 202 height 20
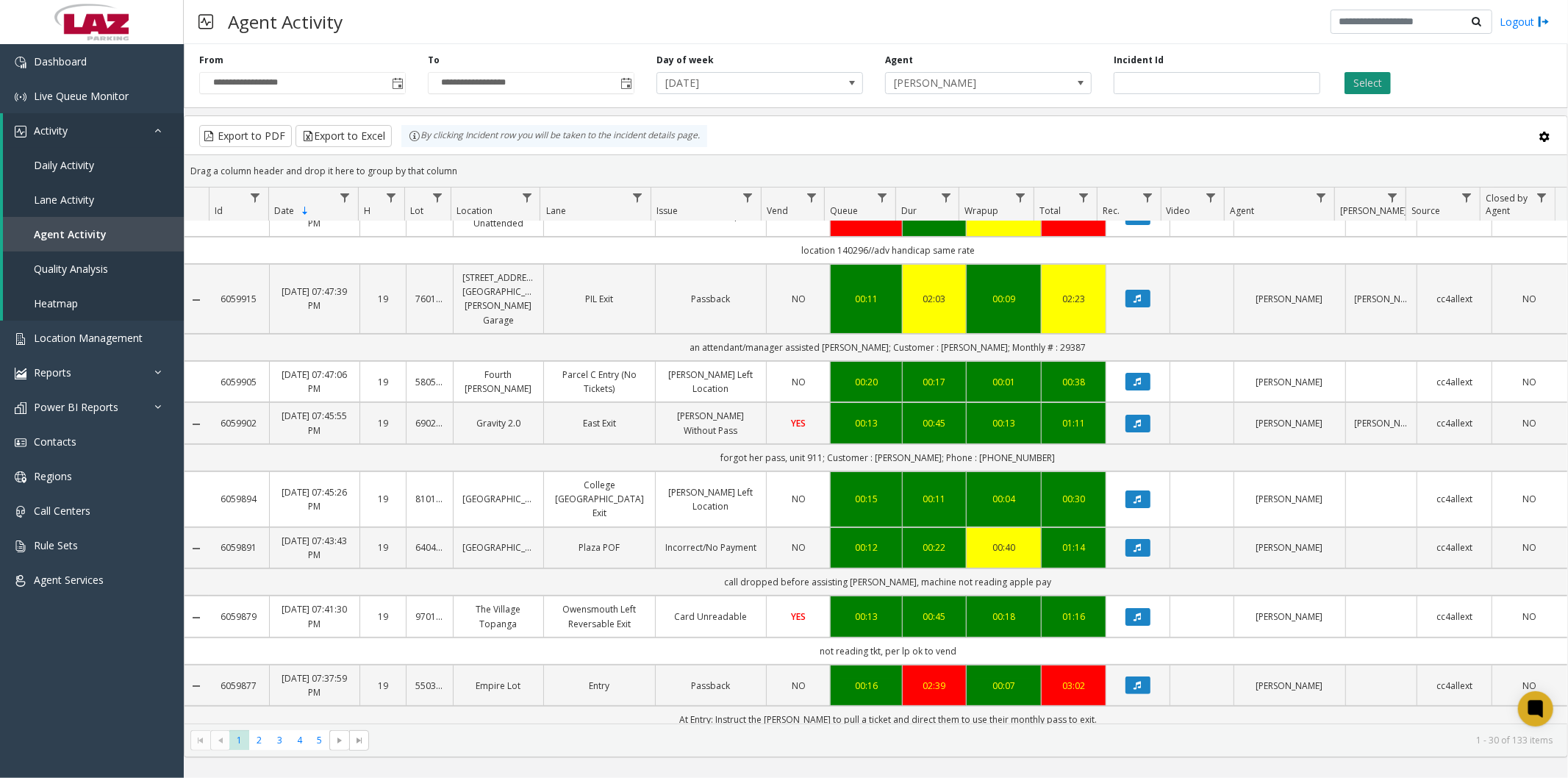
click at [1369, 84] on button "Select" at bounding box center [1367, 83] width 46 height 22
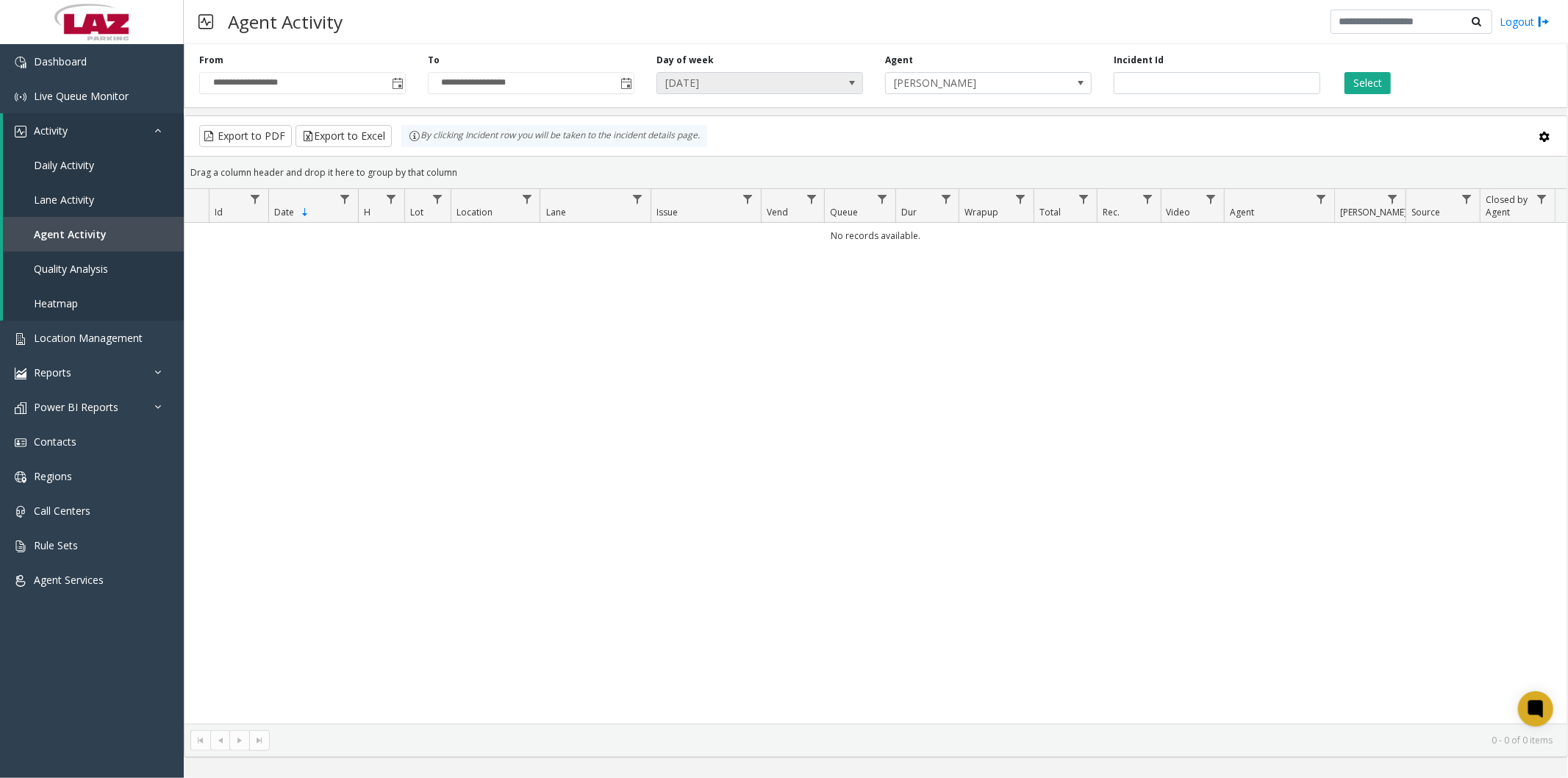
click at [700, 83] on span "[DATE]" at bounding box center [739, 83] width 164 height 21
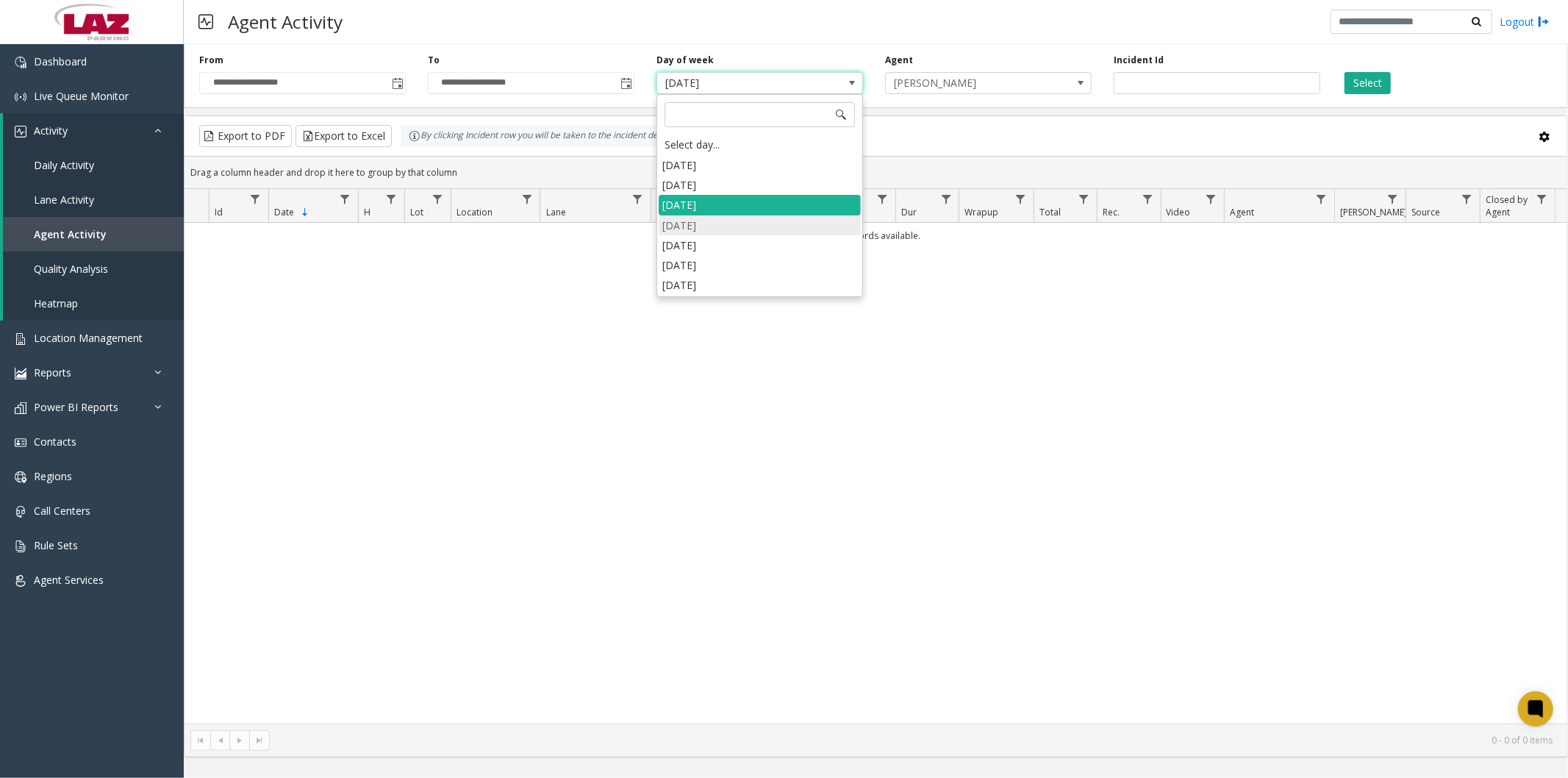
click at [694, 217] on li "[DATE]" at bounding box center [760, 226] width 202 height 20
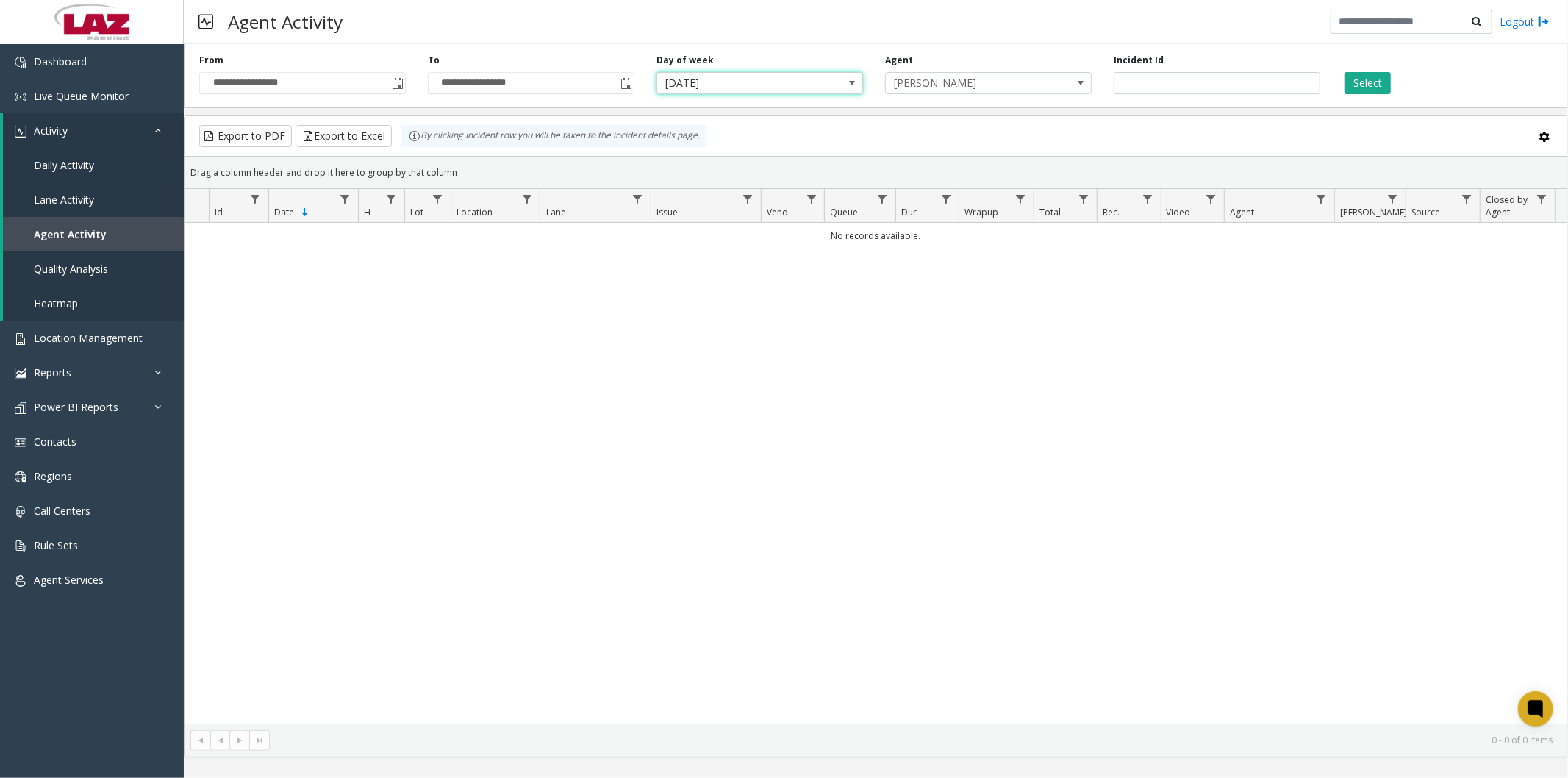
click at [1366, 70] on div "Select" at bounding box center [1446, 74] width 229 height 40
click at [1366, 84] on button "Select" at bounding box center [1367, 83] width 46 height 22
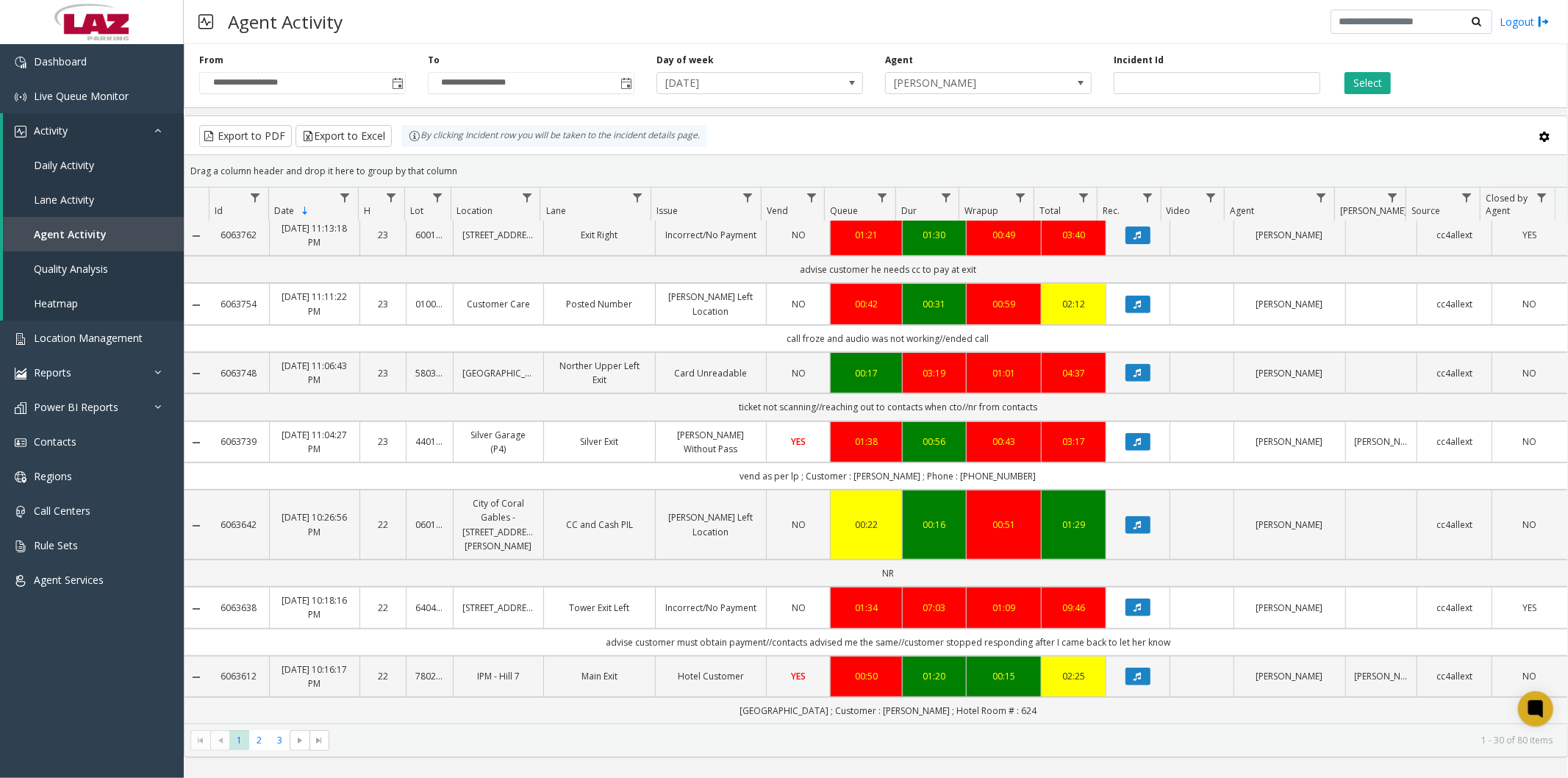
scroll to position [571, 0]
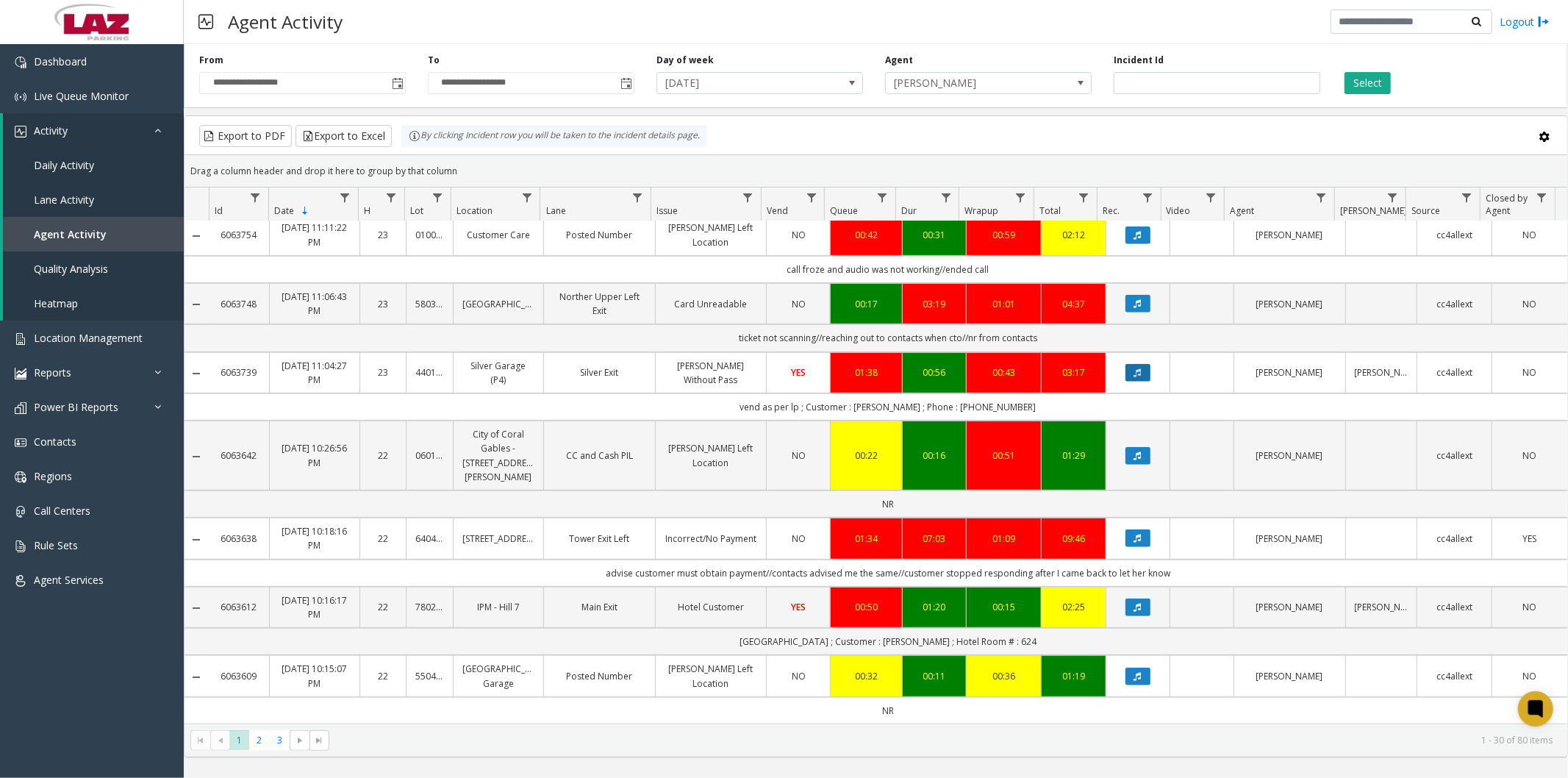
click at [1126, 364] on button "Data table" at bounding box center [1138, 372] width 25 height 18
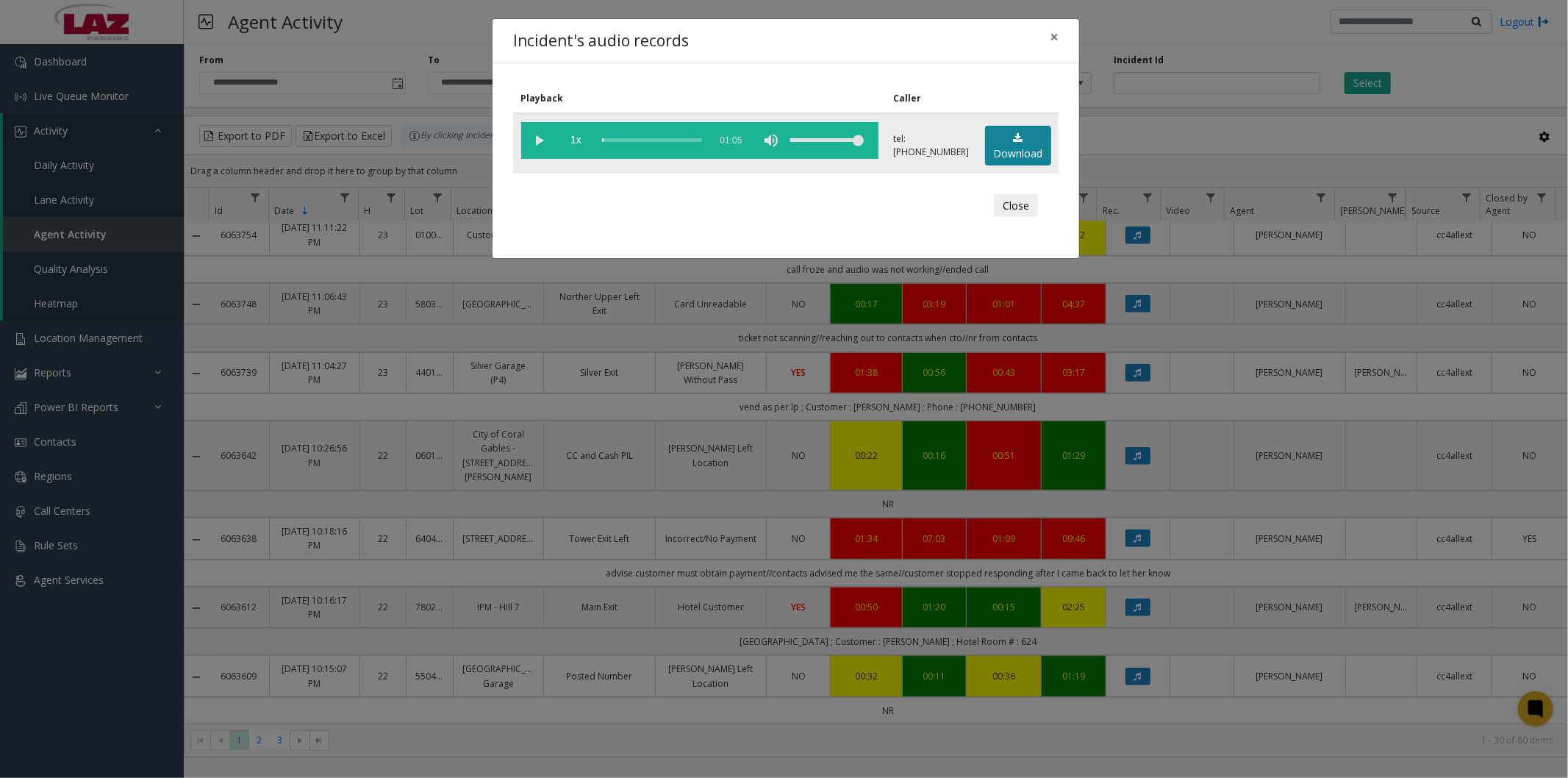
click at [1019, 142] on link "Download" at bounding box center [1018, 145] width 66 height 40
click at [1054, 40] on span "×" at bounding box center [1054, 37] width 9 height 21
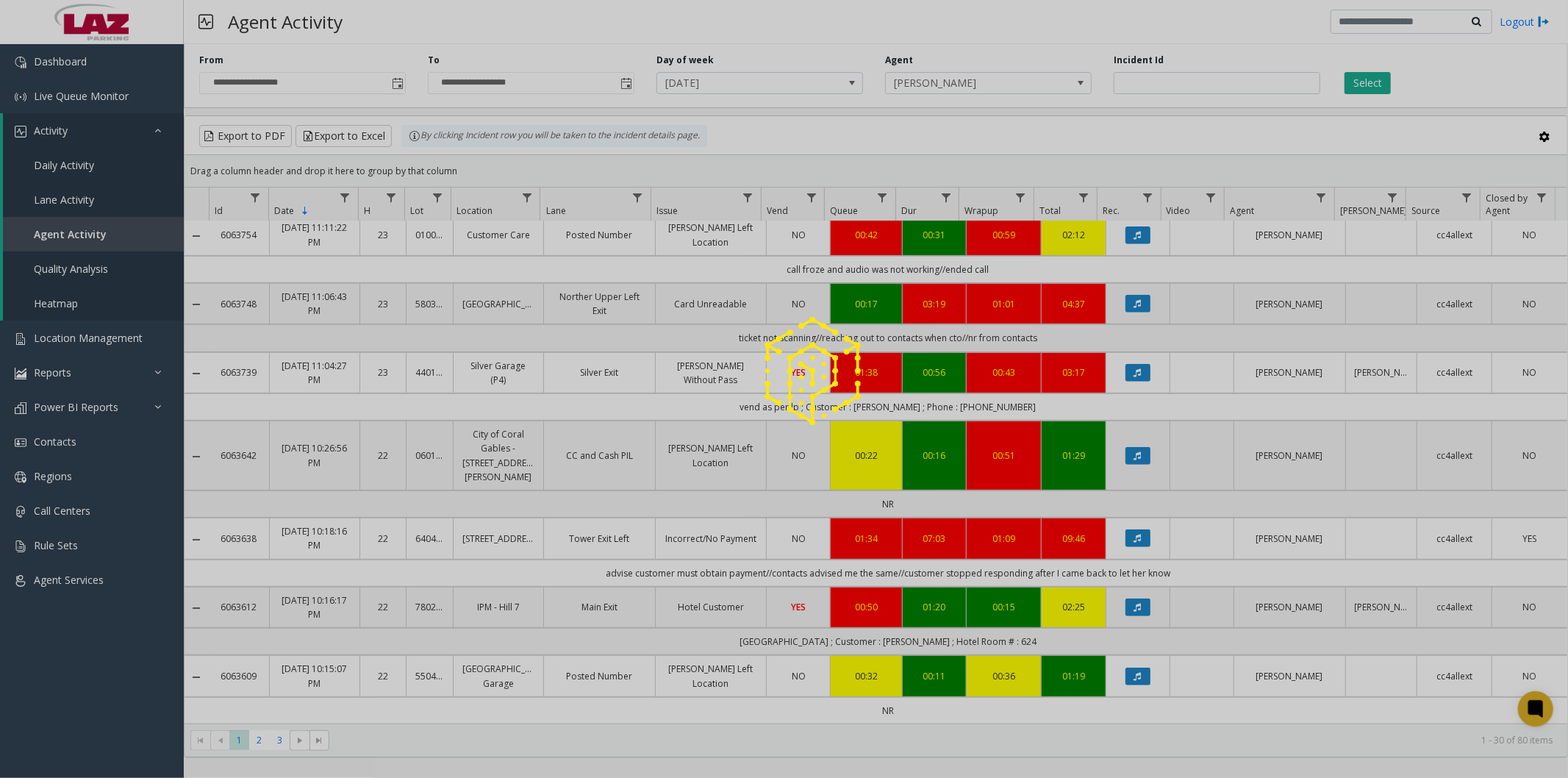
click at [937, 81] on div at bounding box center [784, 389] width 1568 height 778
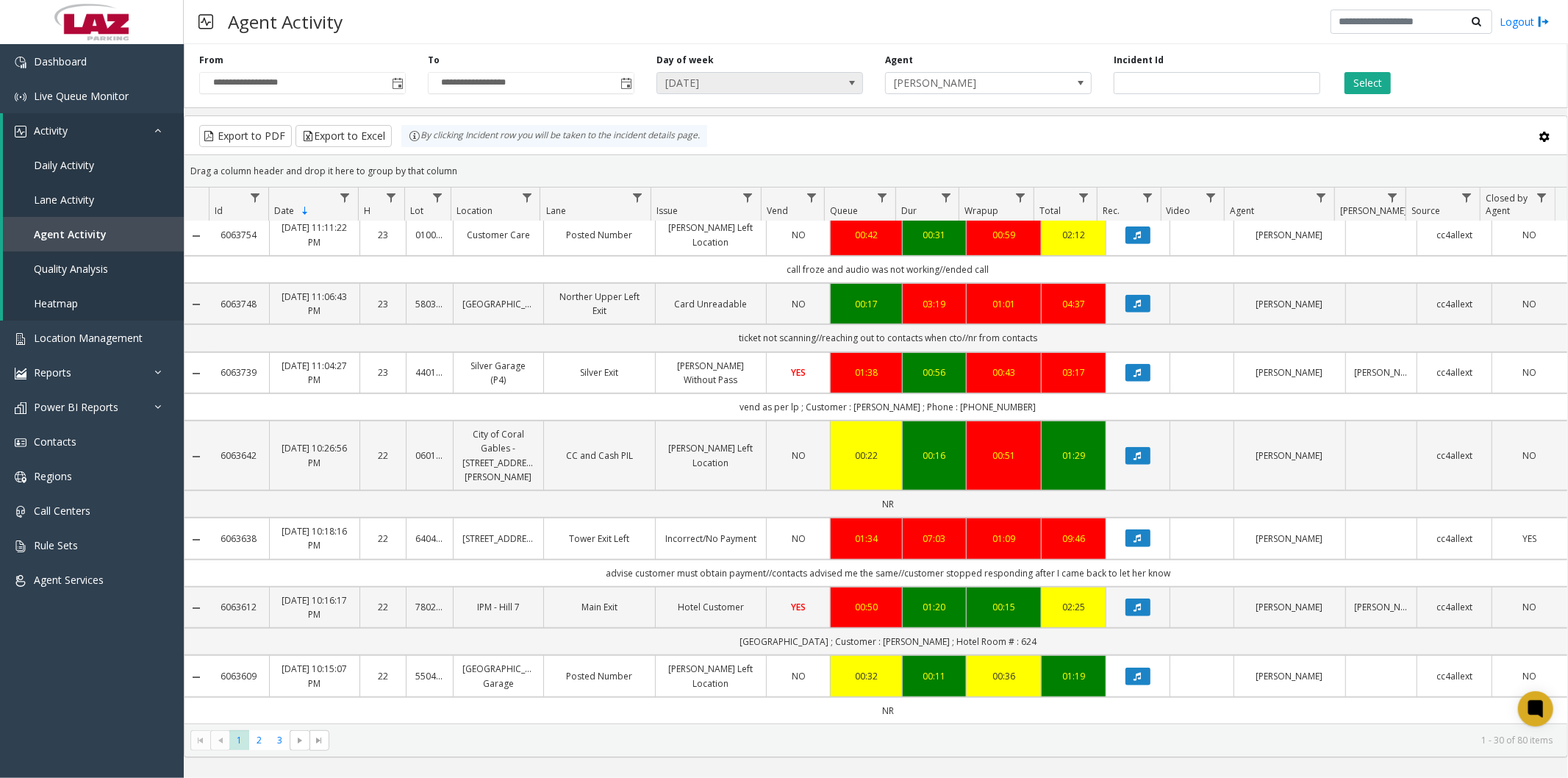
click at [773, 86] on span "[DATE]" at bounding box center [739, 83] width 164 height 21
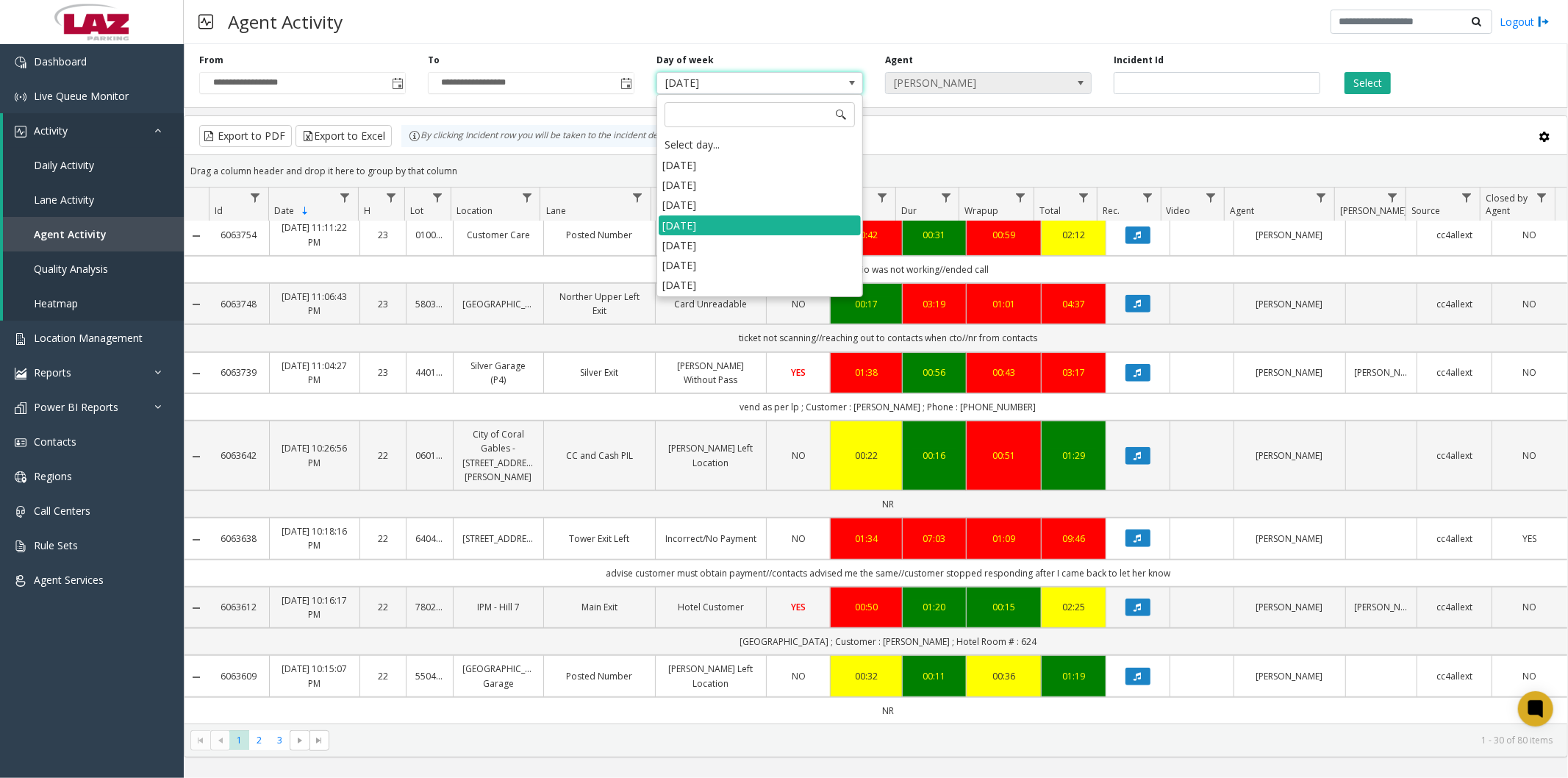
click at [734, 201] on li "Tuesday" at bounding box center [760, 205] width 202 height 20
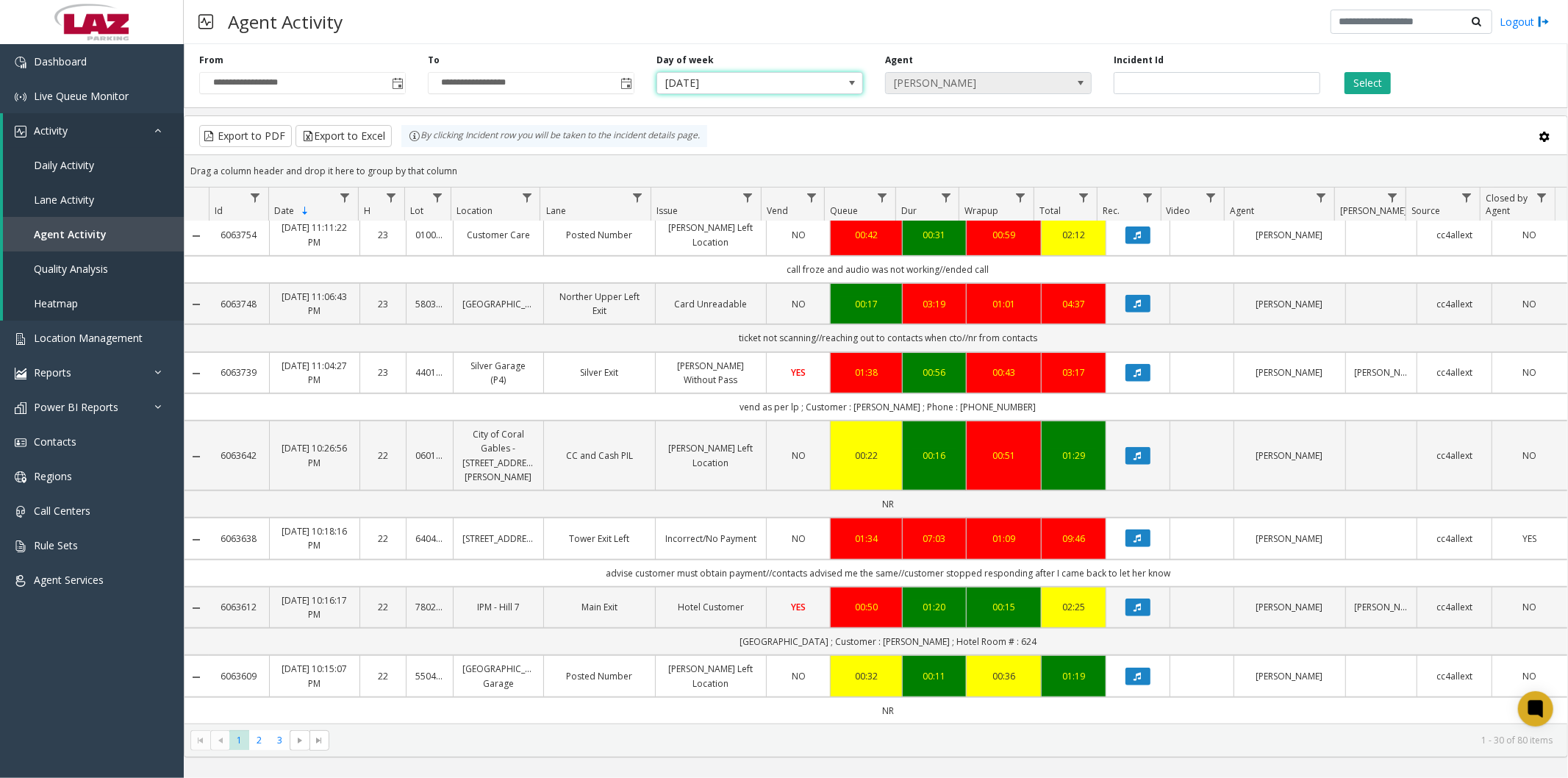
click at [1016, 86] on span "Mark Canti" at bounding box center [968, 83] width 164 height 21
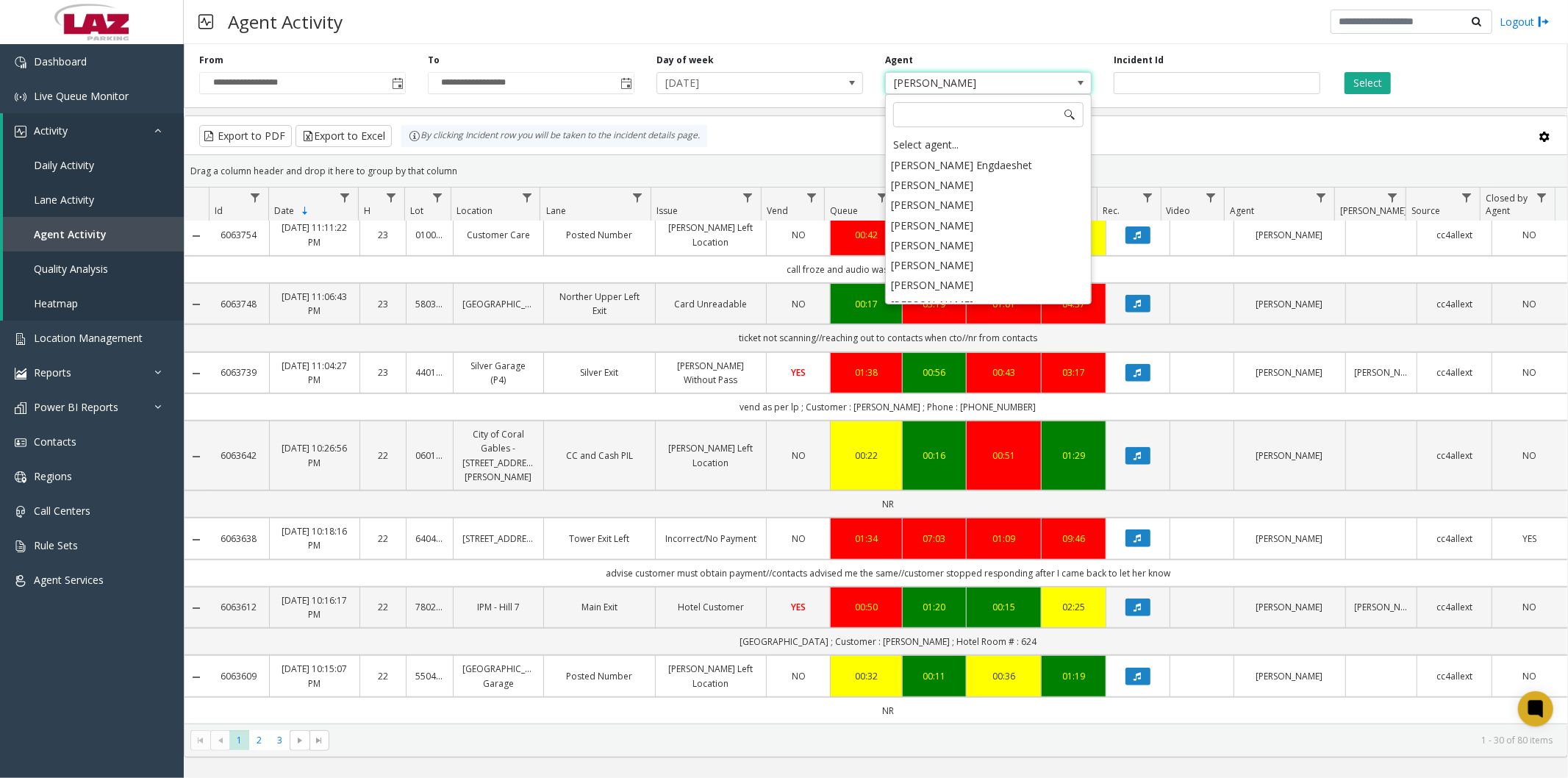
scroll to position [7716, 0]
click at [970, 292] on li "Mark Canti" at bounding box center [989, 284] width 202 height 20
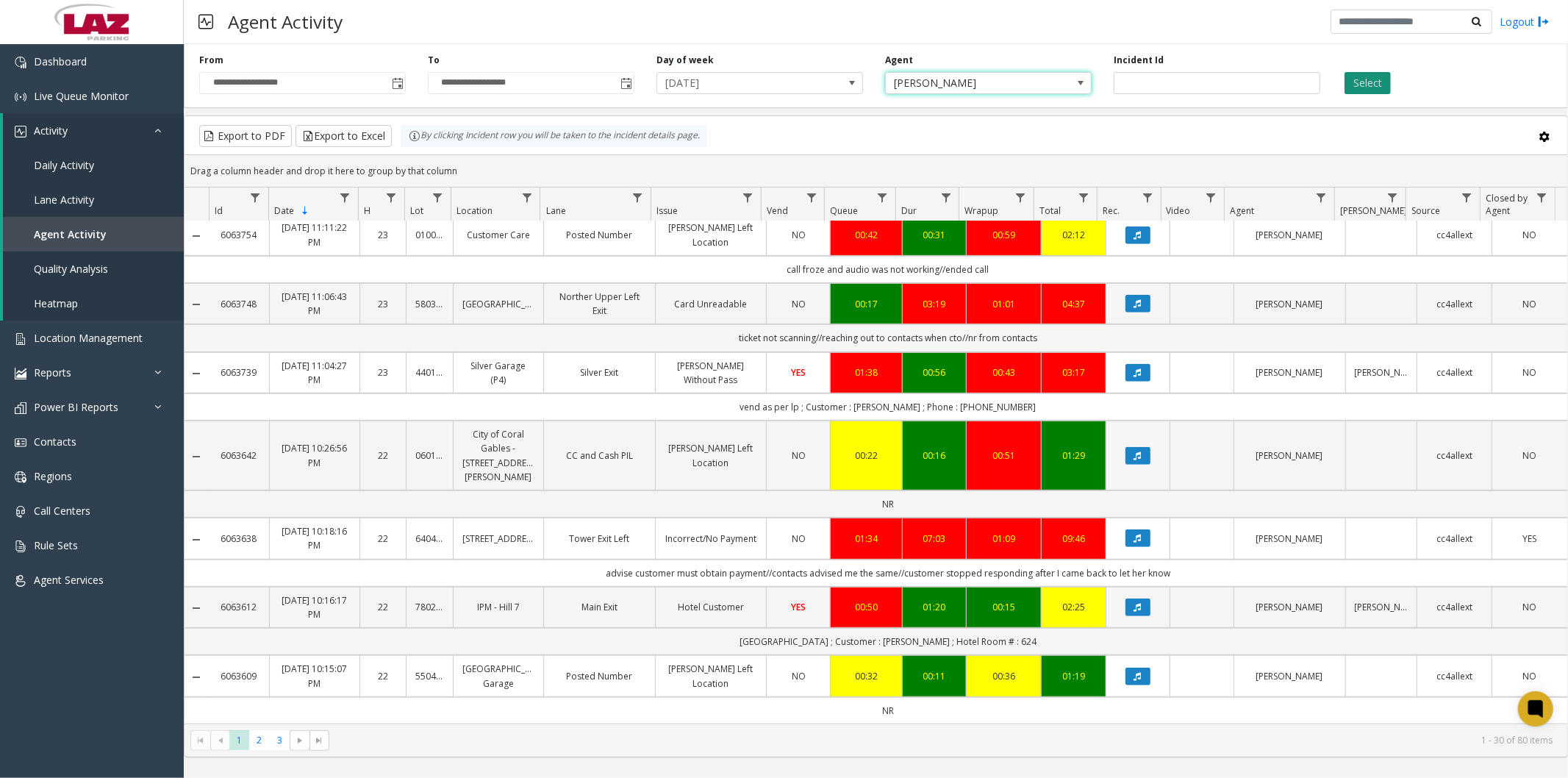
click at [1372, 77] on button "Select" at bounding box center [1367, 83] width 46 height 22
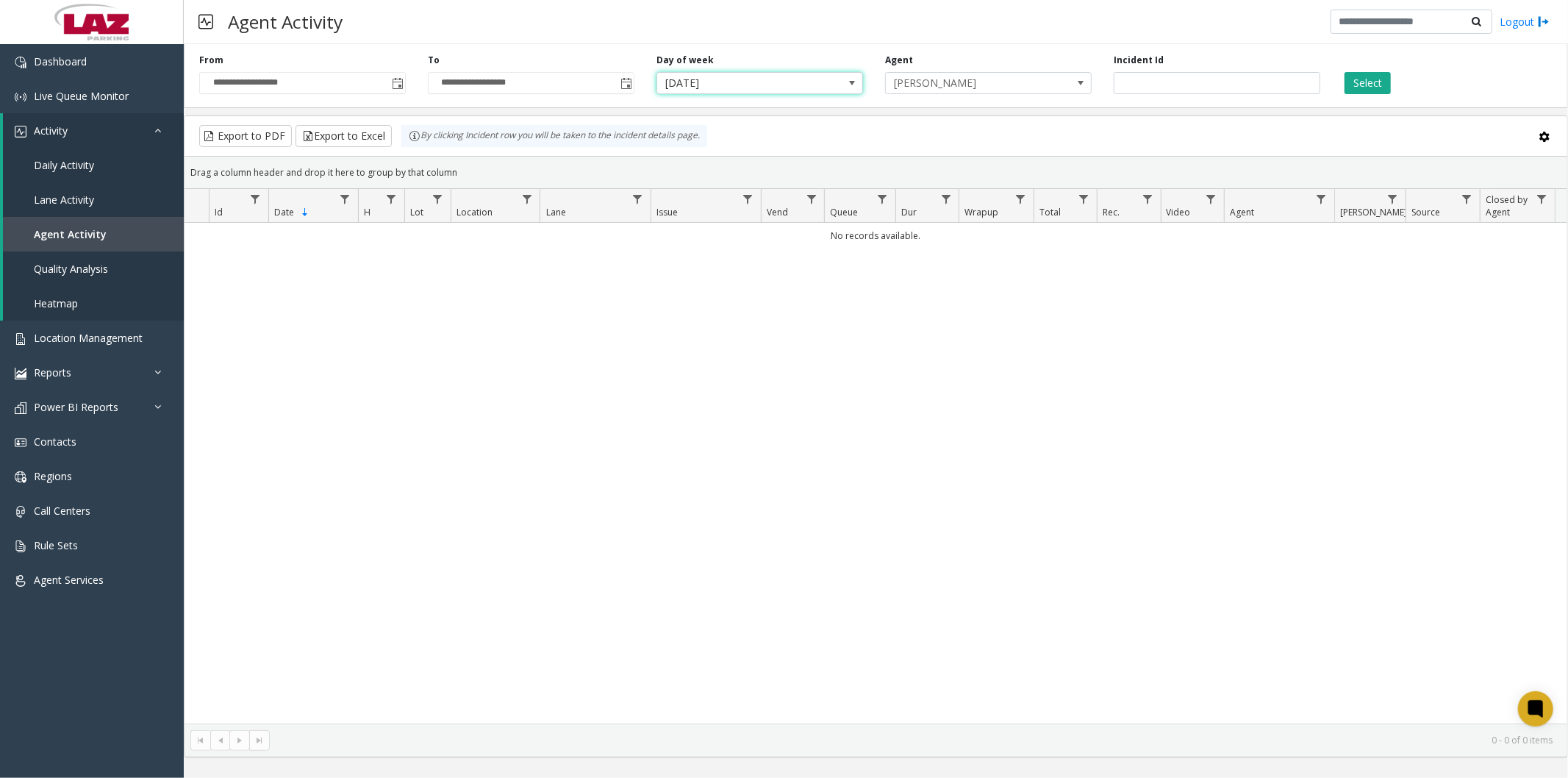
click at [761, 89] on span "Tuesday" at bounding box center [739, 83] width 164 height 21
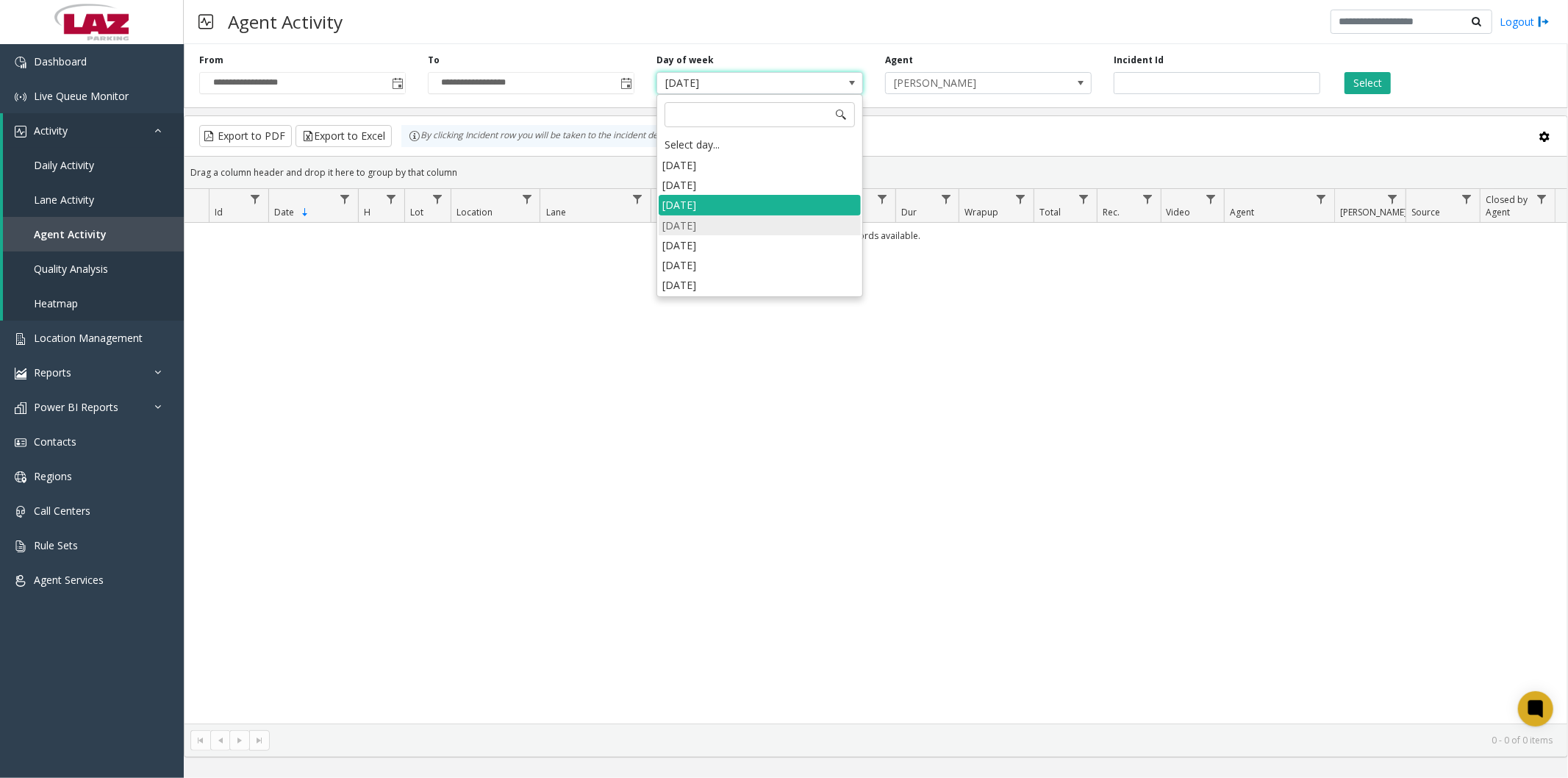
click at [724, 221] on li "[DATE]" at bounding box center [760, 226] width 202 height 20
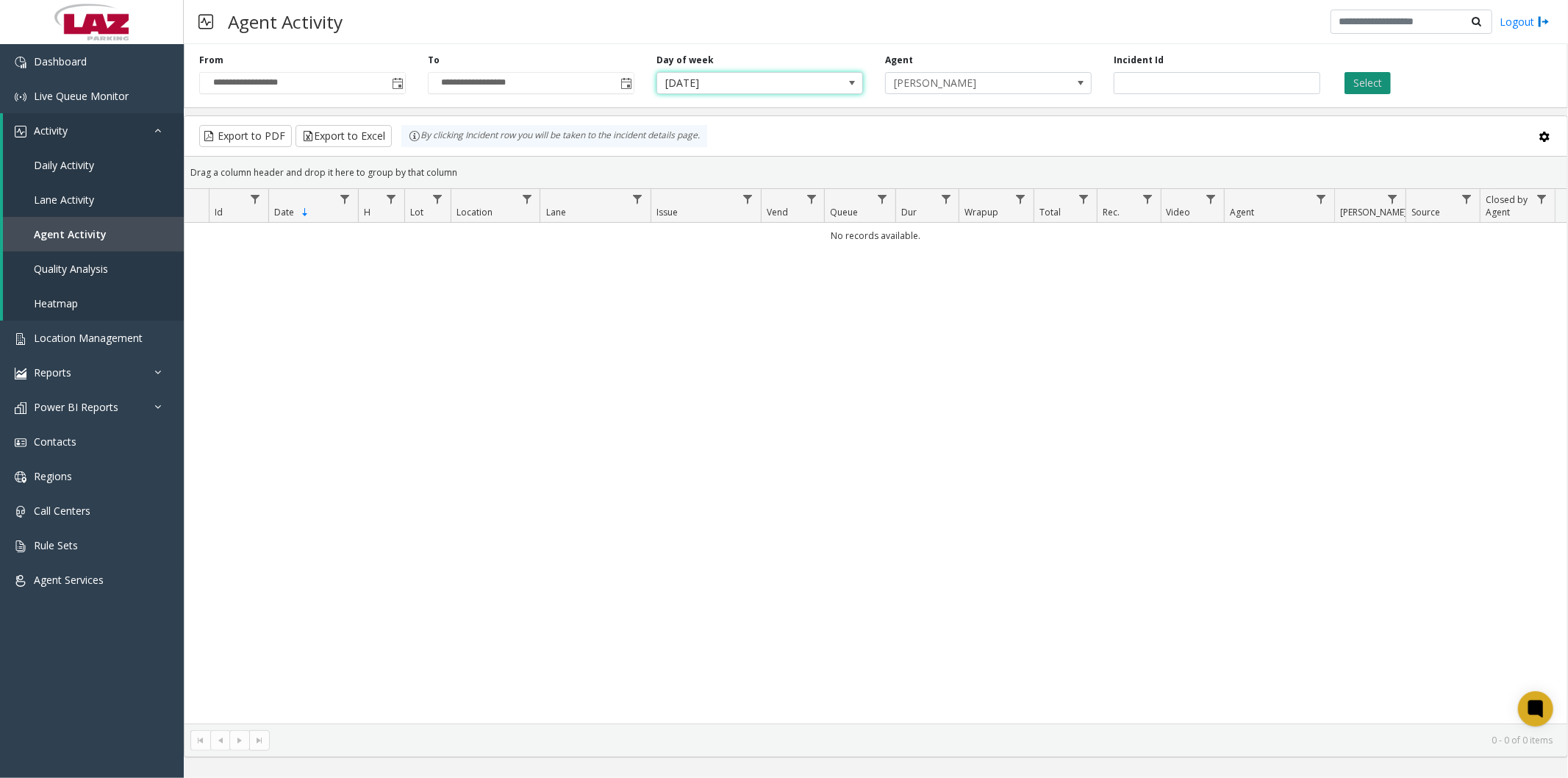
click at [1390, 79] on button "Select" at bounding box center [1367, 83] width 46 height 22
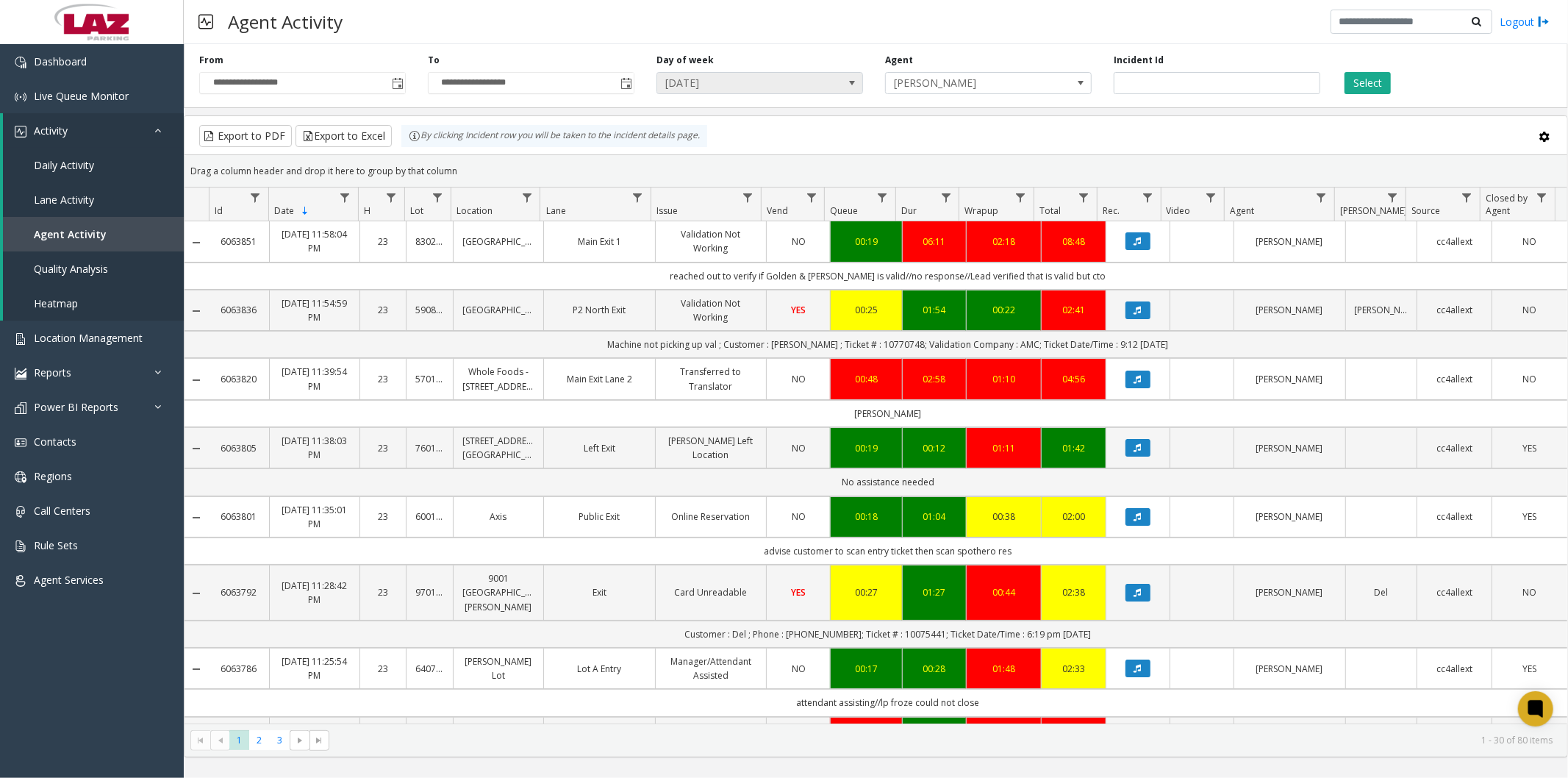
click at [806, 78] on span "[DATE]" at bounding box center [739, 83] width 164 height 21
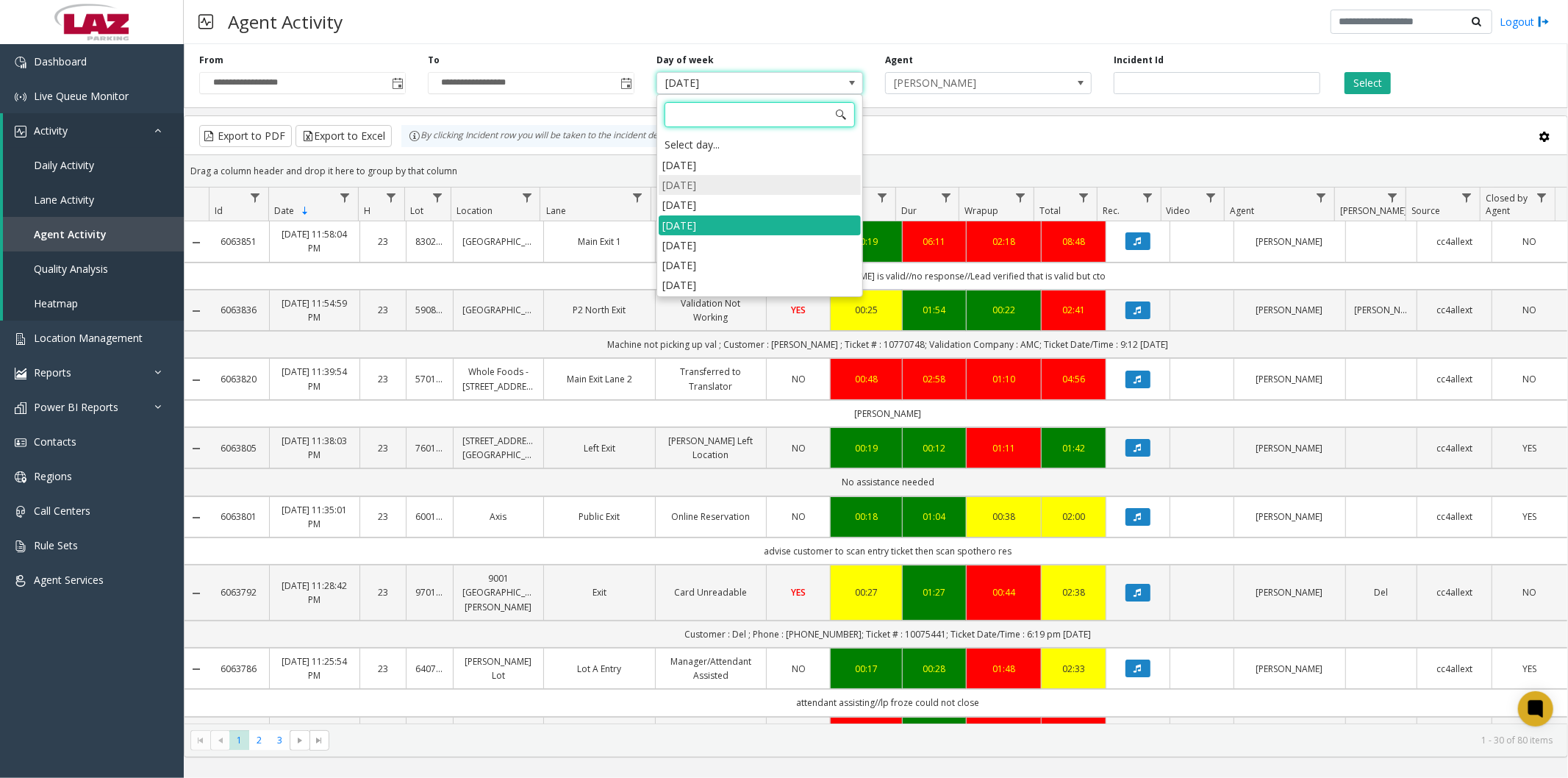
click at [700, 186] on li "Monday" at bounding box center [760, 185] width 202 height 20
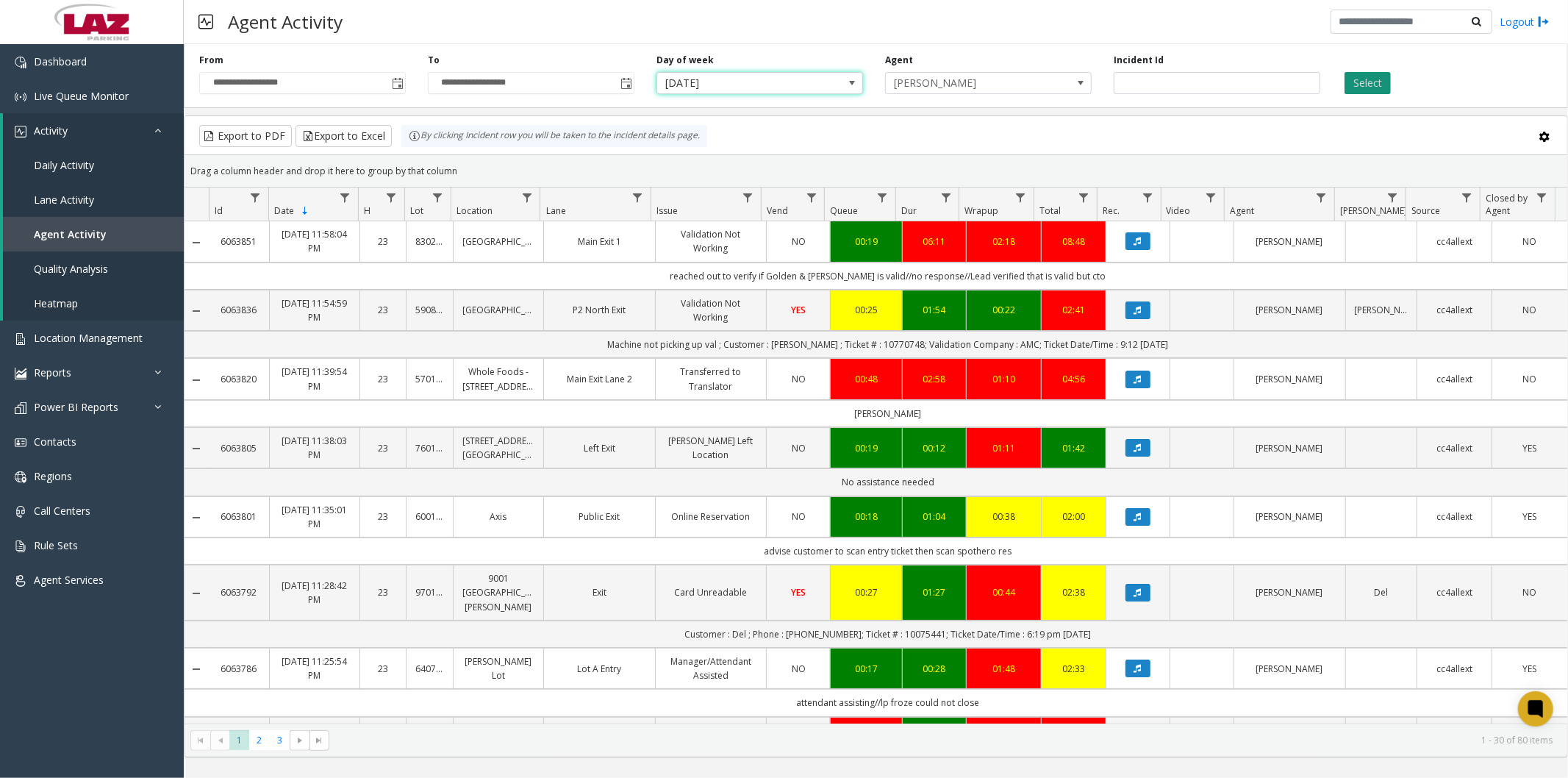
click at [1368, 89] on button "Select" at bounding box center [1367, 83] width 46 height 22
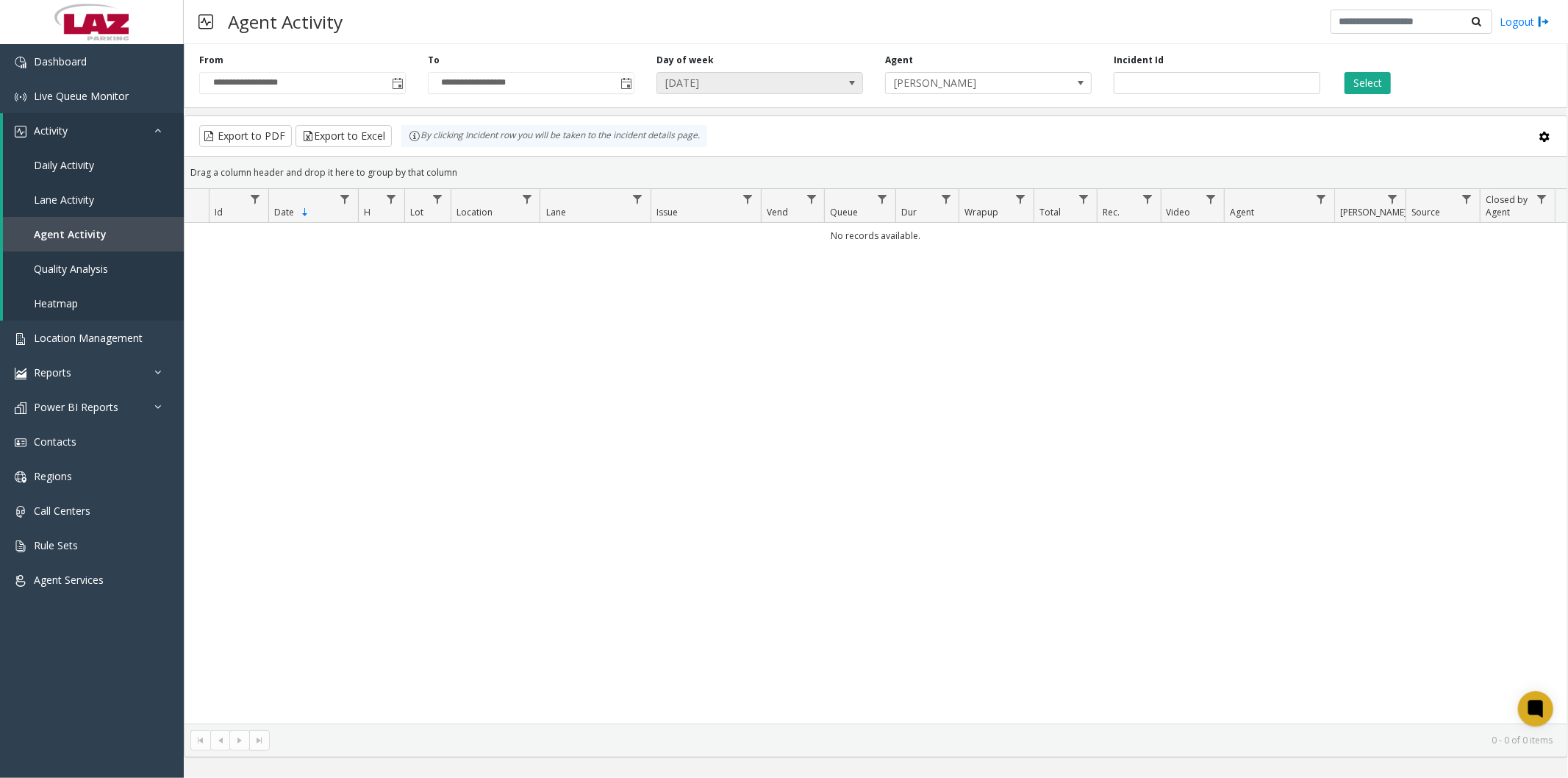
click at [776, 82] on span "Monday" at bounding box center [739, 83] width 164 height 21
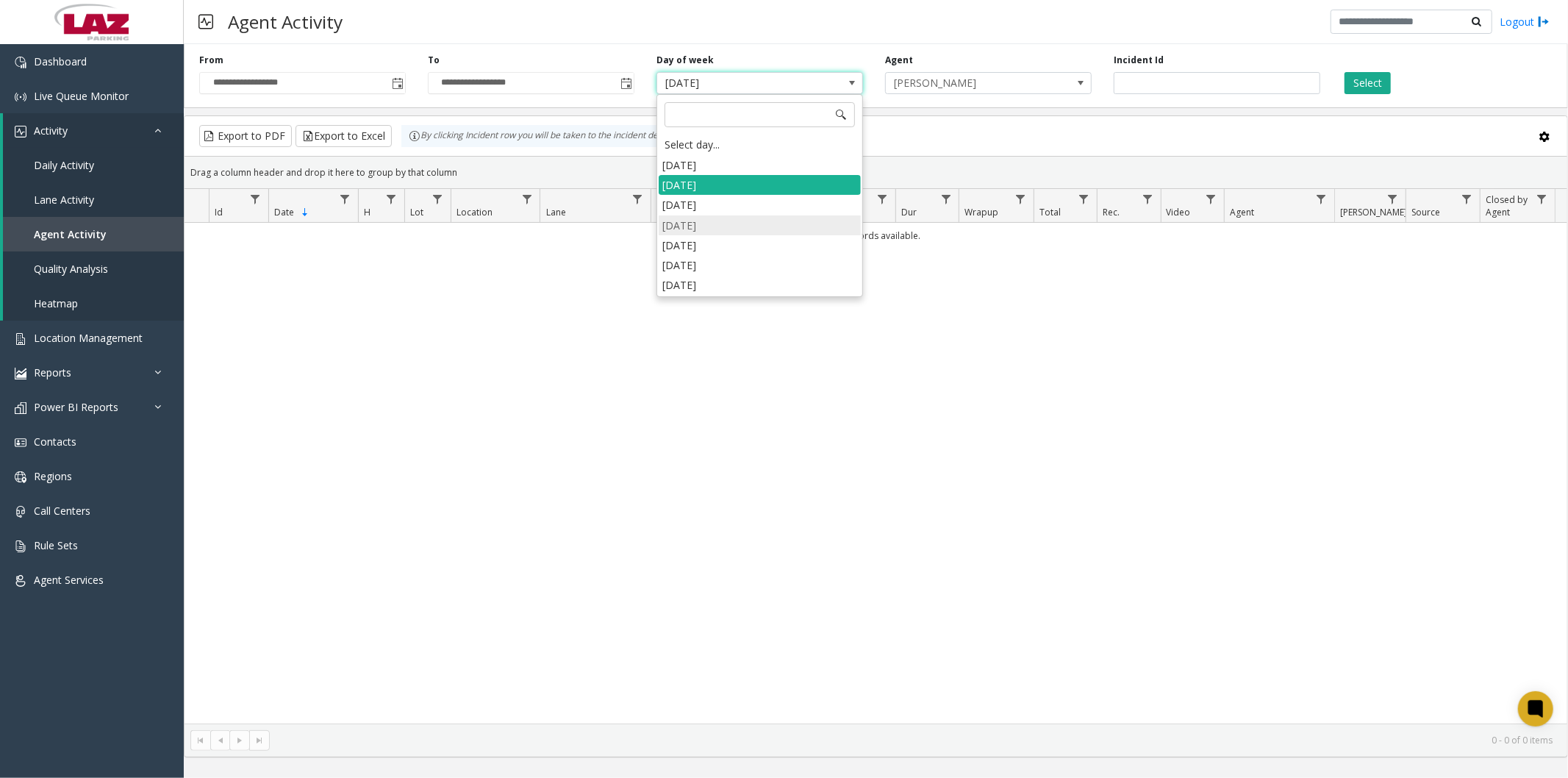
click at [719, 223] on li "[DATE]" at bounding box center [760, 226] width 202 height 20
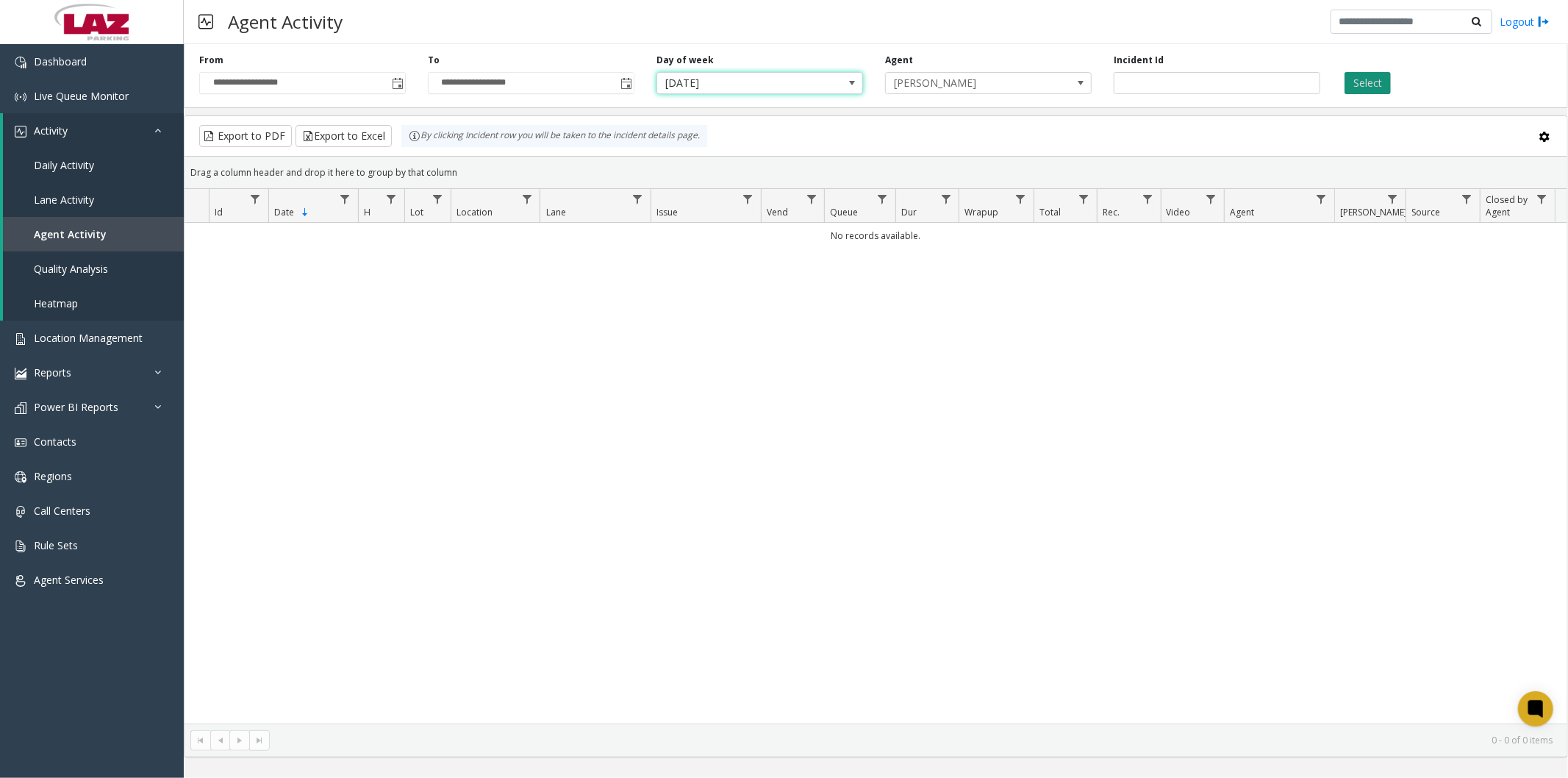
click at [1369, 83] on button "Select" at bounding box center [1367, 83] width 46 height 22
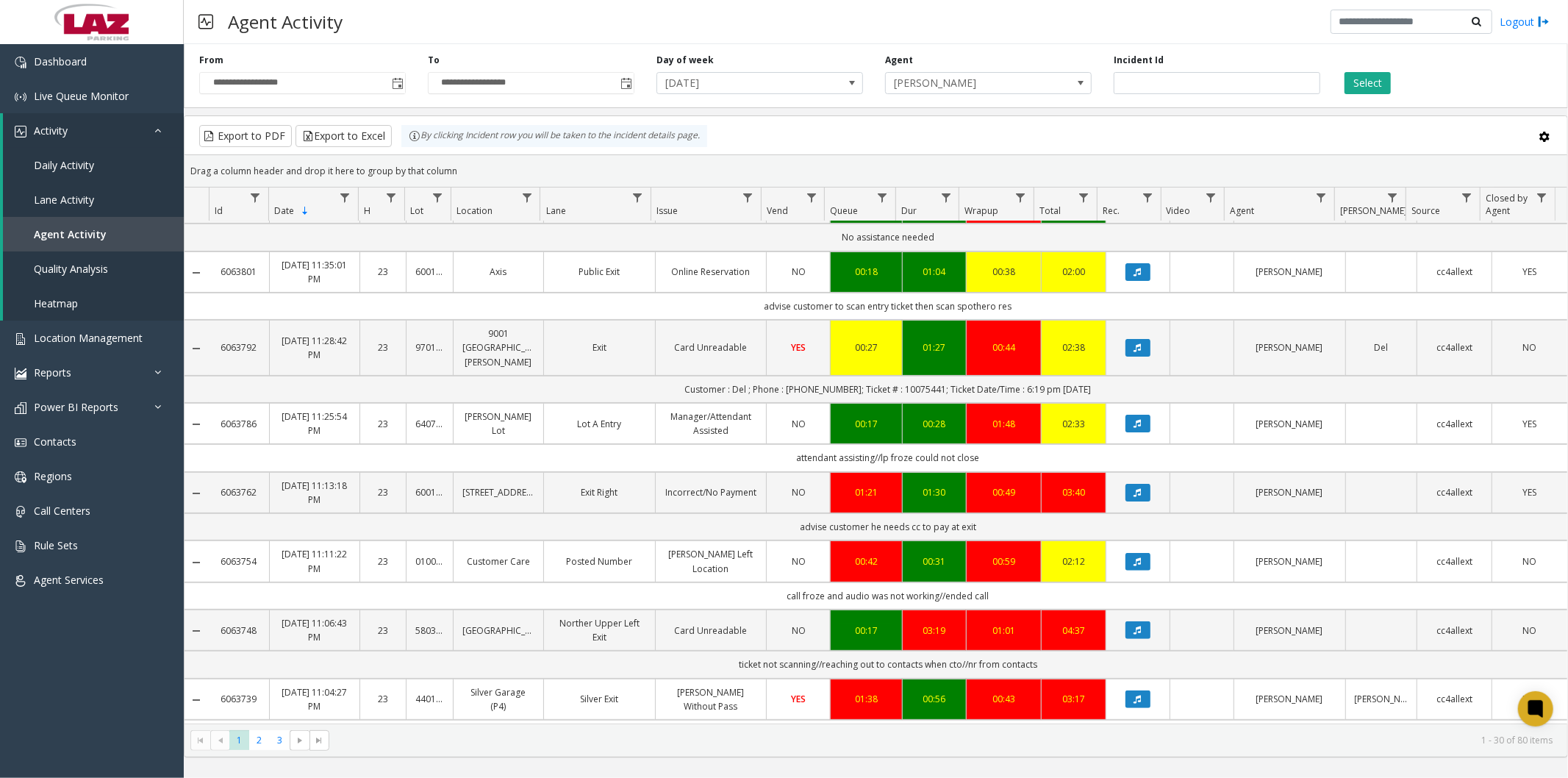
scroll to position [571, 0]
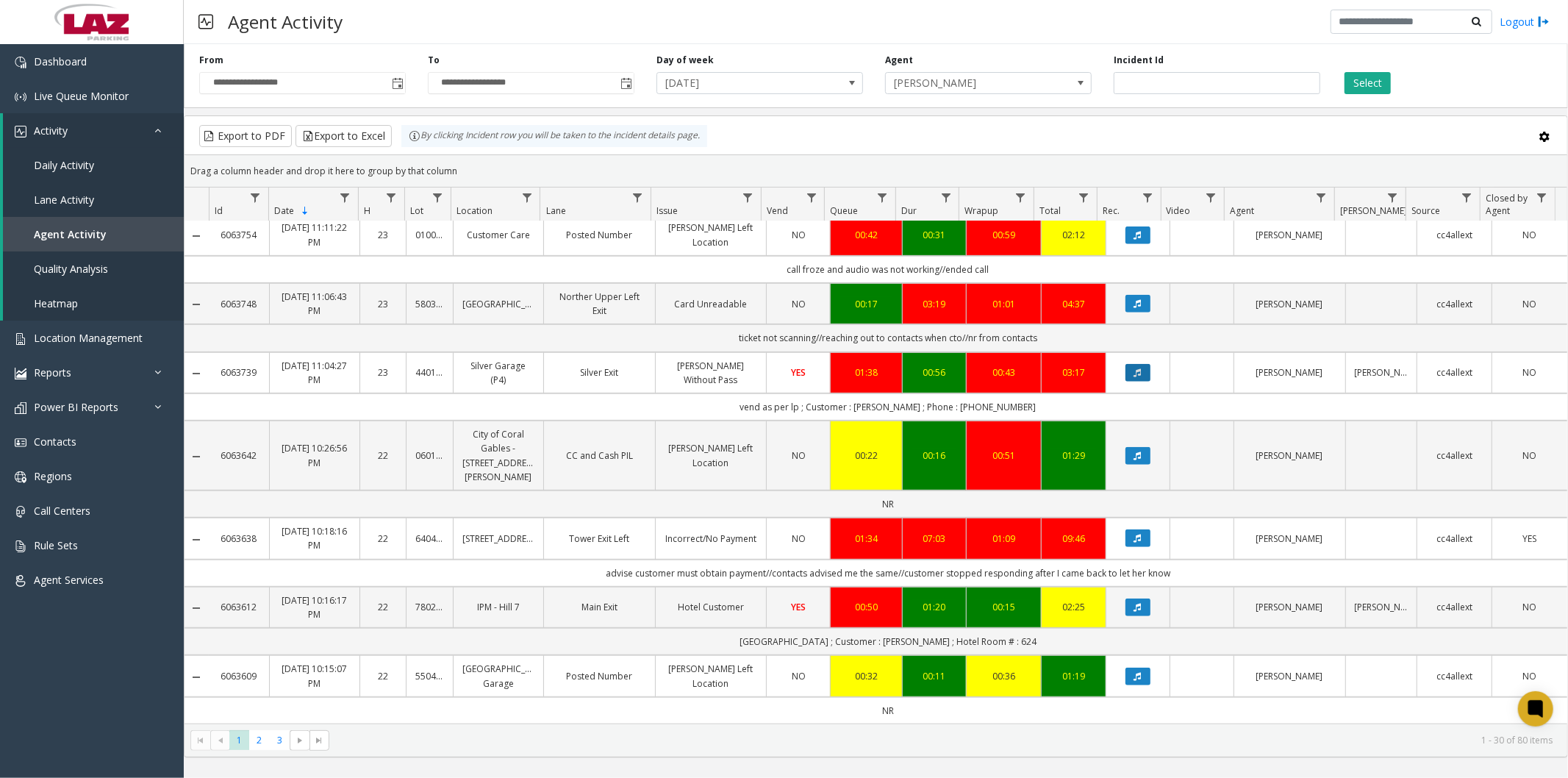
click at [1134, 369] on icon "Data table" at bounding box center [1138, 373] width 8 height 9
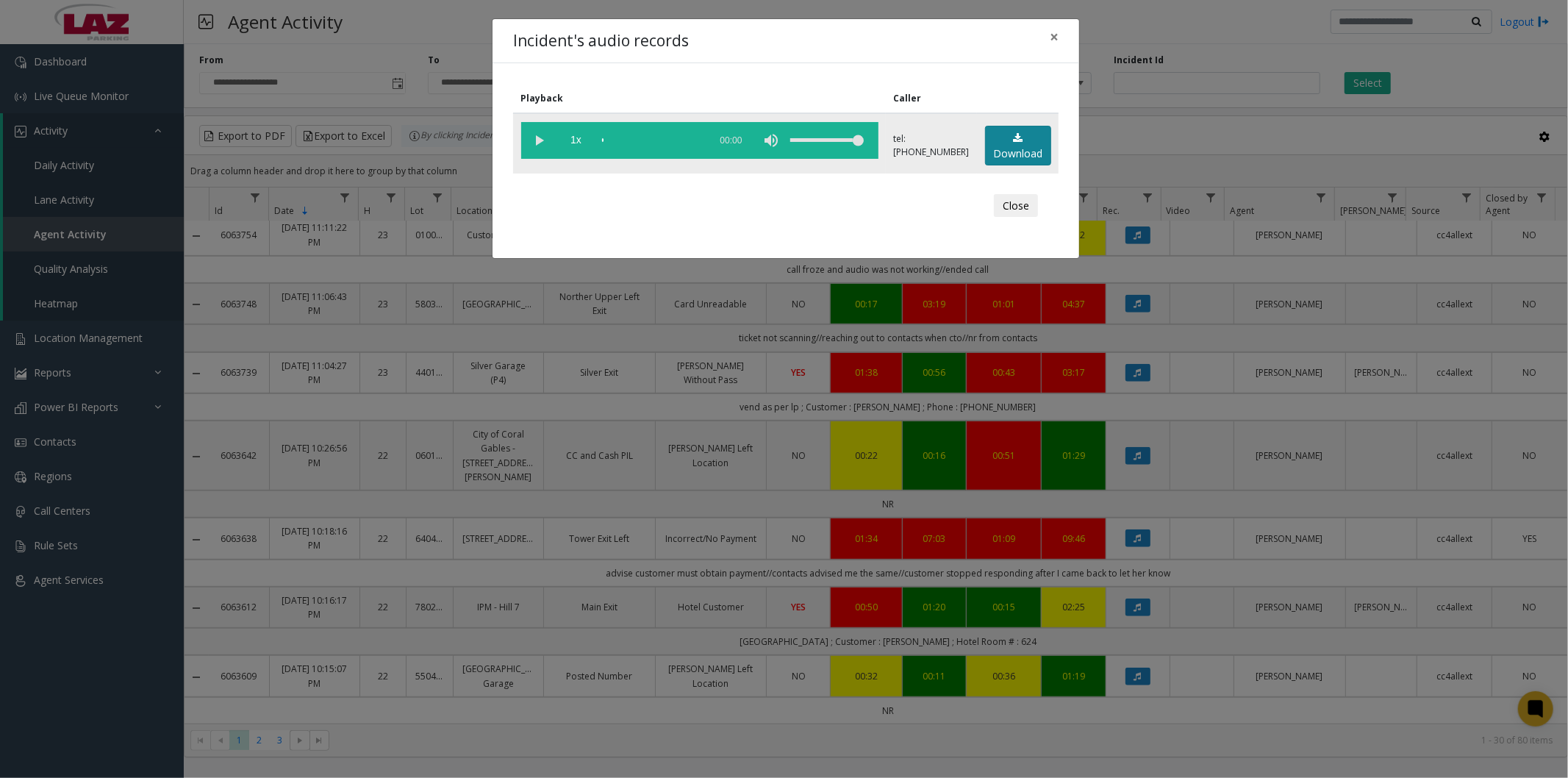
click at [1031, 144] on link "Download" at bounding box center [1018, 145] width 66 height 40
click at [1051, 34] on span "×" at bounding box center [1054, 37] width 9 height 21
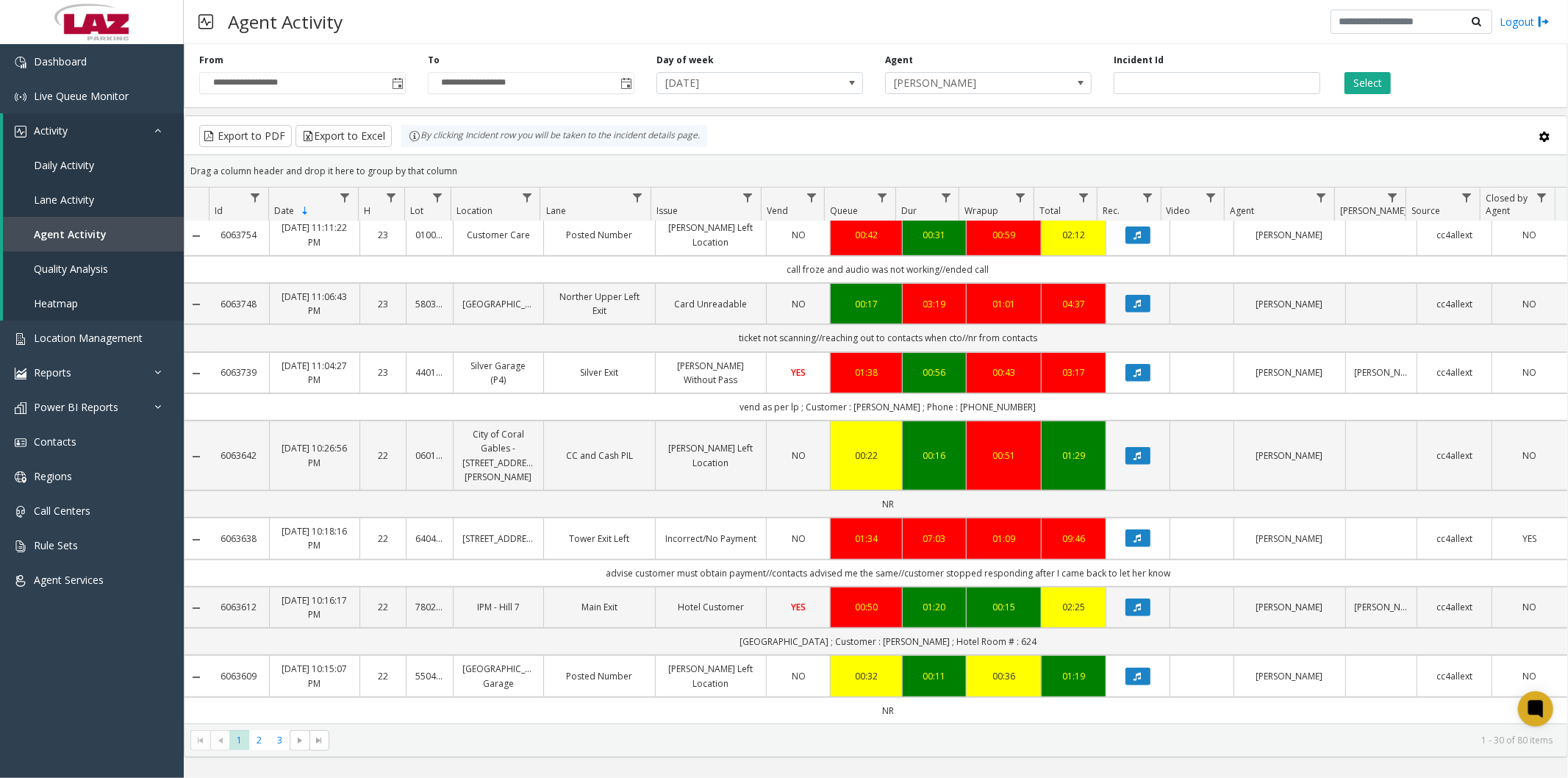
click at [881, 127] on div "Export to PDF Export to Excel By clicking Incident row you will be taken to the…" at bounding box center [876, 136] width 1358 height 22
click at [975, 78] on span "Mark Canti" at bounding box center [968, 83] width 164 height 21
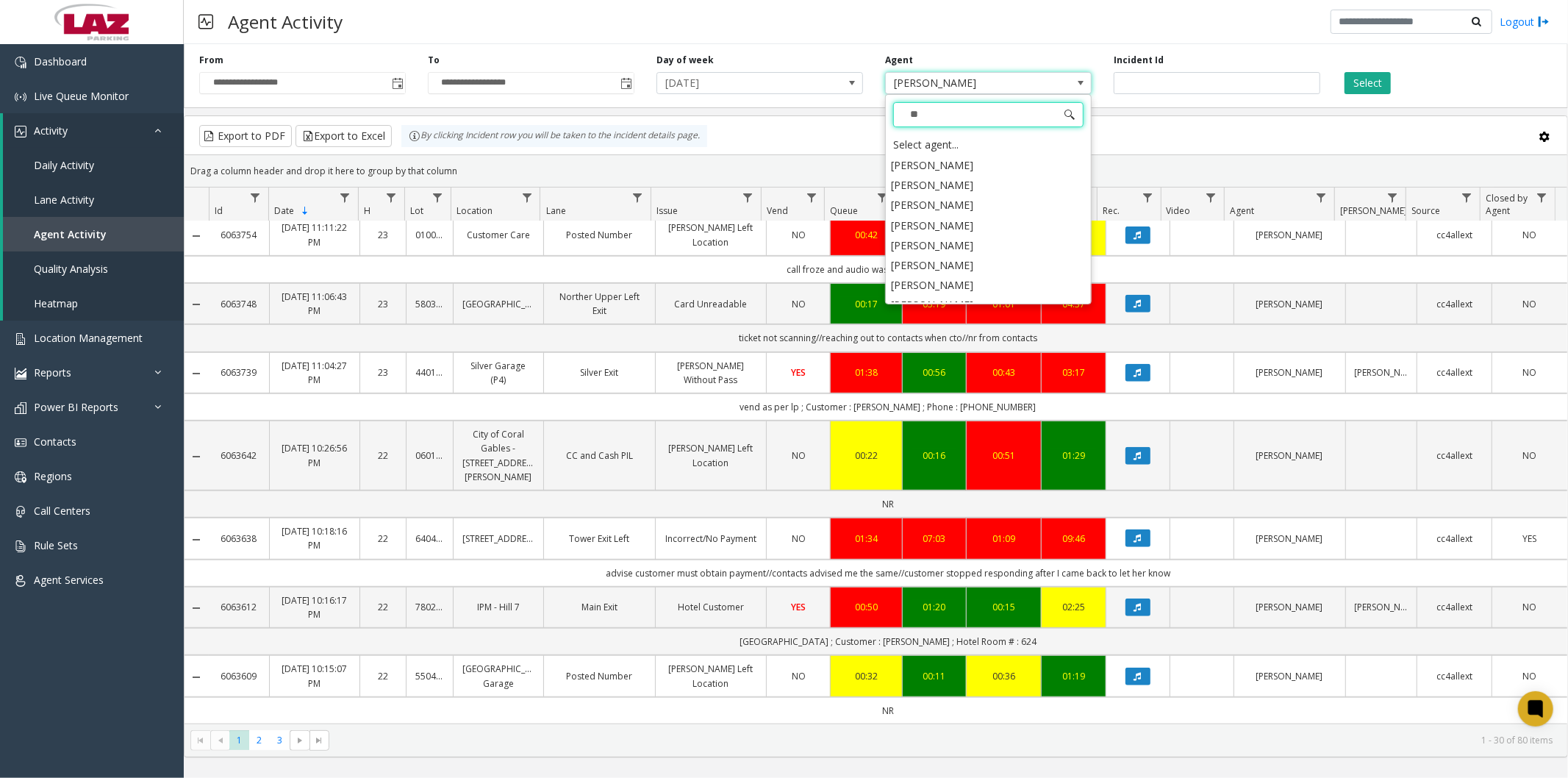
type input "***"
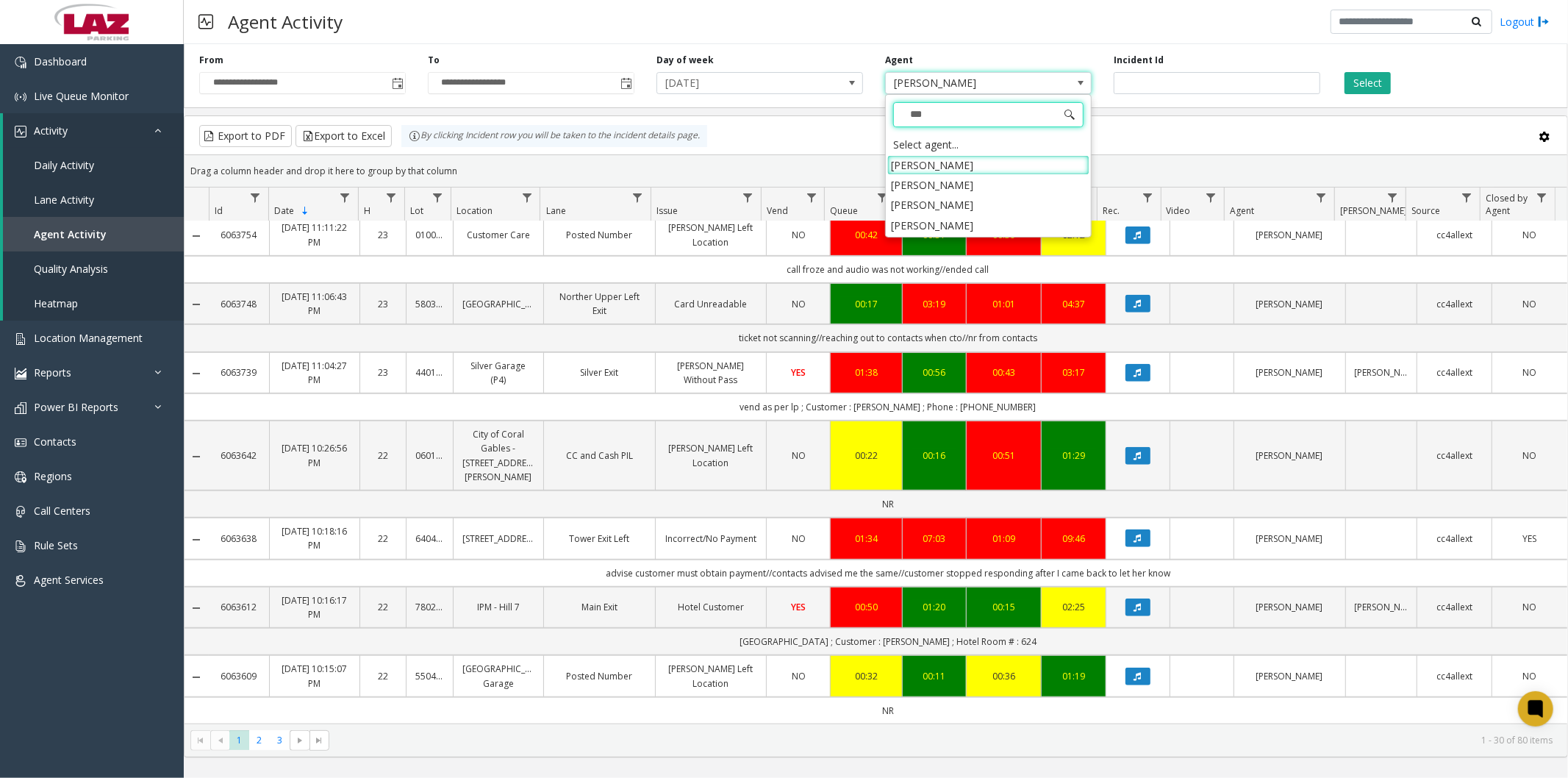
scroll to position [0, 0]
click at [943, 221] on li "[PERSON_NAME]" at bounding box center [989, 226] width 202 height 20
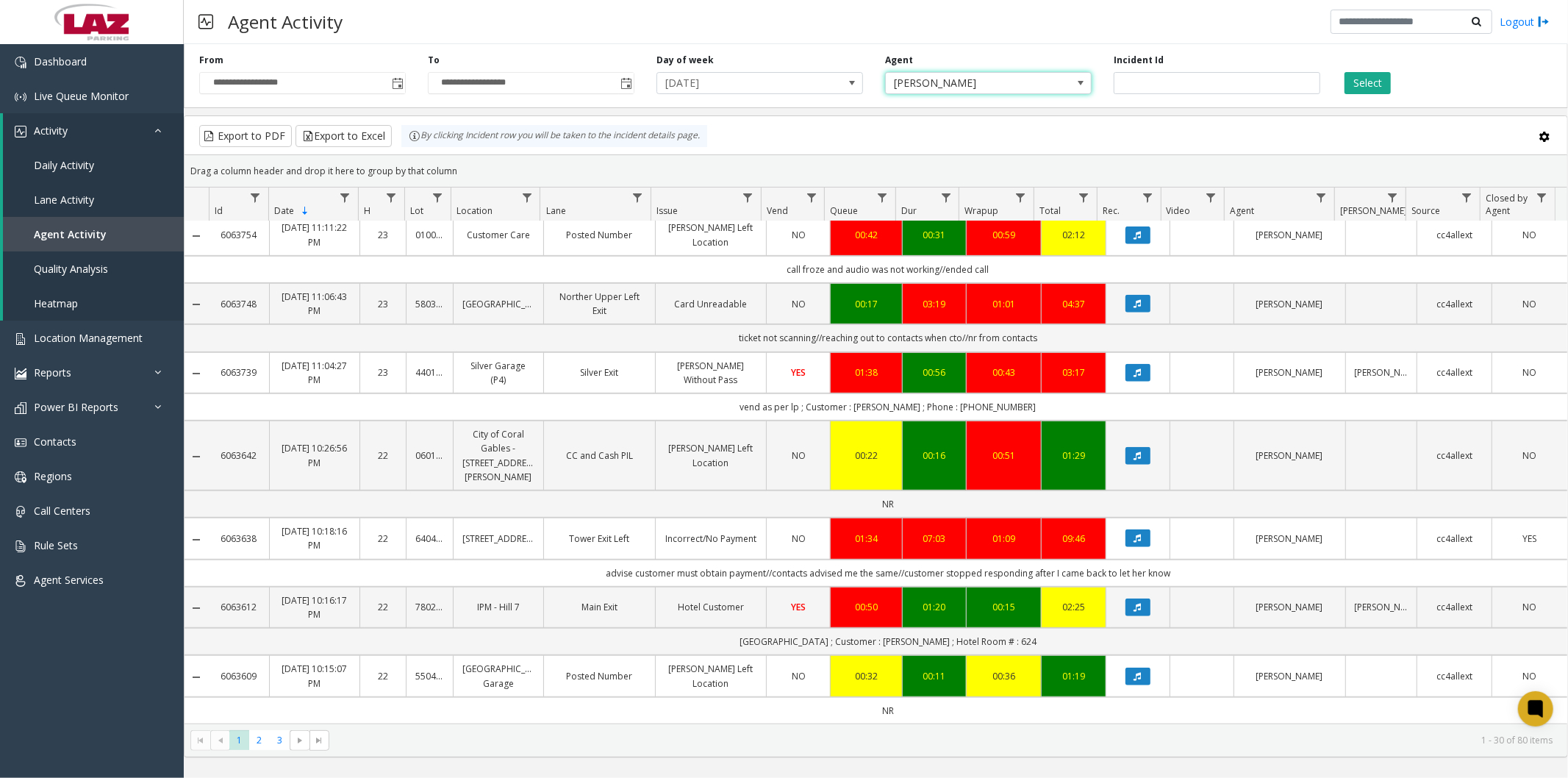
click at [1353, 69] on div "Select" at bounding box center [1446, 74] width 229 height 40
click at [1366, 79] on button "Select" at bounding box center [1367, 83] width 46 height 22
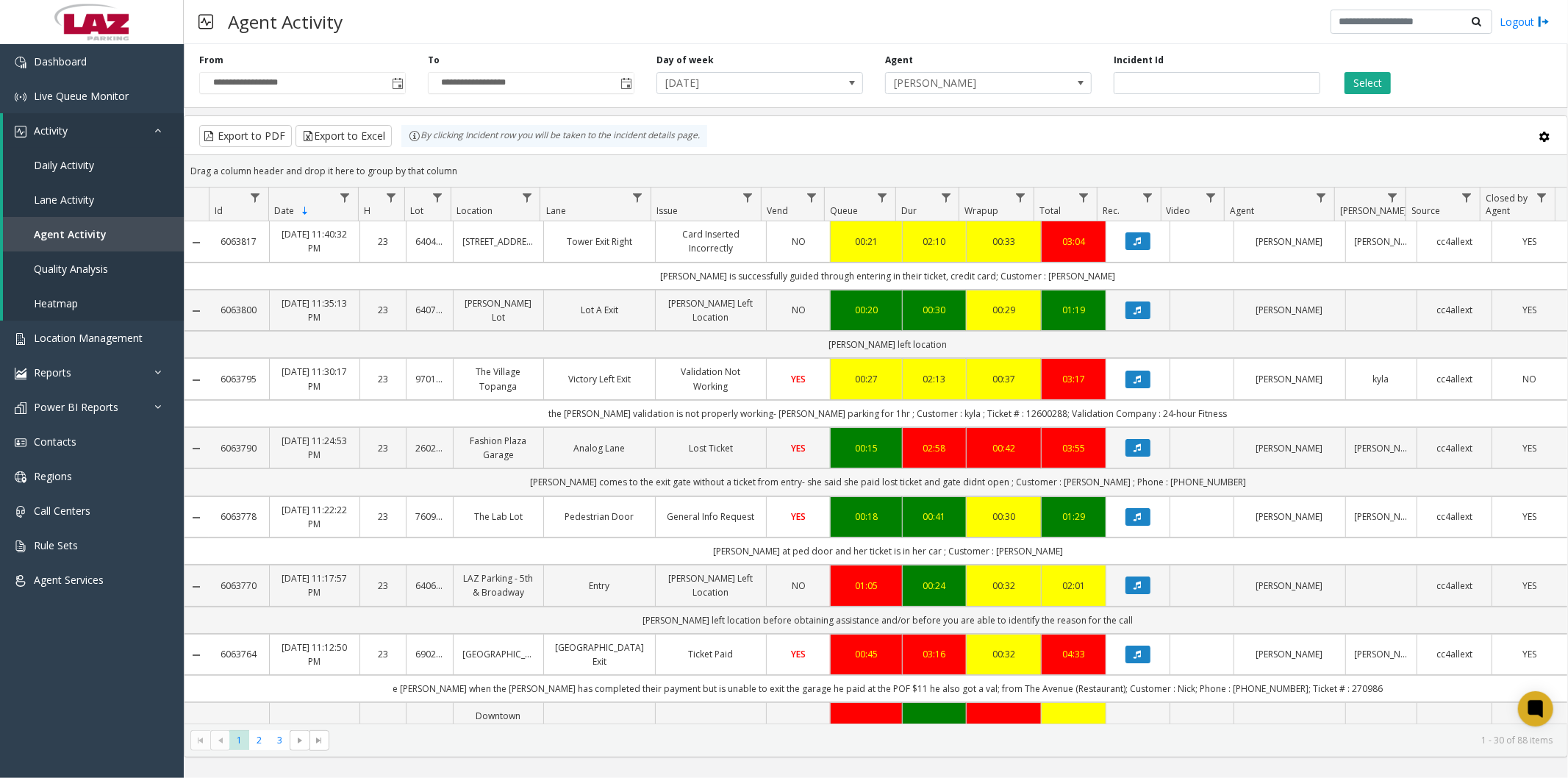
scroll to position [163, 0]
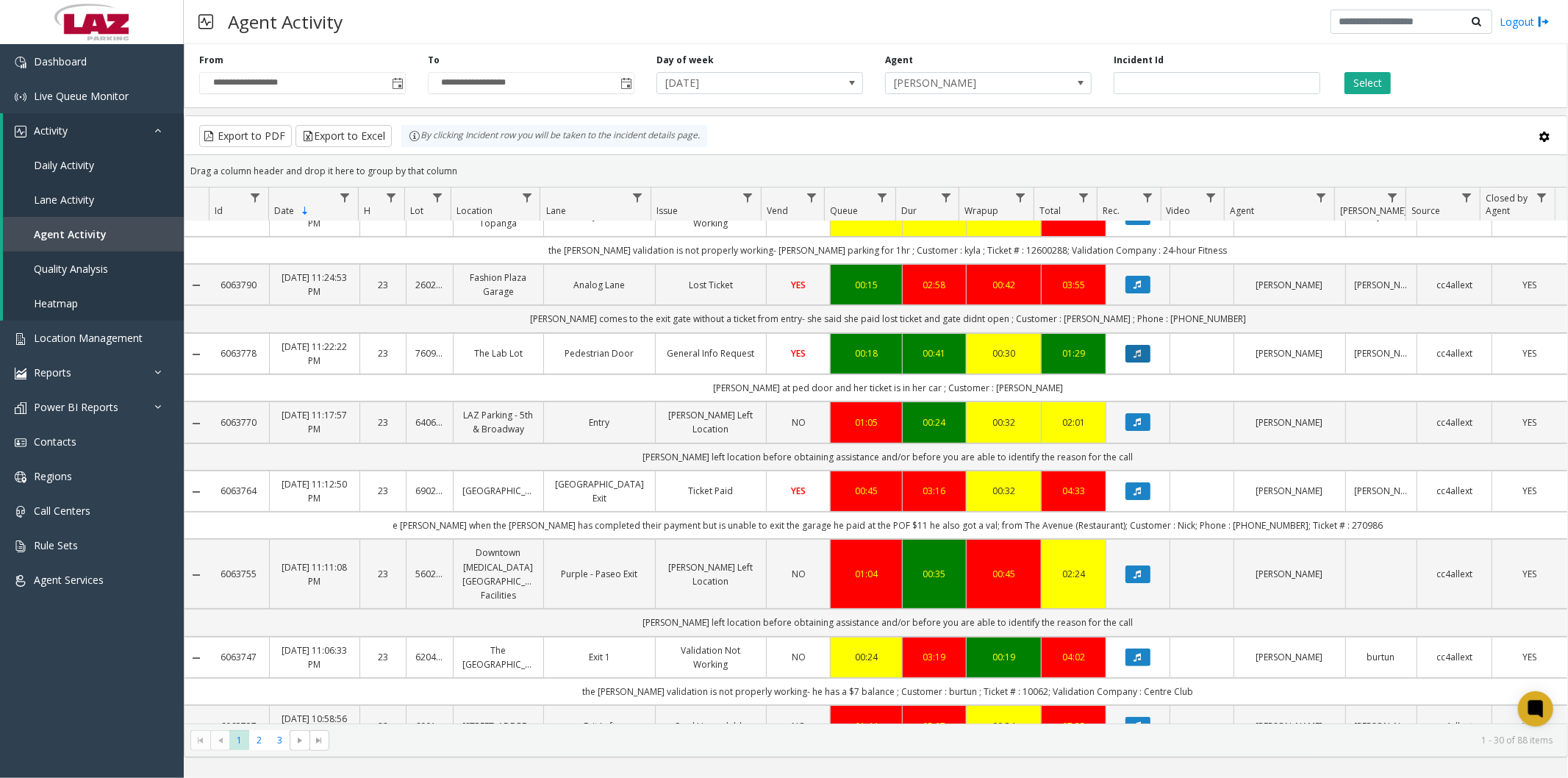
click at [1134, 355] on button "Data table" at bounding box center [1138, 353] width 25 height 18
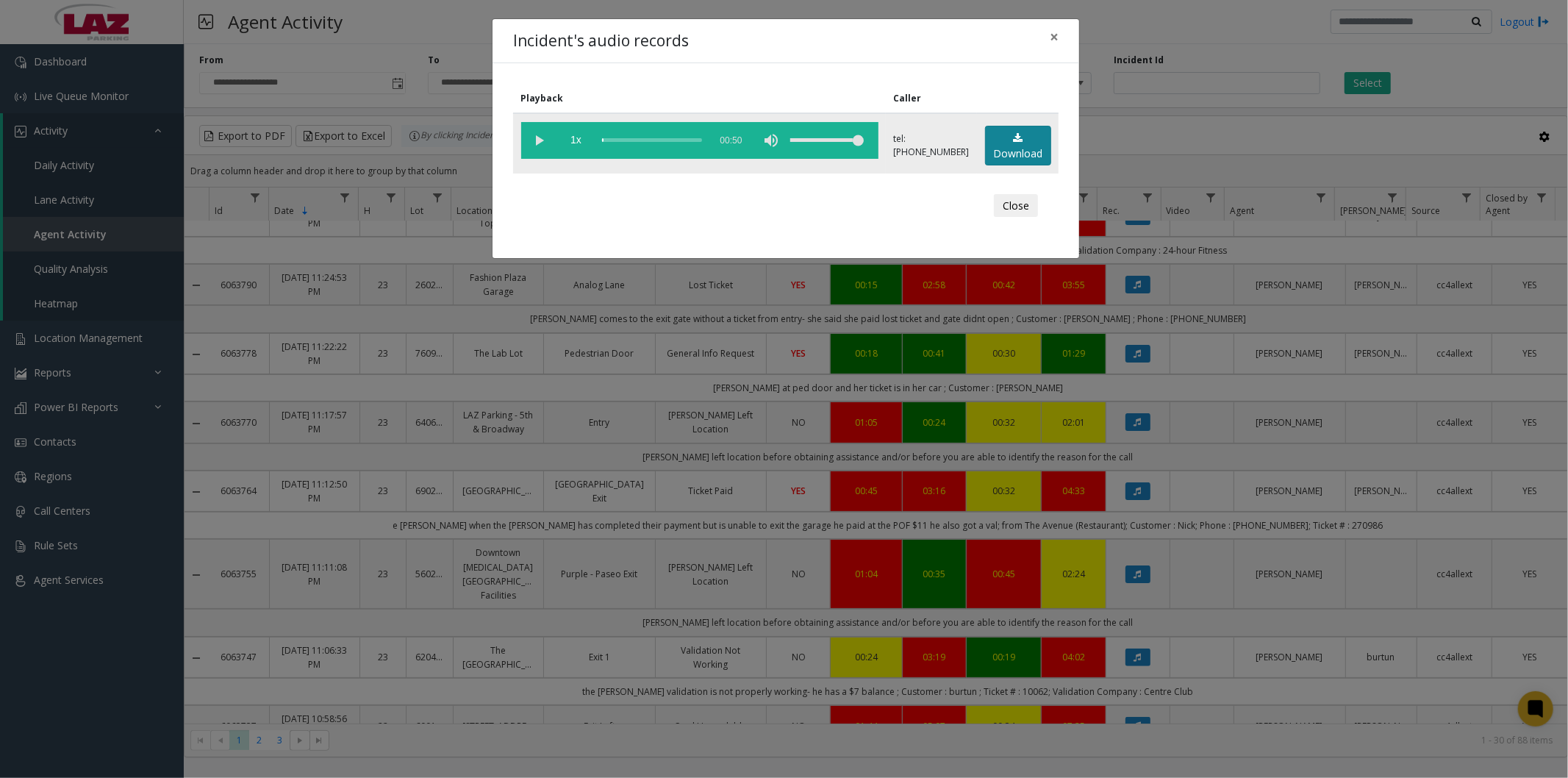
click at [1030, 145] on link "Download" at bounding box center [1018, 145] width 66 height 40
click at [1055, 38] on span "×" at bounding box center [1054, 37] width 9 height 21
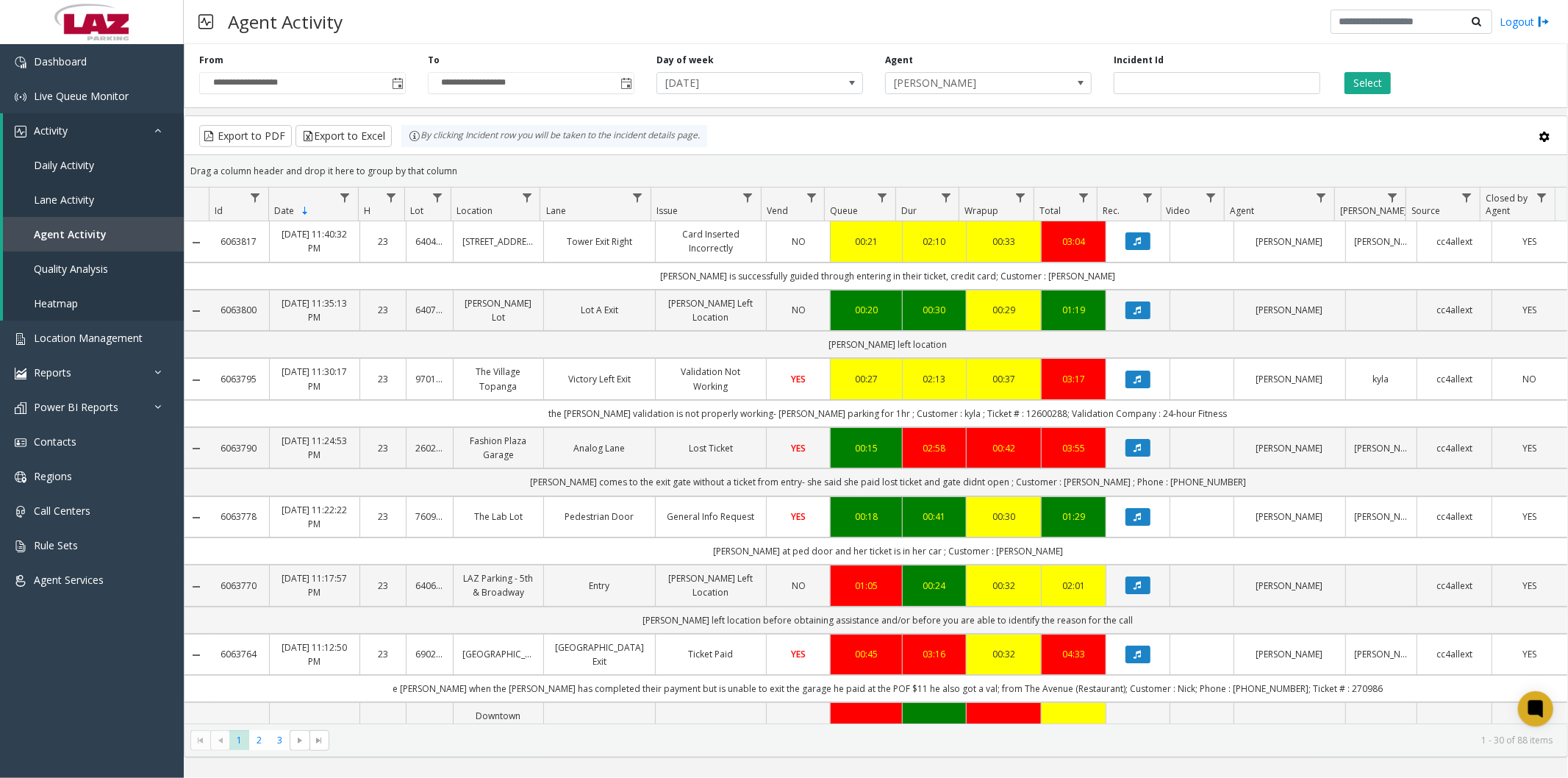
scroll to position [163, 0]
